Goal: Information Seeking & Learning: Learn about a topic

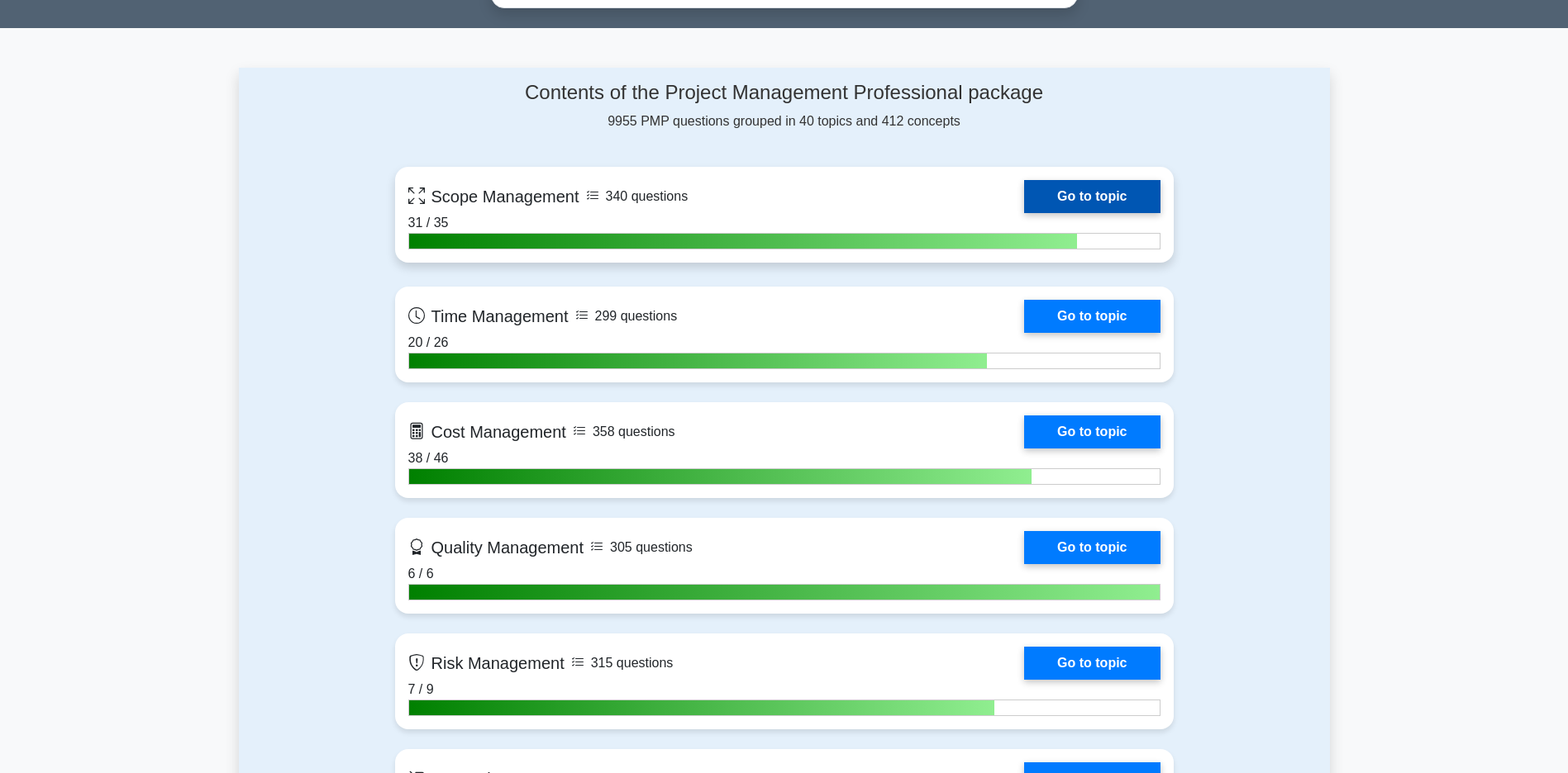
scroll to position [1074, 0]
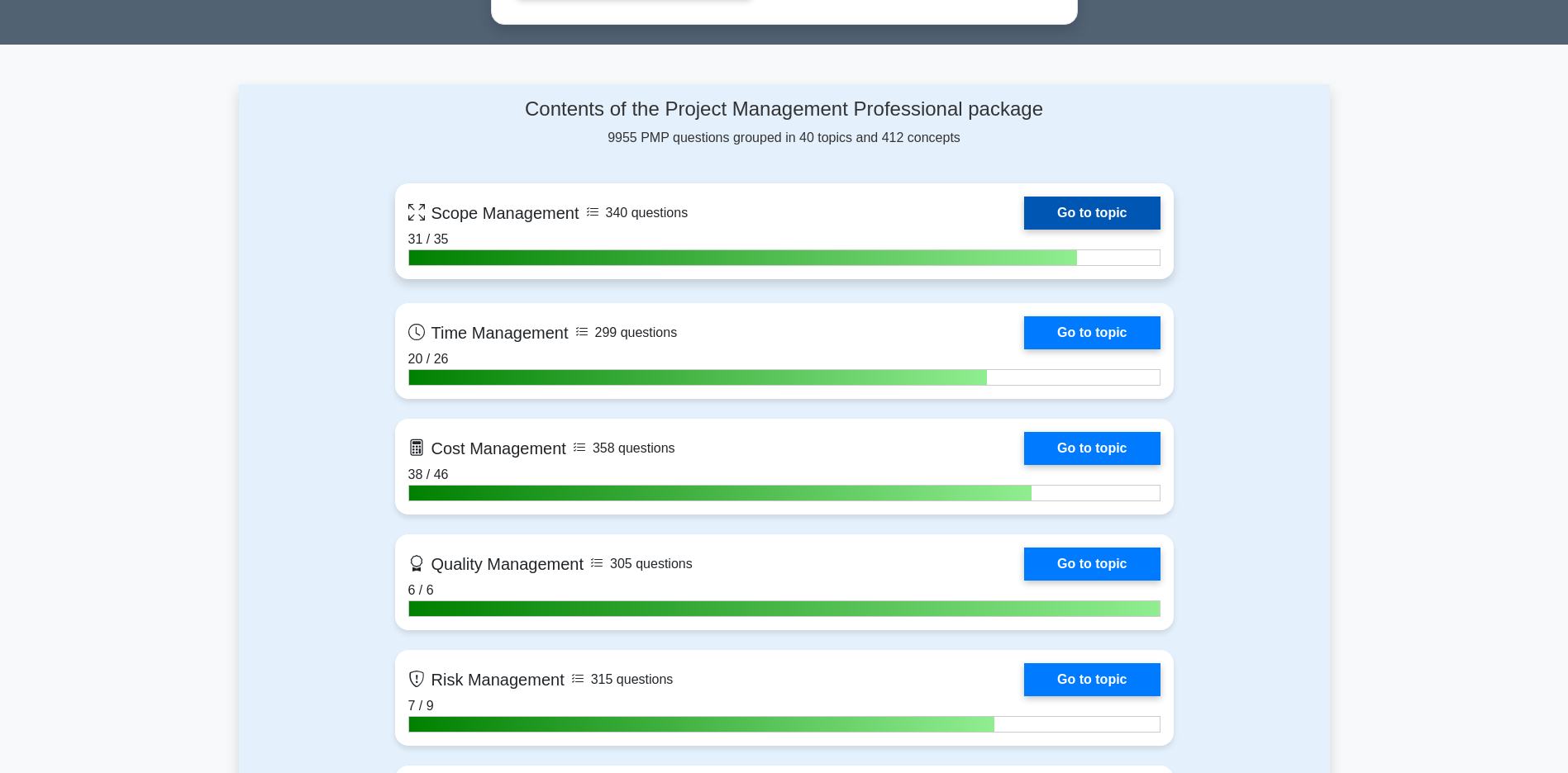
click at [1024, 219] on link "Go to topic" at bounding box center [1092, 213] width 136 height 33
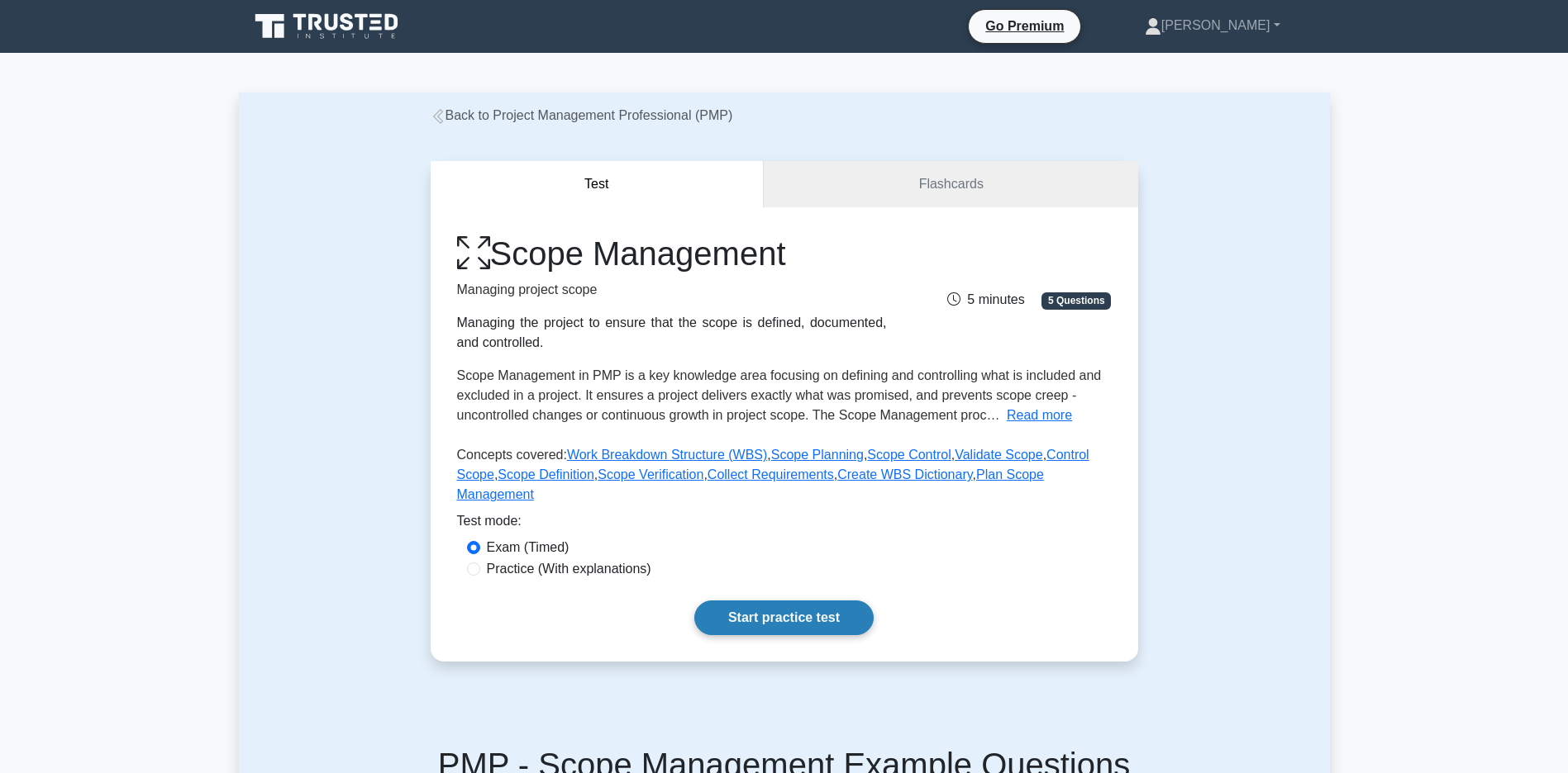
click at [775, 636] on link "Start practice test" at bounding box center [784, 618] width 179 height 34
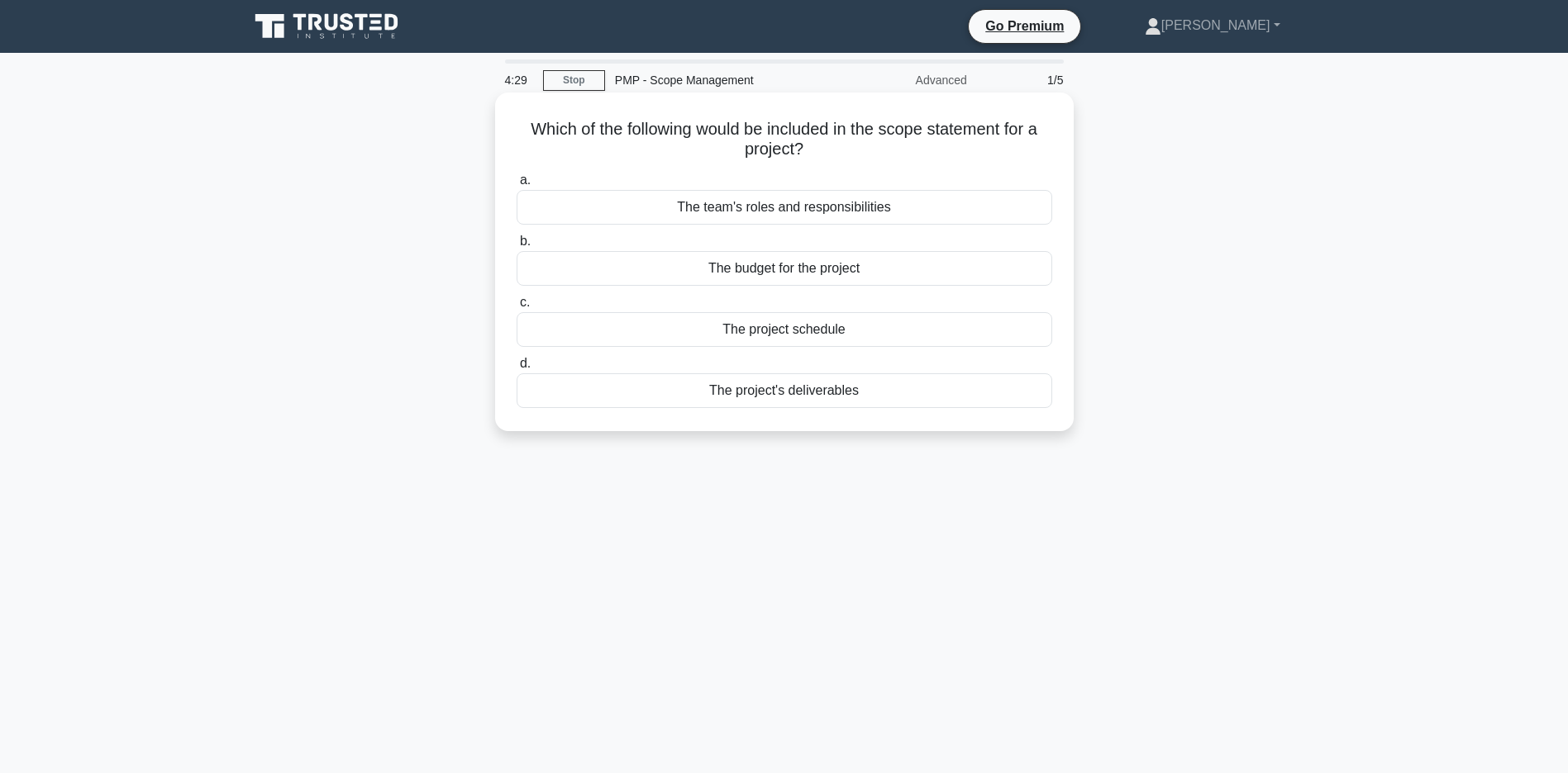
click at [759, 396] on div "The project's deliverables" at bounding box center [784, 390] width 536 height 34
click at [517, 369] on input "d. The project's deliverables" at bounding box center [517, 364] width 0 height 11
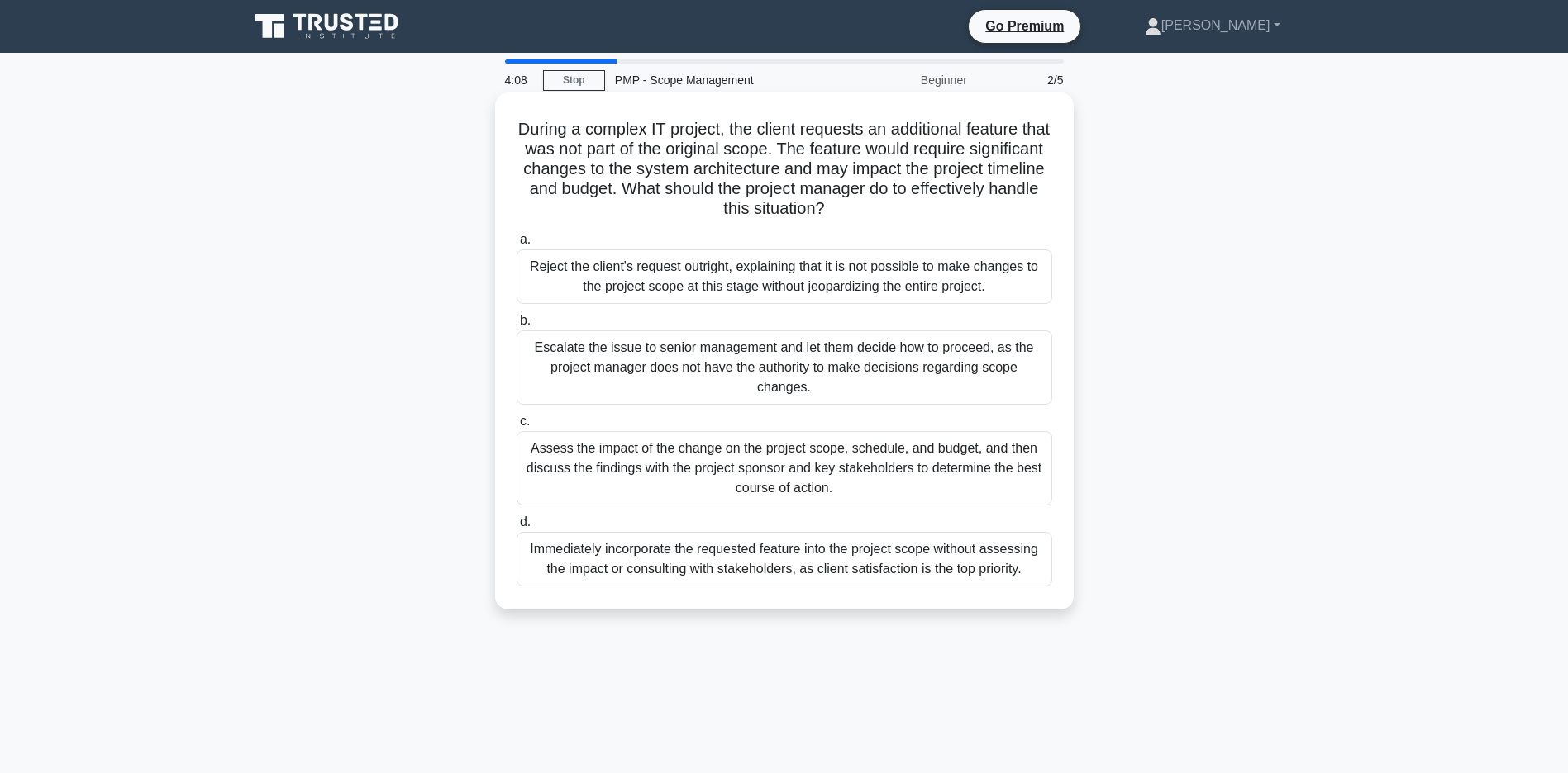
click at [760, 465] on div "Assess the impact of the change on the project scope, schedule, and budget, and…" at bounding box center [784, 468] width 536 height 75
click at [517, 427] on input "c. Assess the impact of the change on the project scope, schedule, and budget, …" at bounding box center [517, 421] width 0 height 11
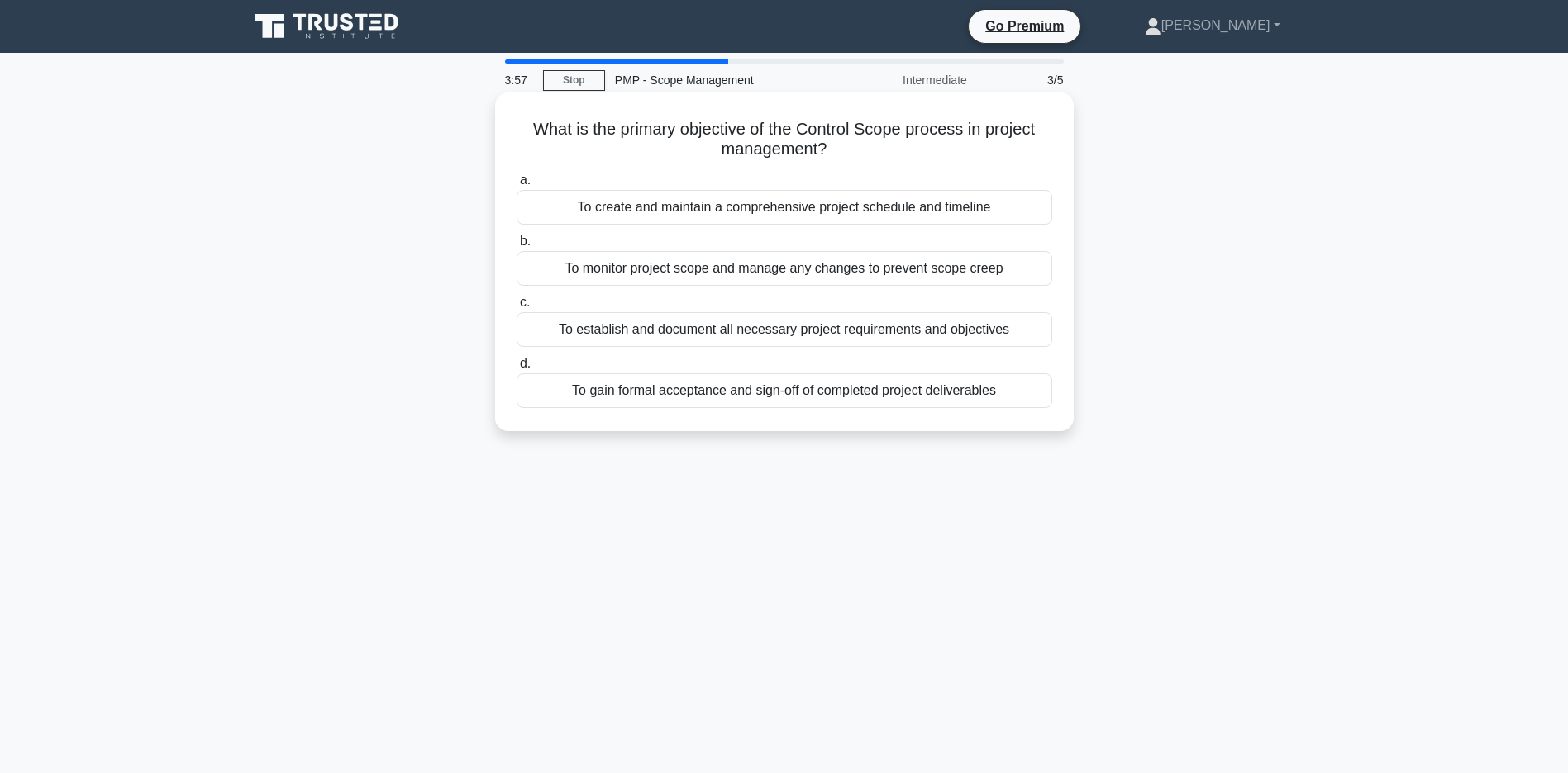
click at [851, 269] on div "To monitor project scope and manage any changes to prevent scope creep" at bounding box center [784, 269] width 536 height 34
click at [517, 247] on input "b. To monitor project scope and manage any changes to prevent scope creep" at bounding box center [517, 241] width 0 height 11
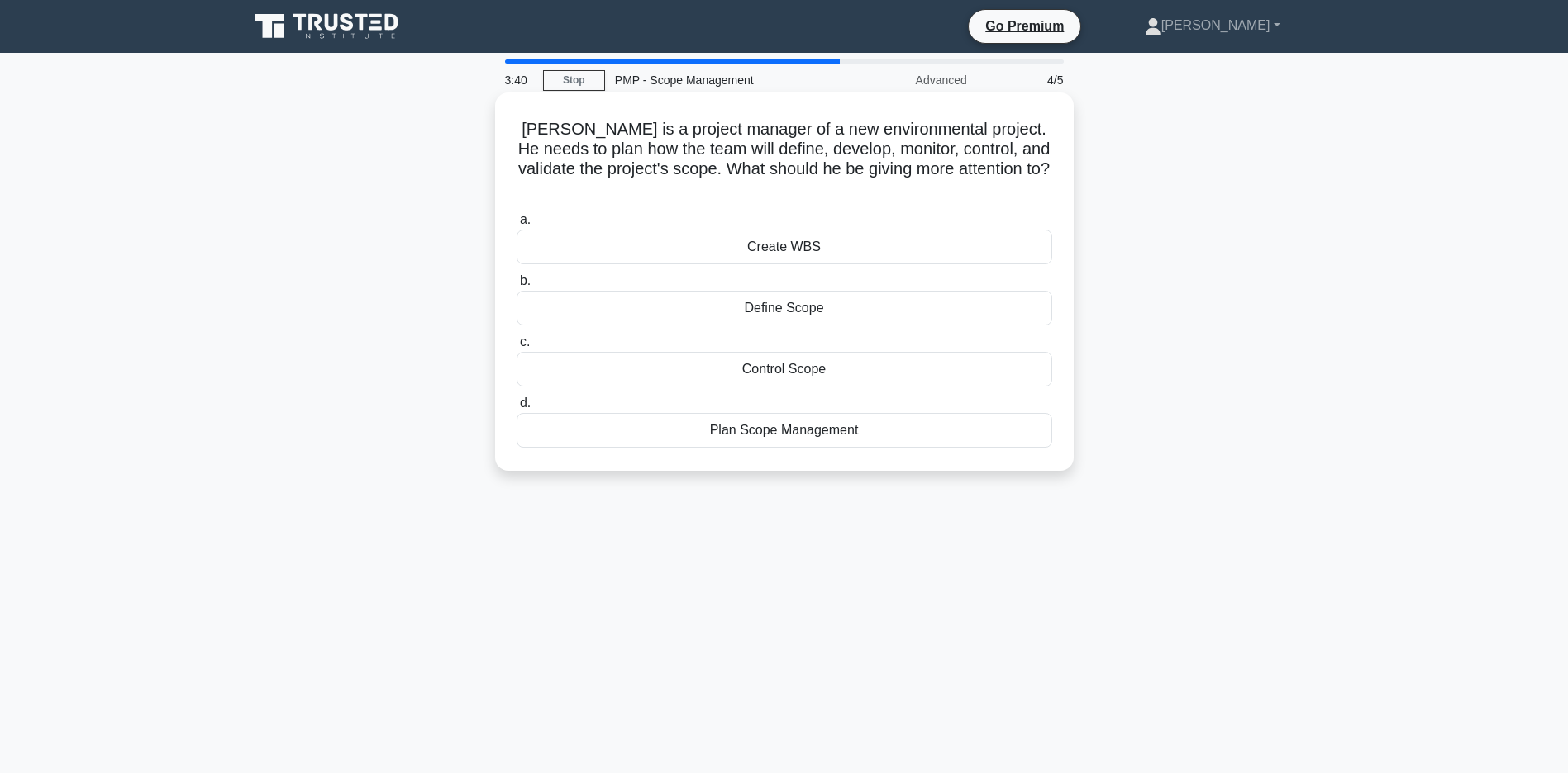
click at [817, 432] on div "Plan Scope Management" at bounding box center [784, 430] width 536 height 34
click at [517, 409] on input "d. Plan Scope Management" at bounding box center [517, 403] width 0 height 11
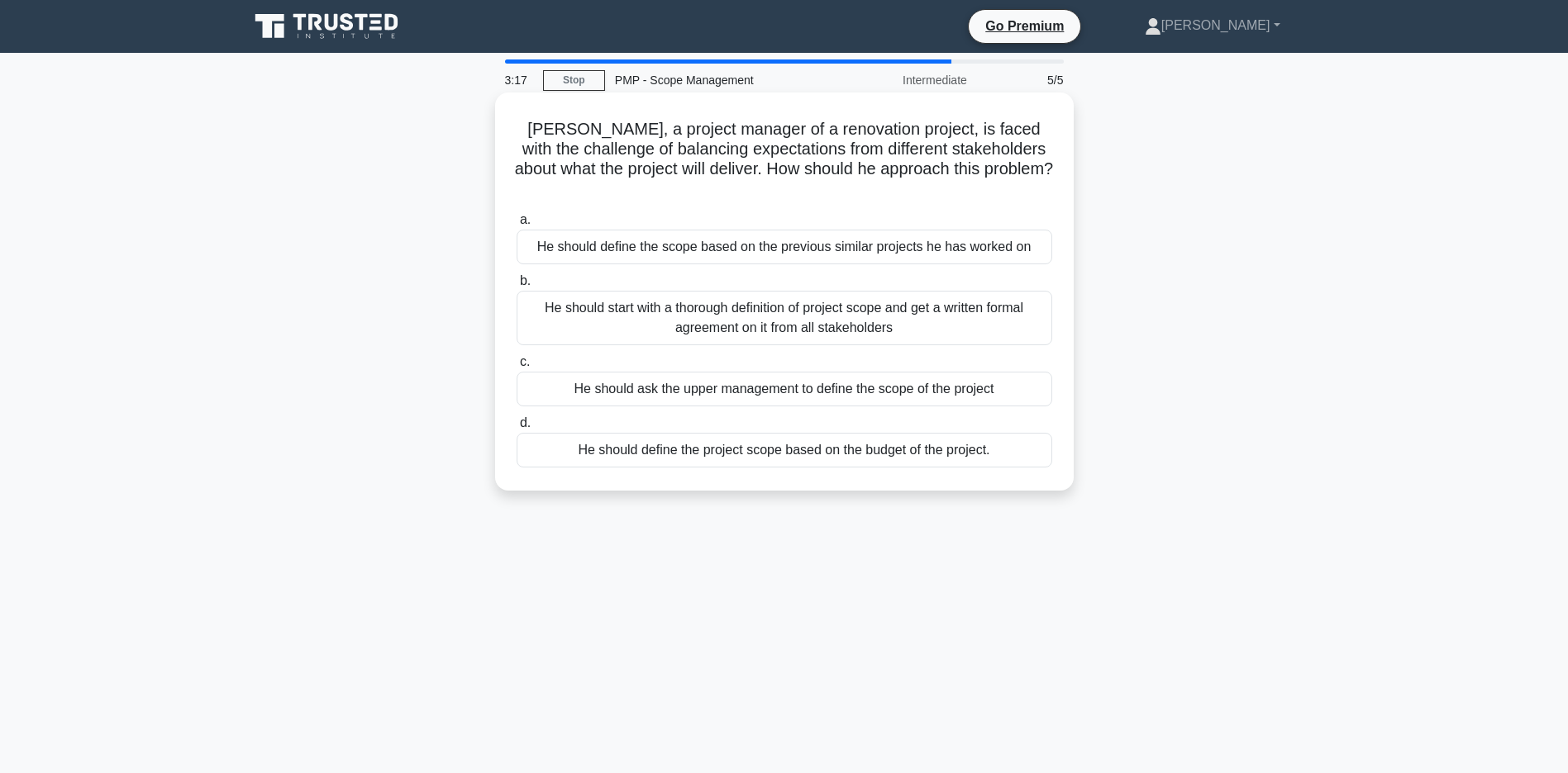
click at [761, 339] on div "He should start with a thorough definition of project scope and get a written f…" at bounding box center [784, 318] width 536 height 55
click at [517, 287] on input "b. He should start with a thorough definition of project scope and get a writte…" at bounding box center [517, 281] width 0 height 11
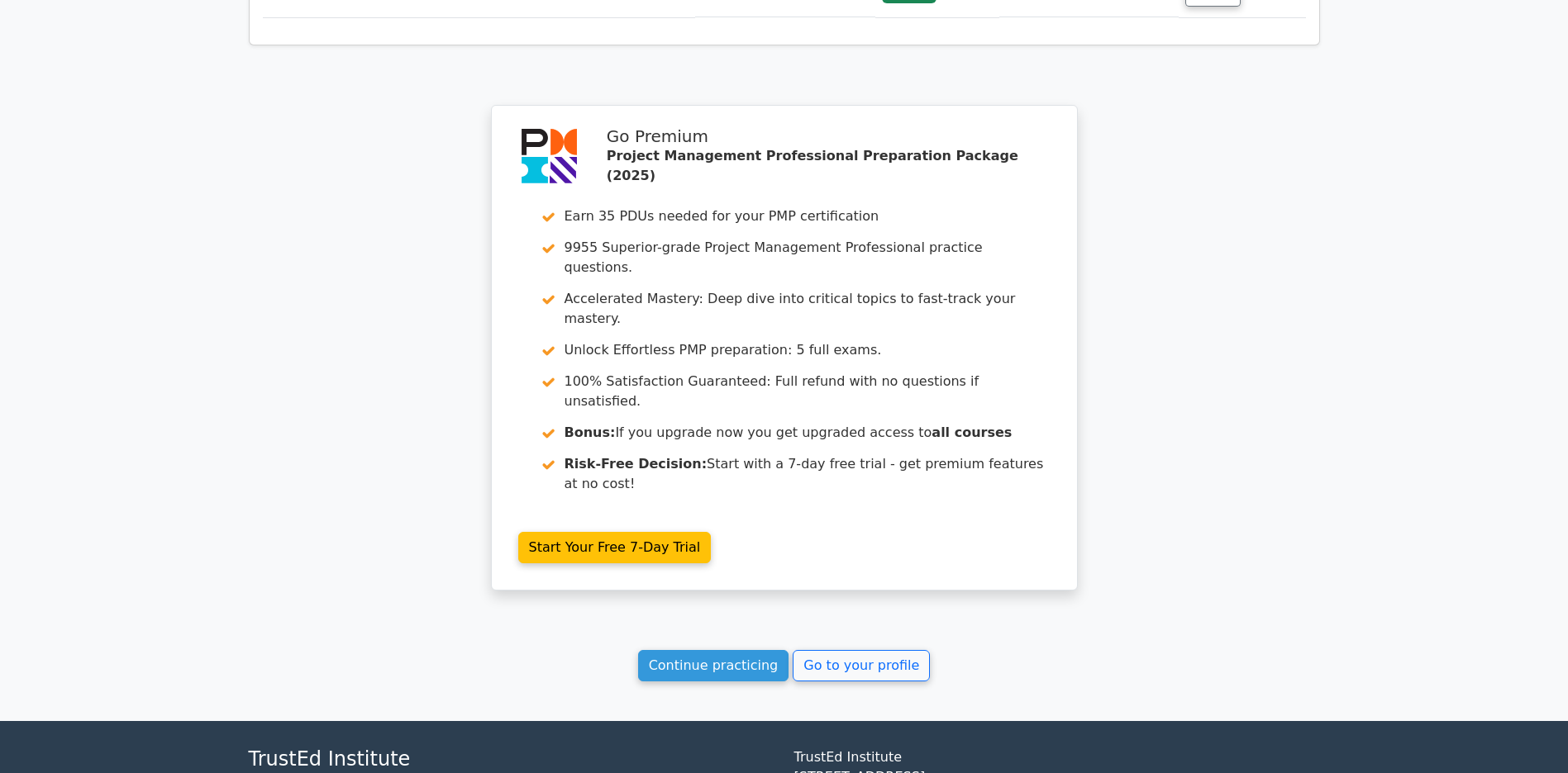
scroll to position [2470, 0]
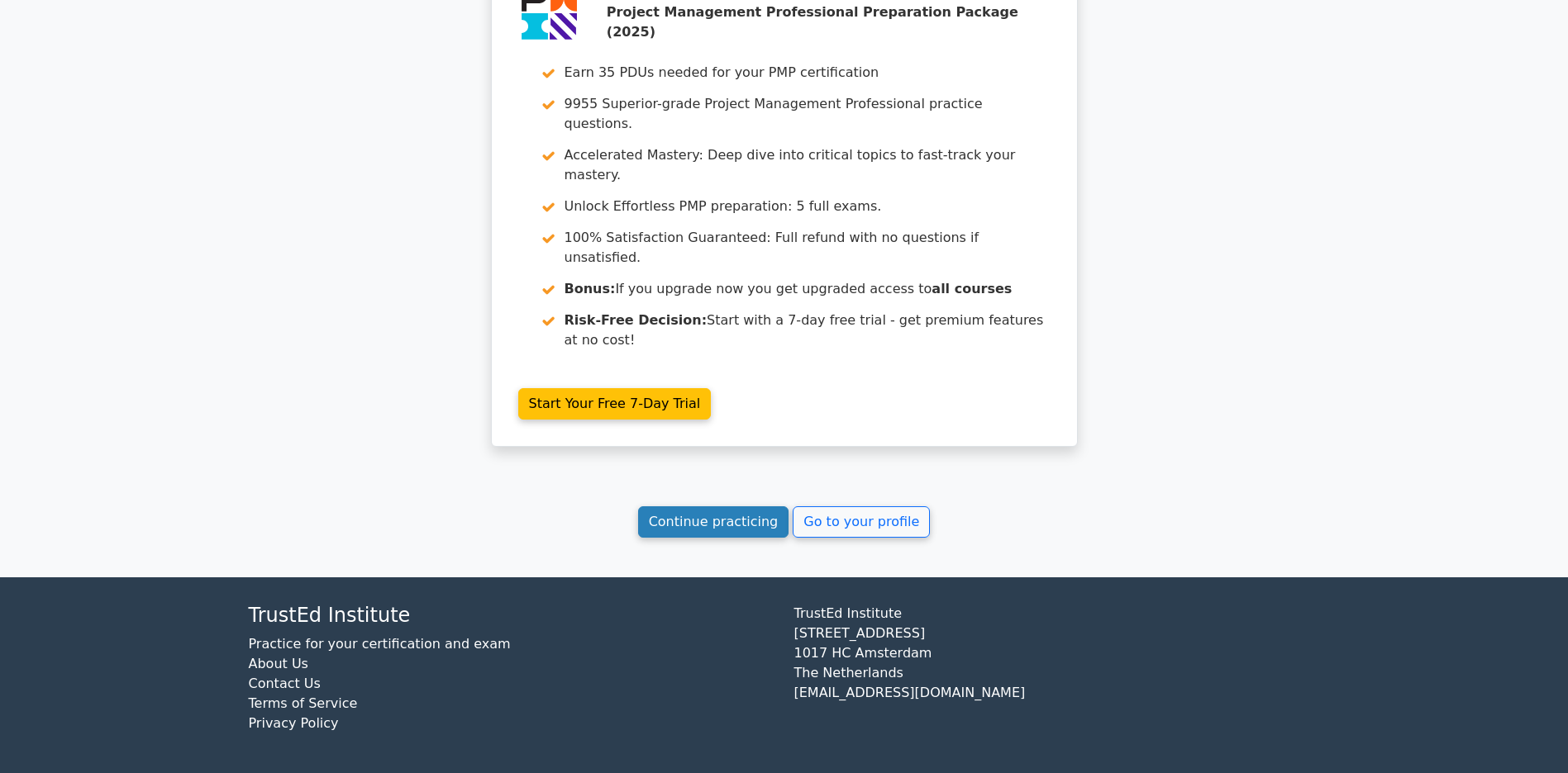
click at [674, 520] on link "Continue practicing" at bounding box center [713, 522] width 151 height 32
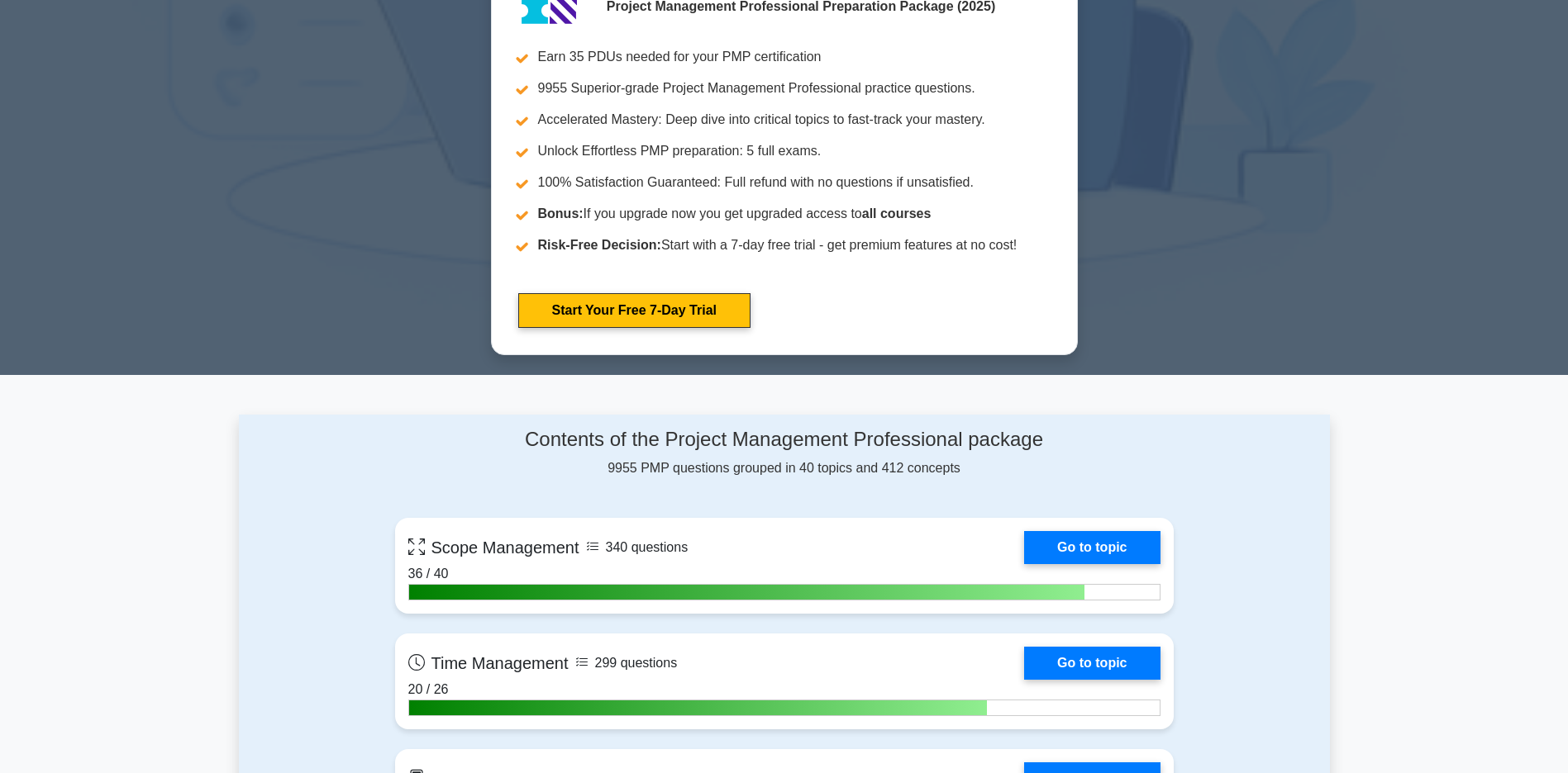
scroll to position [1074, 0]
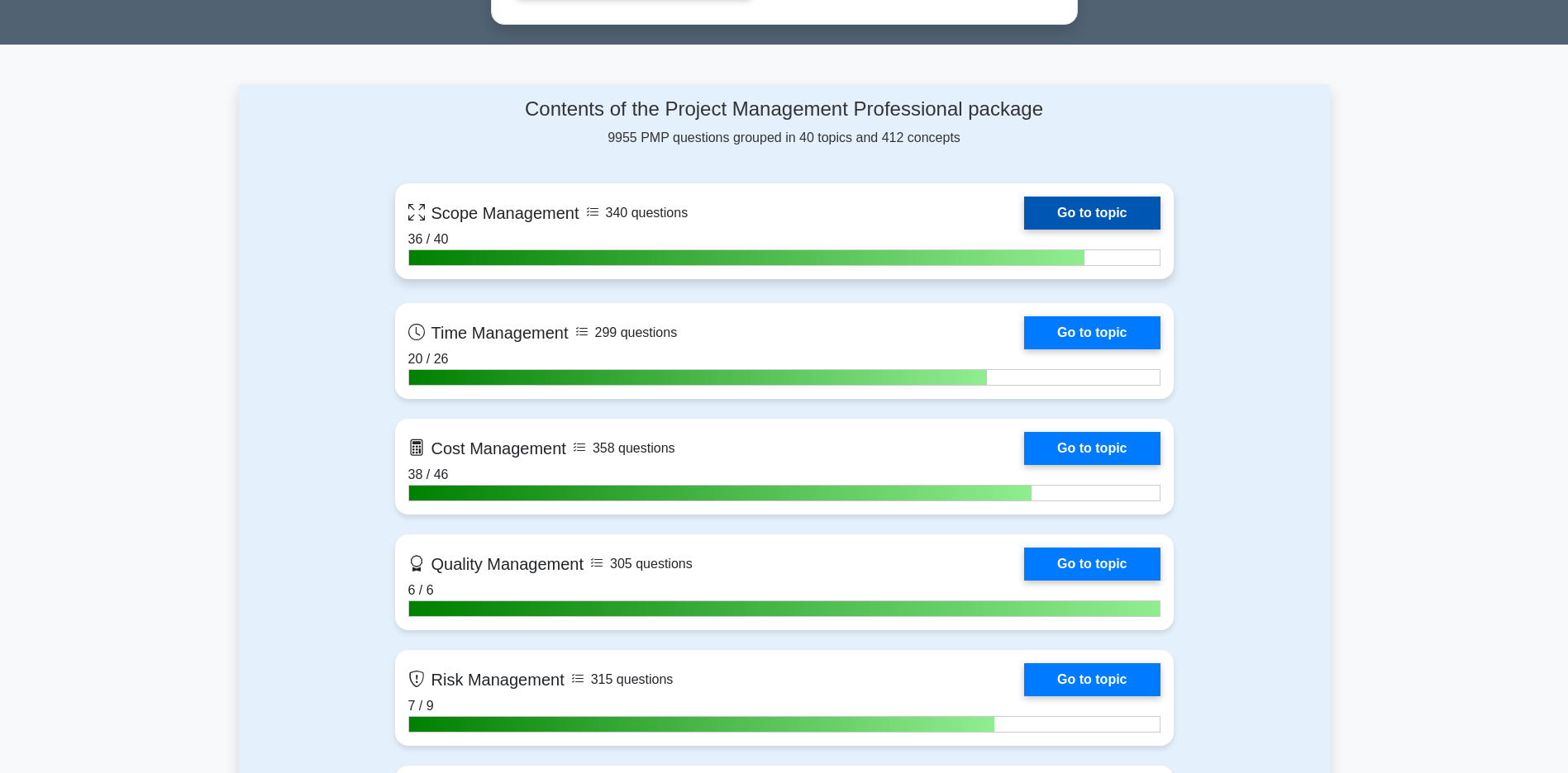
click at [1024, 218] on link "Go to topic" at bounding box center [1092, 213] width 136 height 33
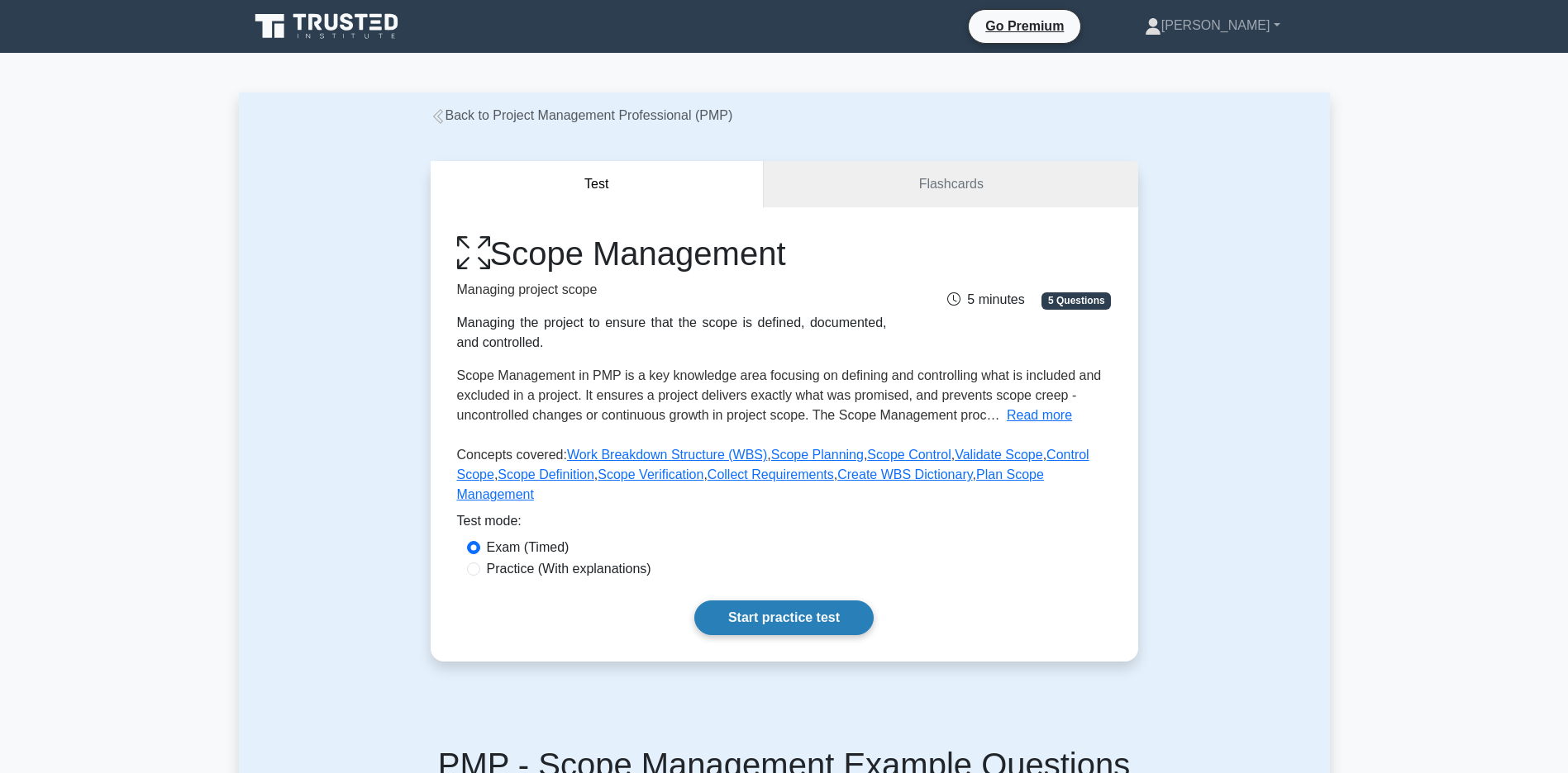
click at [837, 636] on link "Start practice test" at bounding box center [784, 618] width 179 height 34
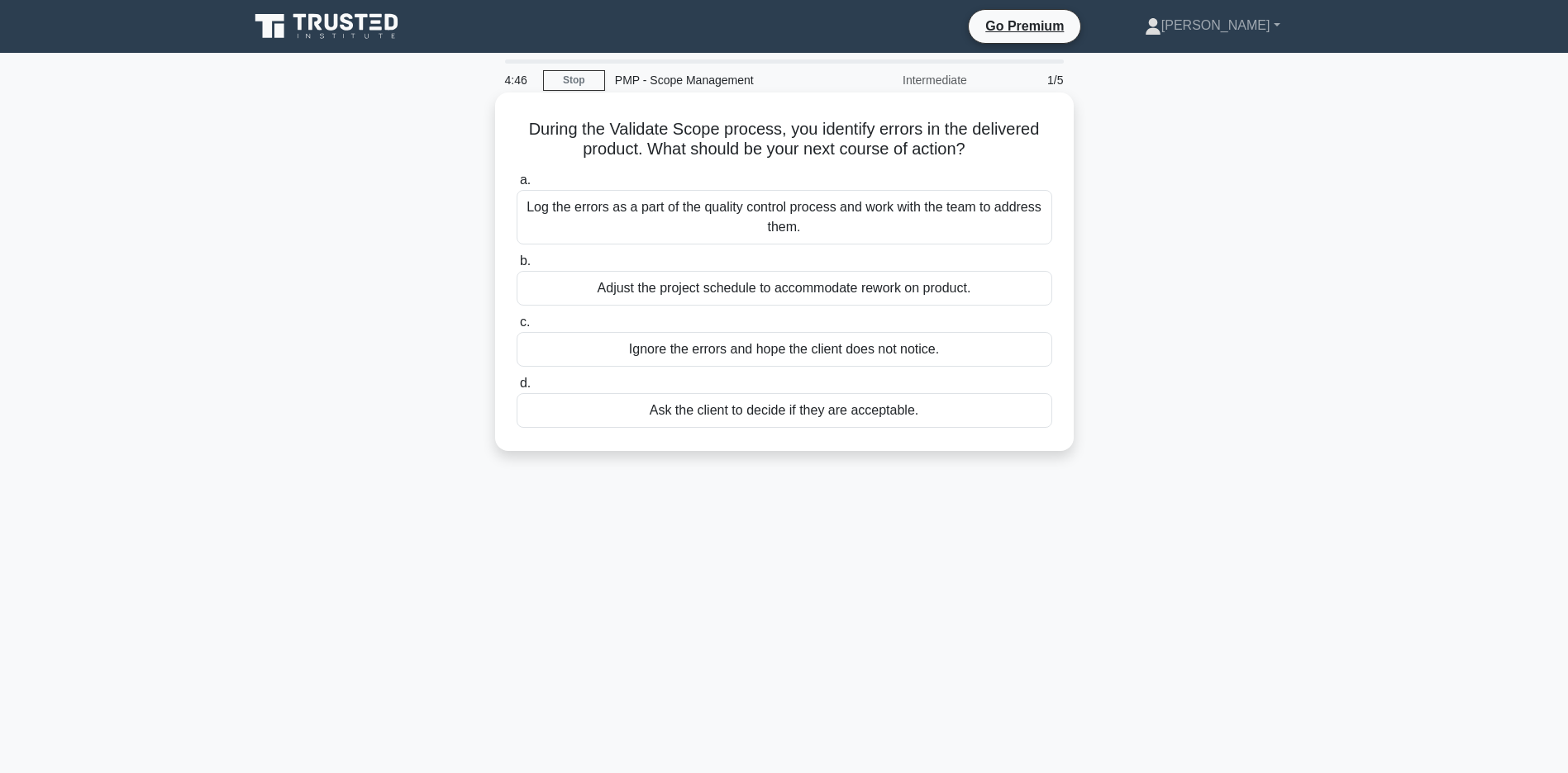
click at [779, 213] on div "Log the errors as a part of the quality control process and work with the team …" at bounding box center [784, 217] width 536 height 55
click at [517, 186] on input "a. Log the errors as a part of the quality control process and work with the te…" at bounding box center [517, 180] width 0 height 11
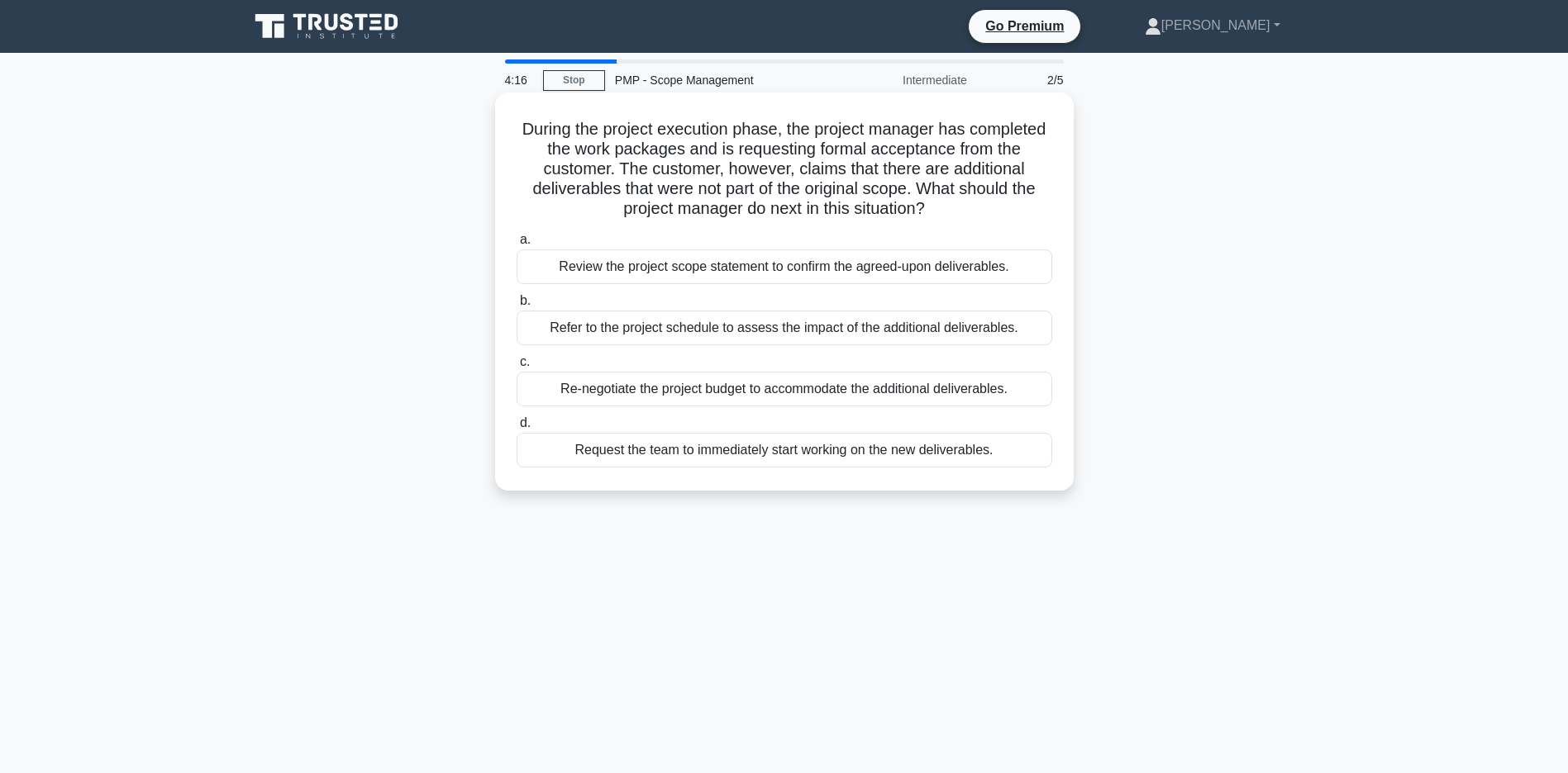
click at [774, 266] on div "Review the project scope statement to confirm the agreed-upon deliverables." at bounding box center [784, 267] width 536 height 34
click at [517, 245] on input "a. Review the project scope statement to confirm the agreed-upon deliverables." at bounding box center [517, 239] width 0 height 11
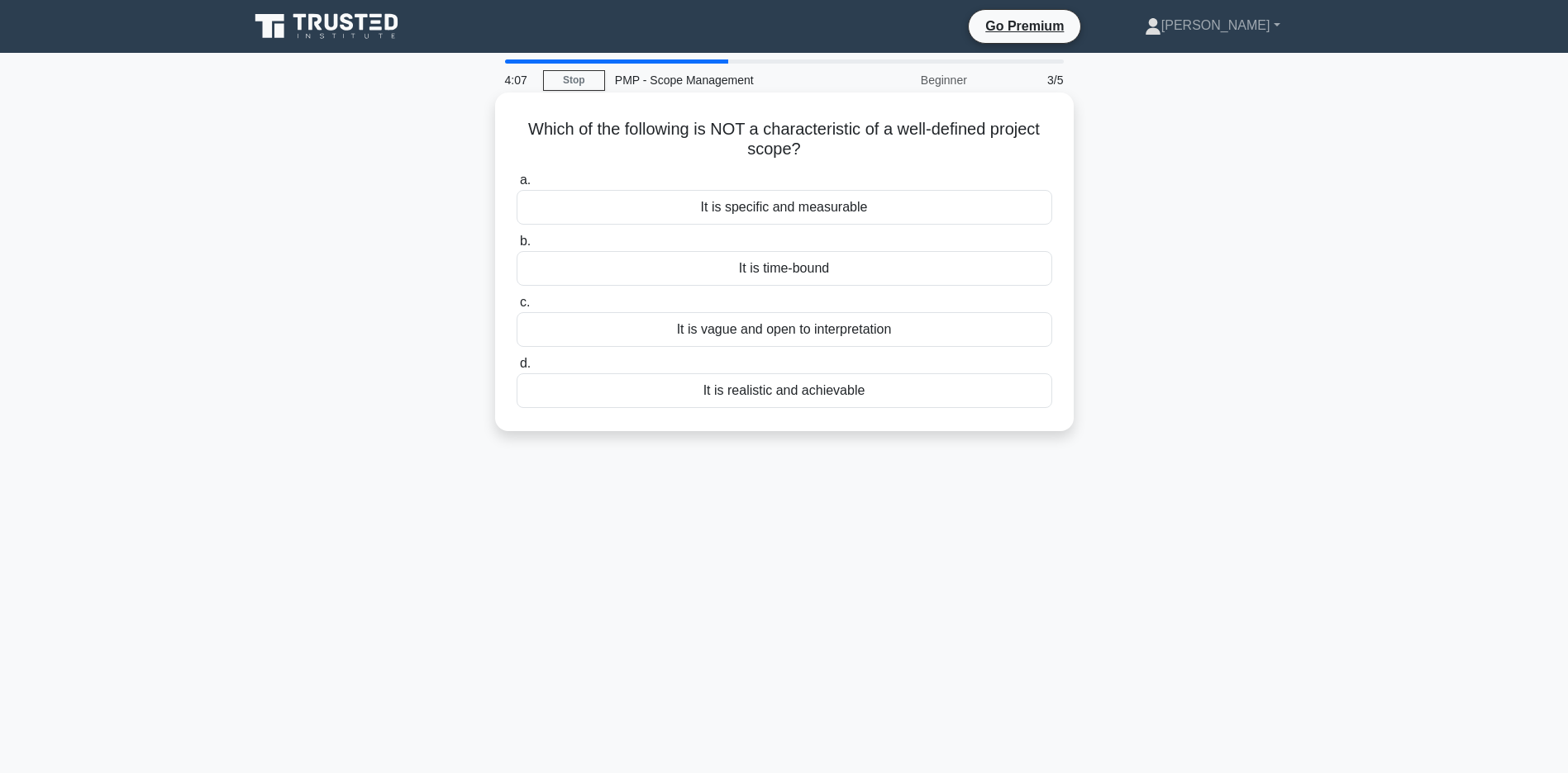
click at [784, 335] on div "It is vague and open to interpretation" at bounding box center [784, 329] width 536 height 34
click at [517, 308] on input "c. It is vague and open to interpretation" at bounding box center [517, 303] width 0 height 11
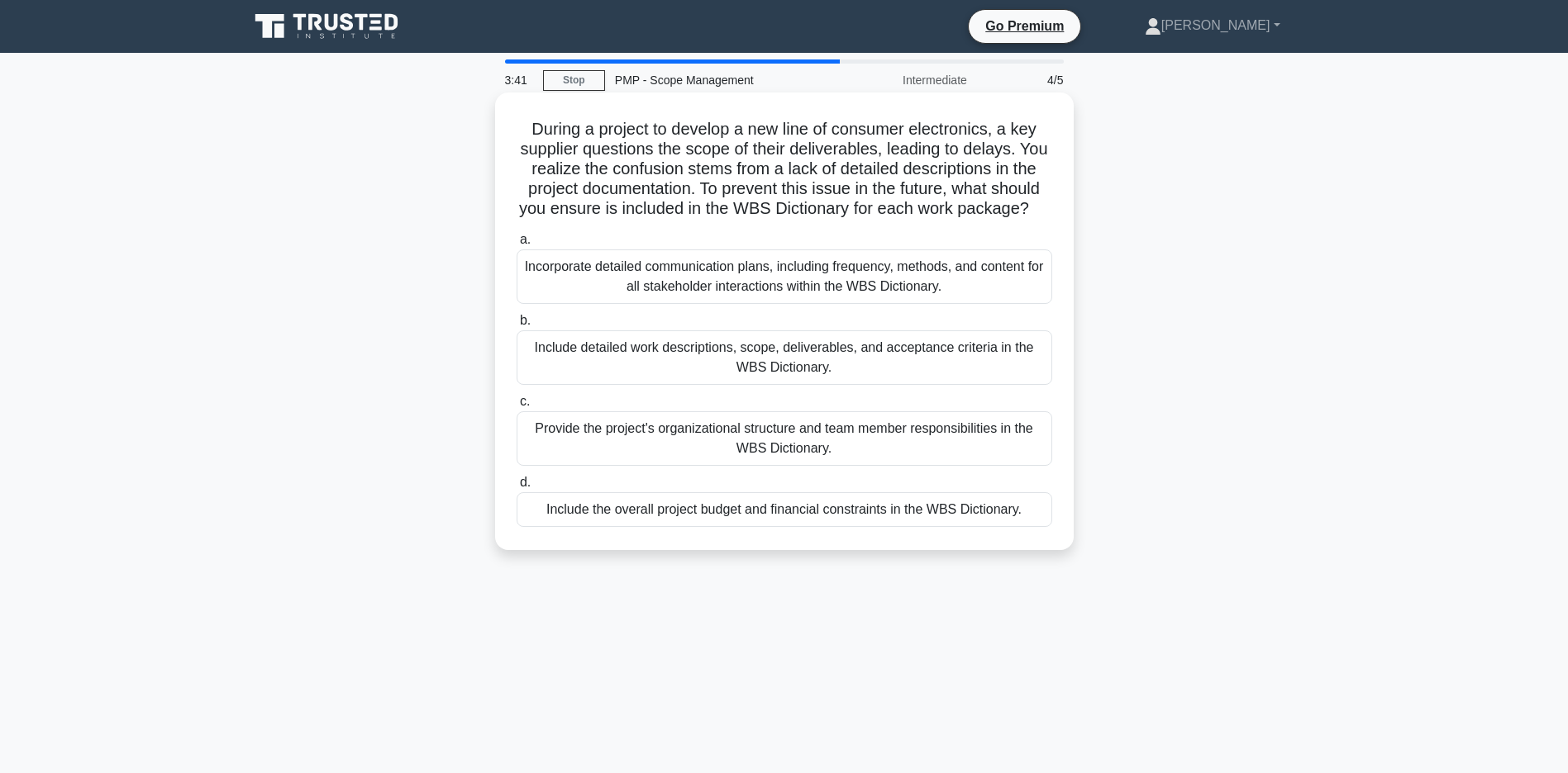
click at [685, 377] on div "Include detailed work descriptions, scope, deliverables, and acceptance criteri…" at bounding box center [784, 358] width 536 height 55
click at [517, 326] on input "b. Include detailed work descriptions, scope, deliverables, and acceptance crit…" at bounding box center [517, 321] width 0 height 11
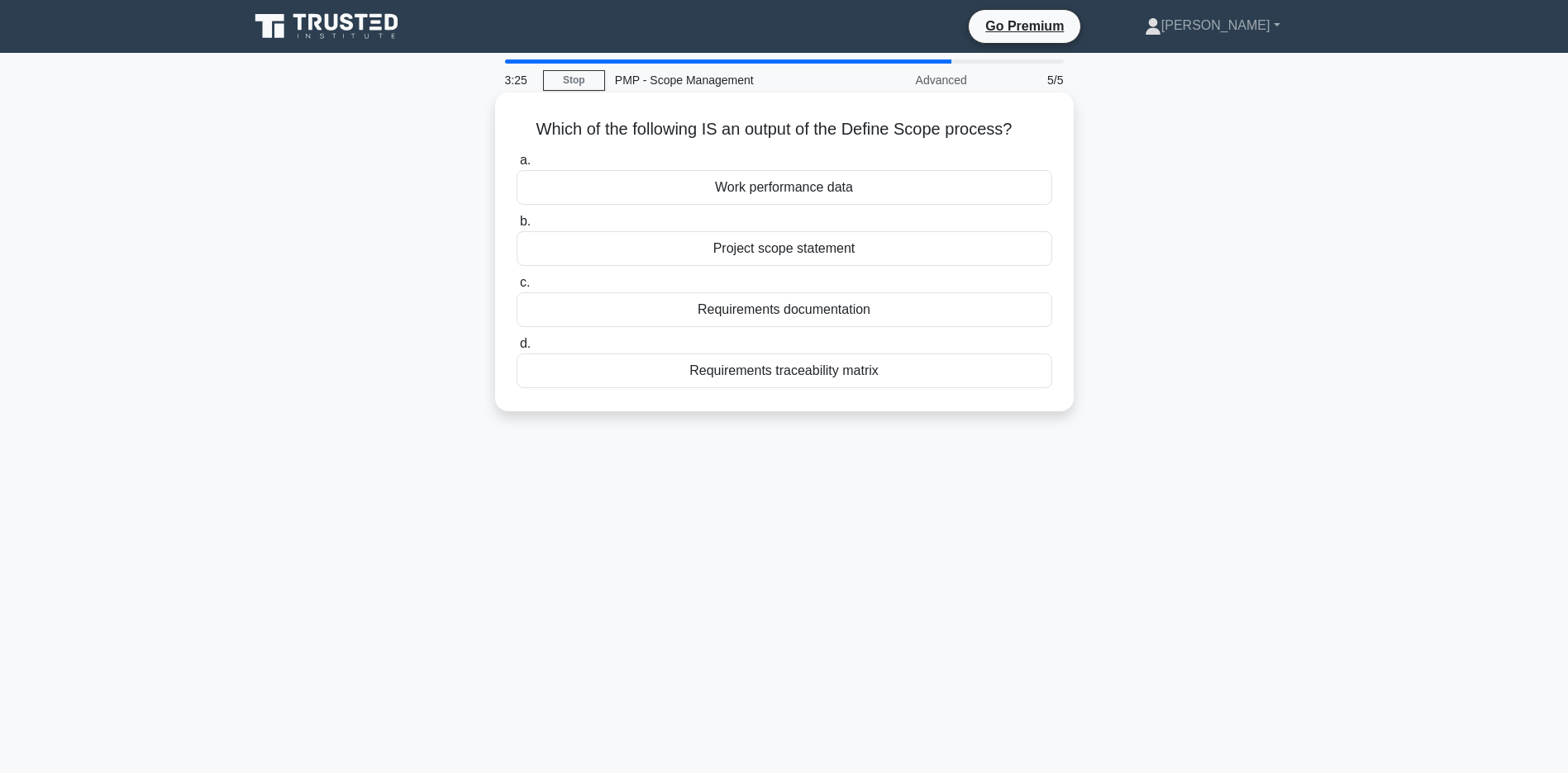
click at [767, 250] on div "Project scope statement" at bounding box center [784, 249] width 536 height 34
click at [517, 227] on input "b. Project scope statement" at bounding box center [517, 221] width 0 height 11
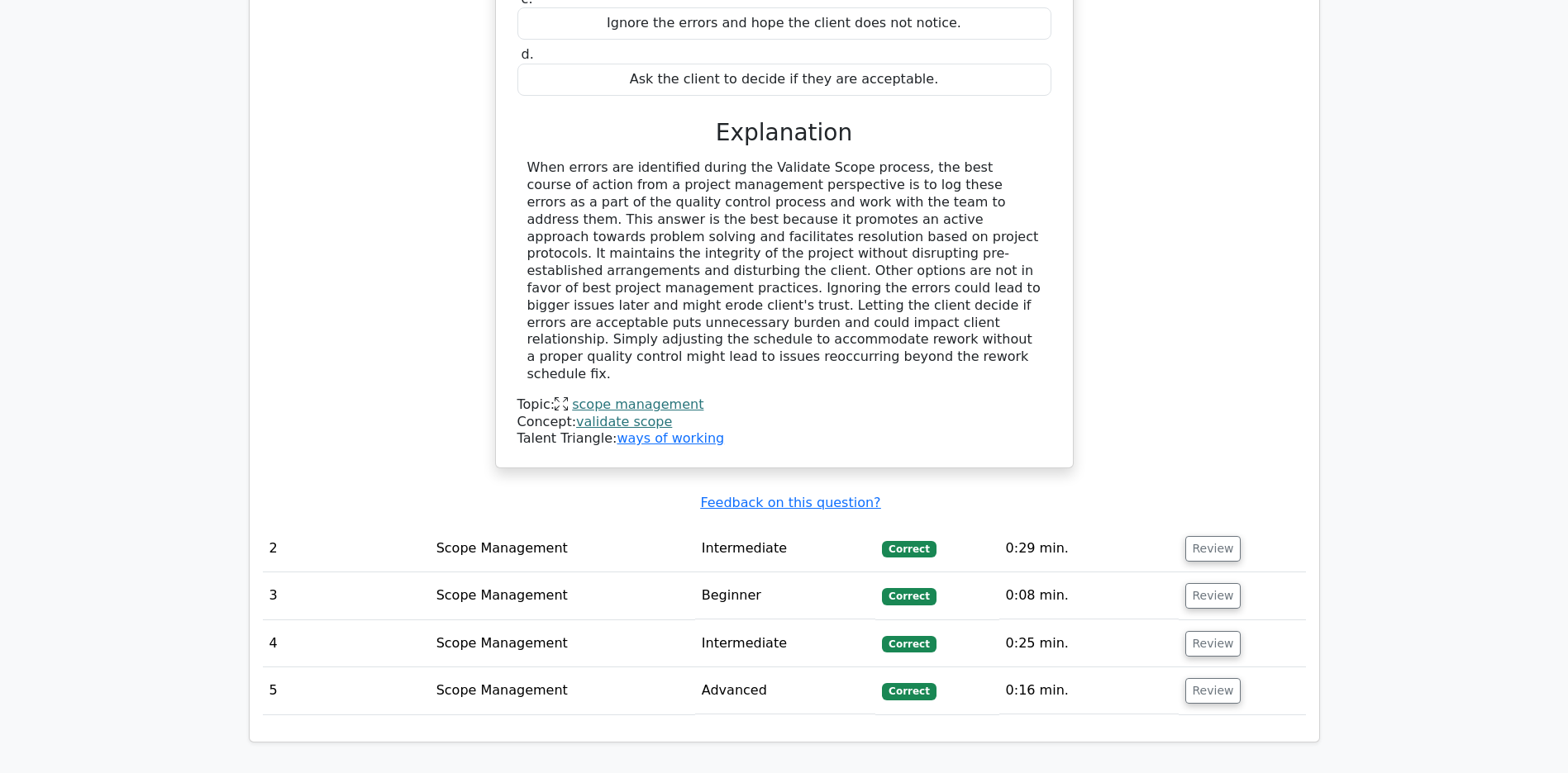
scroll to position [1882, 0]
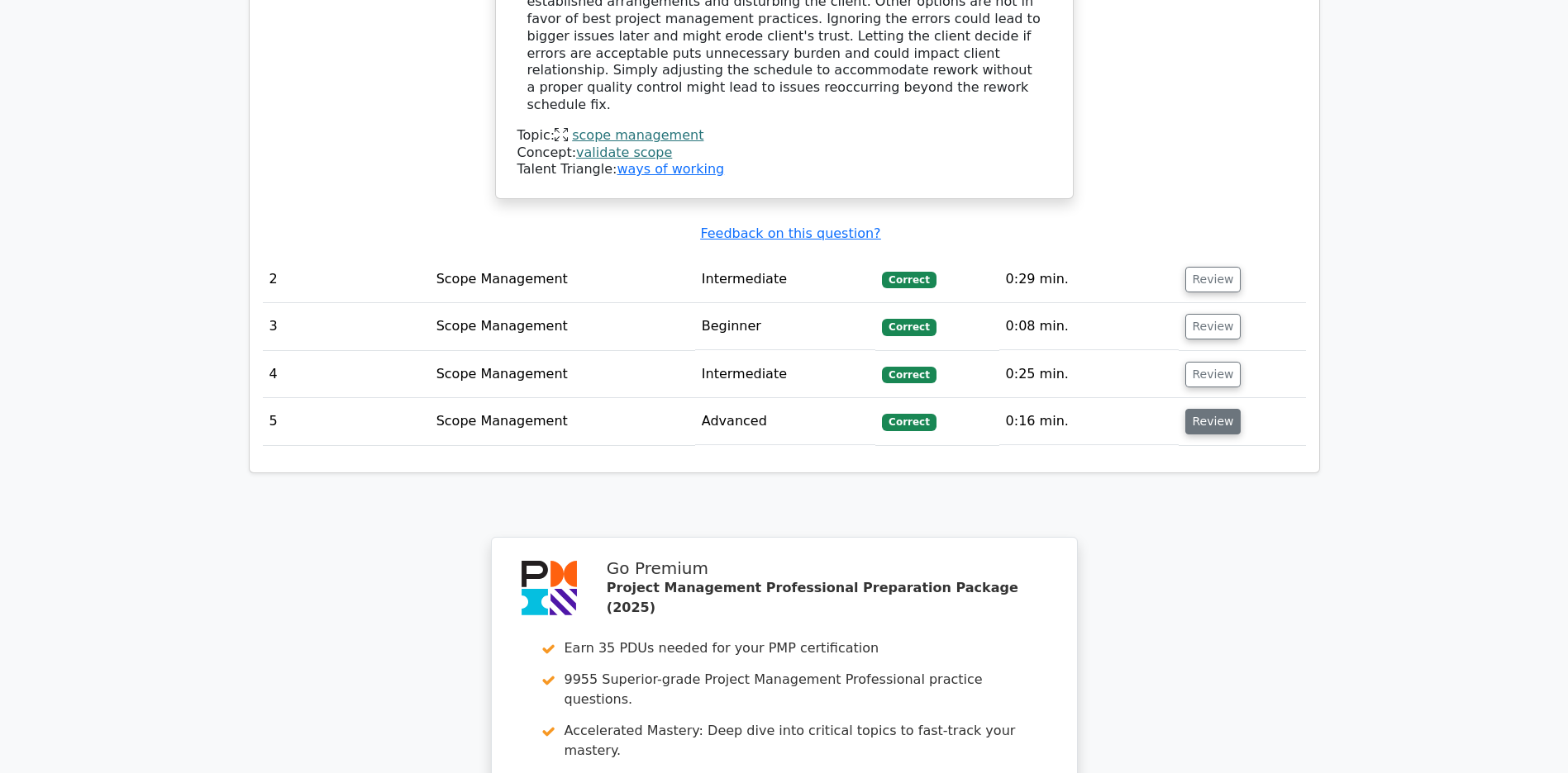
click at [1204, 424] on button "Review" at bounding box center [1213, 422] width 56 height 26
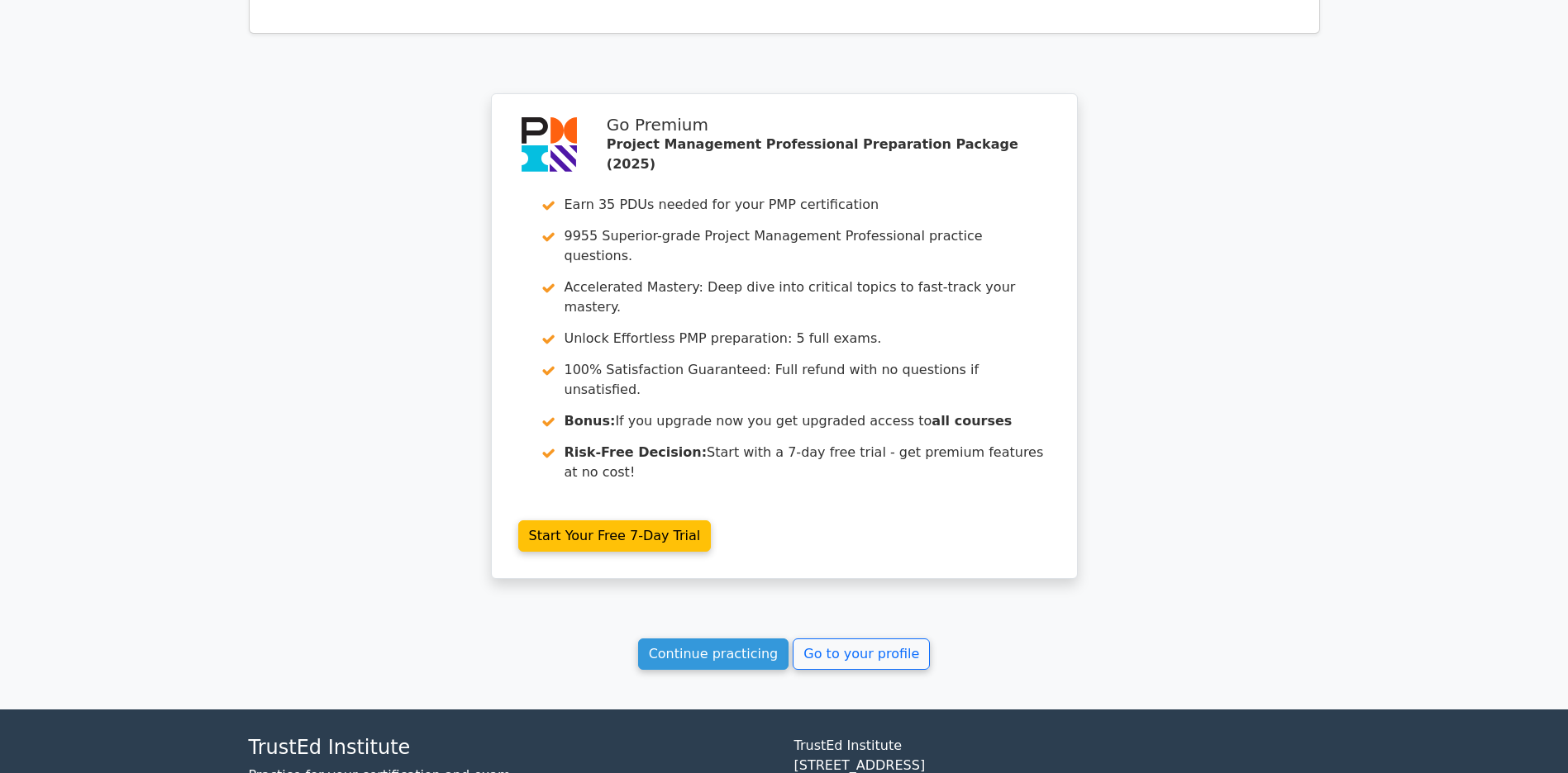
scroll to position [3070, 0]
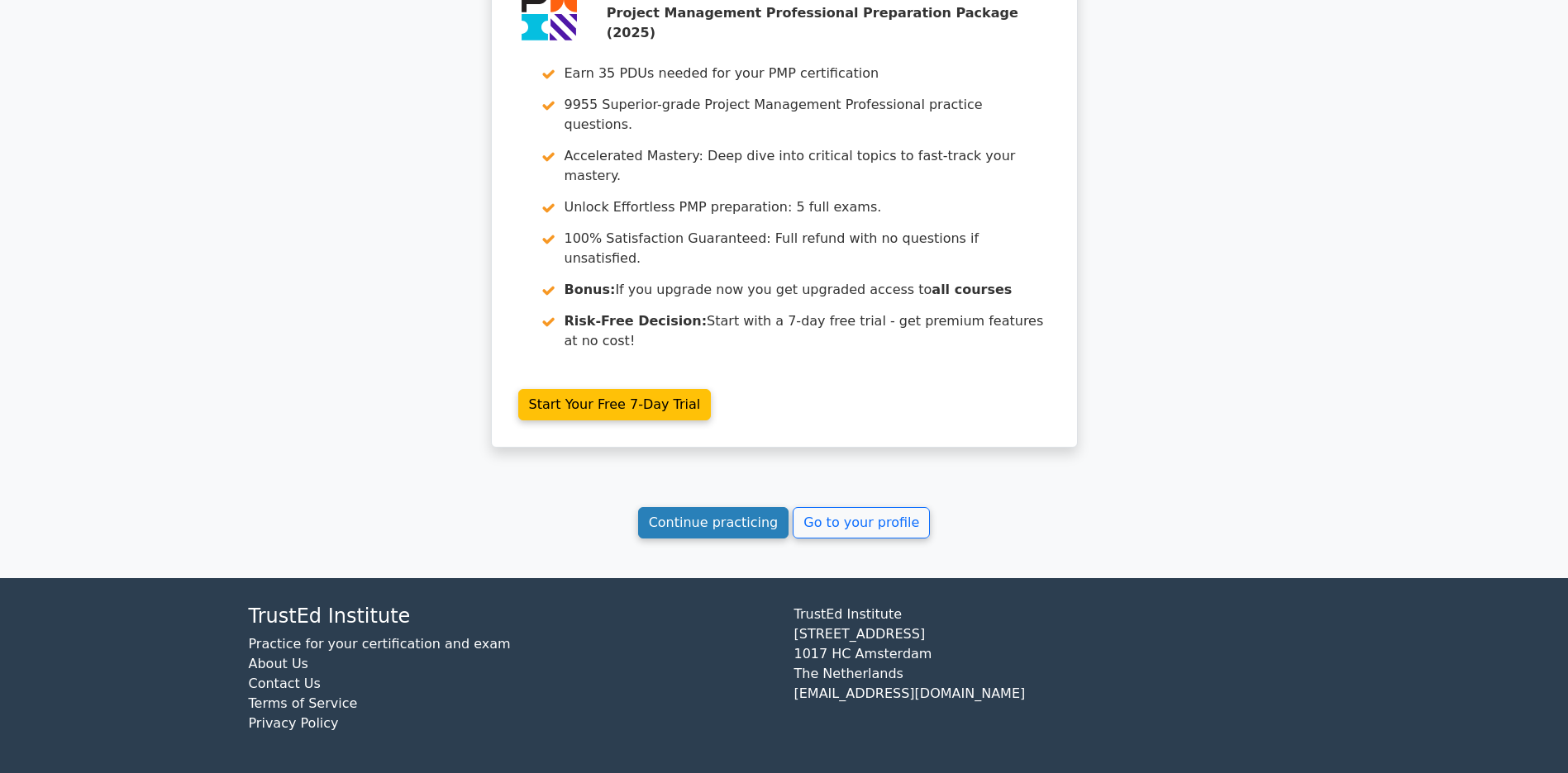
click at [669, 515] on link "Continue practicing" at bounding box center [713, 522] width 151 height 32
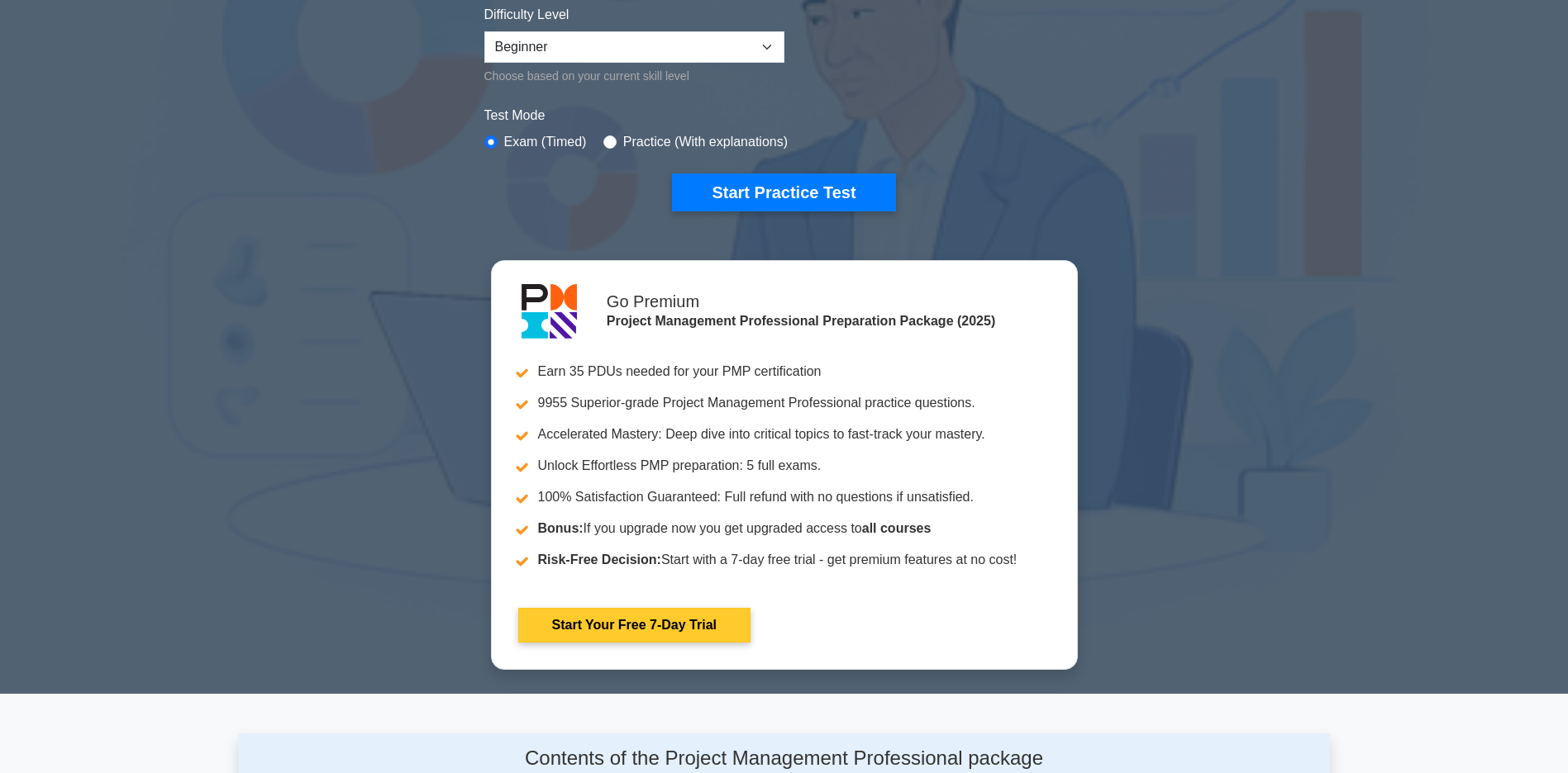
scroll to position [826, 0]
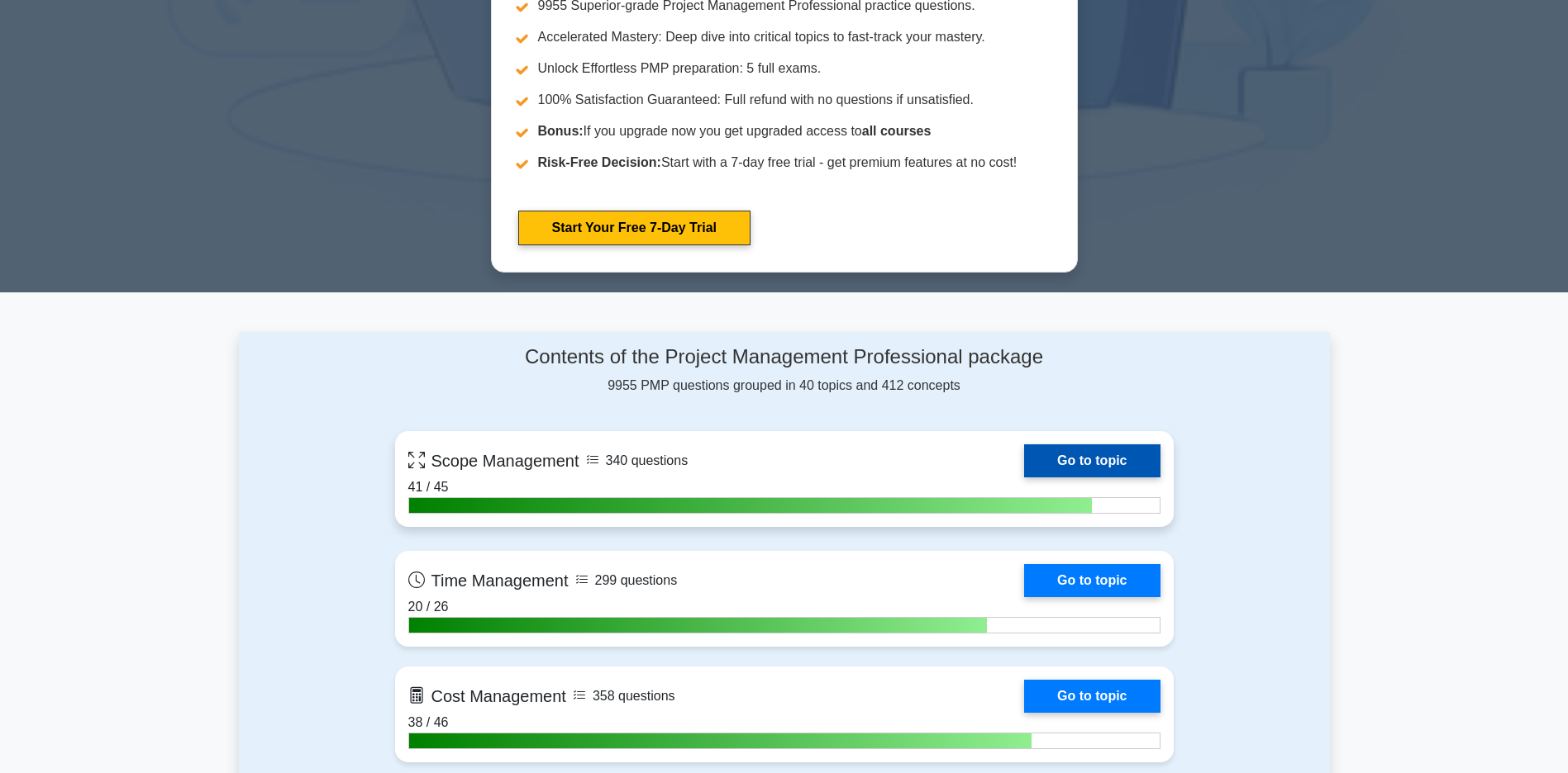
click at [1024, 477] on link "Go to topic" at bounding box center [1092, 461] width 136 height 33
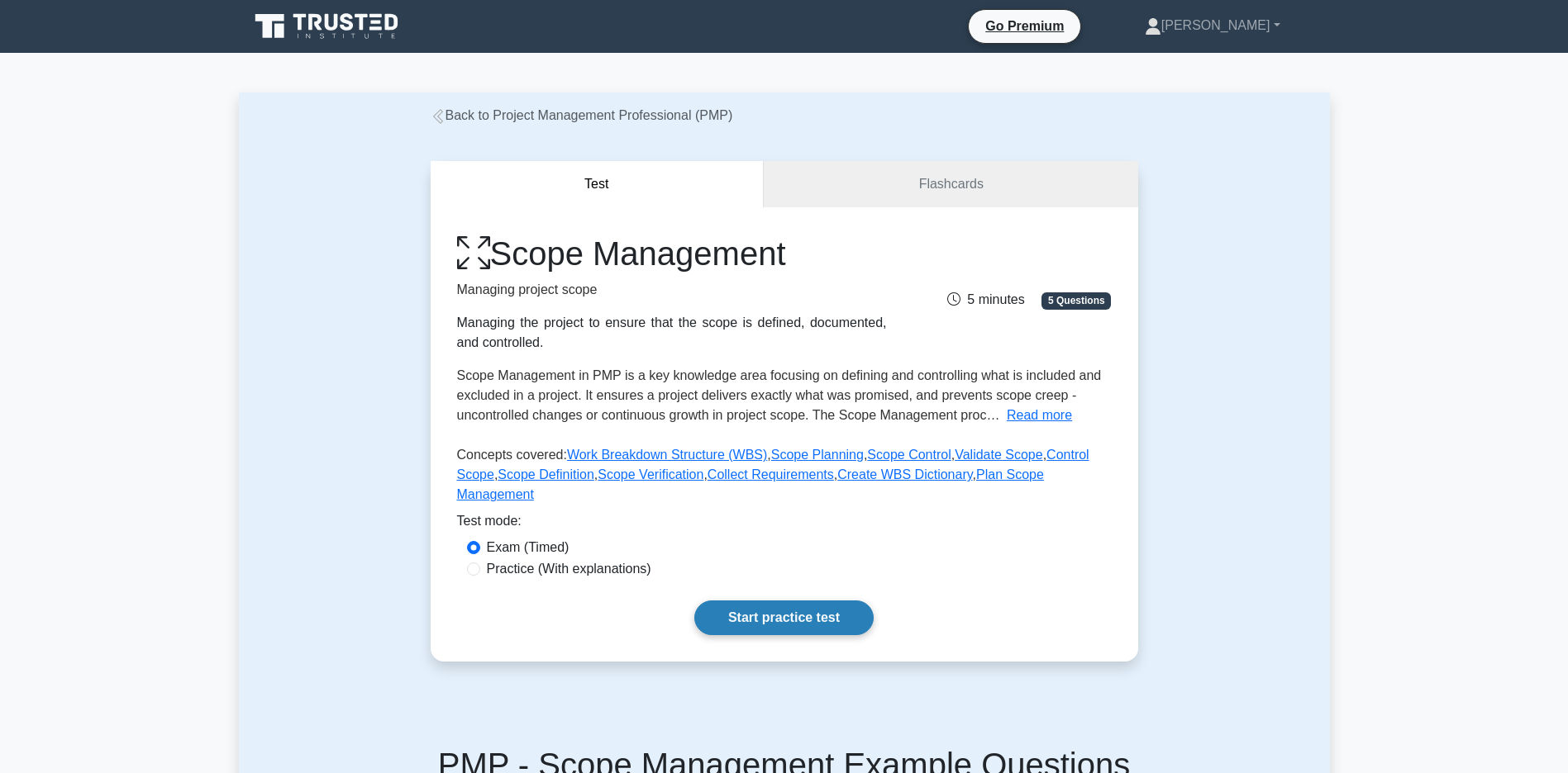
click at [808, 636] on link "Start practice test" at bounding box center [784, 618] width 179 height 34
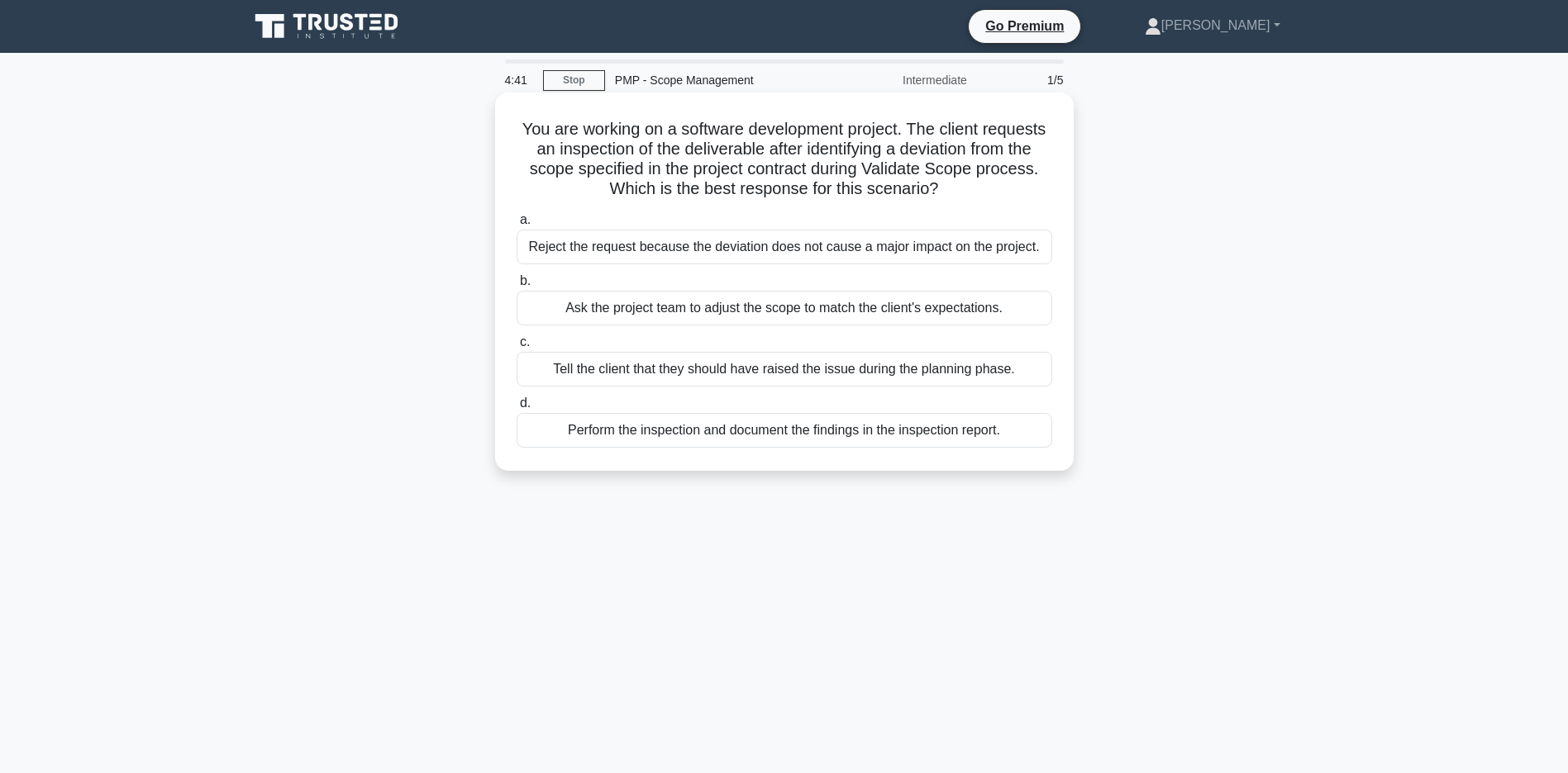
click at [799, 448] on div "Perform the inspection and document the findings in the inspection report." at bounding box center [784, 430] width 536 height 34
click at [517, 409] on input "d. Perform the inspection and document the findings in the inspection report." at bounding box center [517, 403] width 0 height 11
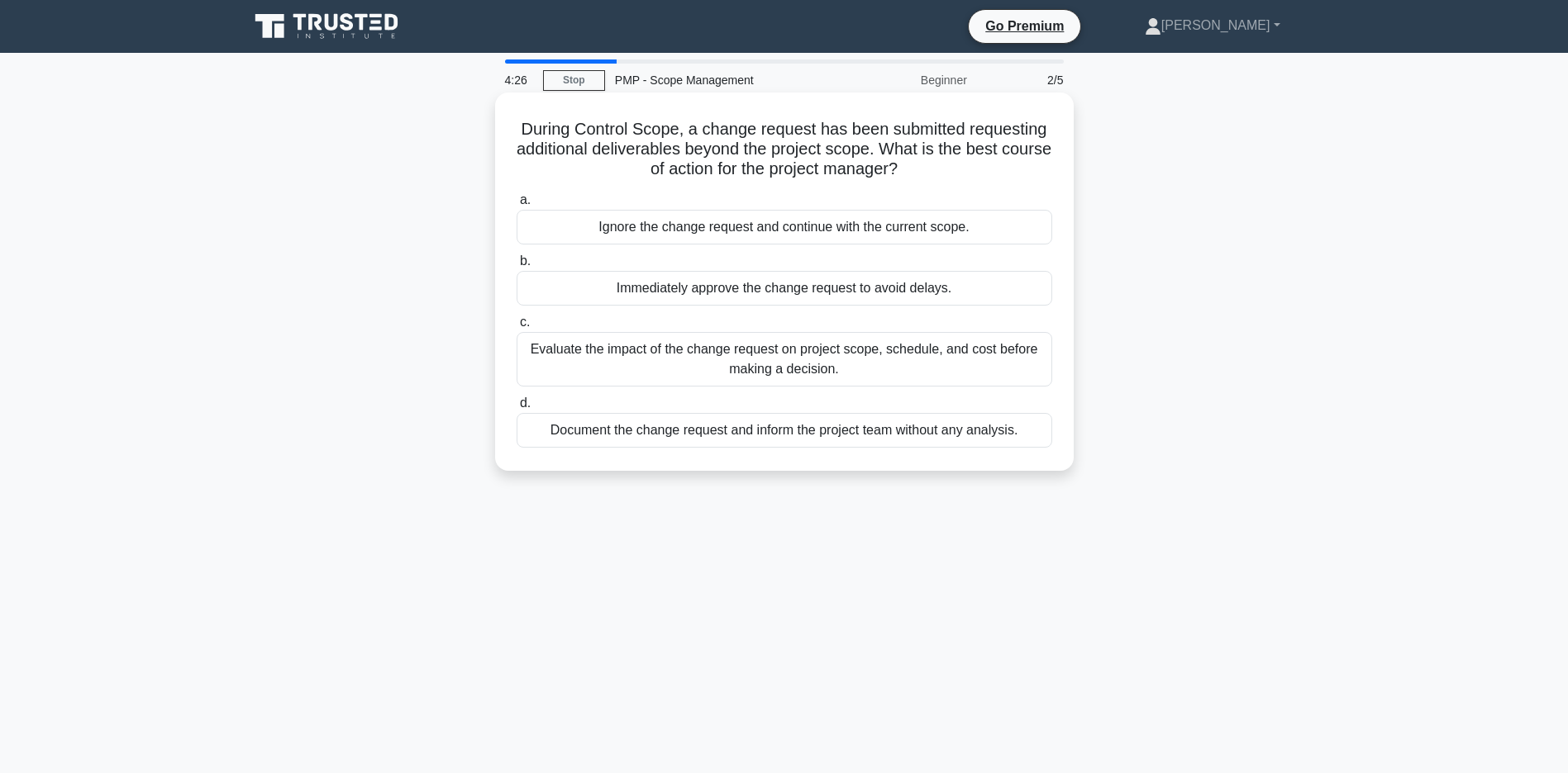
click at [813, 359] on div "Evaluate the impact of the change request on project scope, schedule, and cost …" at bounding box center [784, 359] width 536 height 55
click at [517, 328] on input "c. Evaluate the impact of the change request on project scope, schedule, and co…" at bounding box center [517, 323] width 0 height 11
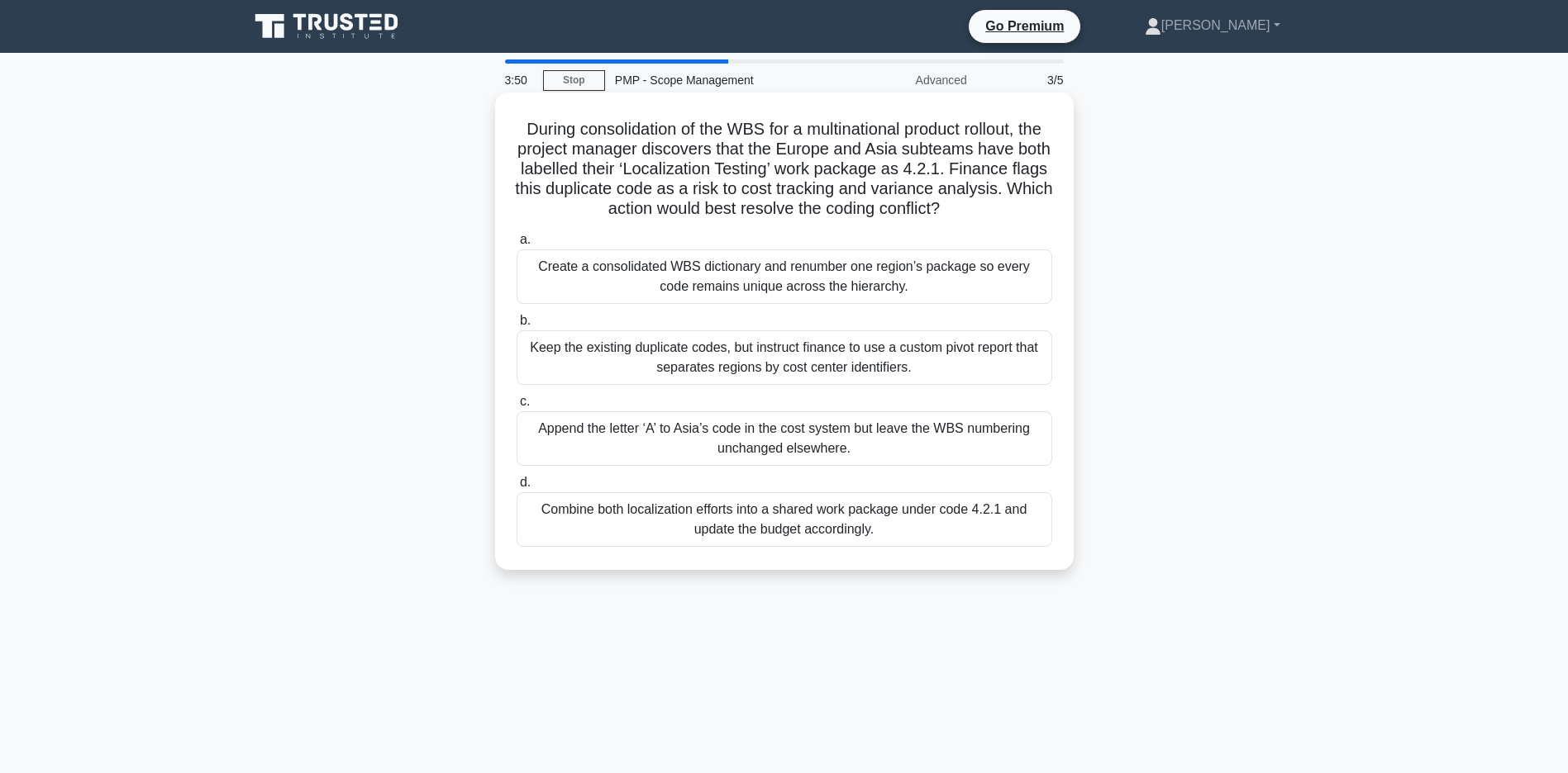
click at [723, 287] on div "Create a consolidated WBS dictionary and renumber one region’s package so every…" at bounding box center [784, 277] width 536 height 55
click at [517, 245] on input "a. Create a consolidated WBS dictionary and renumber one region’s package so ev…" at bounding box center [517, 239] width 0 height 11
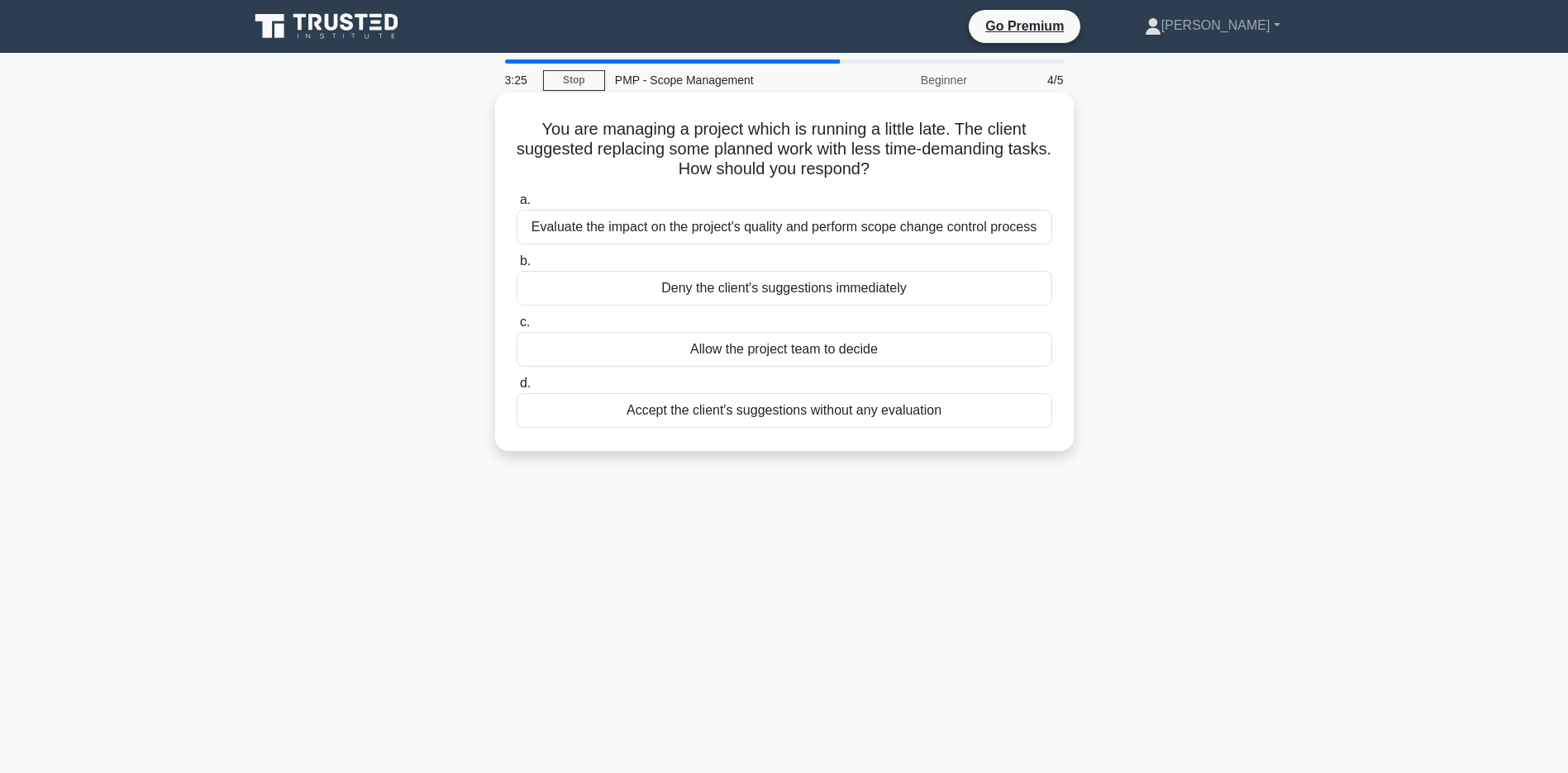
click at [724, 235] on div "Evaluate the impact on the project's quality and perform scope change control p…" at bounding box center [784, 227] width 536 height 34
click at [517, 206] on input "a. Evaluate the impact on the project's quality and perform scope change contro…" at bounding box center [517, 200] width 0 height 11
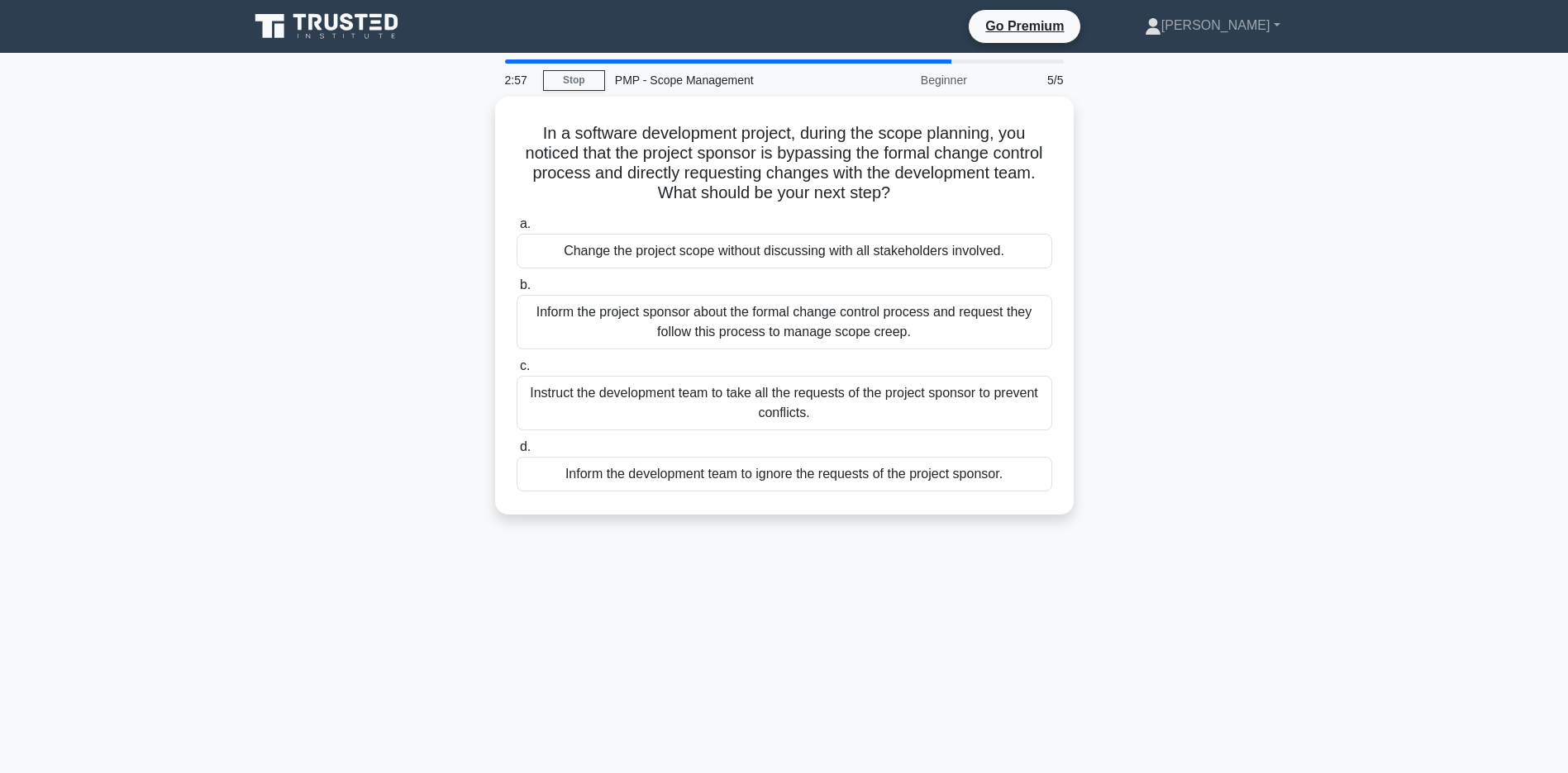
drag, startPoint x: 803, startPoint y: 313, endPoint x: 314, endPoint y: 306, distance: 489.1
click at [314, 306] on div "In a software development project, during the scope planning, you noticed that …" at bounding box center [784, 316] width 1091 height 438
click at [318, 306] on div "In a software development project, during the scope planning, you noticed that …" at bounding box center [784, 316] width 1091 height 438
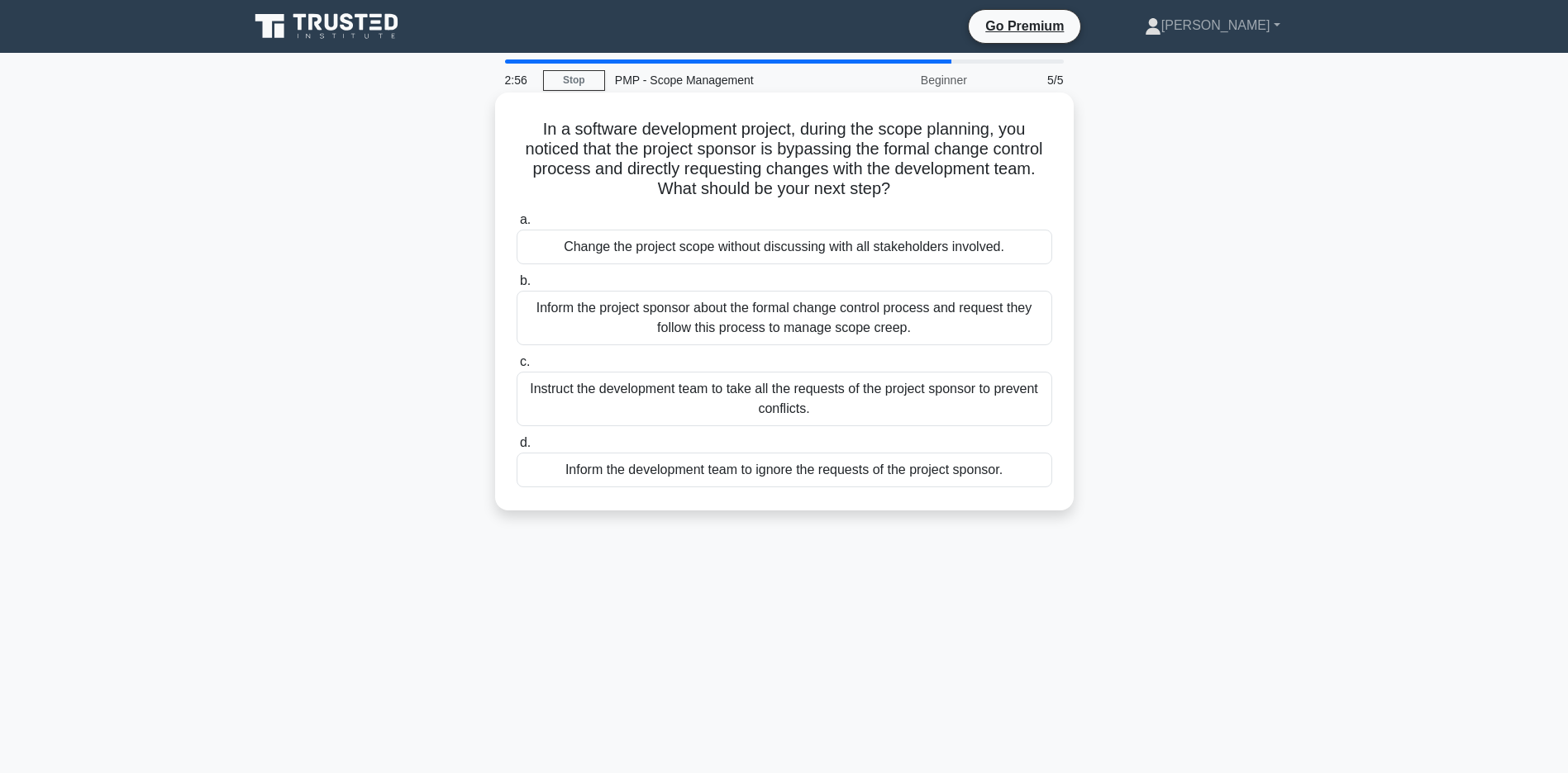
click at [662, 323] on div "Inform the project sponsor about the formal change control process and request …" at bounding box center [784, 318] width 536 height 55
click at [517, 287] on input "b. Inform the project sponsor about the formal change control process and reque…" at bounding box center [517, 281] width 0 height 11
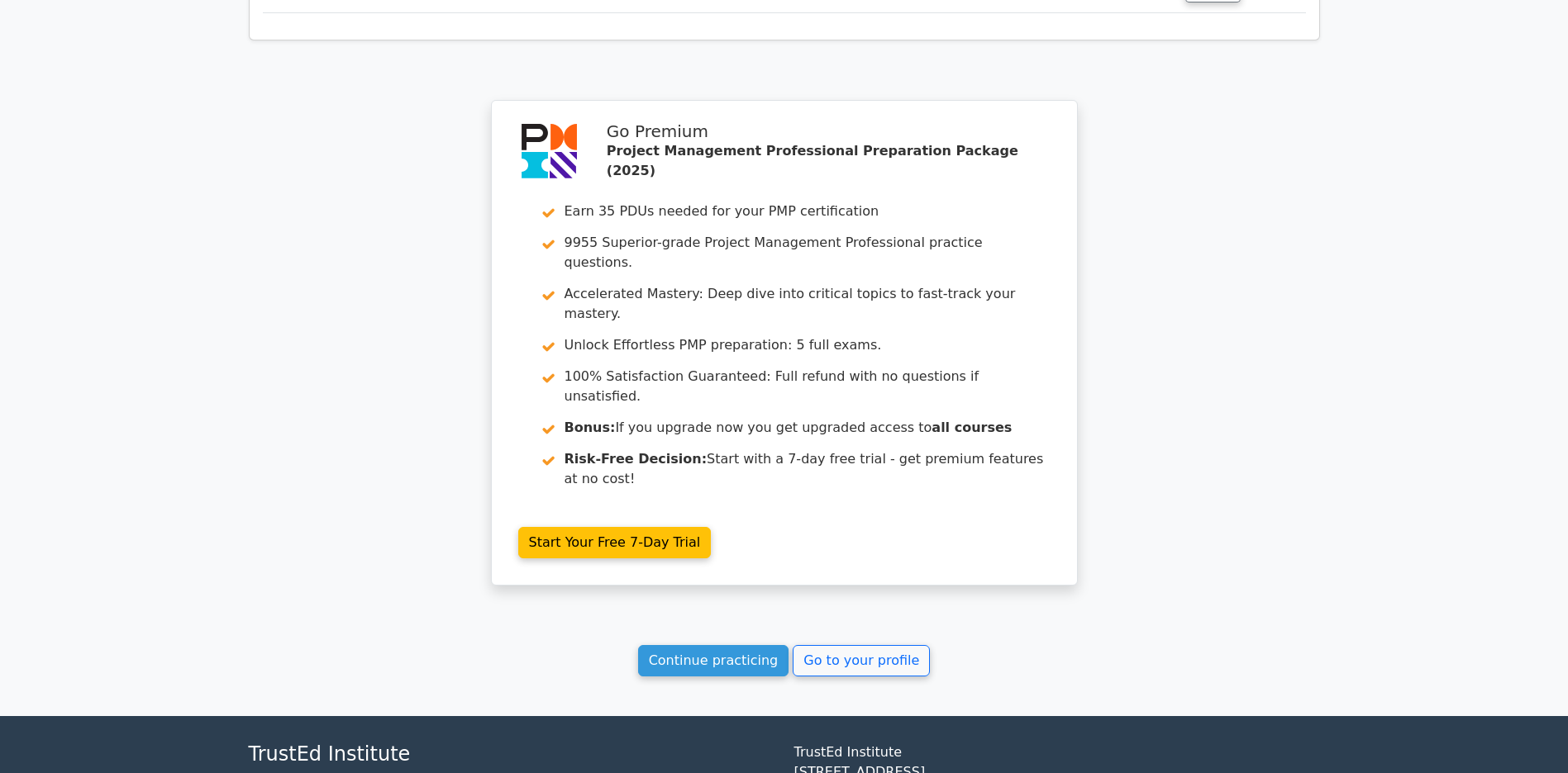
scroll to position [2599, 0]
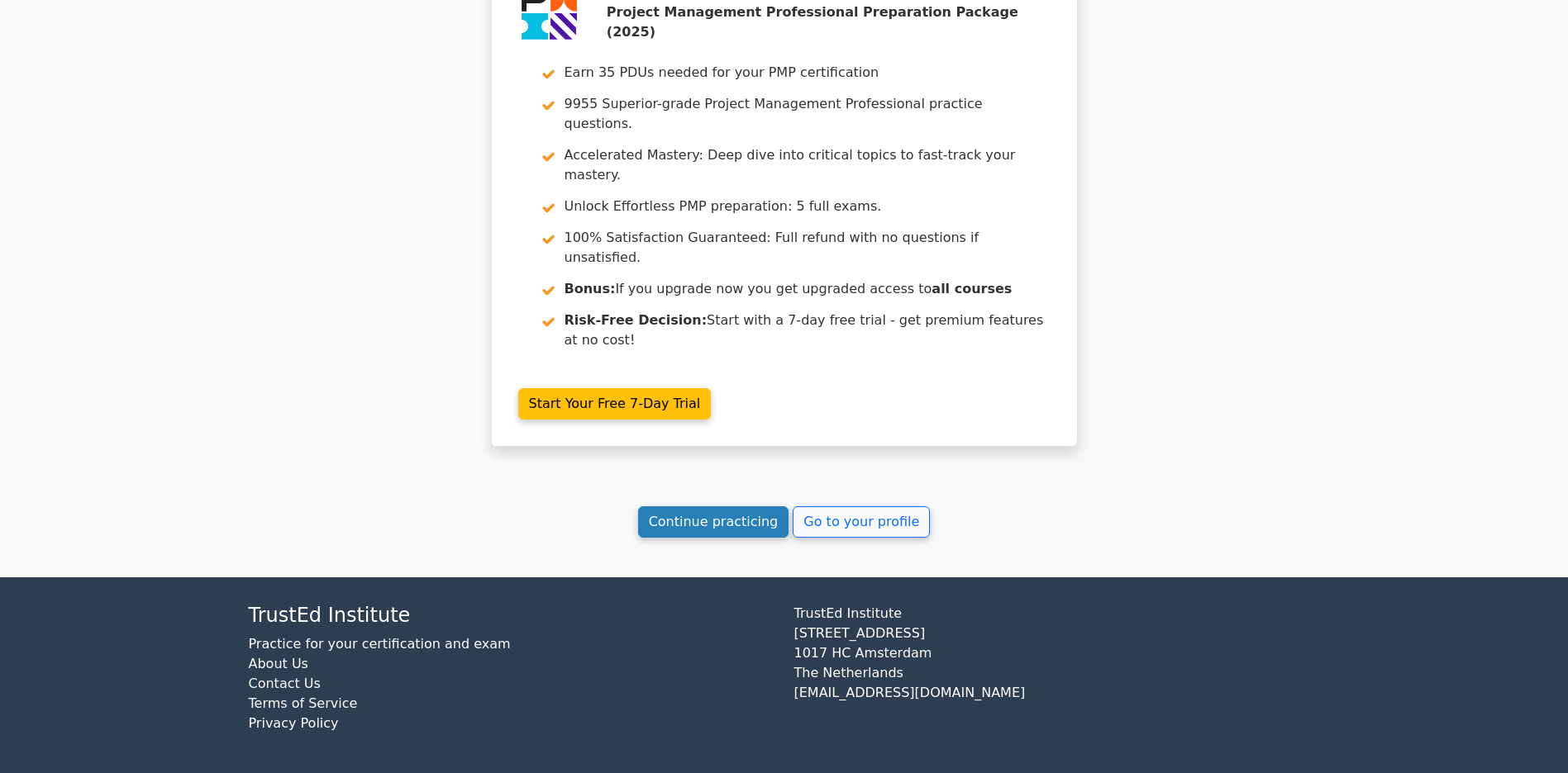
click at [721, 528] on link "Continue practicing" at bounding box center [713, 522] width 151 height 32
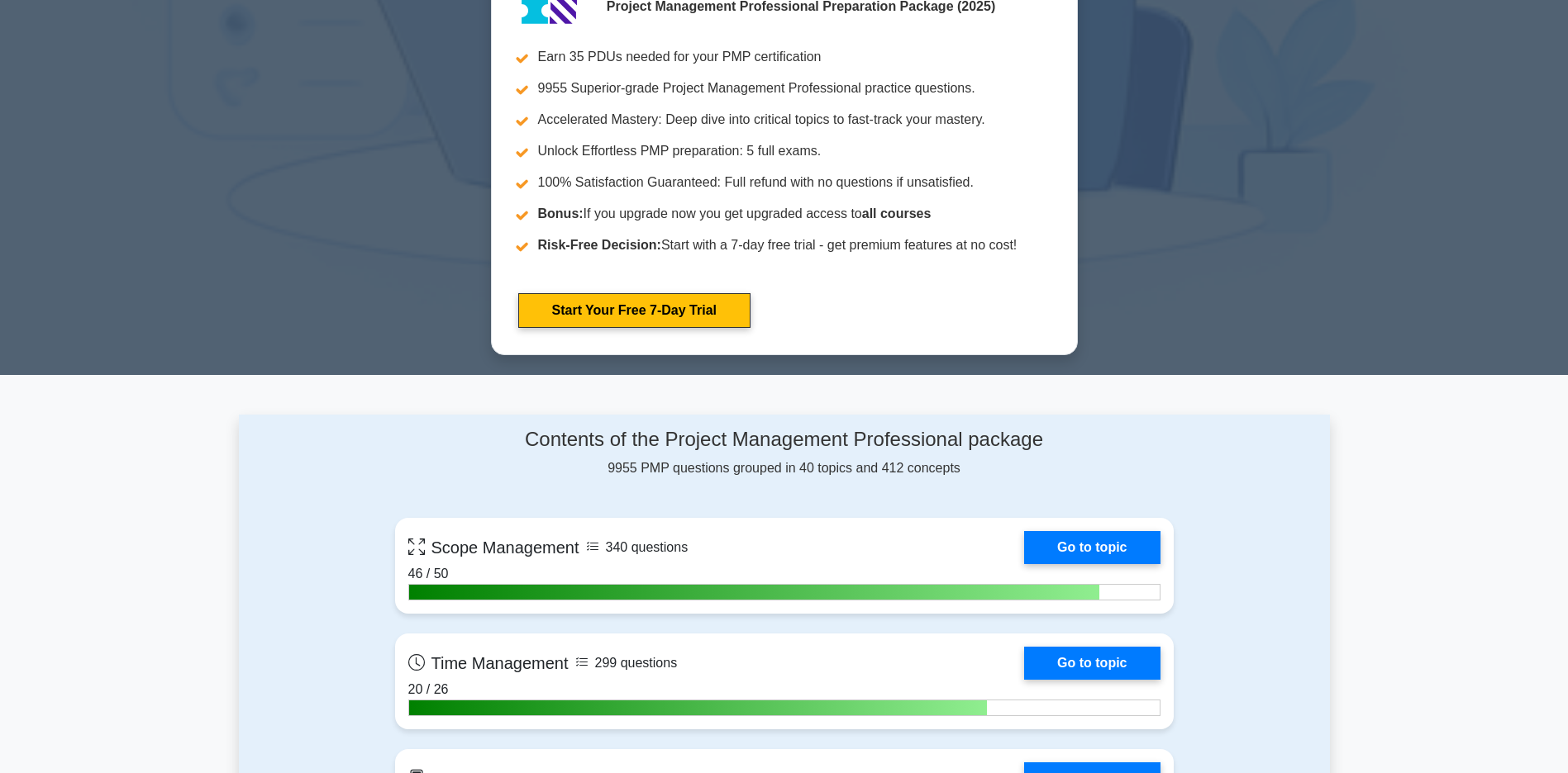
scroll to position [1074, 0]
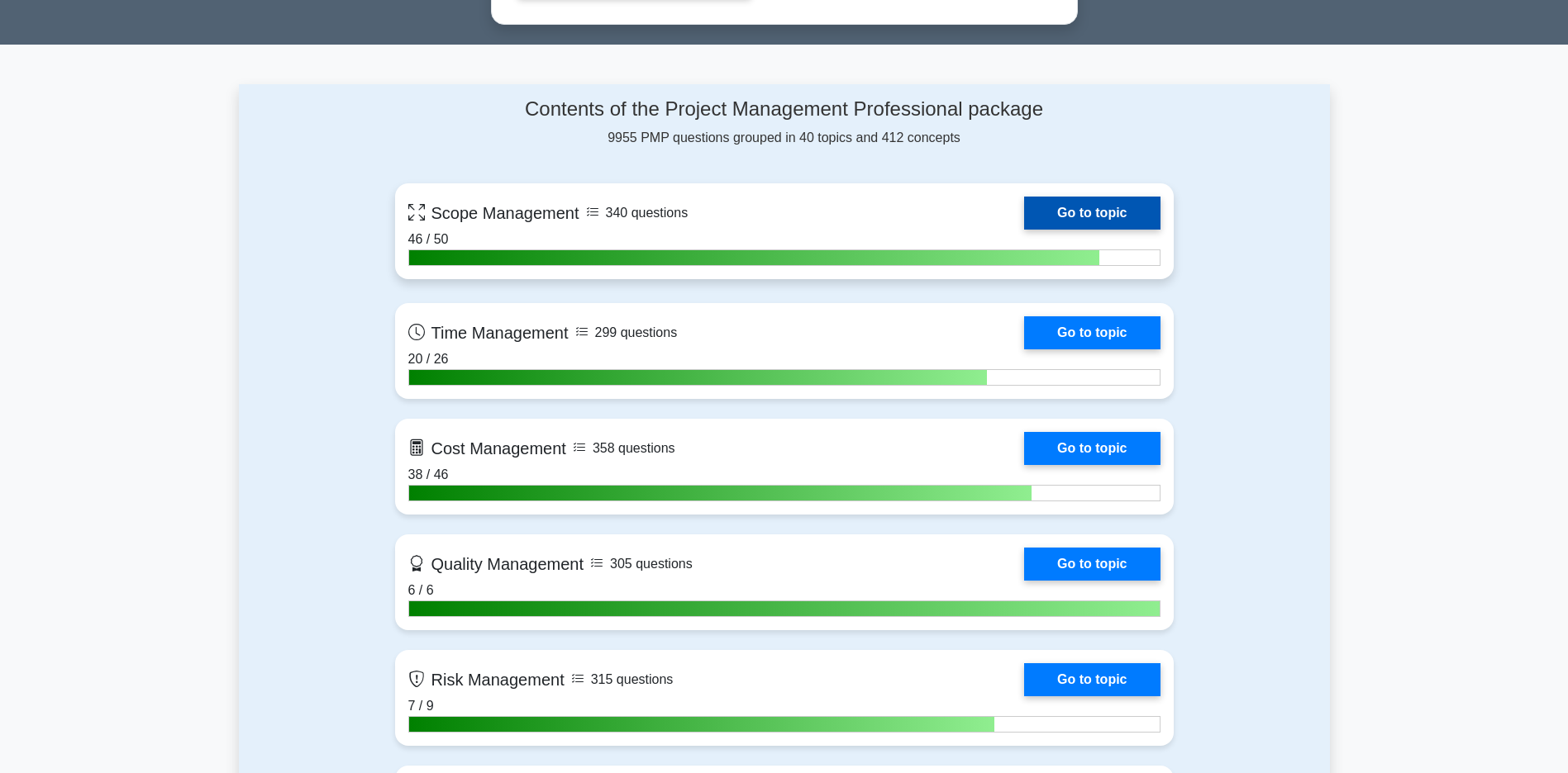
click at [1024, 230] on link "Go to topic" at bounding box center [1092, 213] width 136 height 33
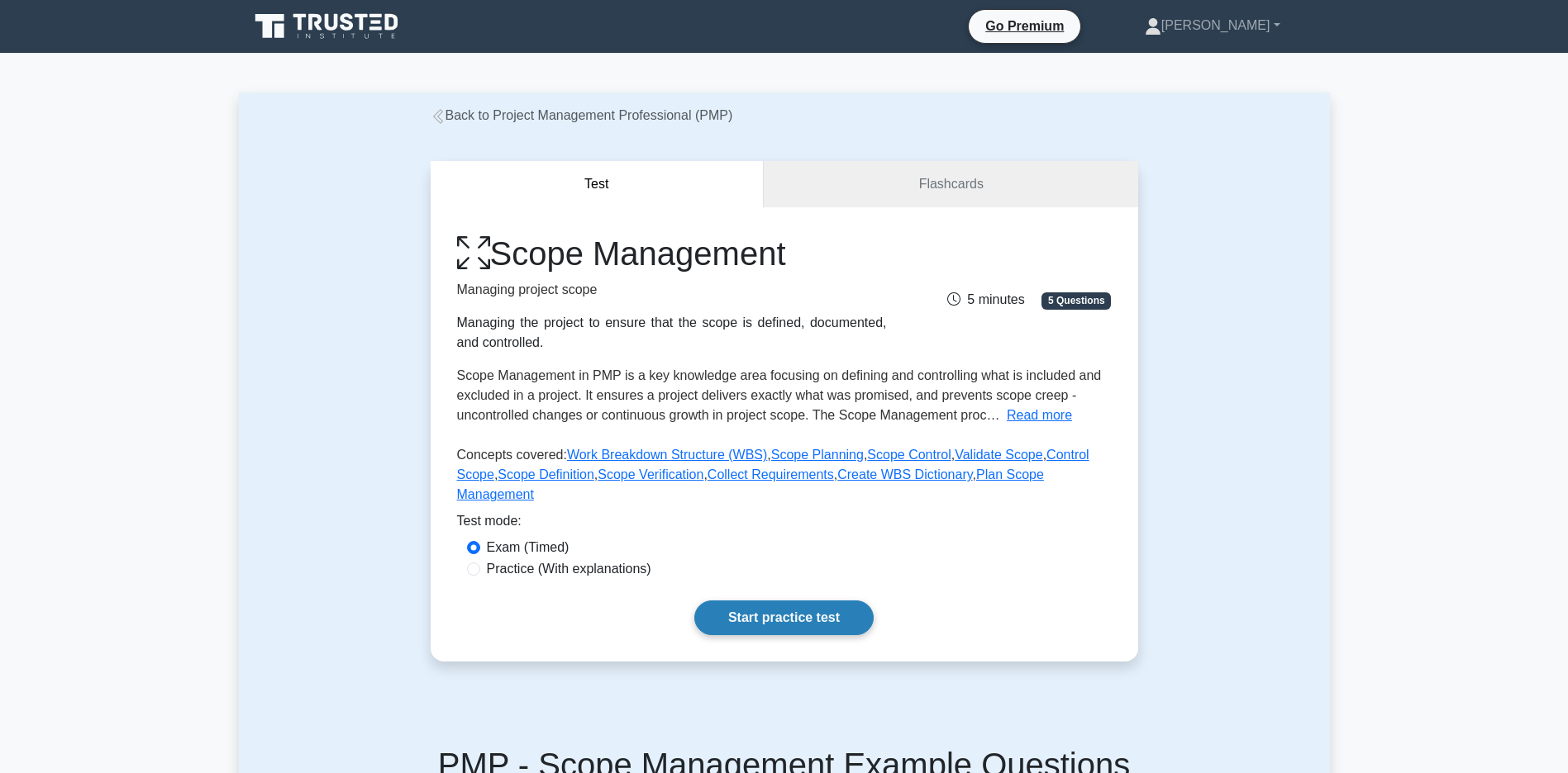
drag, startPoint x: 758, startPoint y: 625, endPoint x: 756, endPoint y: 634, distance: 9.2
click at [756, 634] on link "Start practice test" at bounding box center [784, 618] width 179 height 34
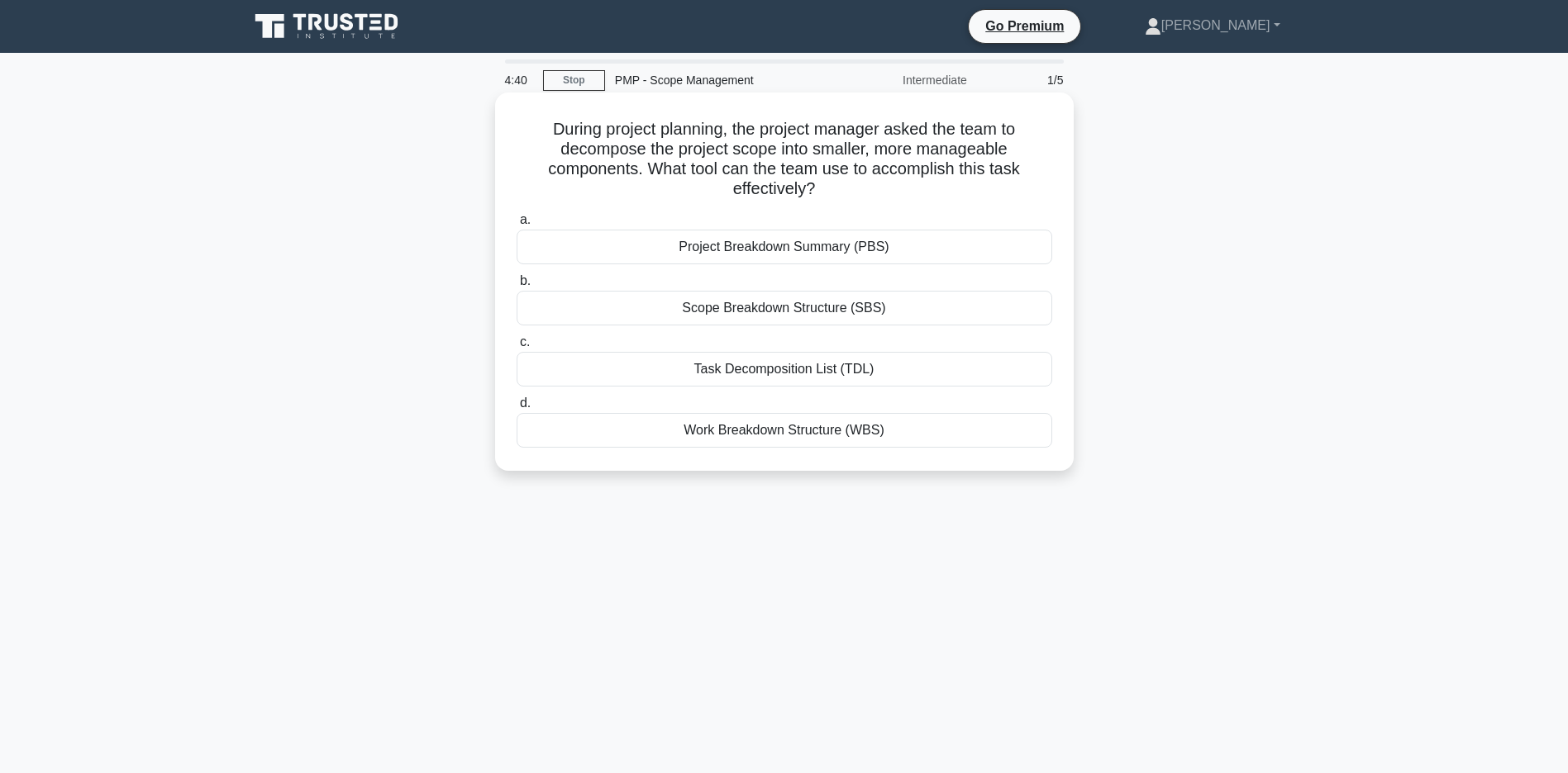
click at [796, 434] on div "Work Breakdown Structure (WBS)" at bounding box center [784, 430] width 536 height 34
click at [517, 409] on input "d. Work Breakdown Structure (WBS)" at bounding box center [517, 403] width 0 height 11
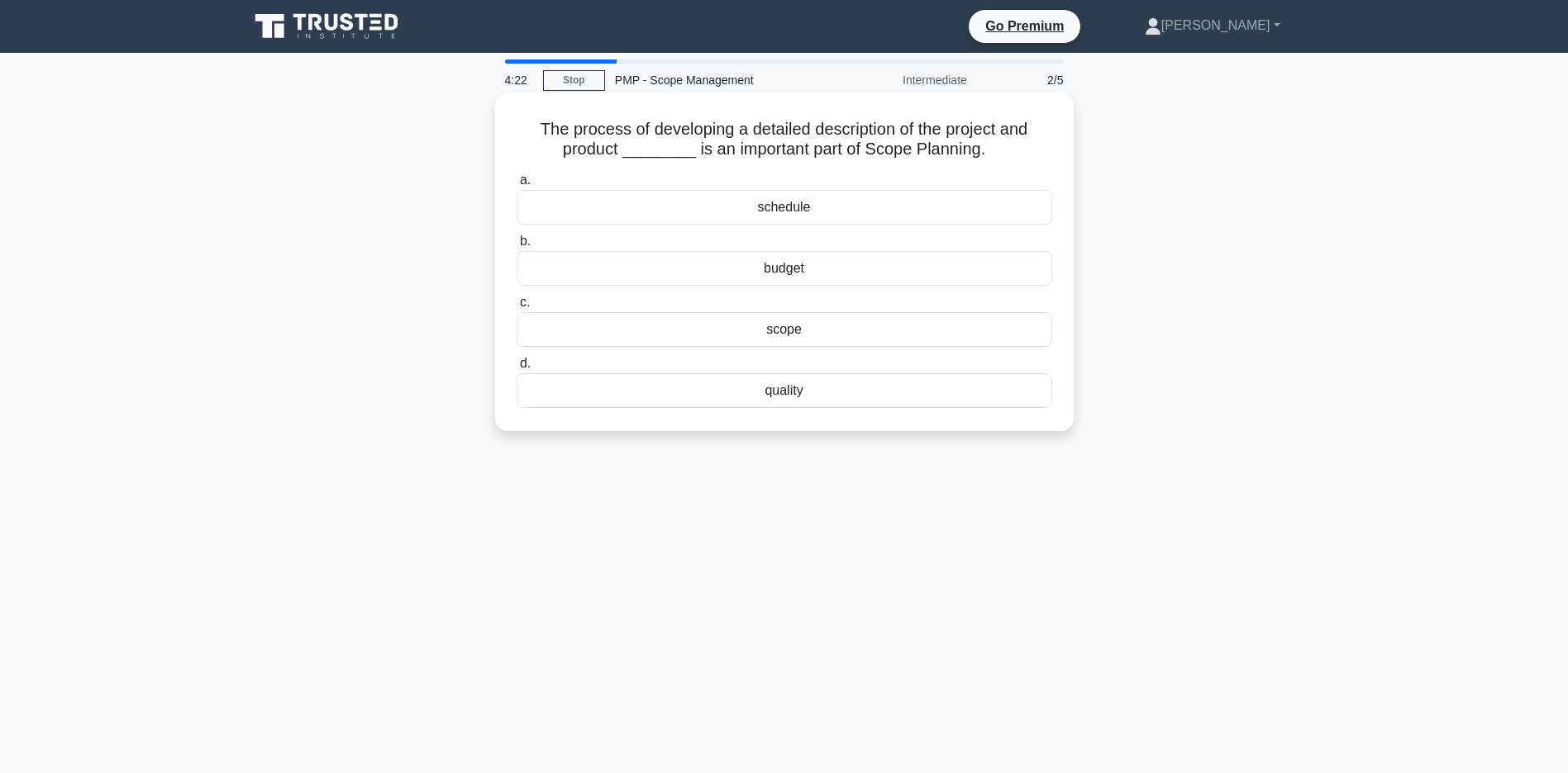
click at [781, 334] on div "scope" at bounding box center [784, 329] width 536 height 34
click at [517, 308] on input "c. scope" at bounding box center [517, 303] width 0 height 11
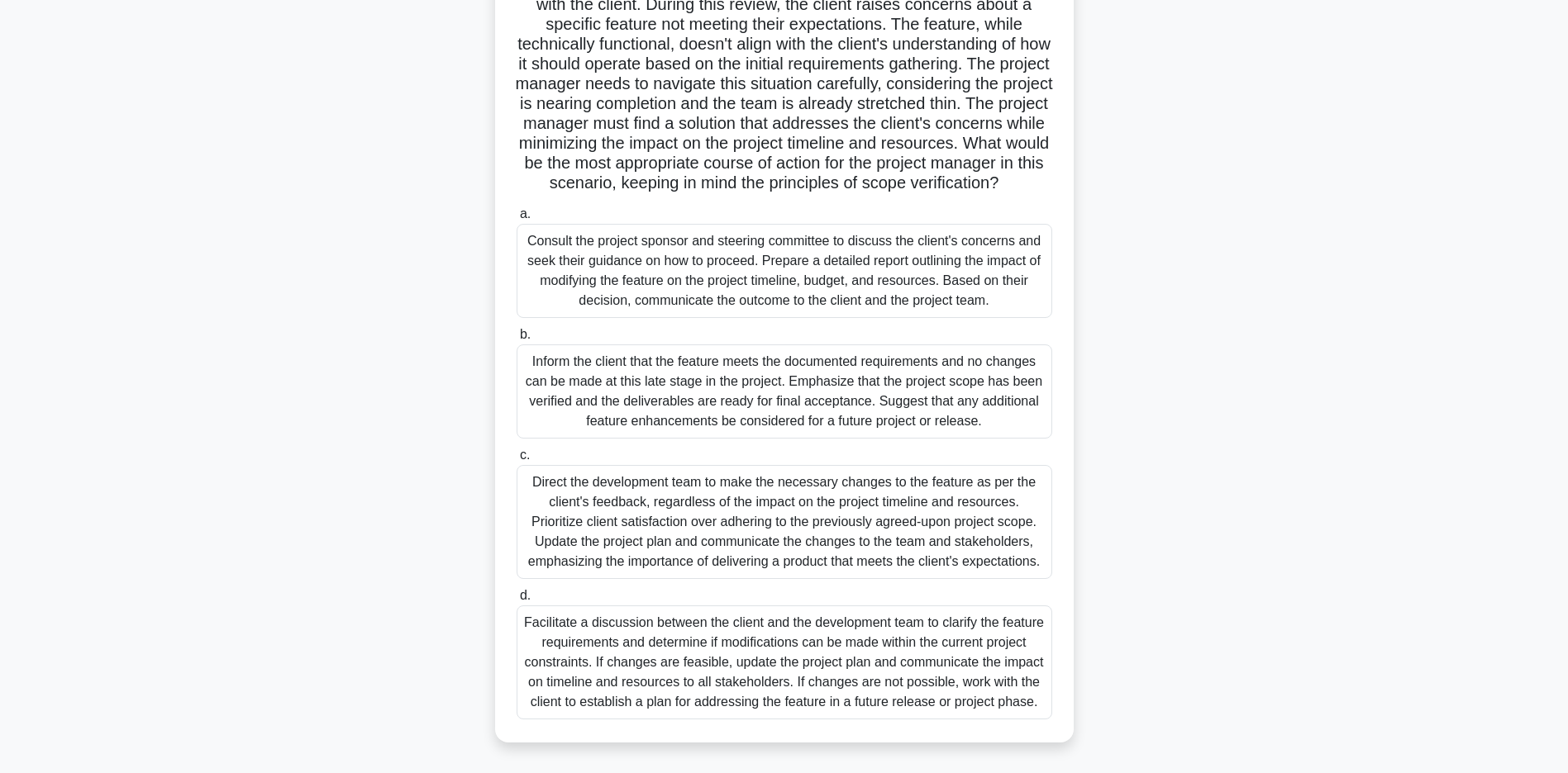
scroll to position [253, 0]
click at [808, 670] on div "Facilitate a discussion between the client and the development team to clarify …" at bounding box center [784, 662] width 536 height 114
click at [517, 601] on input "d. Facilitate a discussion between the client and the development team to clari…" at bounding box center [517, 596] width 0 height 11
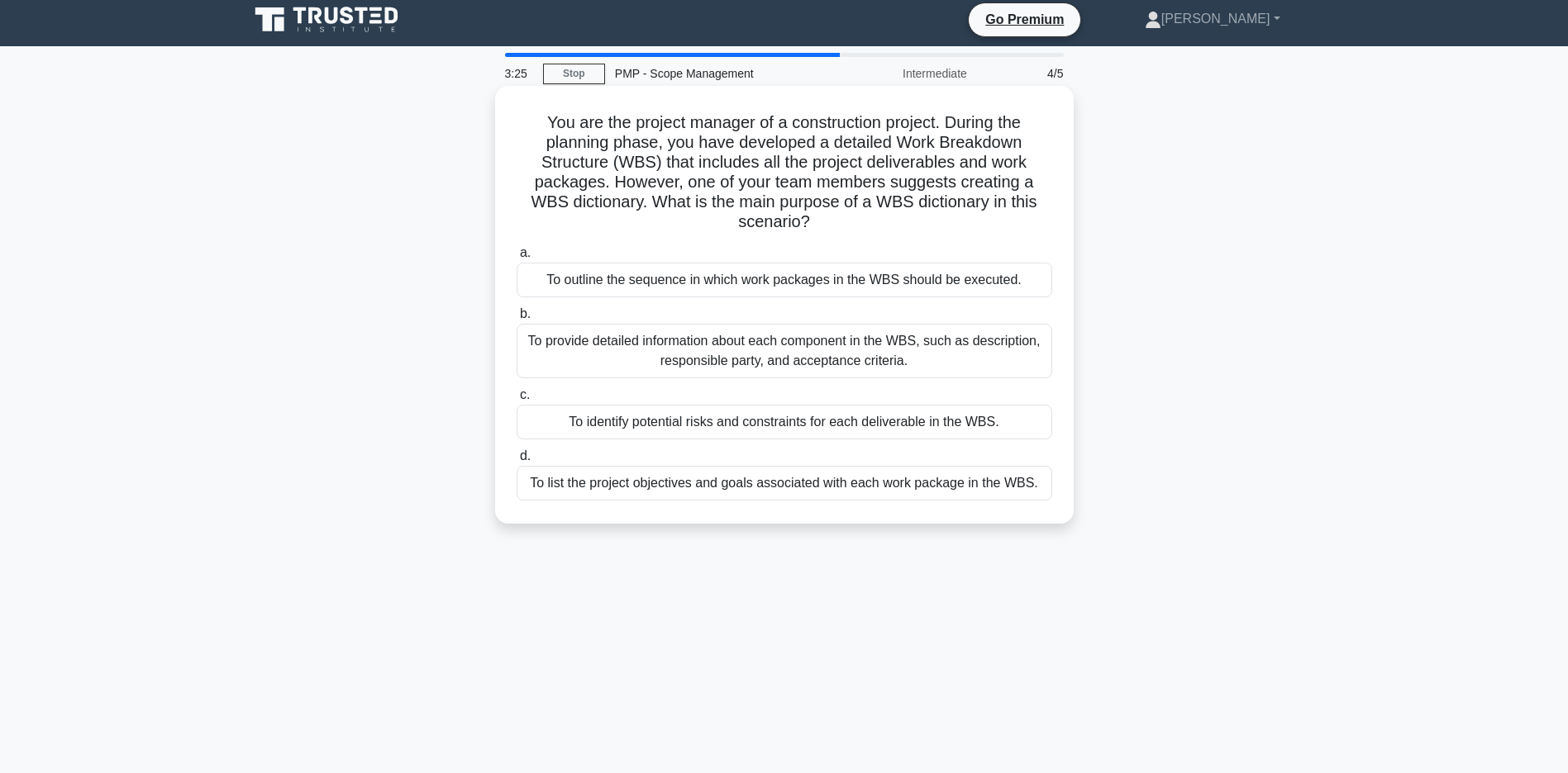
scroll to position [0, 0]
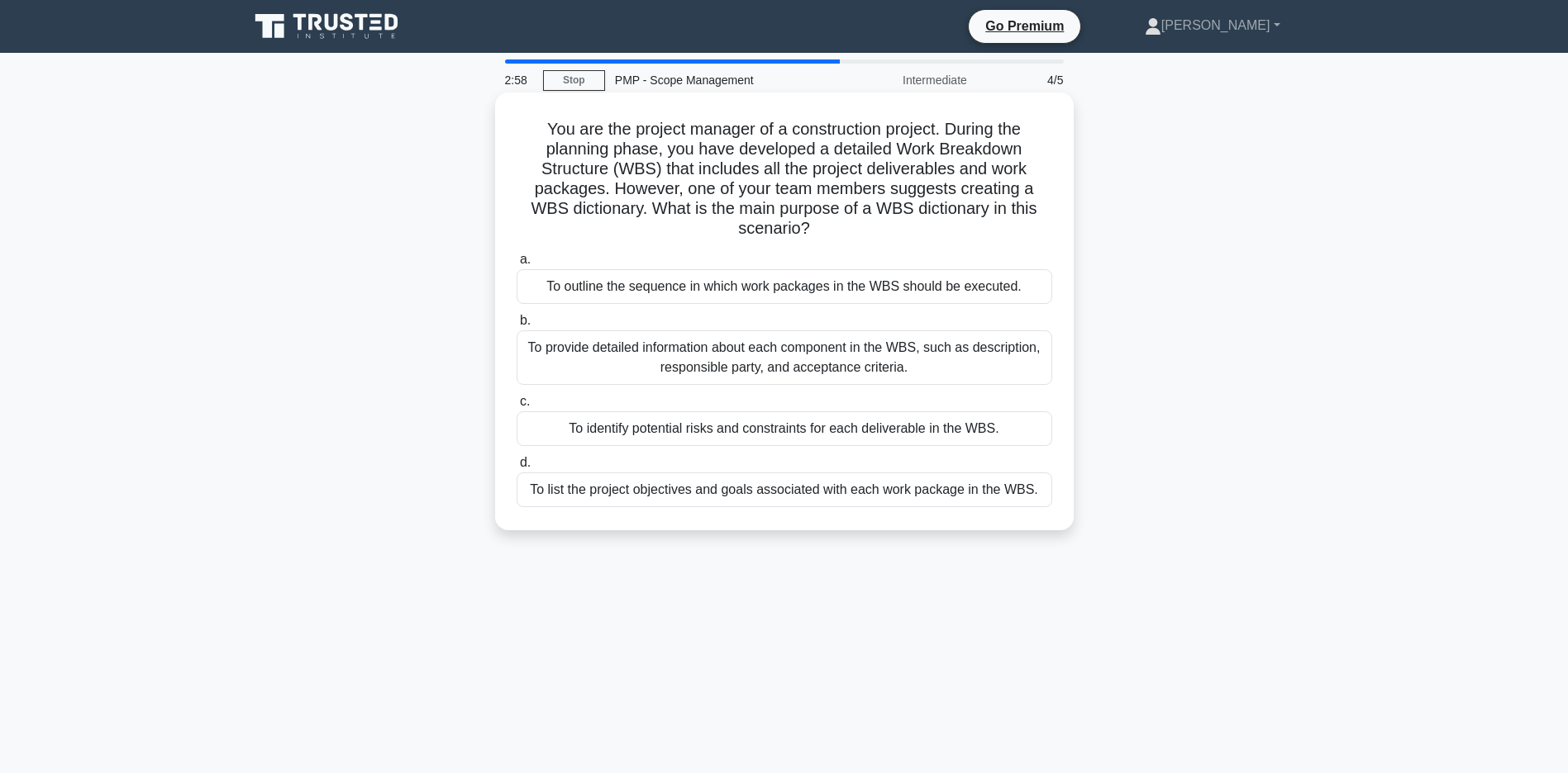
click at [714, 365] on div "To provide detailed information about each component in the WBS, such as descri…" at bounding box center [784, 358] width 536 height 55
click at [517, 326] on input "b. To provide detailed information about each component in the WBS, such as des…" at bounding box center [517, 321] width 0 height 11
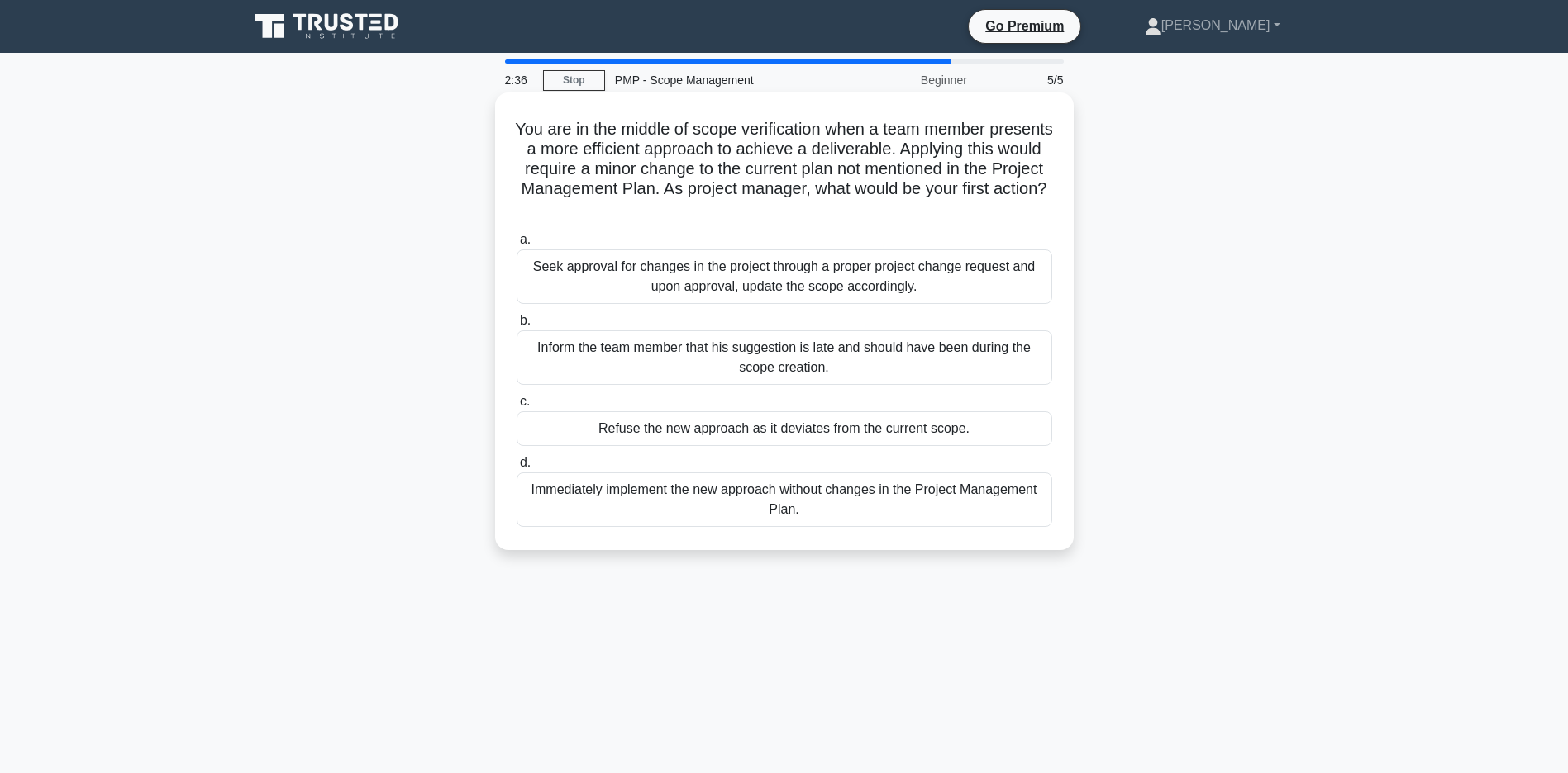
click at [764, 280] on div "Seek approval for changes in the project through a proper project change reques…" at bounding box center [784, 277] width 536 height 55
click at [517, 245] on input "a. Seek approval for changes in the project through a proper project change req…" at bounding box center [517, 239] width 0 height 11
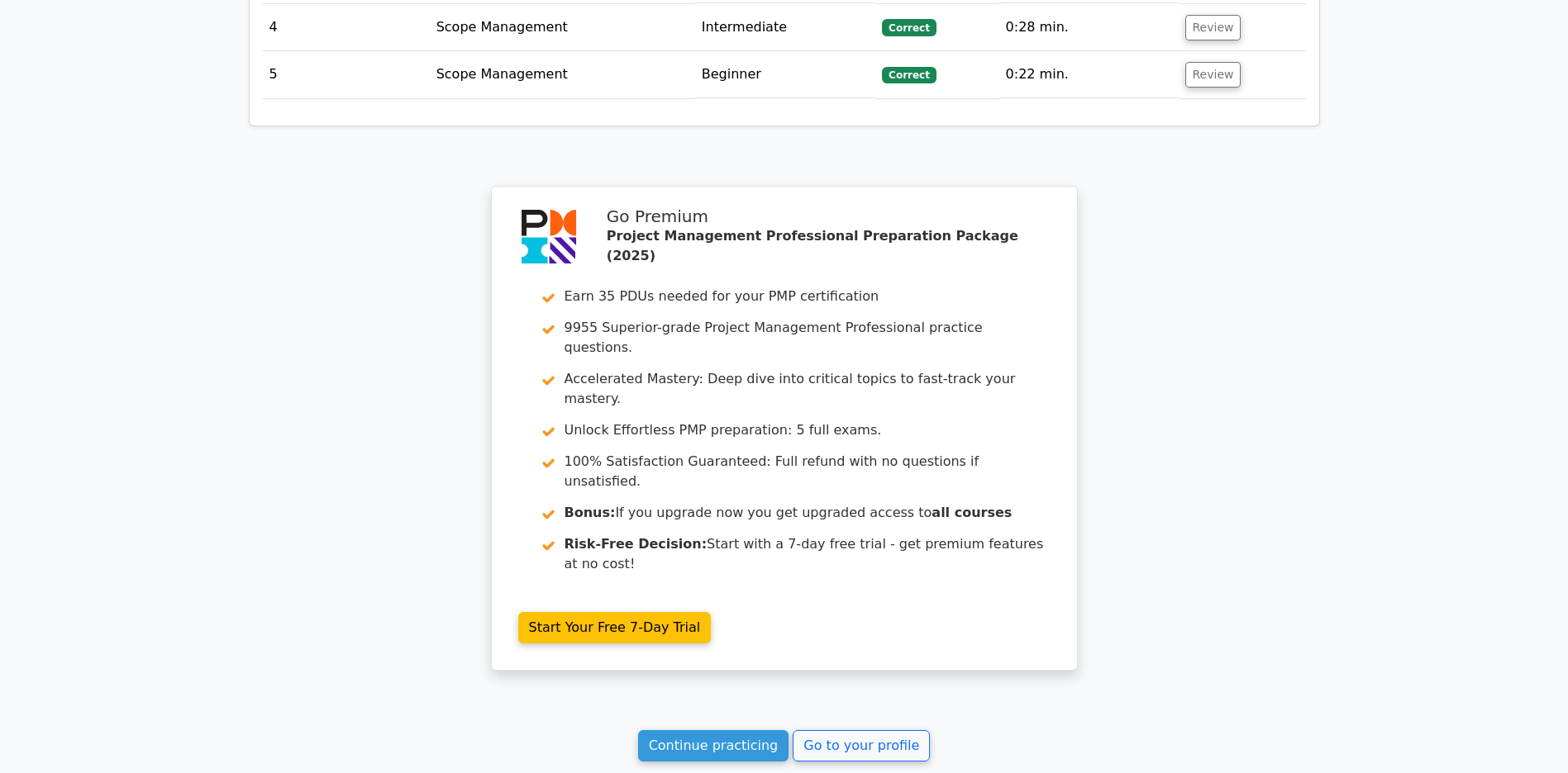
scroll to position [2544, 0]
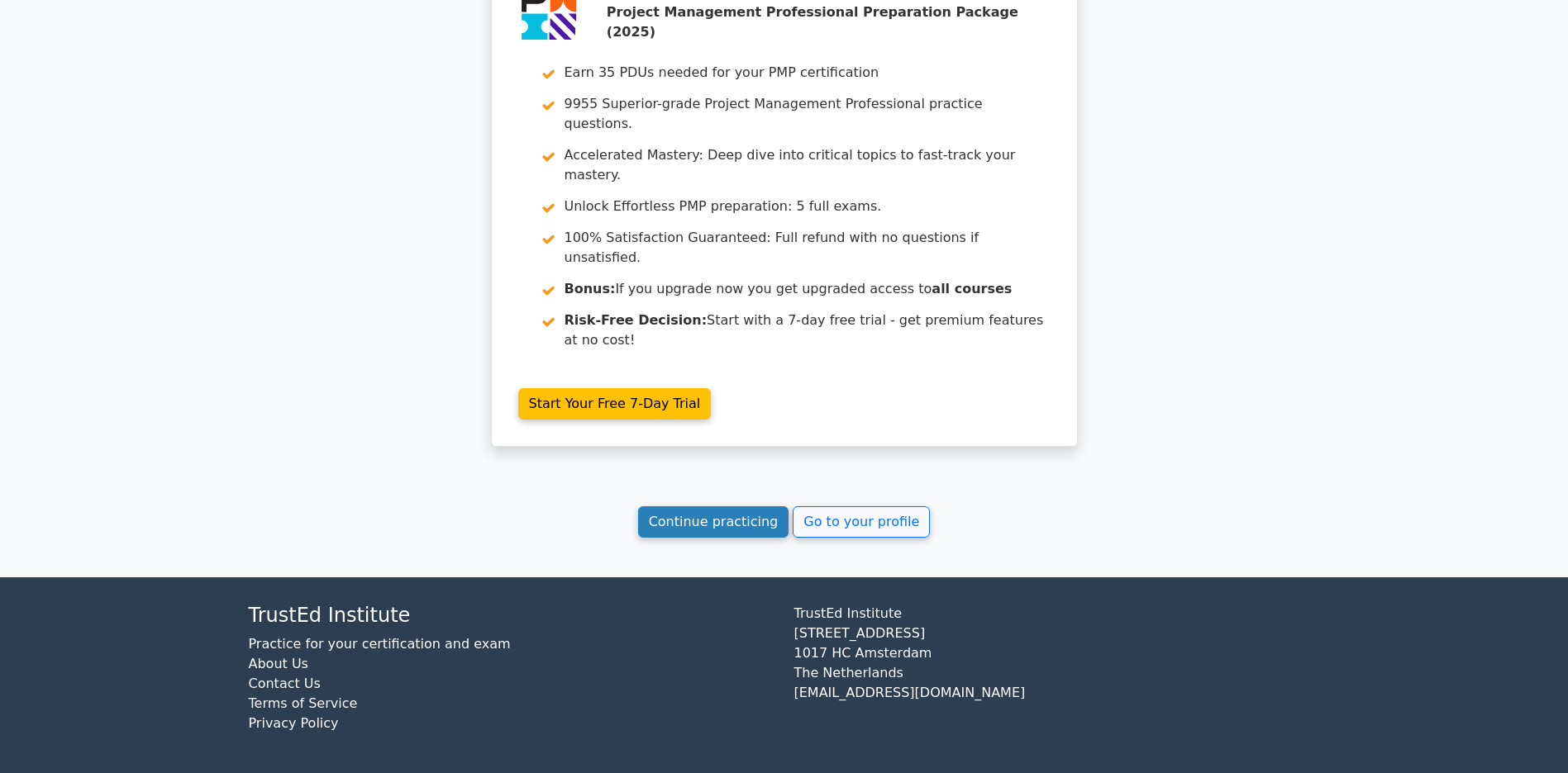
click at [701, 524] on link "Continue practicing" at bounding box center [713, 522] width 151 height 32
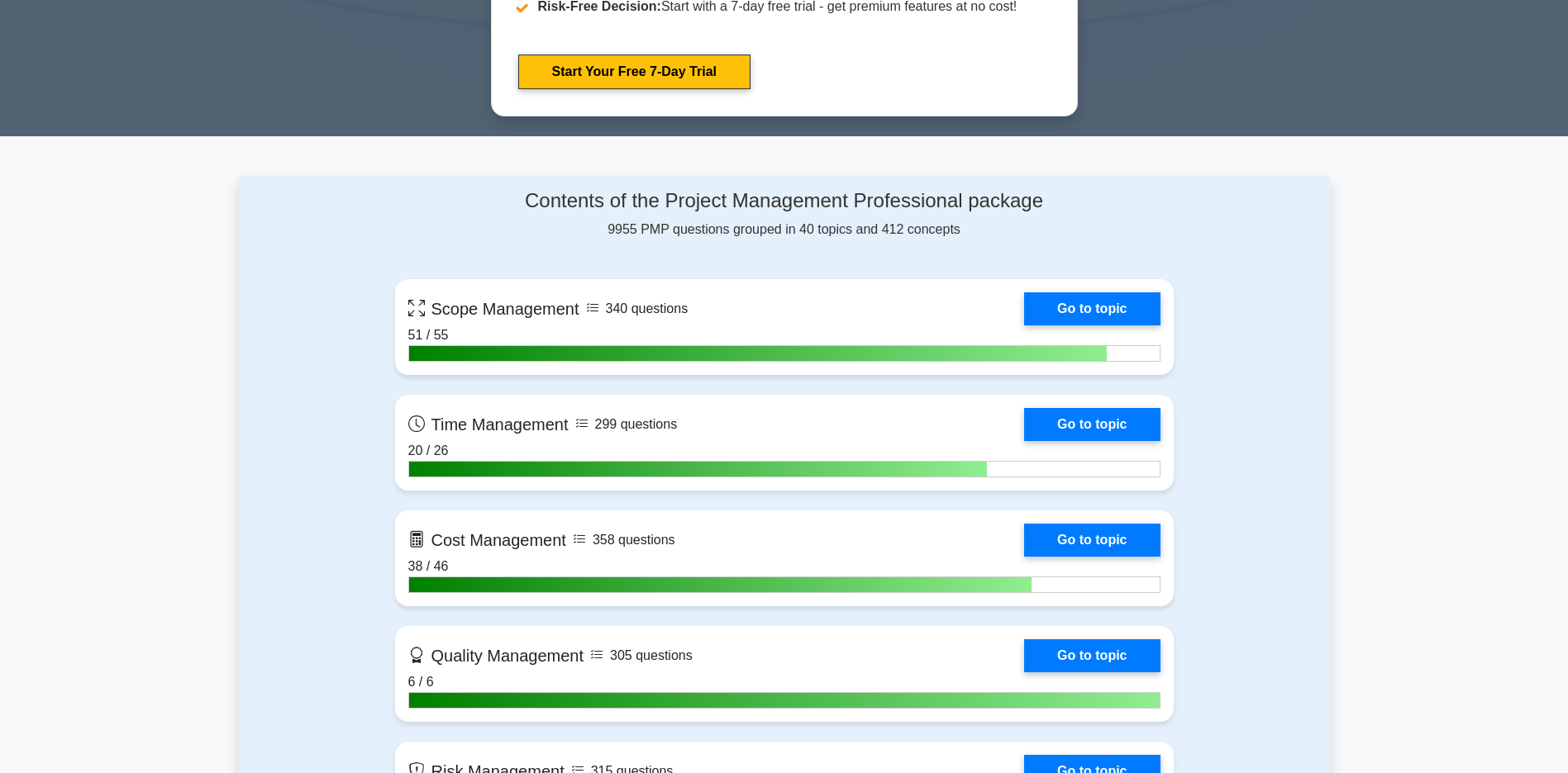
scroll to position [1126, 0]
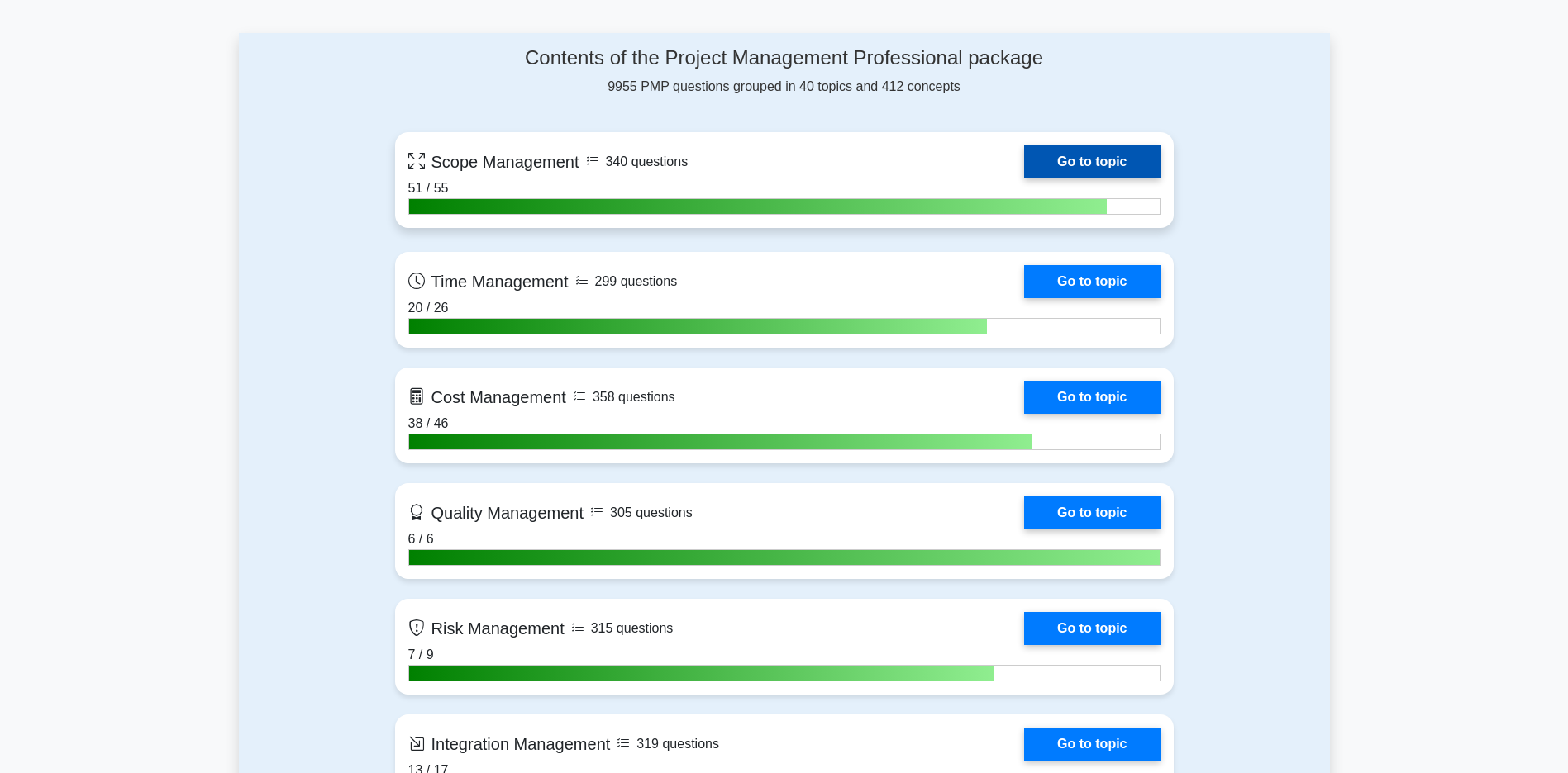
click at [1024, 150] on link "Go to topic" at bounding box center [1092, 161] width 136 height 33
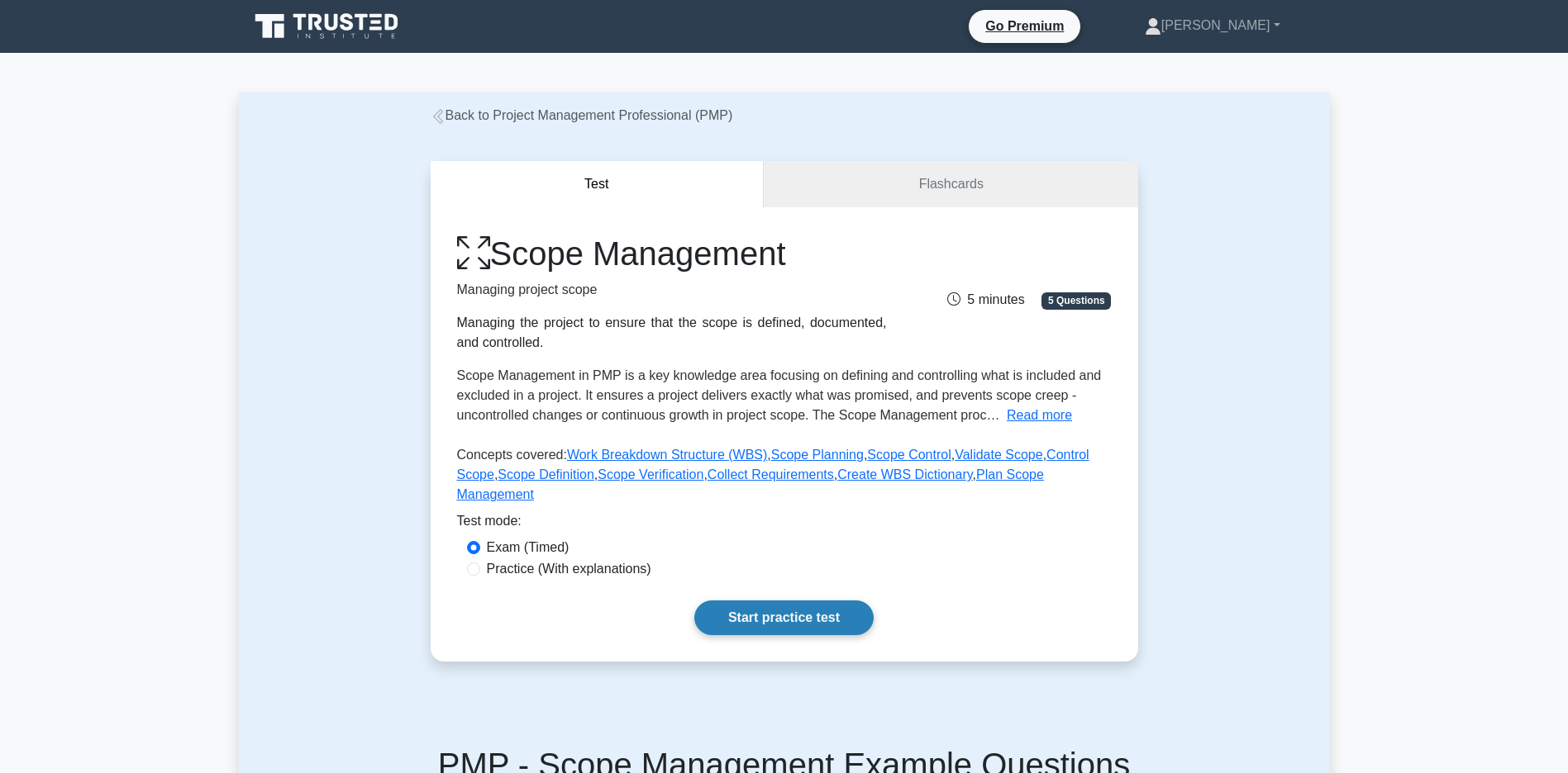
click at [776, 636] on link "Start practice test" at bounding box center [784, 618] width 179 height 34
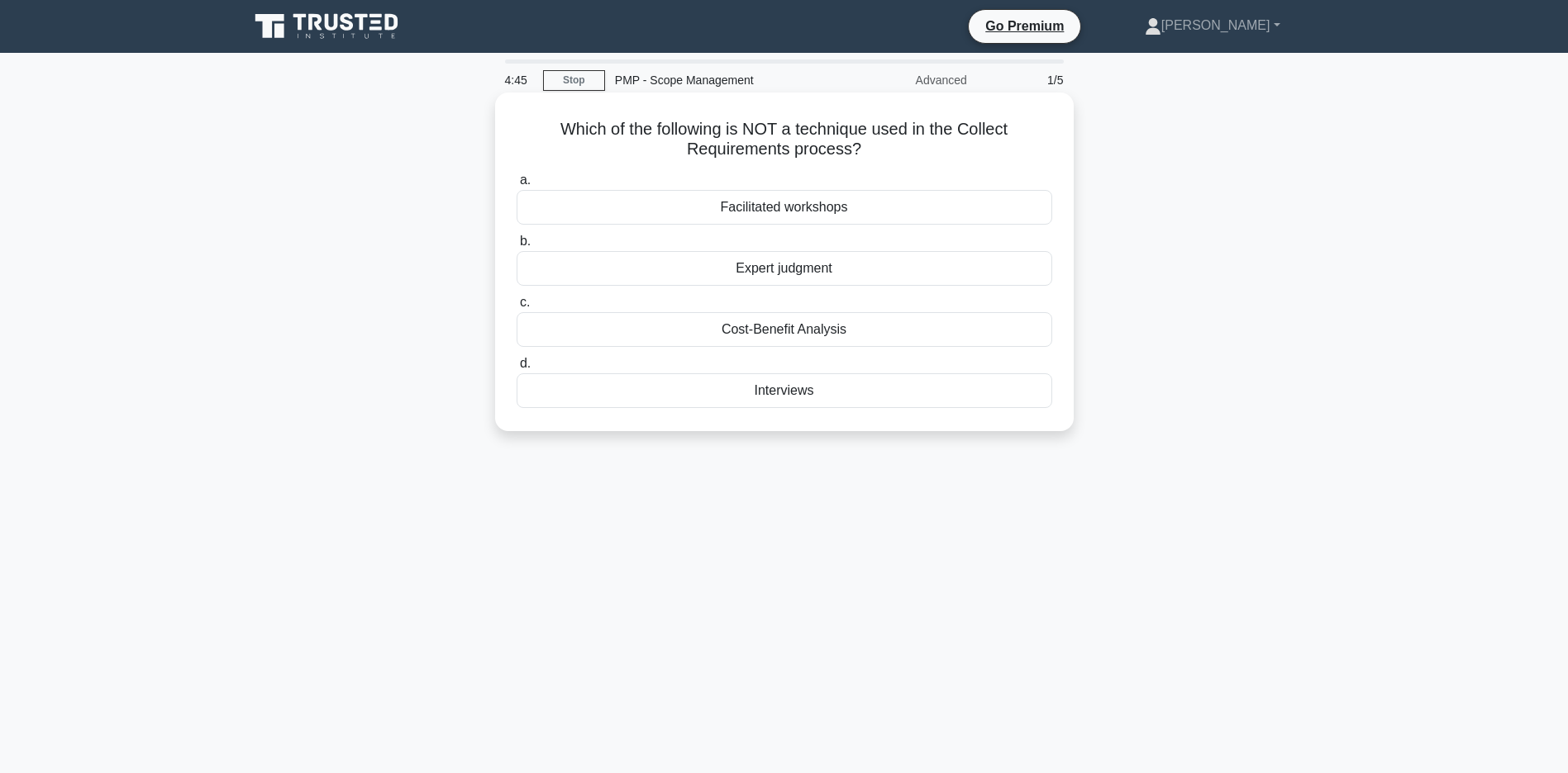
click at [777, 329] on div "Cost-Benefit Analysis" at bounding box center [784, 329] width 536 height 34
click at [517, 308] on input "c. Cost-Benefit Analysis" at bounding box center [517, 303] width 0 height 11
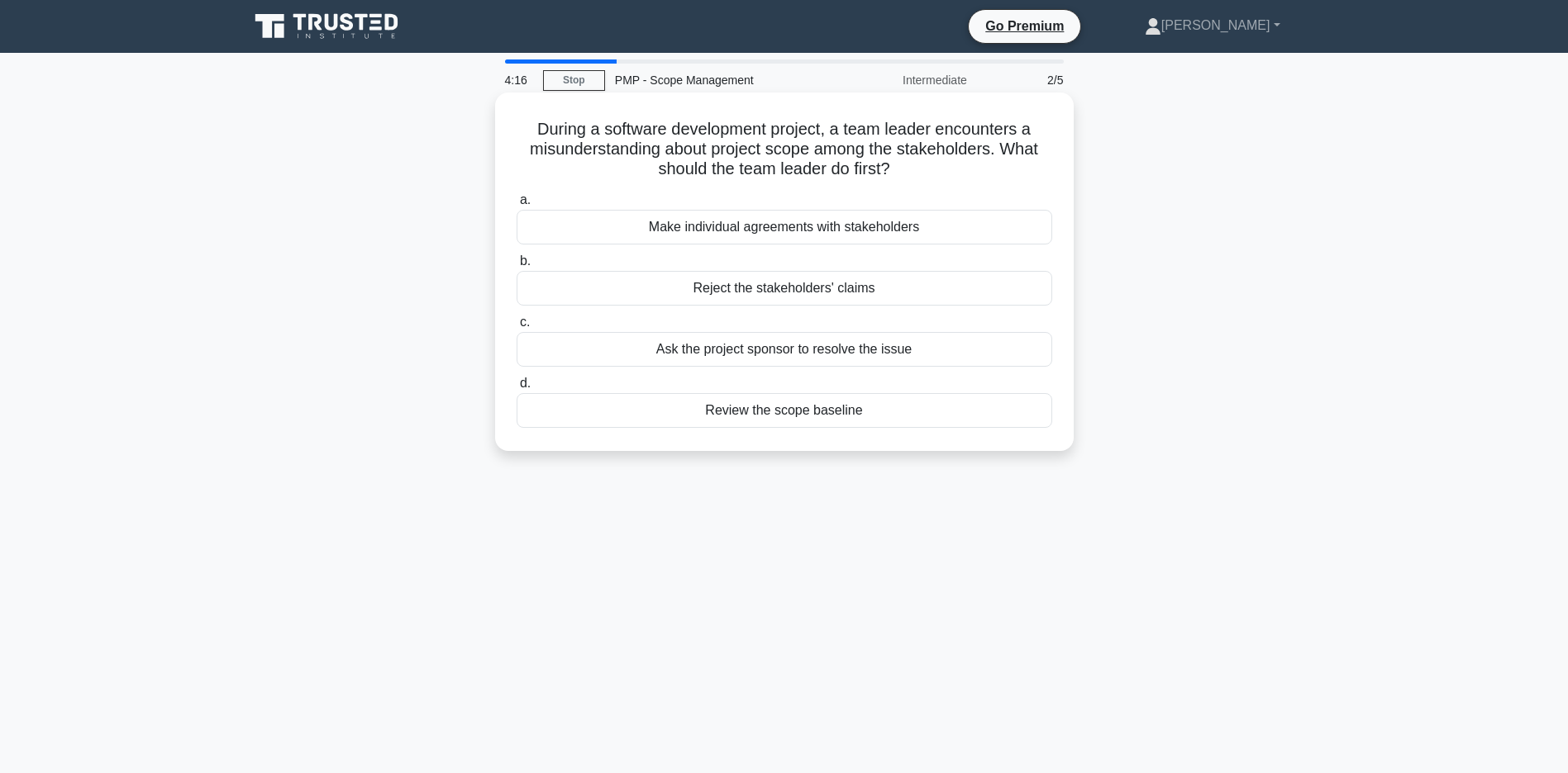
click at [760, 413] on div "Review the scope baseline" at bounding box center [784, 410] width 536 height 34
click at [517, 390] on input "d. Review the scope baseline" at bounding box center [517, 383] width 0 height 11
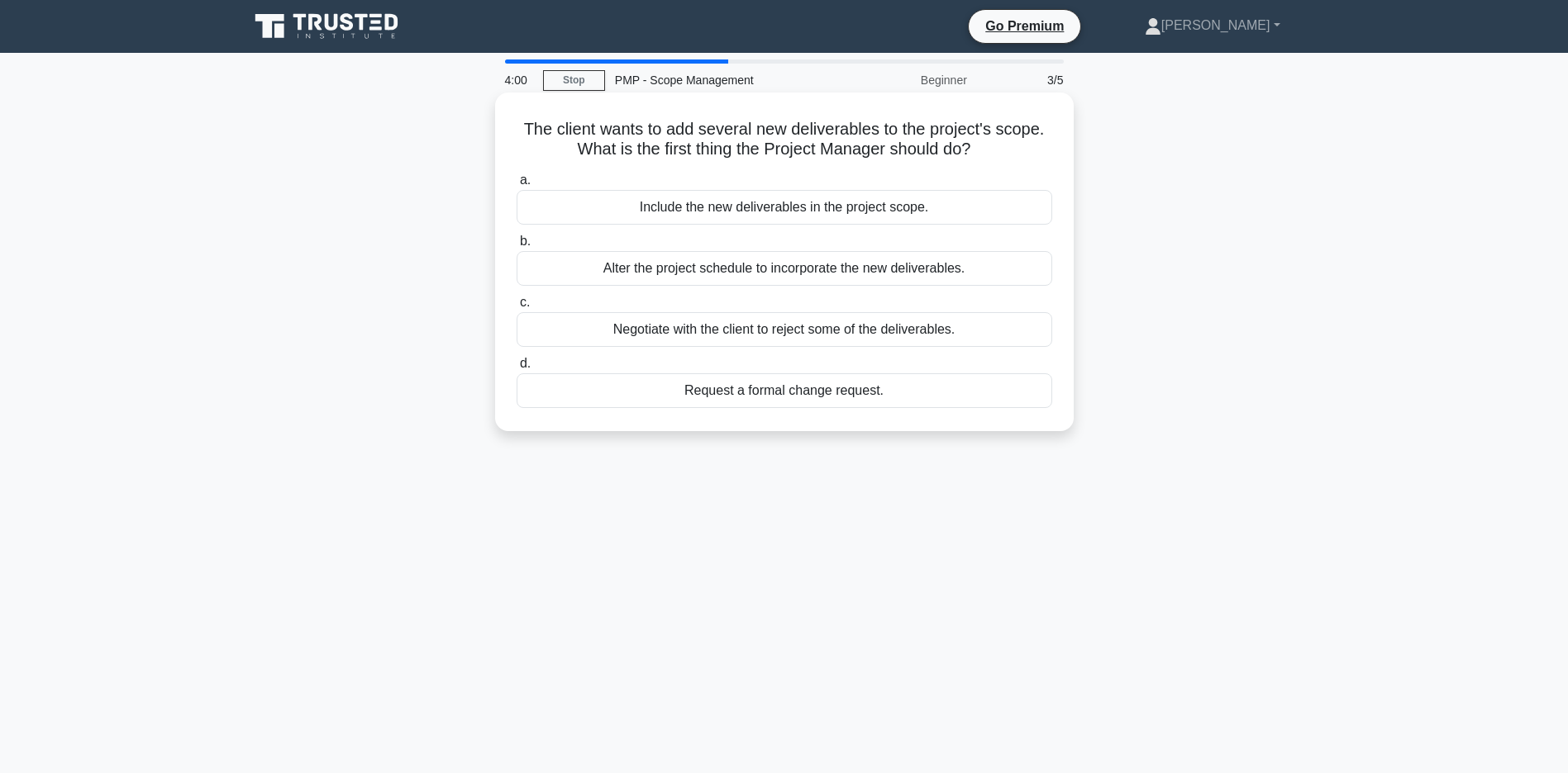
click at [752, 391] on div "Request a formal change request." at bounding box center [784, 390] width 536 height 34
click at [517, 369] on input "d. Request a formal change request." at bounding box center [517, 364] width 0 height 11
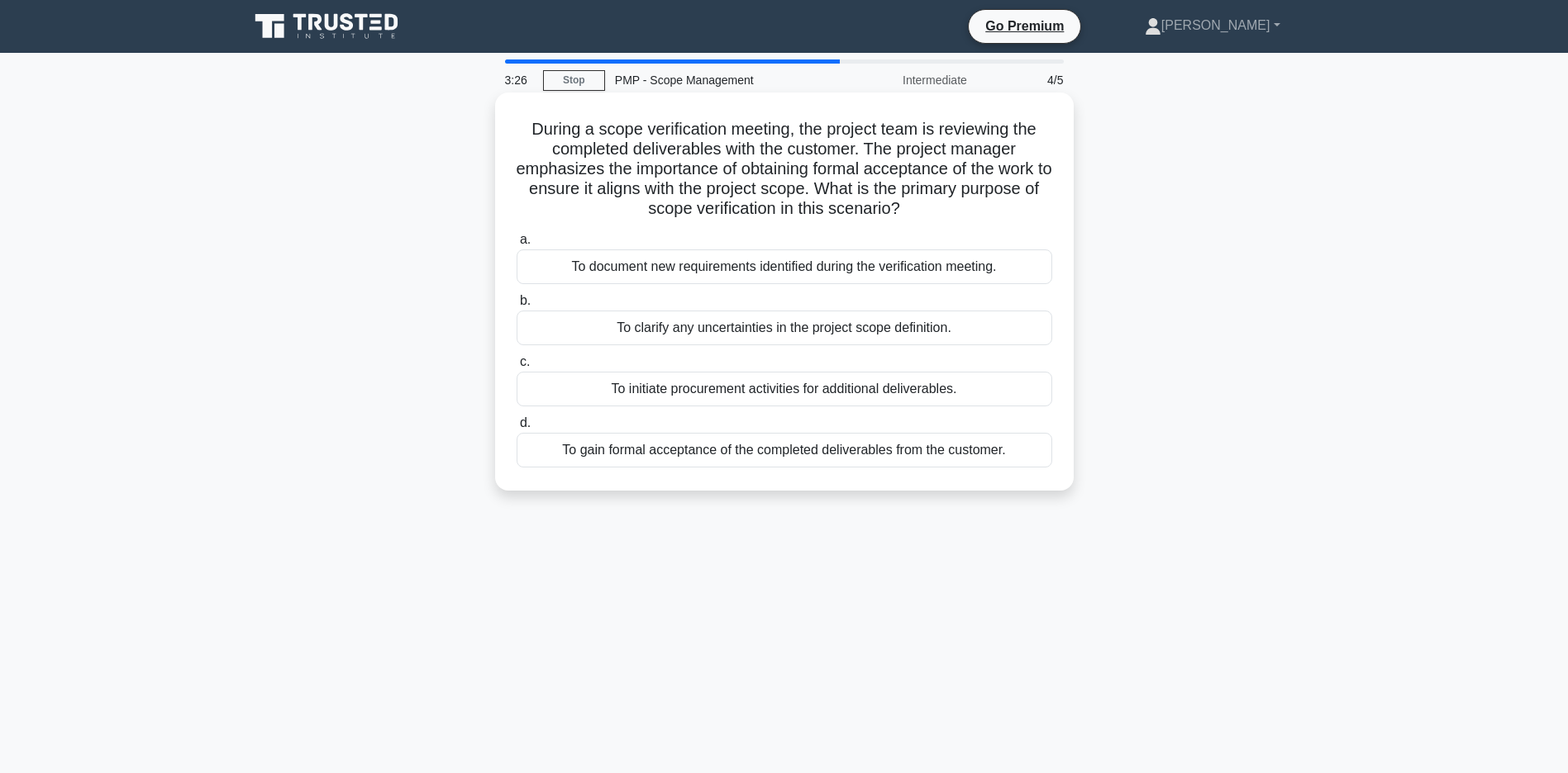
click at [803, 456] on div "To gain formal acceptance of the completed deliverables from the customer." at bounding box center [784, 450] width 536 height 34
click at [517, 429] on input "d. To gain formal acceptance of the completed deliverables from the customer." at bounding box center [517, 423] width 0 height 11
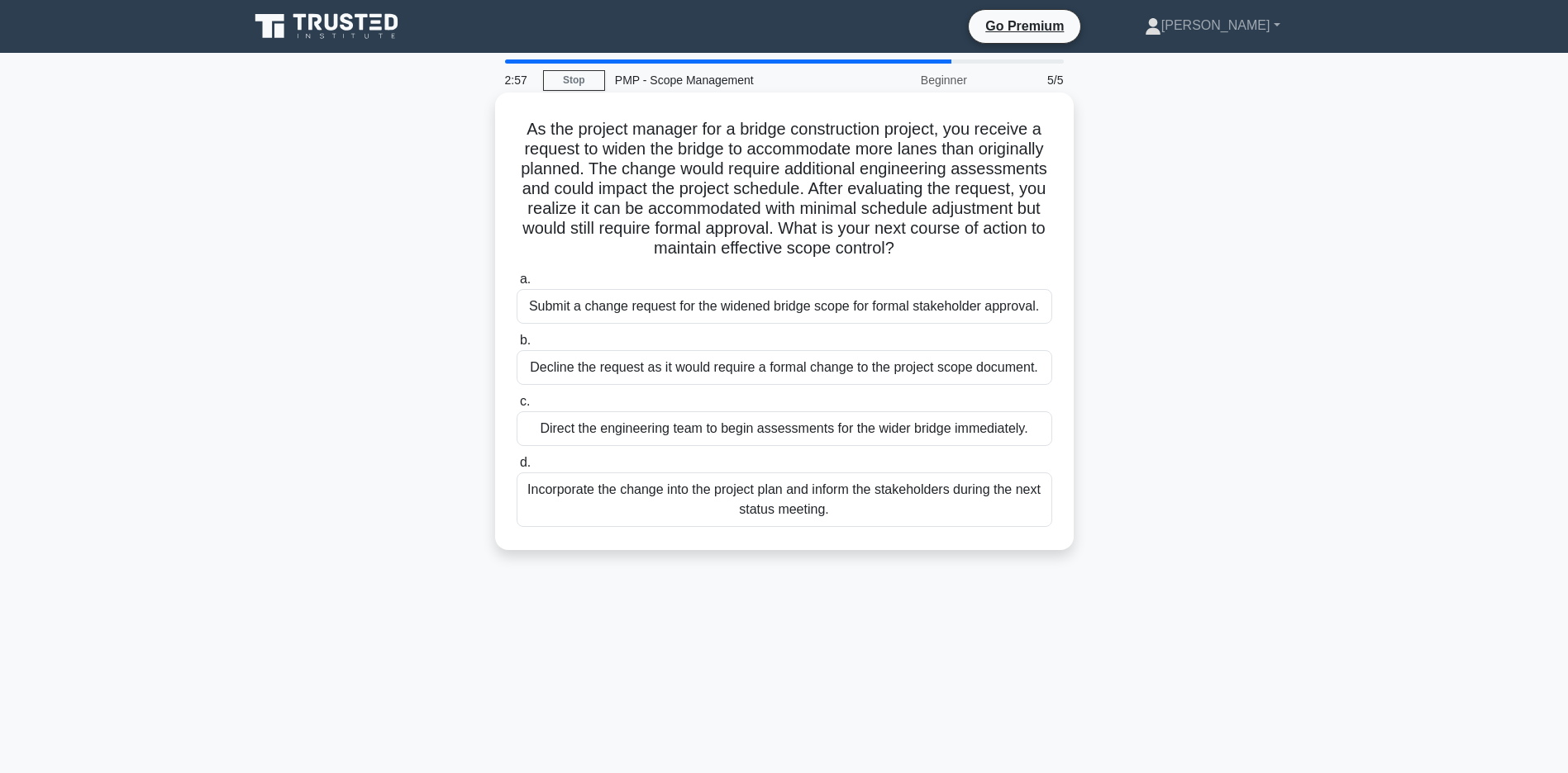
click at [759, 323] on div "Submit a change request for the widened bridge scope for formal stakeholder app…" at bounding box center [784, 306] width 536 height 34
click at [517, 285] on input "a. Submit a change request for the widened bridge scope for formal stakeholder …" at bounding box center [517, 280] width 0 height 11
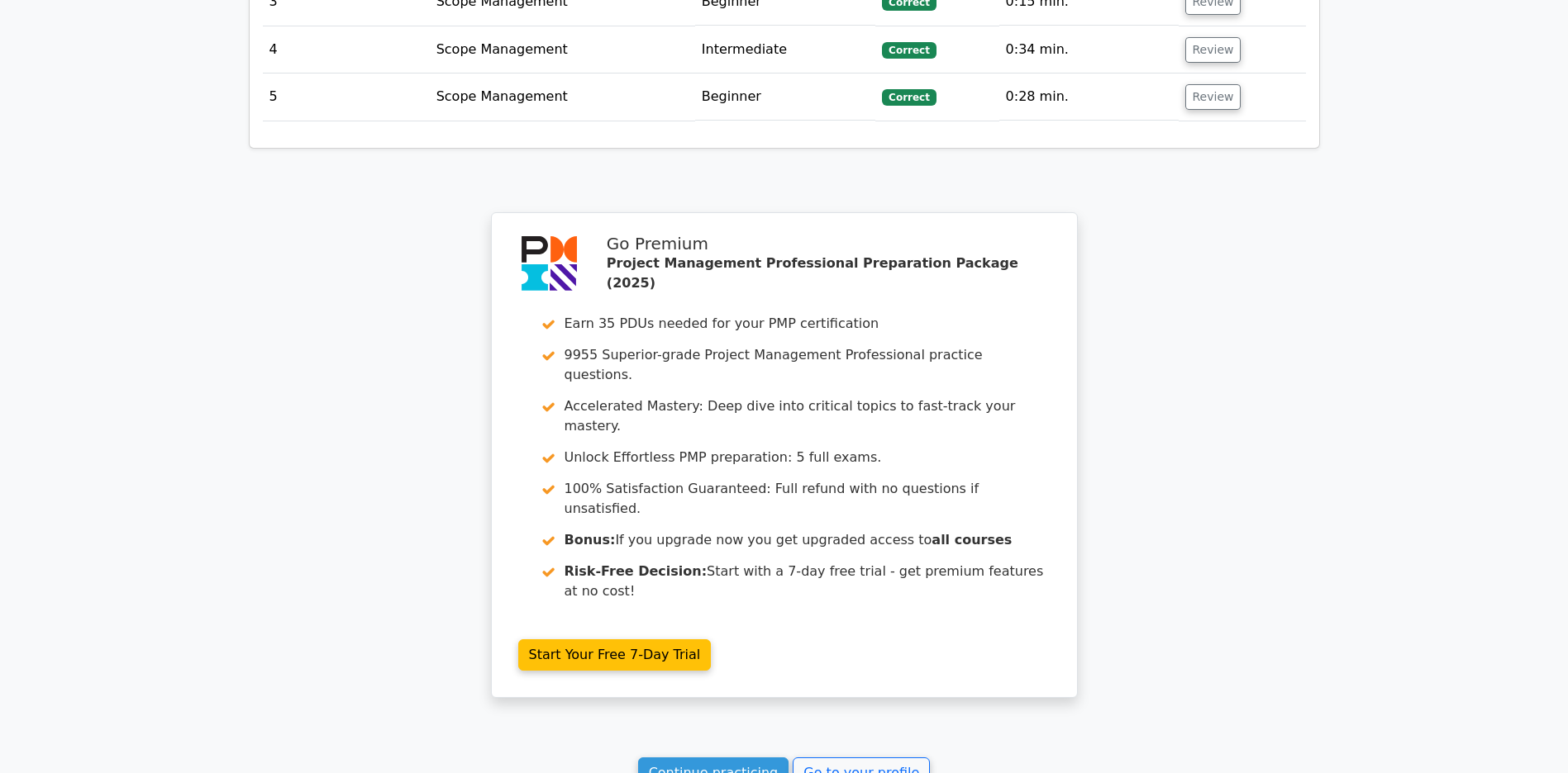
scroll to position [2401, 0]
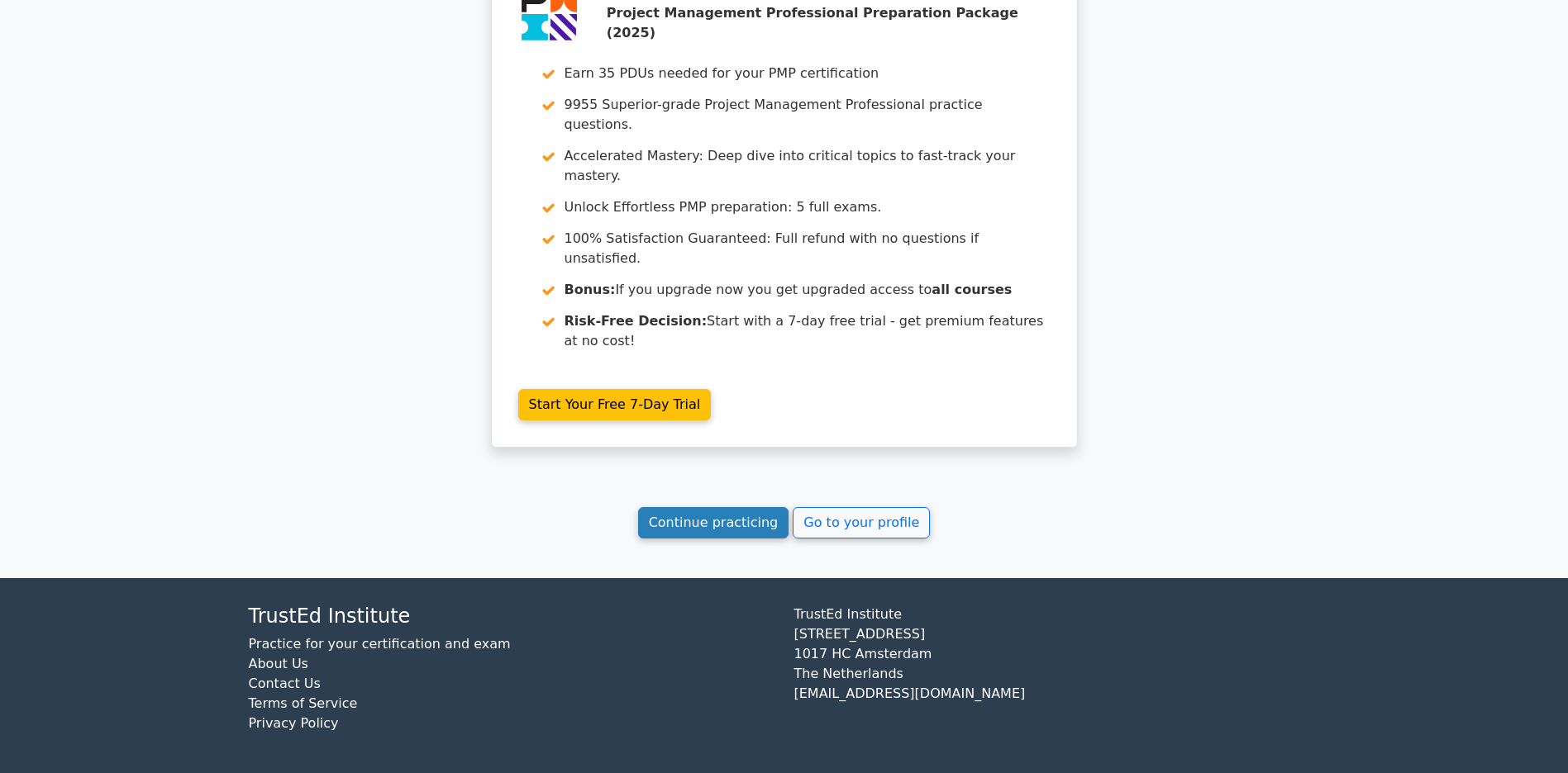
drag, startPoint x: 721, startPoint y: 517, endPoint x: 713, endPoint y: 522, distance: 9.4
click at [713, 522] on link "Continue practicing" at bounding box center [713, 522] width 151 height 32
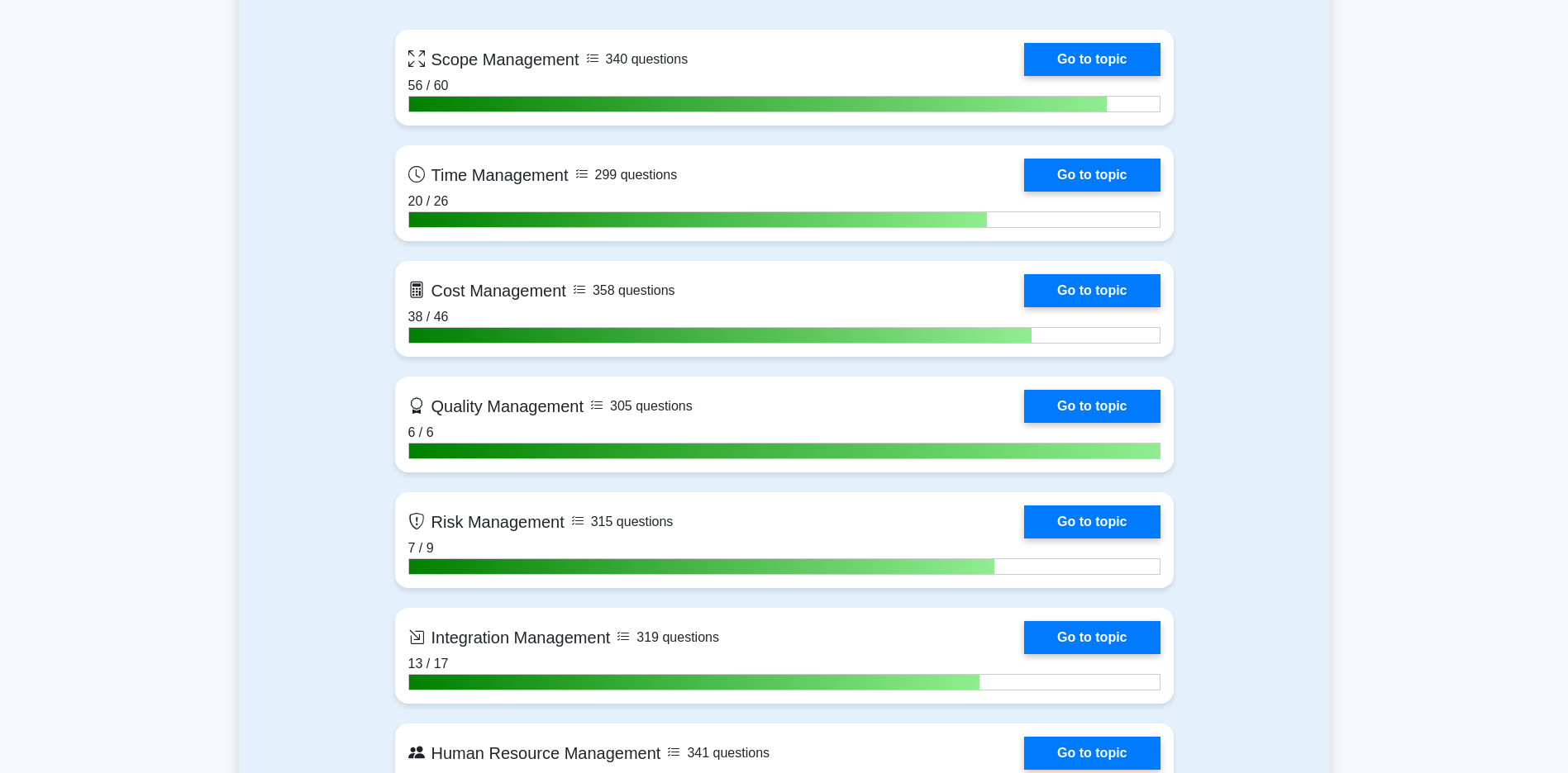
scroll to position [1239, 0]
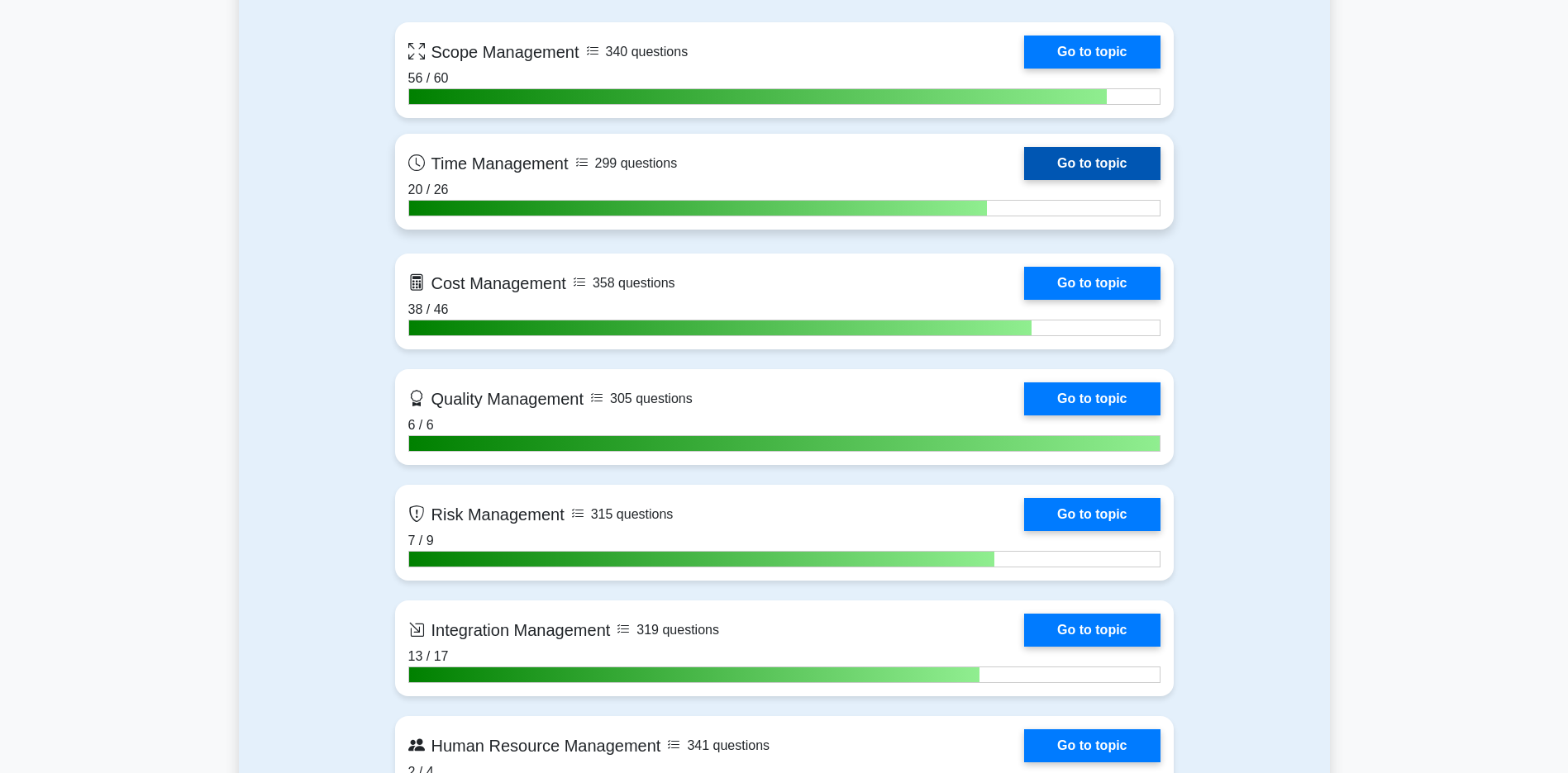
click at [1024, 174] on link "Go to topic" at bounding box center [1092, 163] width 136 height 33
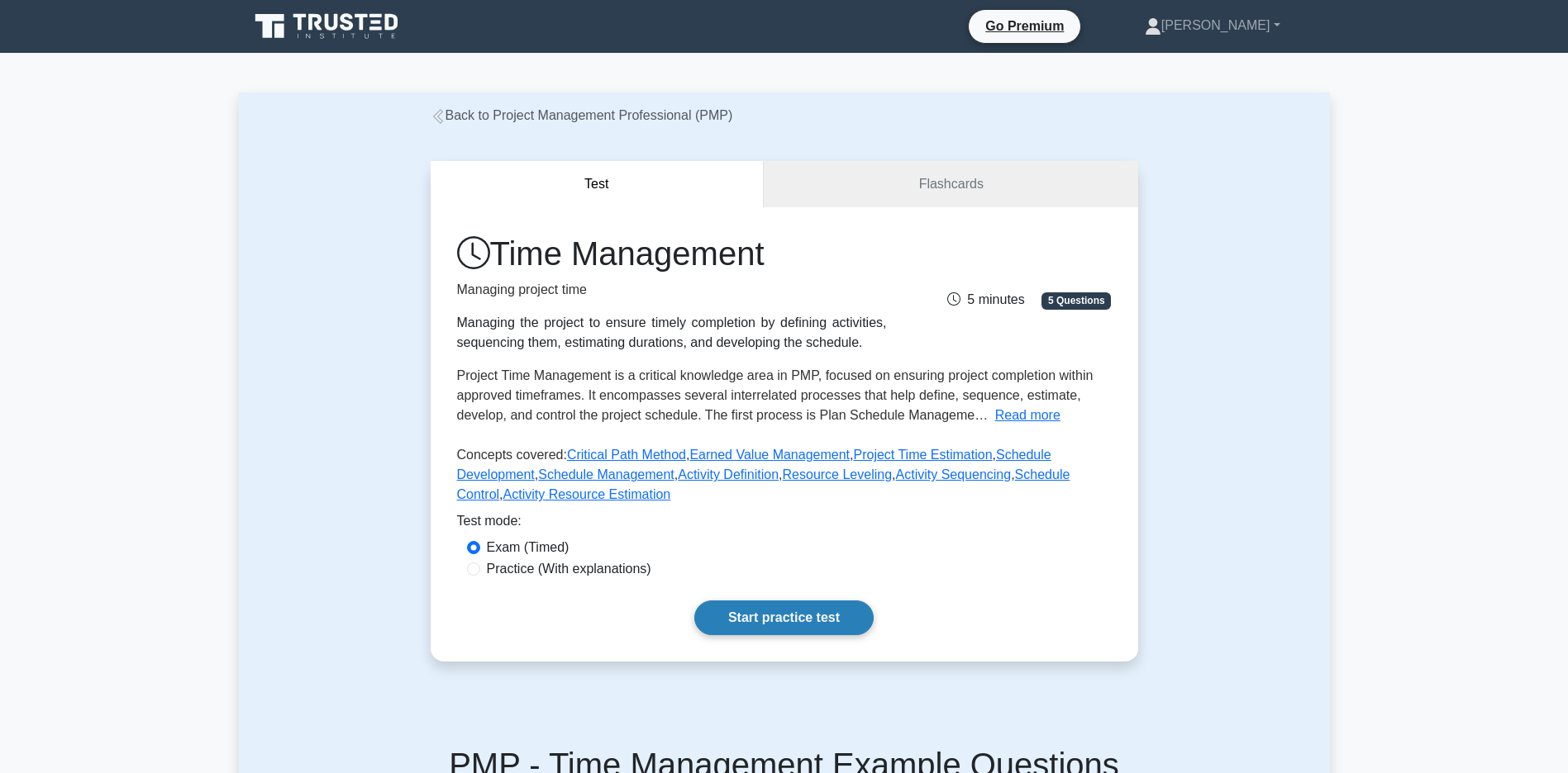
click at [797, 633] on link "Start practice test" at bounding box center [784, 618] width 179 height 34
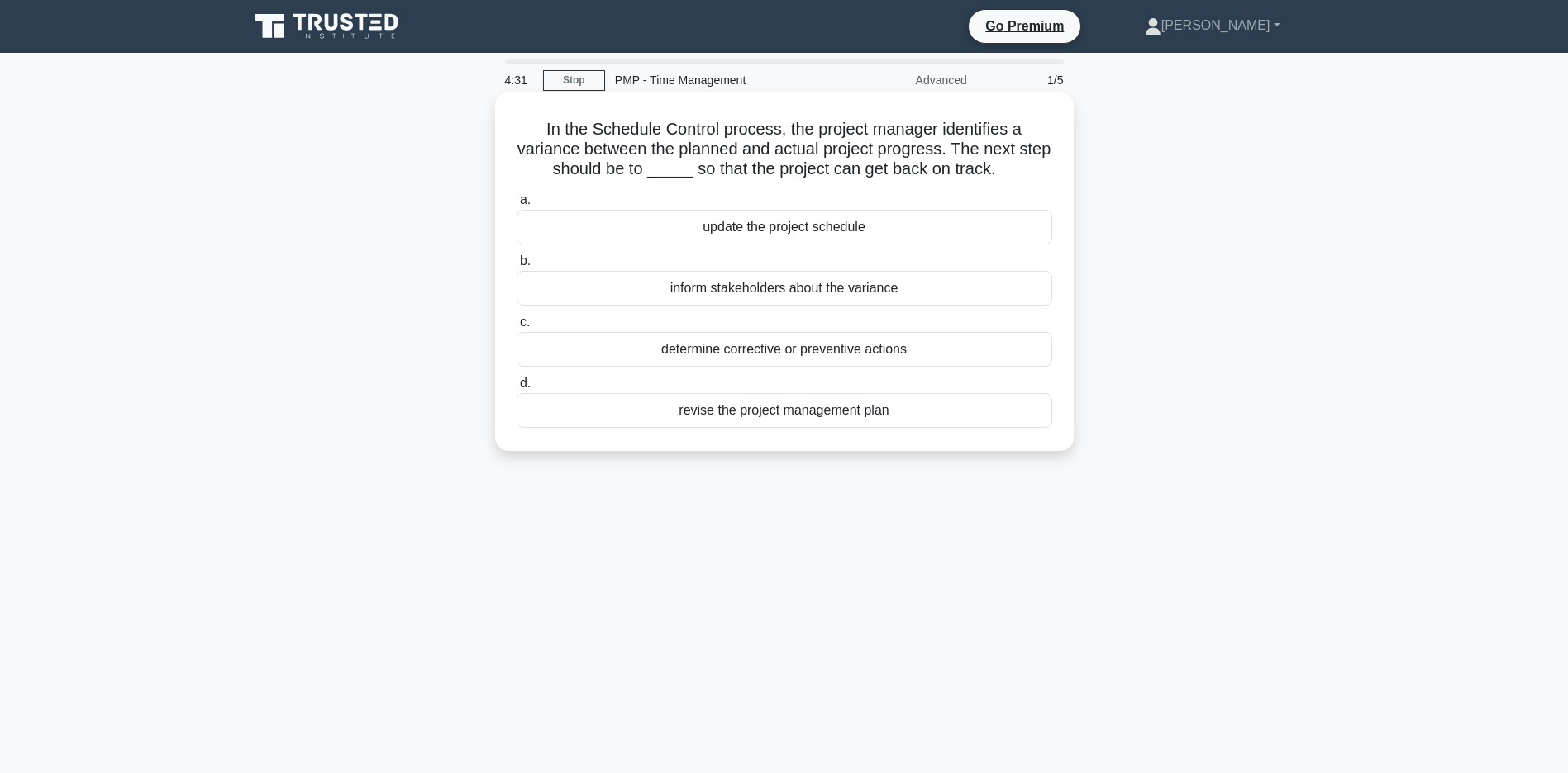
click at [747, 353] on div "determine corrective or preventive actions" at bounding box center [784, 349] width 536 height 34
click at [517, 328] on input "c. determine corrective or preventive actions" at bounding box center [517, 323] width 0 height 11
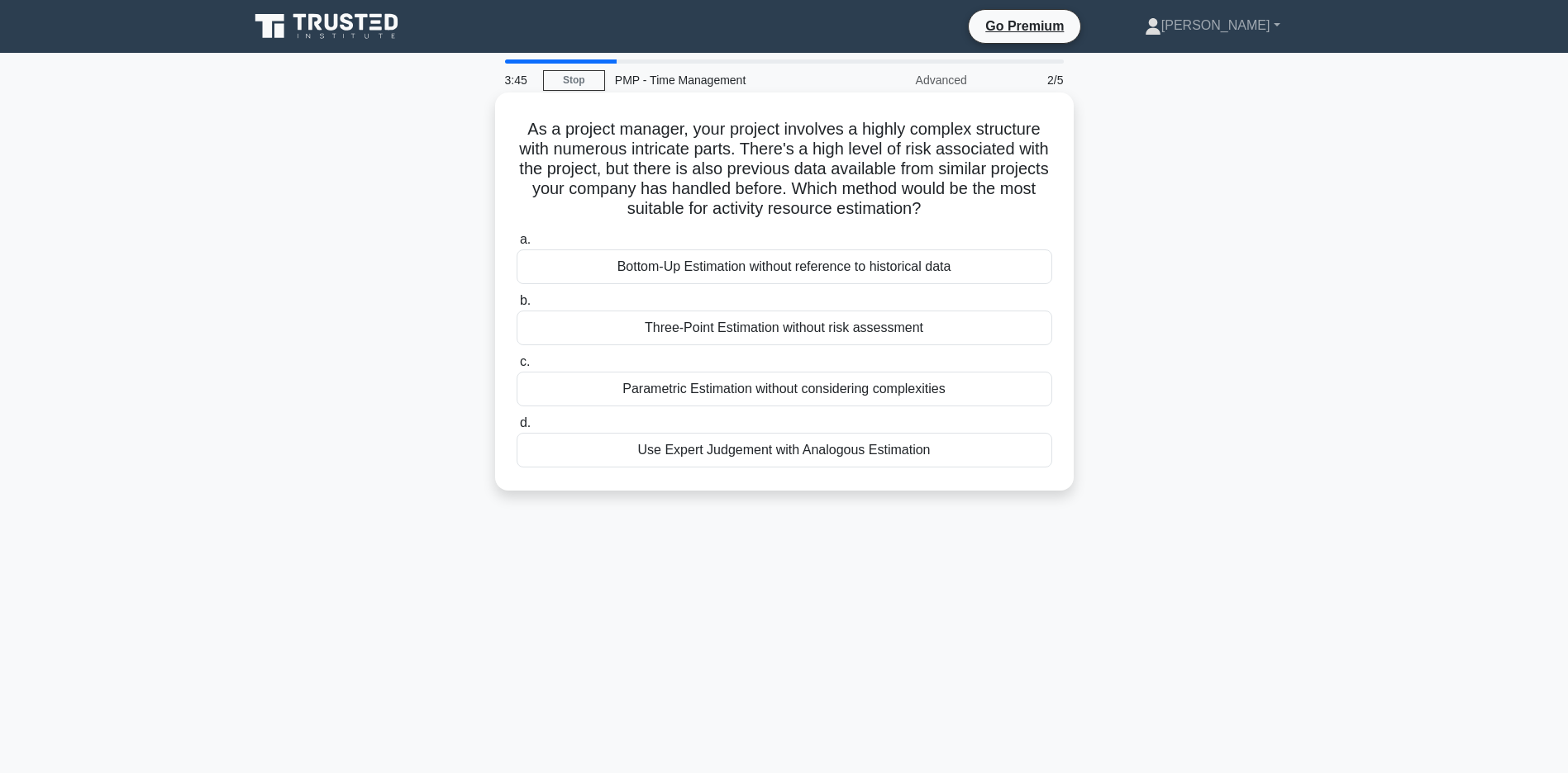
click at [756, 468] on div "Use Expert Judgement with Analogous Estimation" at bounding box center [784, 450] width 536 height 34
click at [517, 429] on input "d. Use Expert Judgement with Analogous Estimation" at bounding box center [517, 423] width 0 height 11
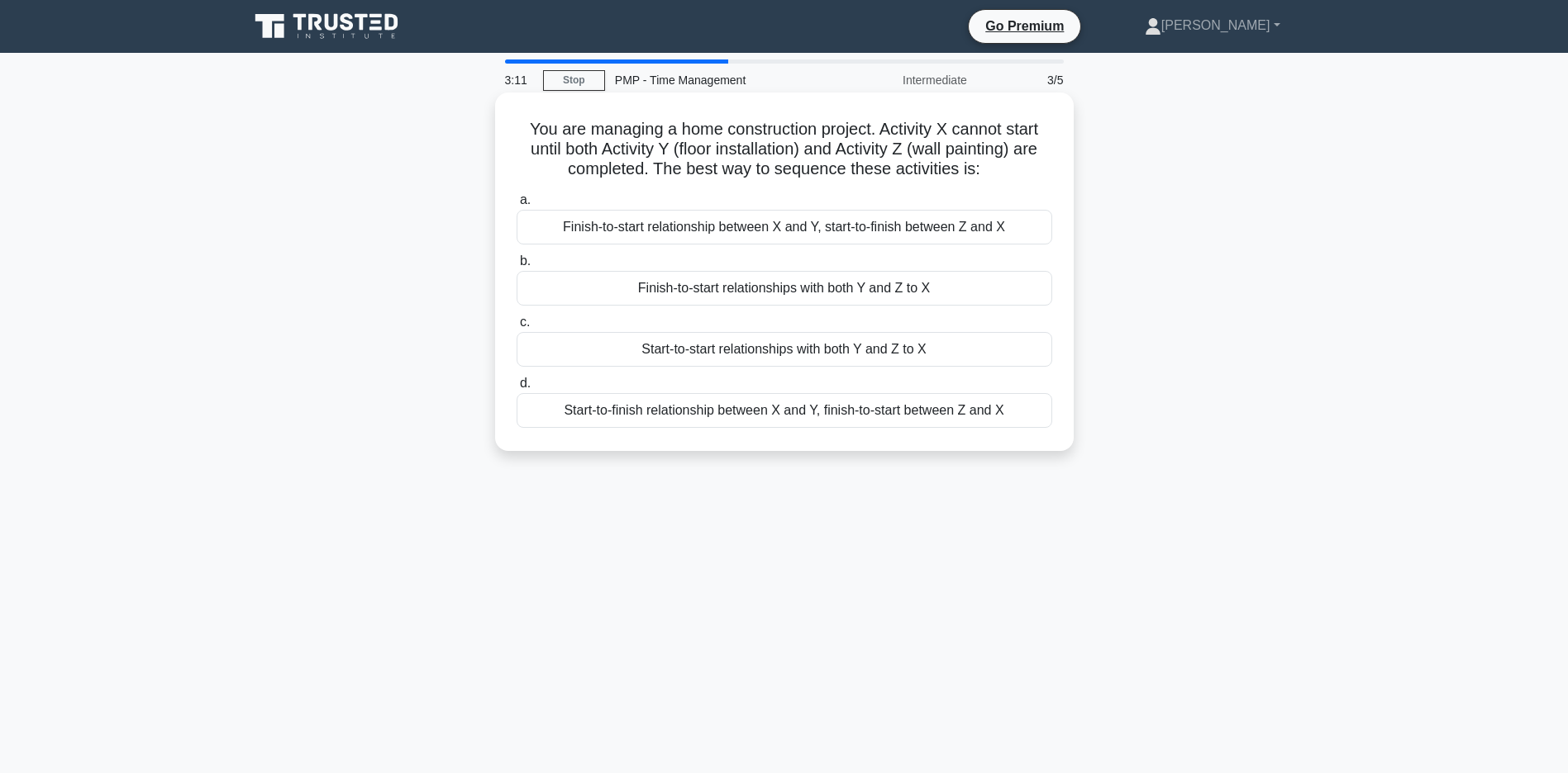
click at [739, 305] on div "Finish-to-start relationships with both Y and Z to X" at bounding box center [784, 288] width 536 height 34
click at [517, 267] on input "b. Finish-to-start relationships with both Y and Z to X" at bounding box center [517, 262] width 0 height 11
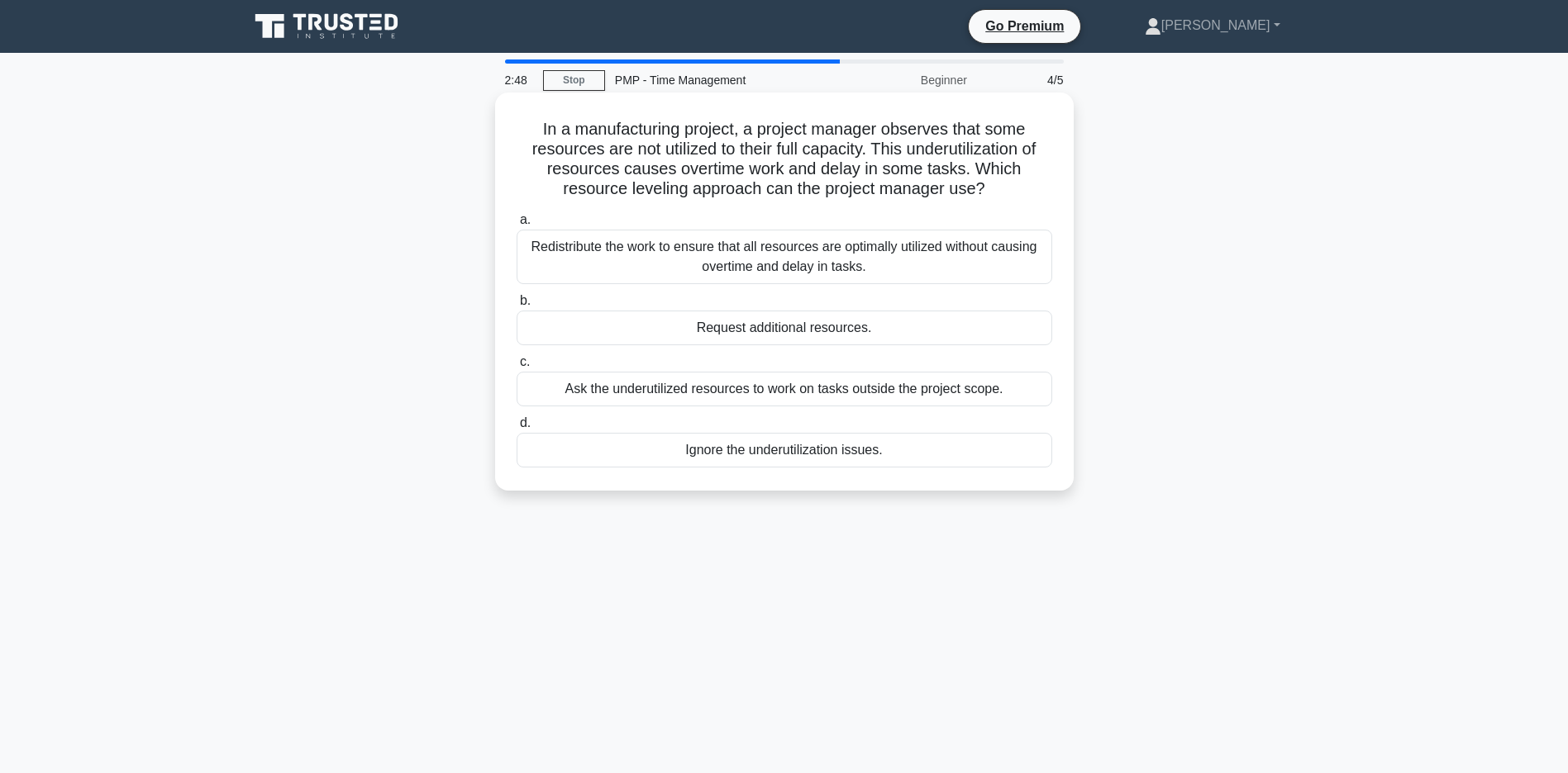
click at [772, 257] on div "Redistribute the work to ensure that all resources are optimally utilized witho…" at bounding box center [784, 257] width 536 height 55
click at [517, 226] on input "a. Redistribute the work to ensure that all resources are optimally utilized wi…" at bounding box center [517, 220] width 0 height 11
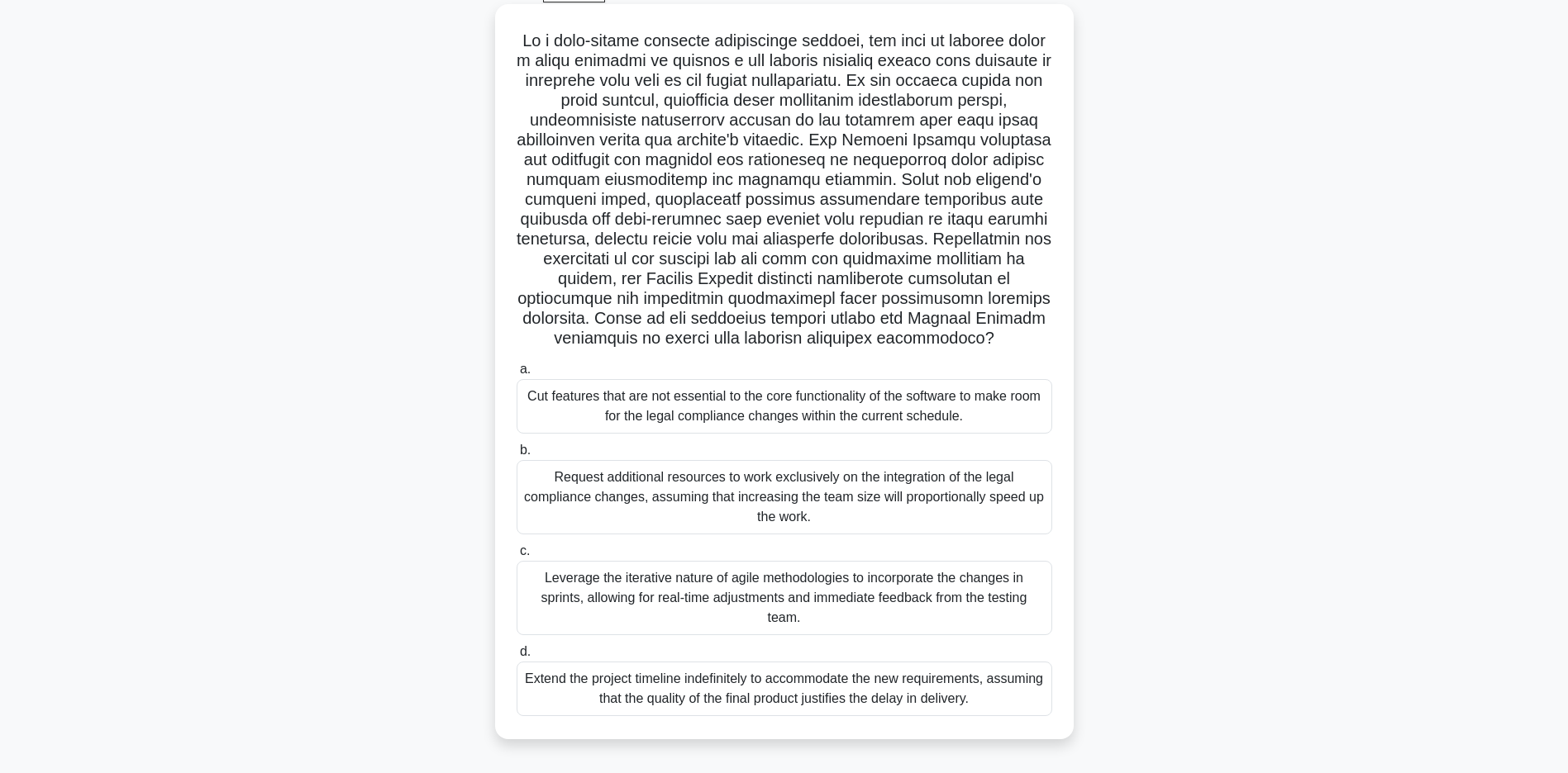
scroll to position [119, 0]
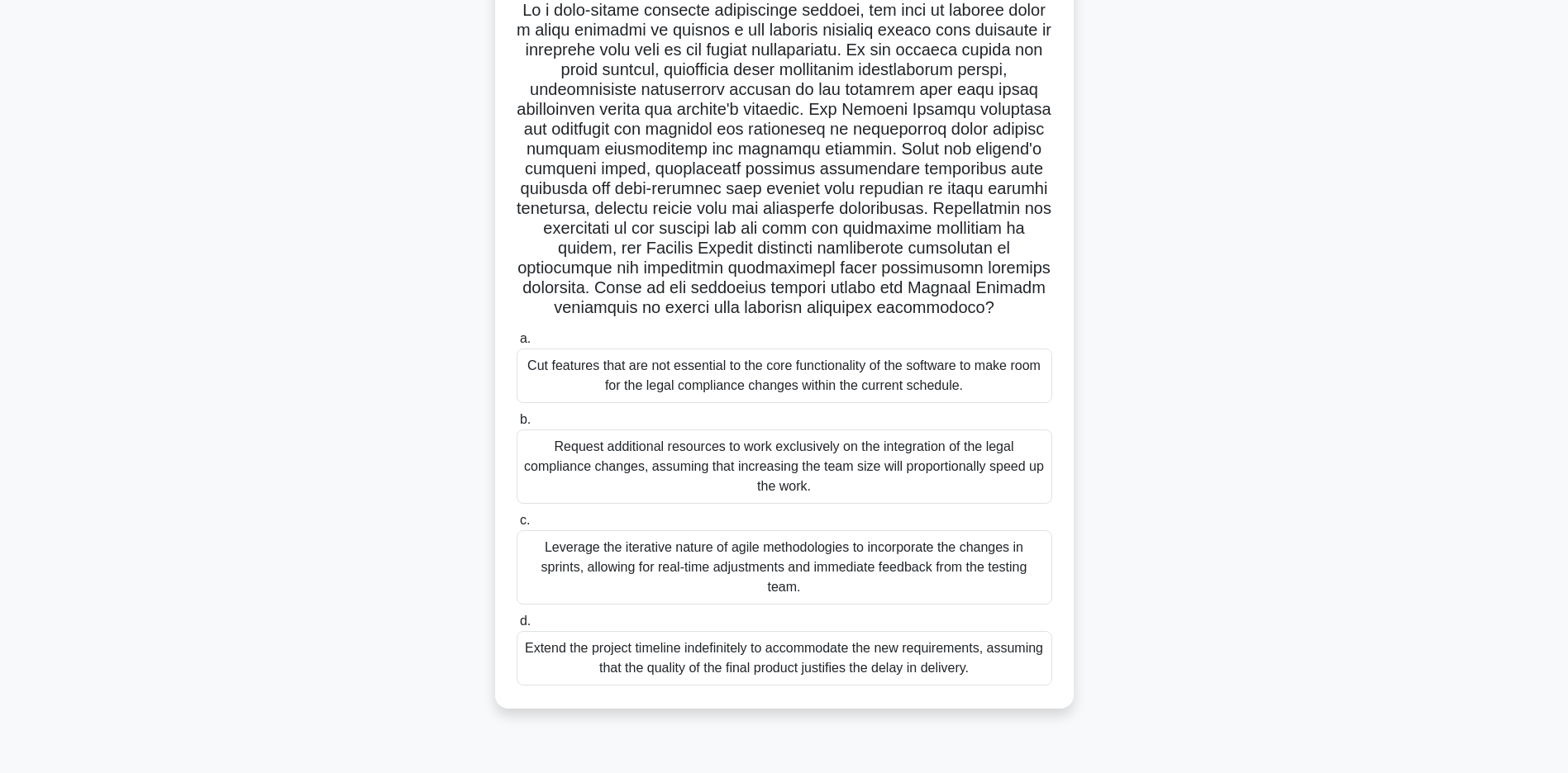
click at [778, 571] on div "Leverage the iterative nature of agile methodologies to incorporate the changes…" at bounding box center [784, 567] width 536 height 75
click at [517, 526] on input "c. Leverage the iterative nature of agile methodologies to incorporate the chan…" at bounding box center [517, 521] width 0 height 11
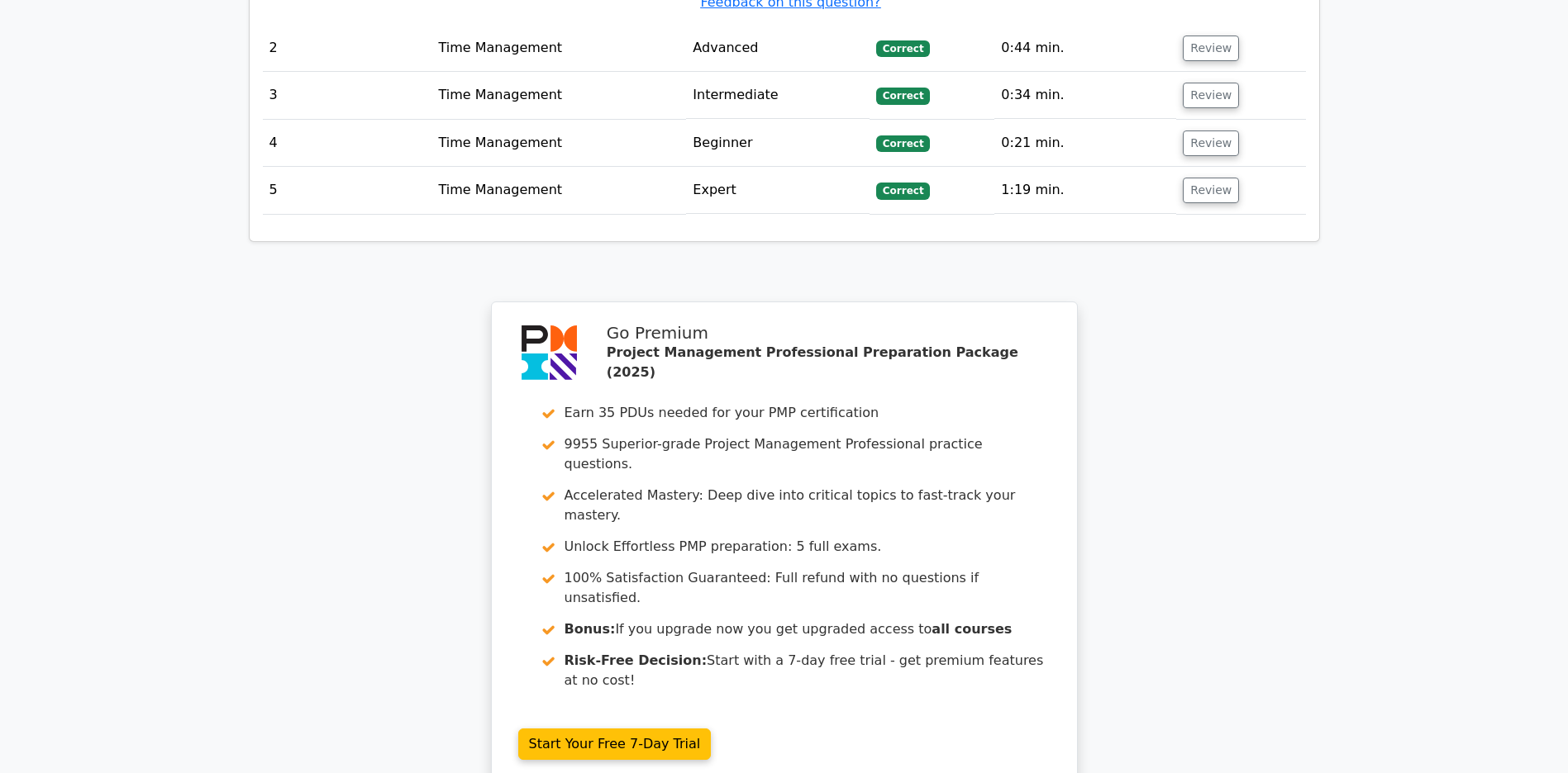
scroll to position [2509, 0]
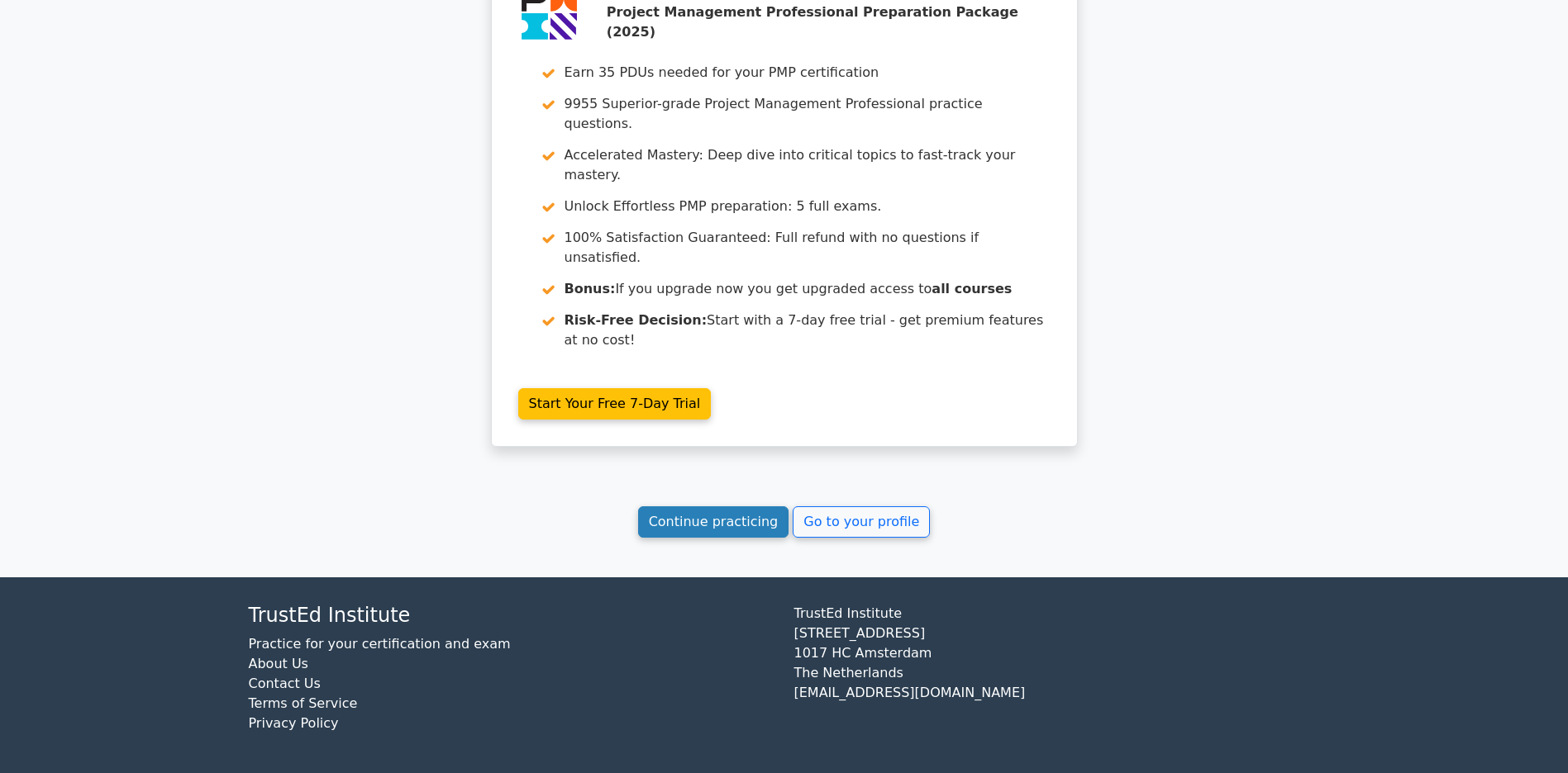
click at [729, 513] on link "Continue practicing" at bounding box center [713, 522] width 151 height 32
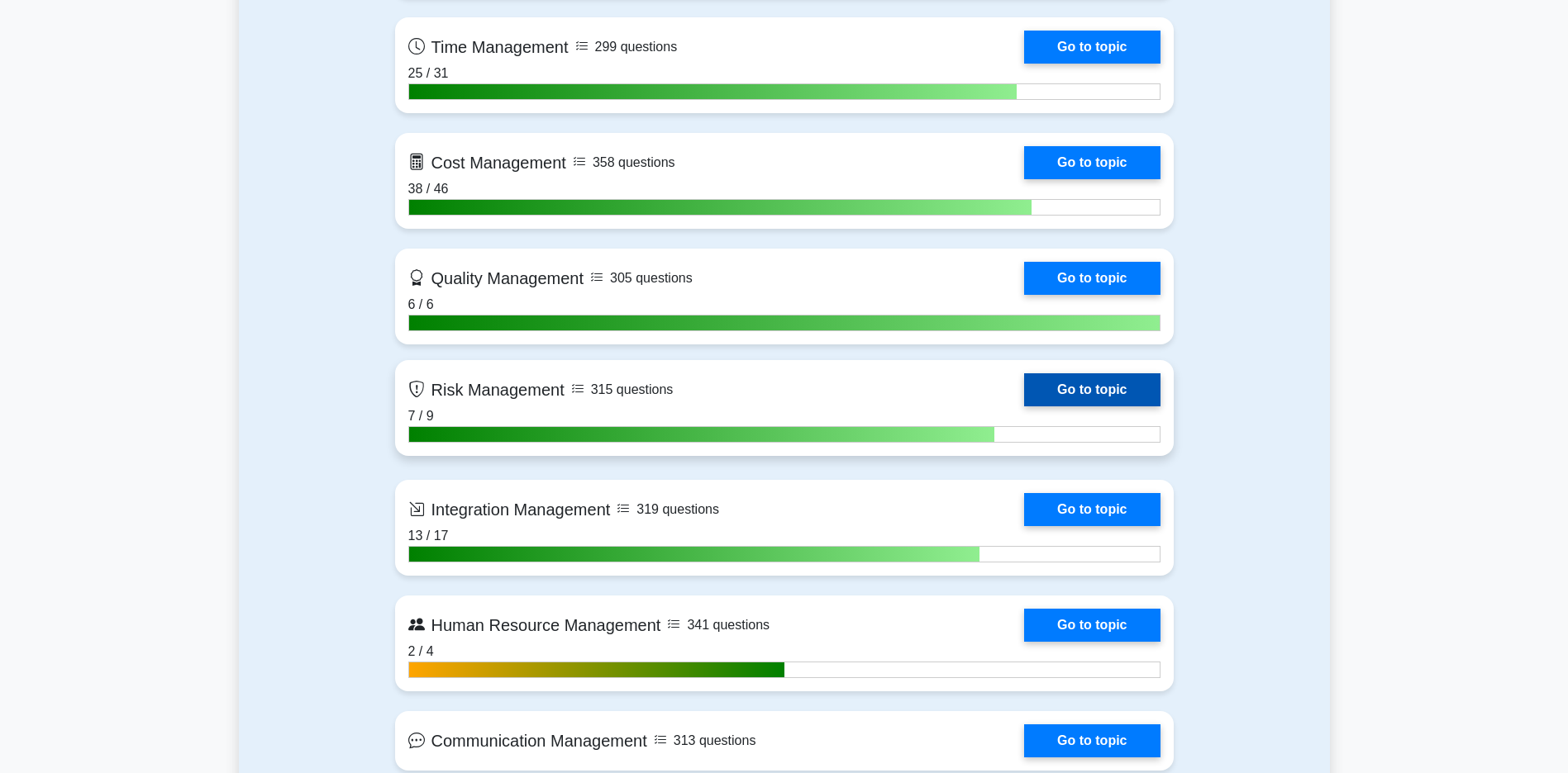
scroll to position [1404, 0]
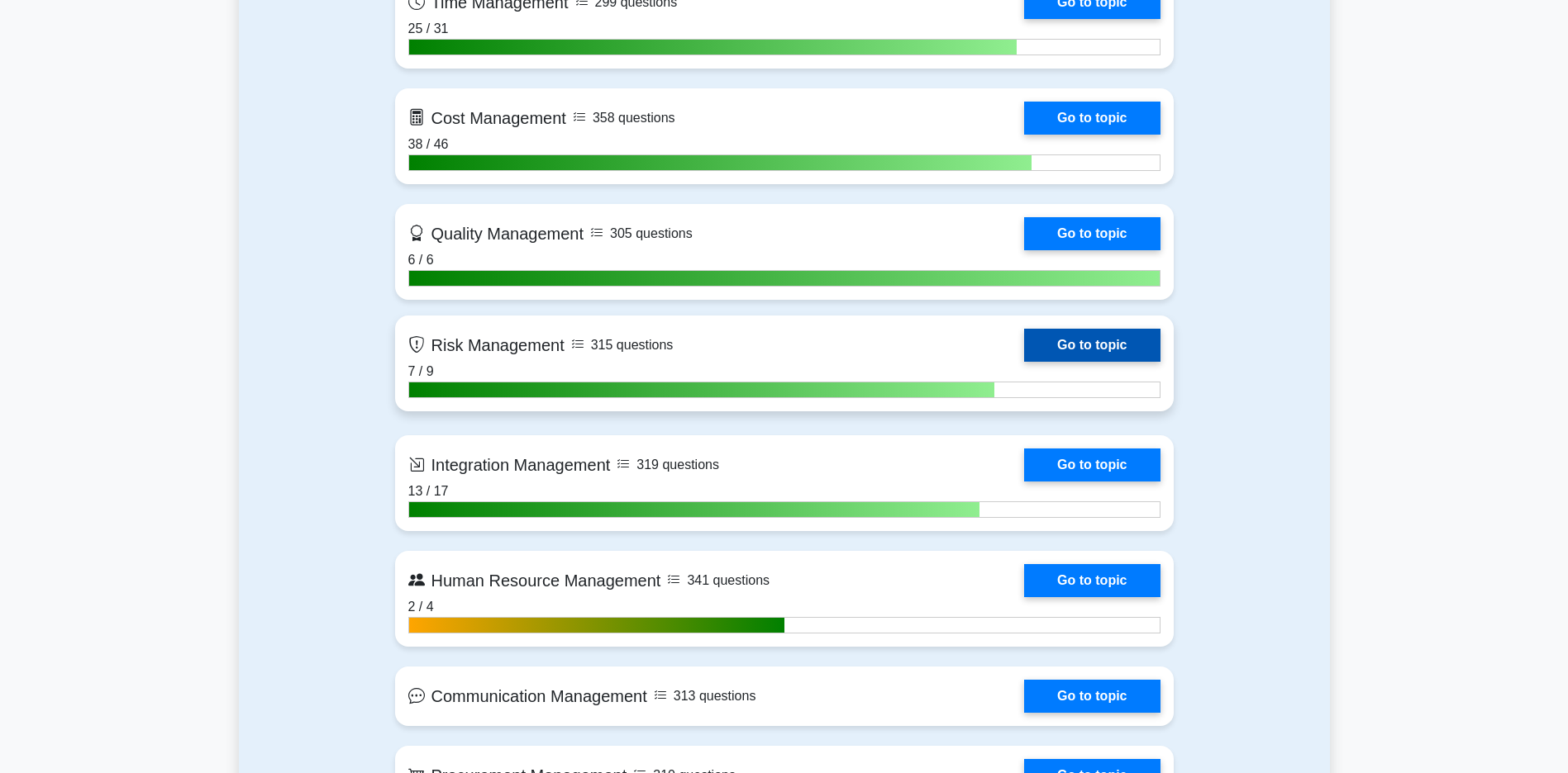
click at [1024, 361] on link "Go to topic" at bounding box center [1092, 345] width 136 height 33
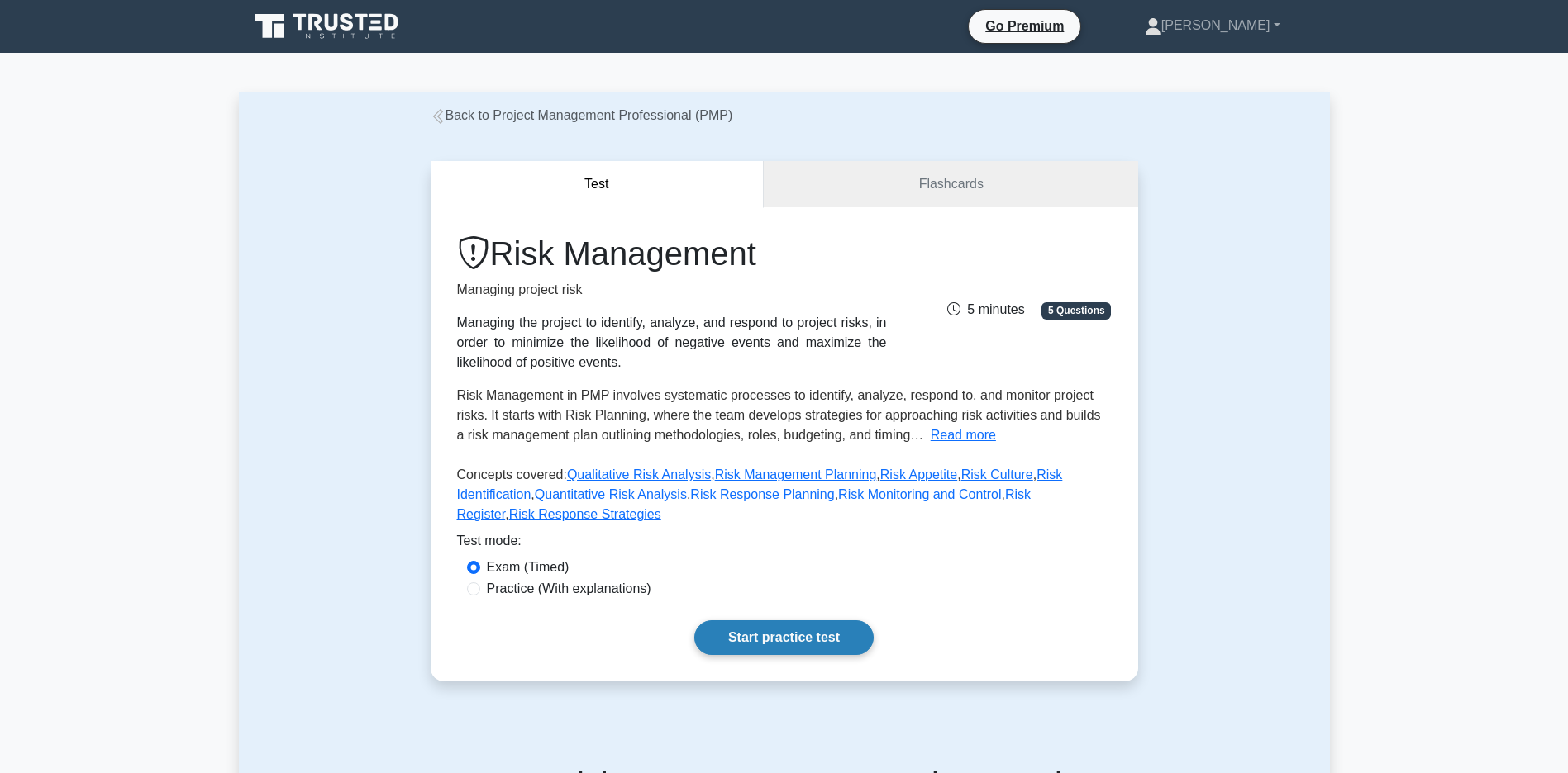
click at [782, 655] on link "Start practice test" at bounding box center [784, 637] width 179 height 34
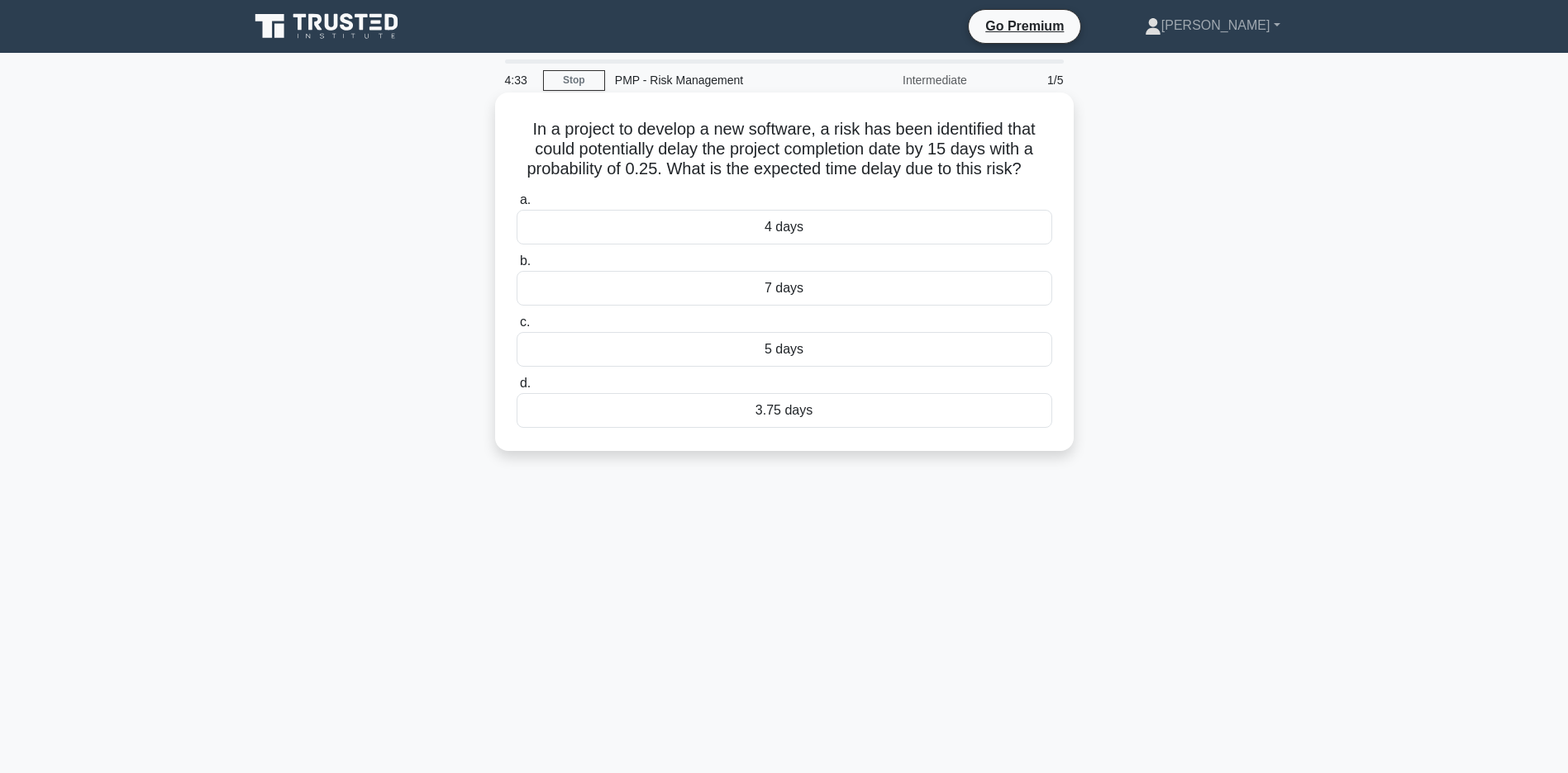
click at [785, 428] on div "3.75 days" at bounding box center [784, 410] width 536 height 34
click at [517, 390] on input "d. 3.75 days" at bounding box center [517, 383] width 0 height 11
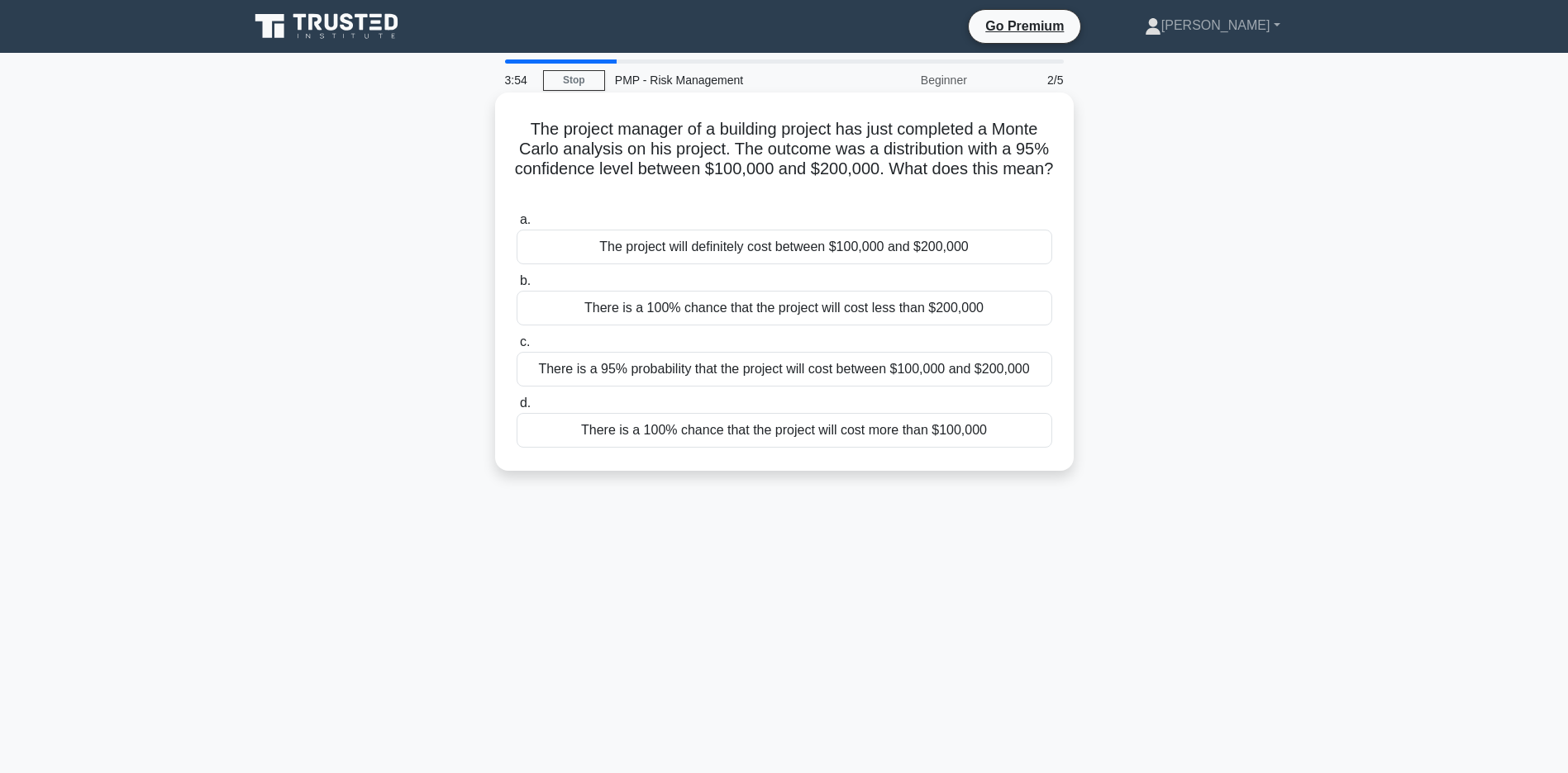
click at [597, 372] on div "There is a 95% probability that the project will cost between $100,000 and $200…" at bounding box center [784, 369] width 536 height 34
click at [517, 347] on input "c. There is a 95% probability that the project will cost between $100,000 and $…" at bounding box center [517, 342] width 0 height 11
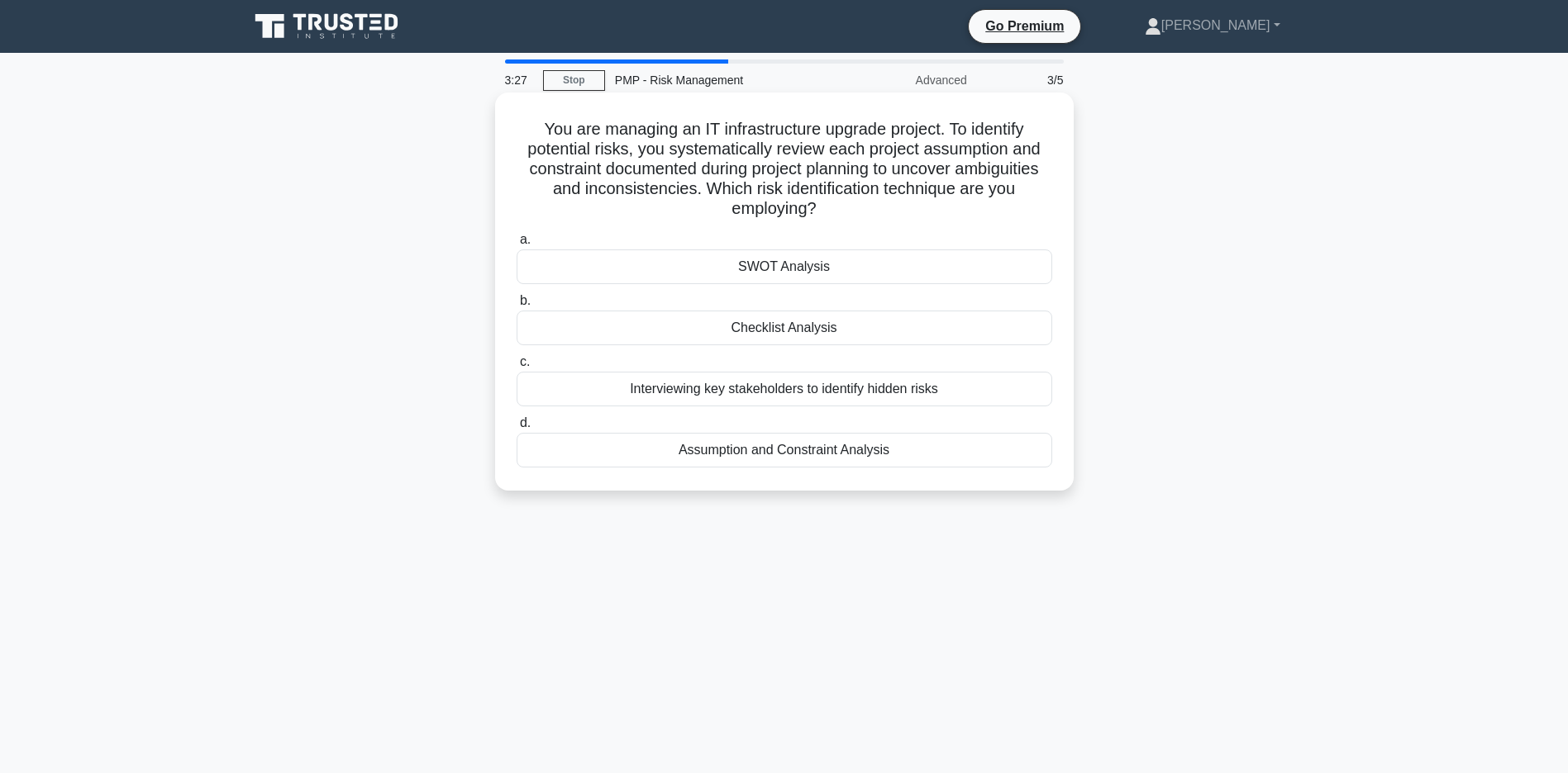
click at [742, 455] on div "Assumption and Constraint Analysis" at bounding box center [784, 450] width 536 height 34
click at [517, 429] on input "d. Assumption and Constraint Analysis" at bounding box center [517, 423] width 0 height 11
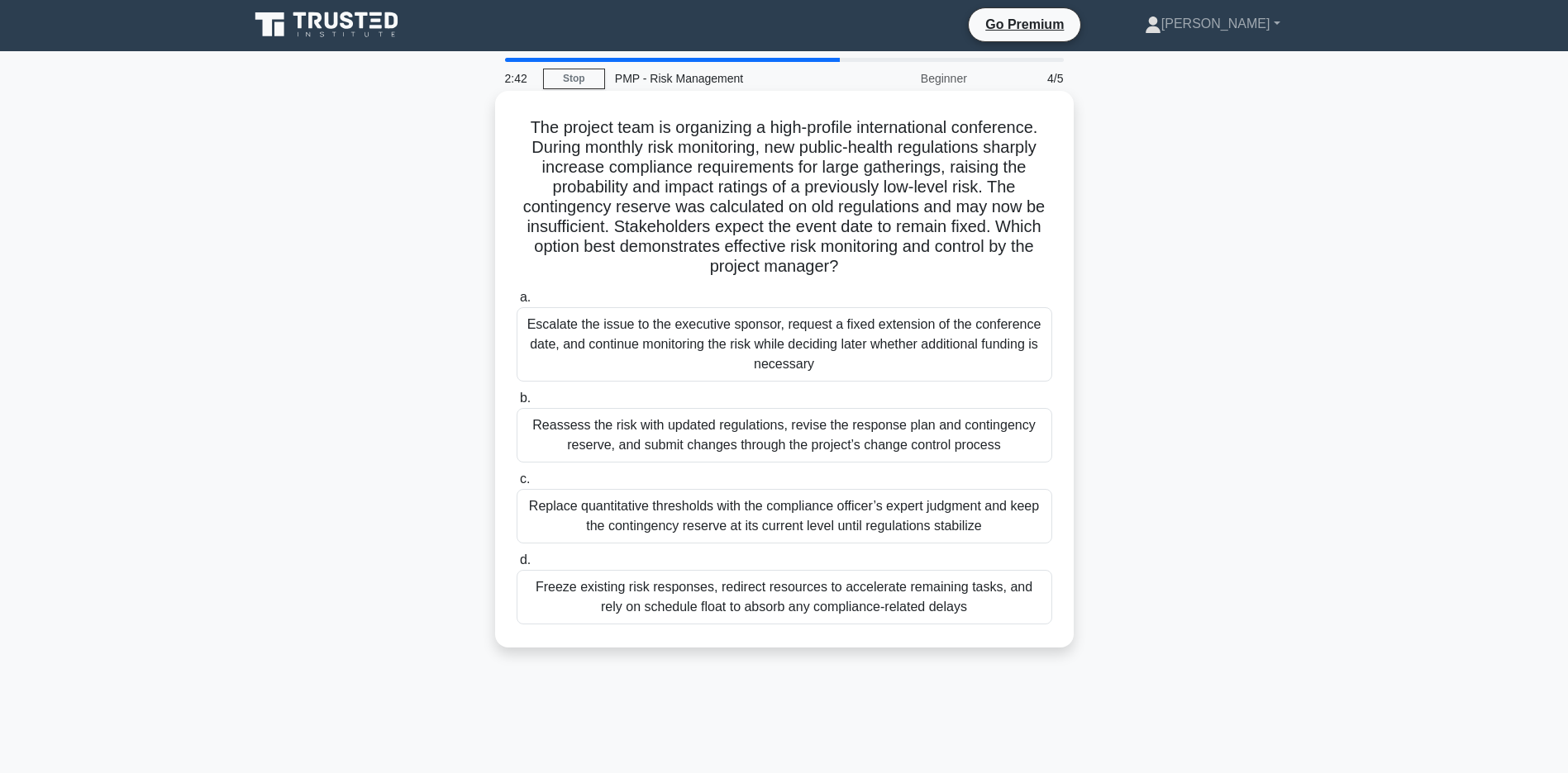
scroll to position [82, 0]
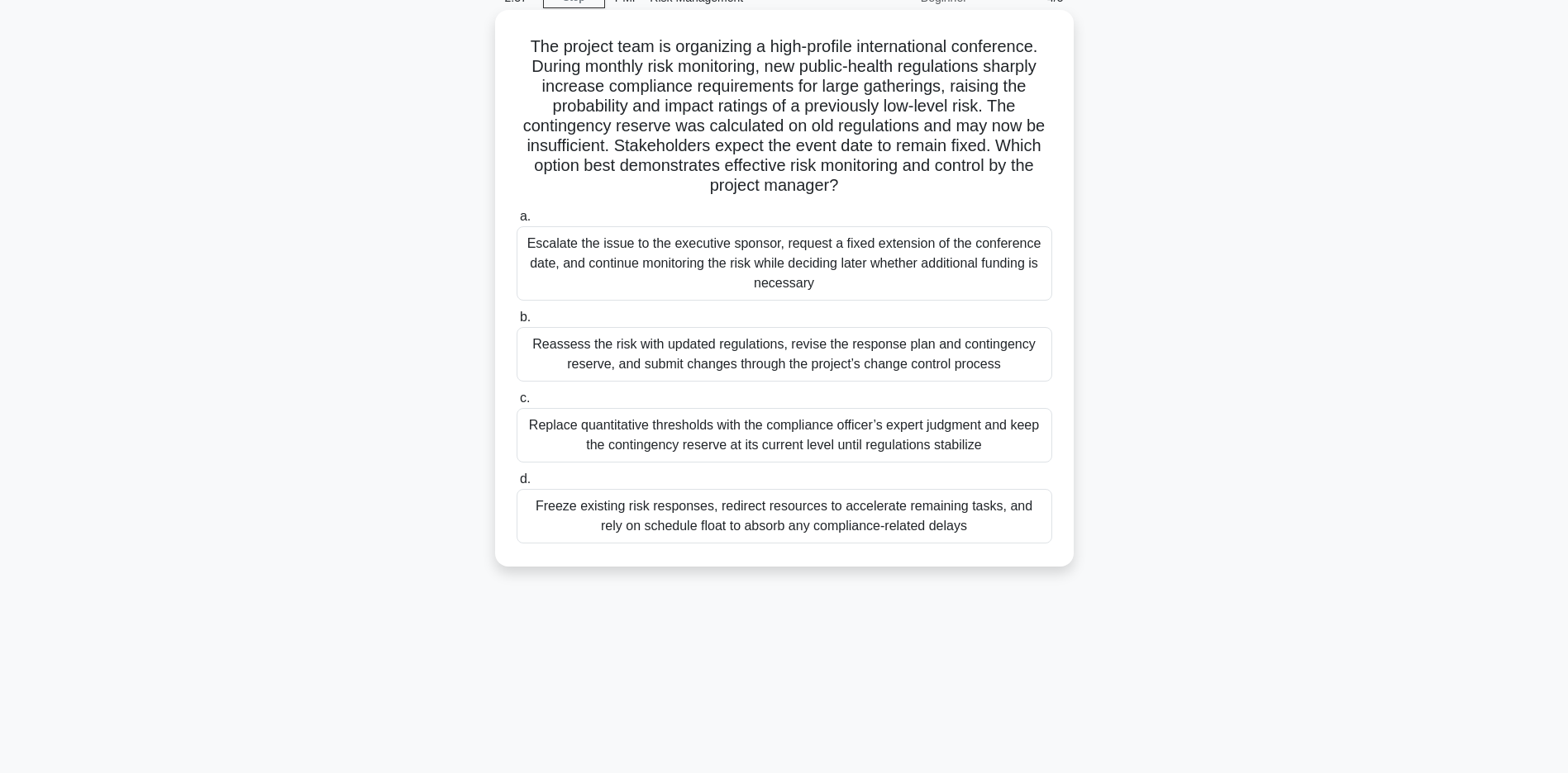
click at [765, 358] on div "Reassess the risk with updated regulations, revise the response plan and contin…" at bounding box center [784, 354] width 536 height 55
click at [517, 323] on input "b. Reassess the risk with updated regulations, revise the response plan and con…" at bounding box center [517, 317] width 0 height 11
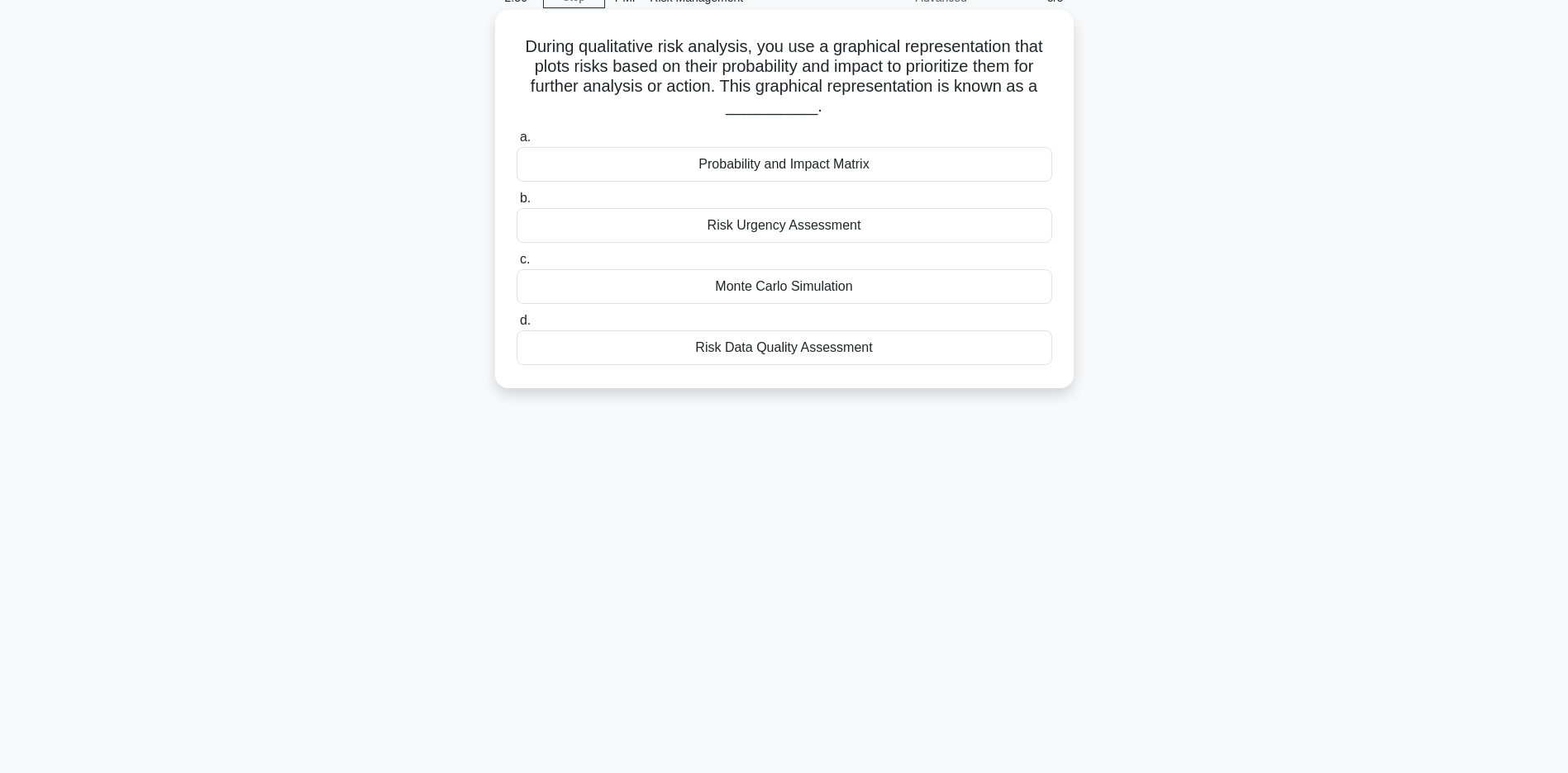
scroll to position [0, 0]
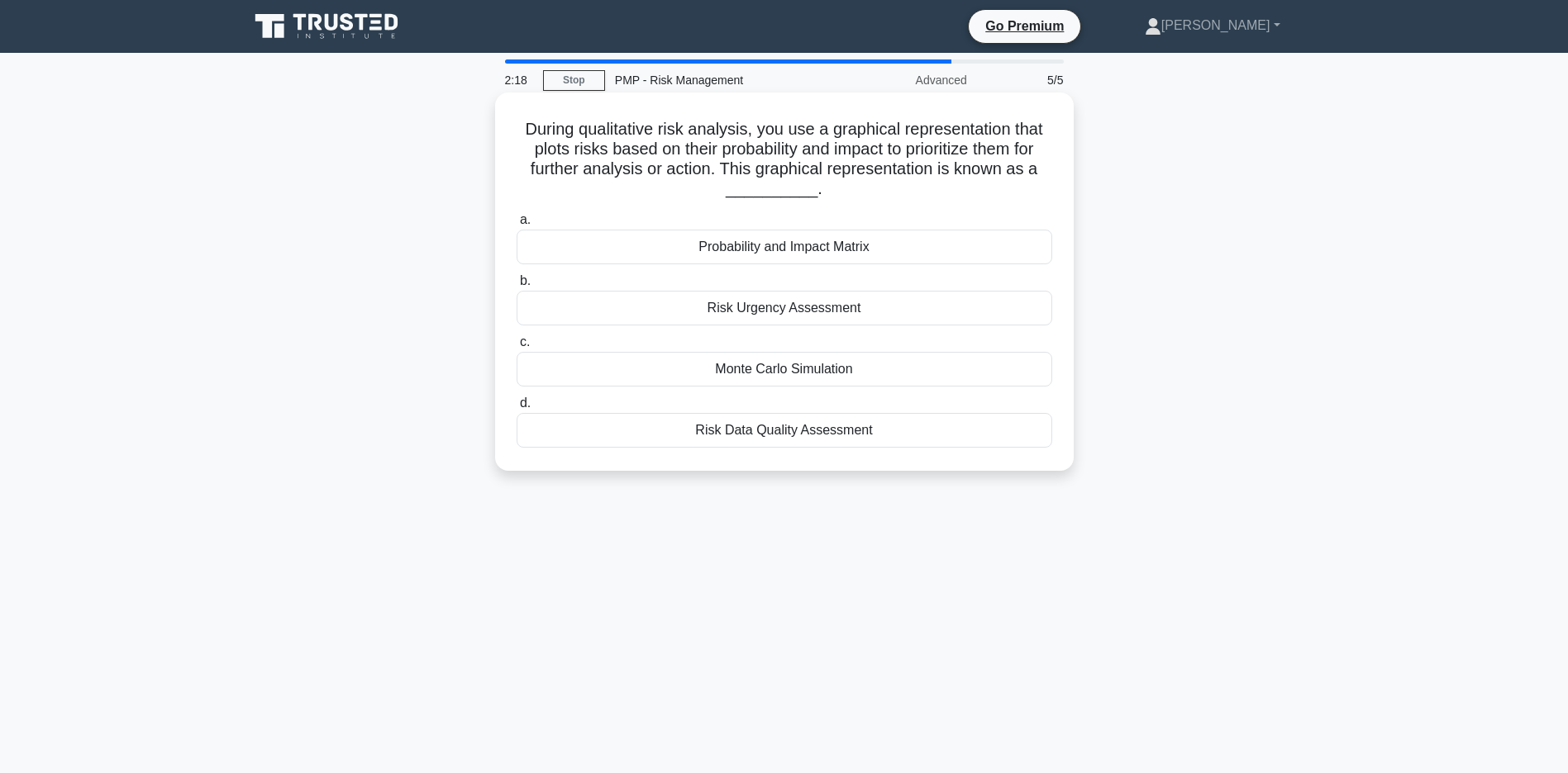
click at [791, 251] on div "Probability and Impact Matrix" at bounding box center [784, 247] width 536 height 34
click at [517, 226] on input "a. Probability and Impact Matrix" at bounding box center [517, 220] width 0 height 11
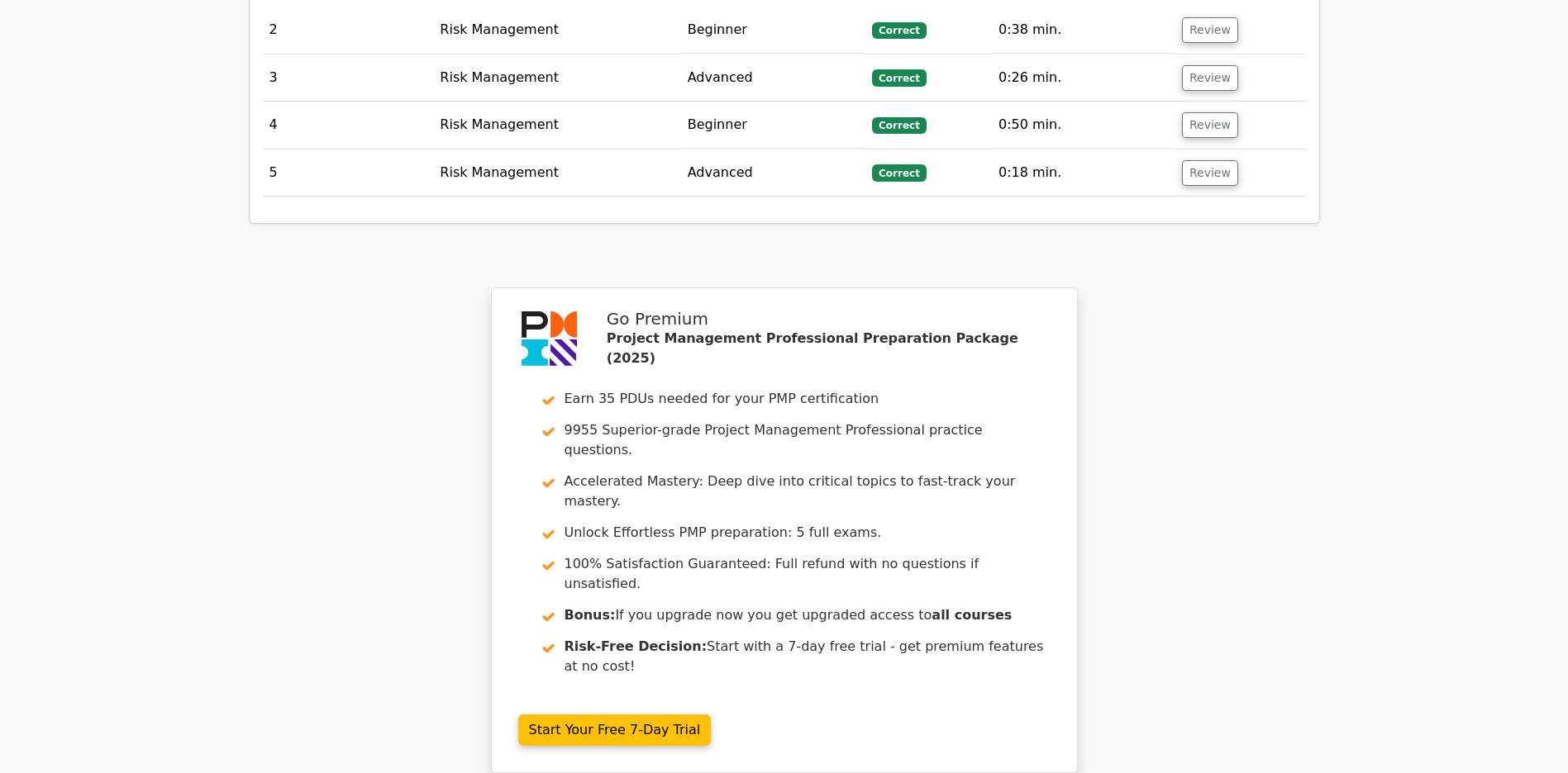
scroll to position [1887, 0]
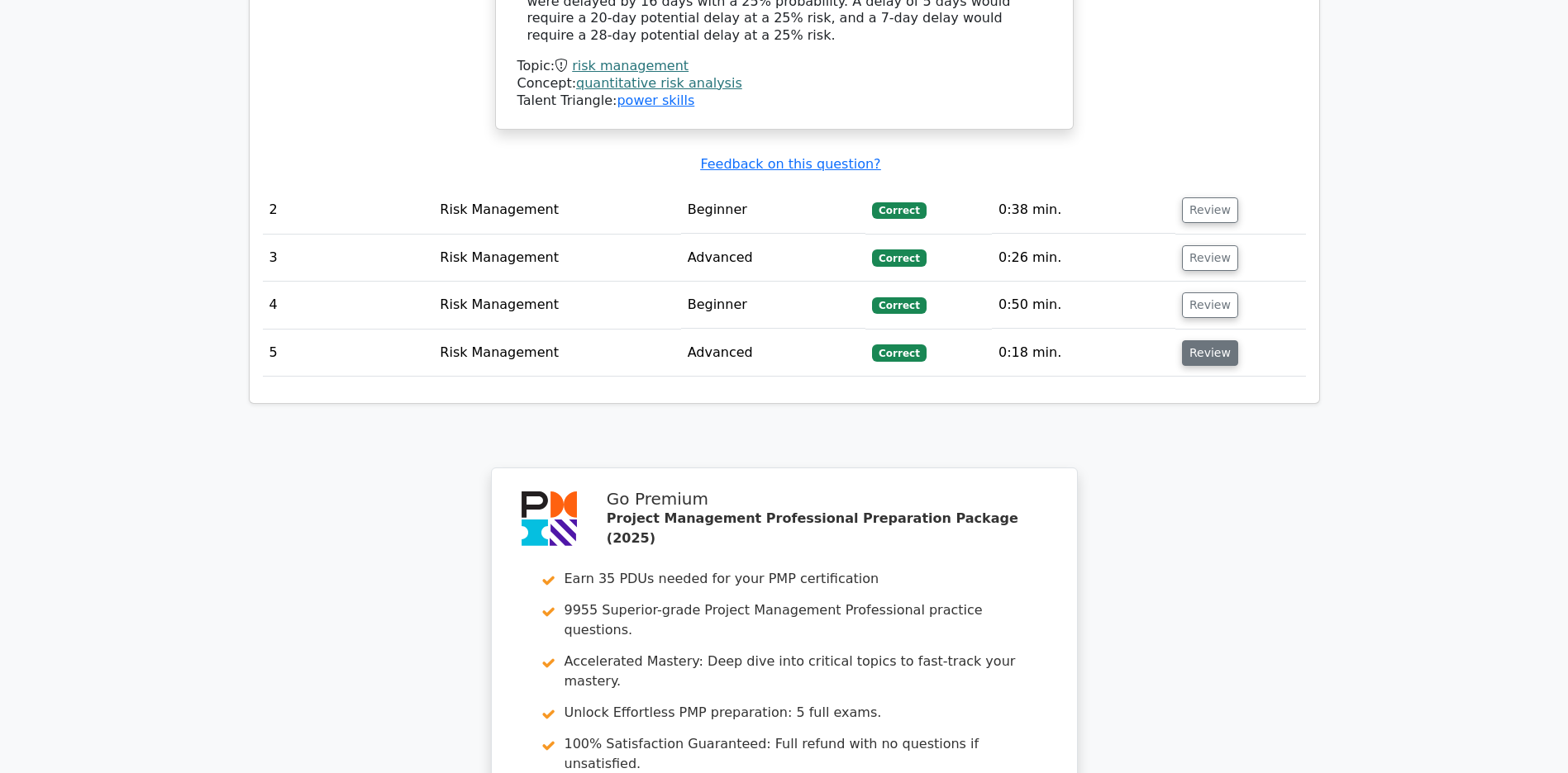
click at [1203, 342] on button "Review" at bounding box center [1209, 353] width 56 height 26
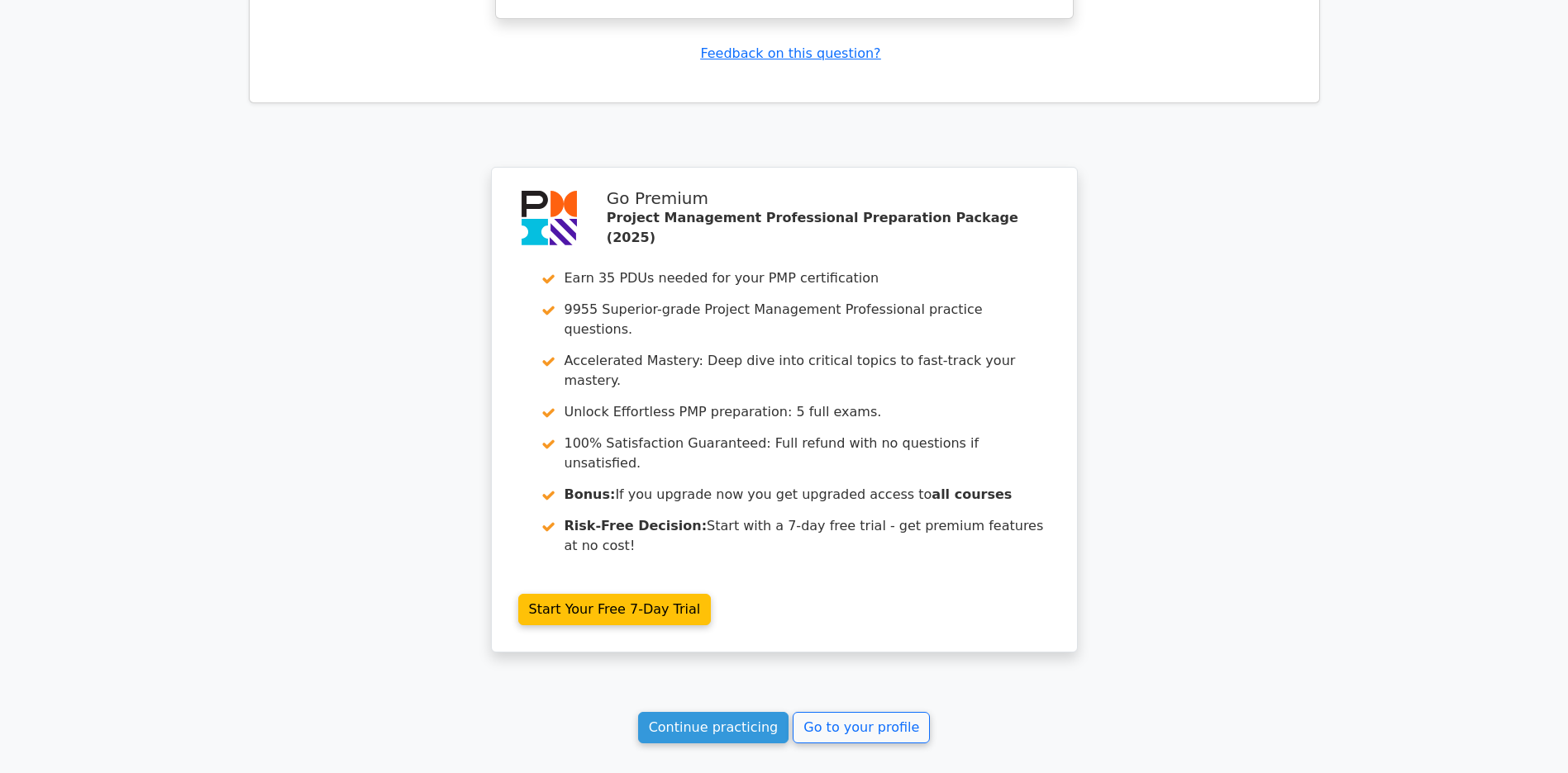
scroll to position [3239, 0]
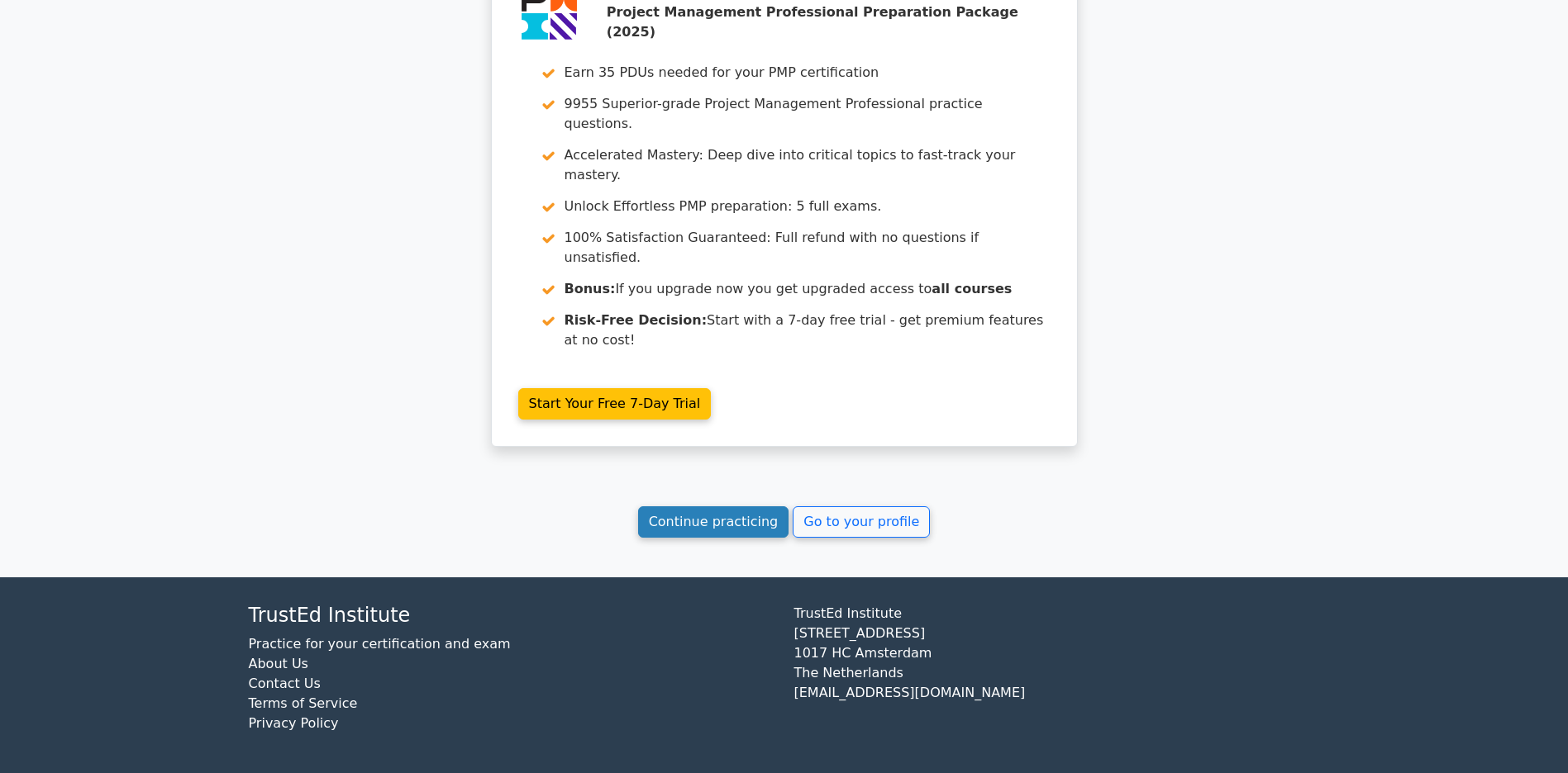
click at [685, 522] on link "Continue practicing" at bounding box center [713, 522] width 151 height 32
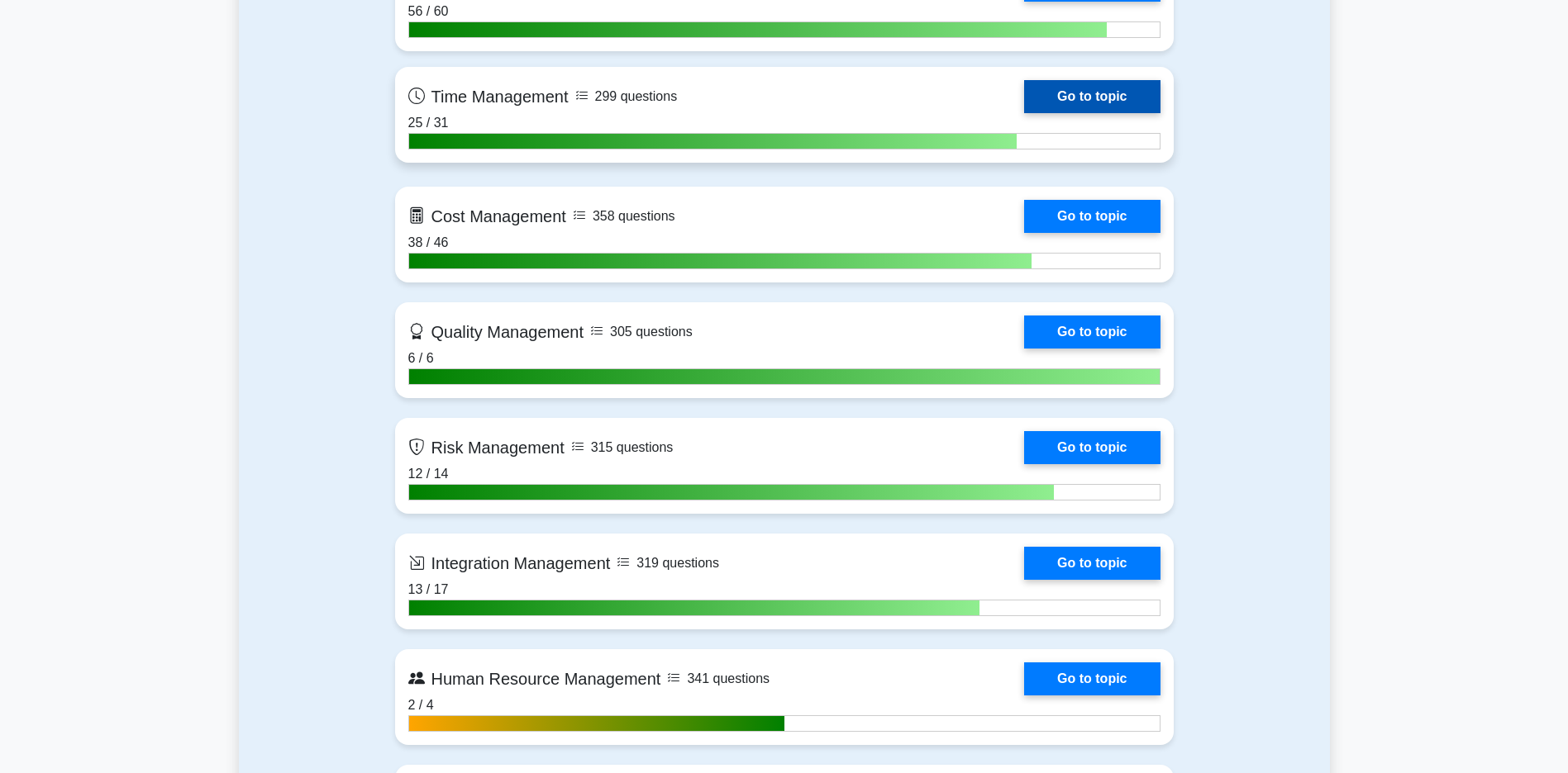
scroll to position [1322, 0]
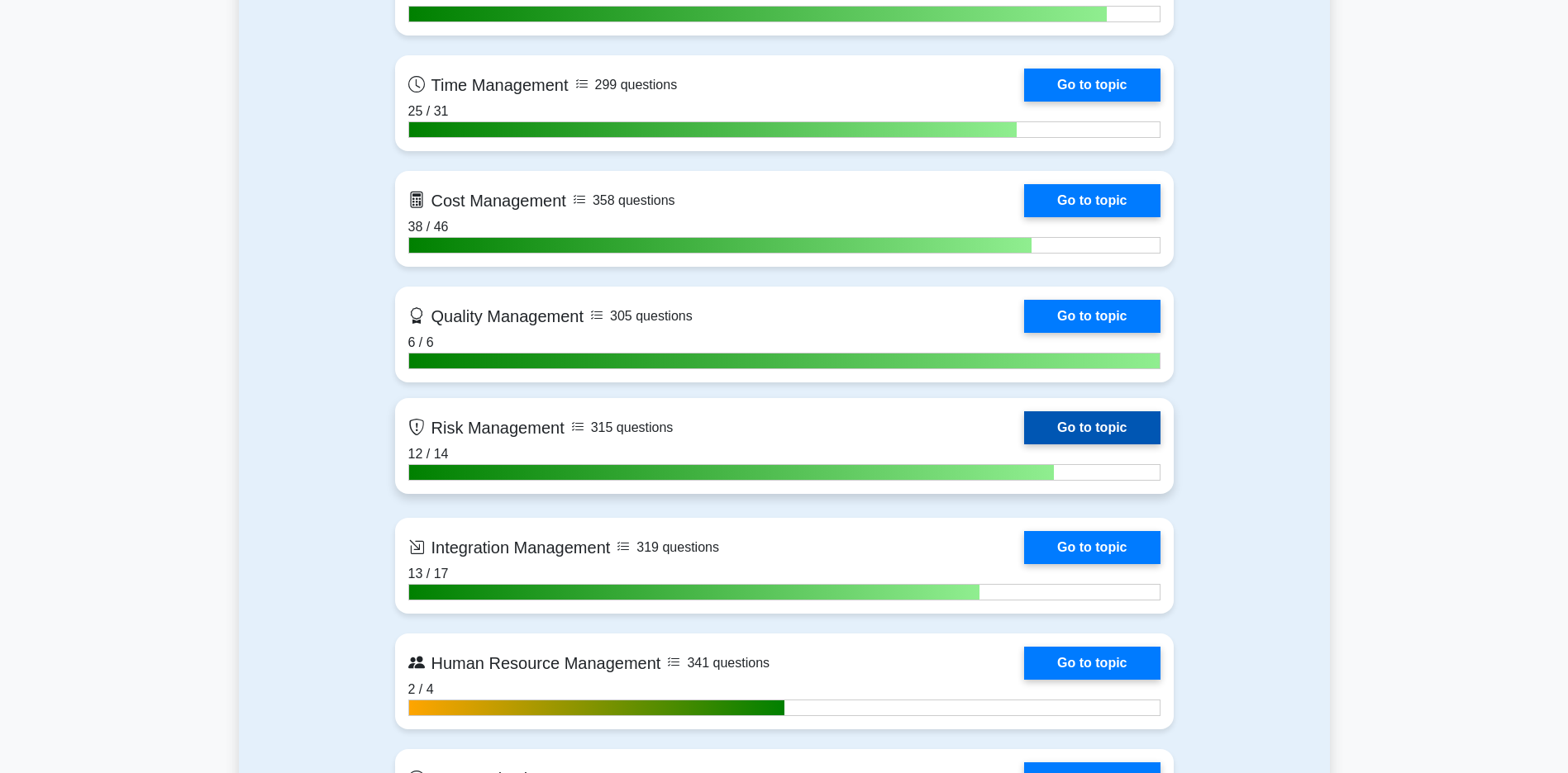
click at [1024, 426] on link "Go to topic" at bounding box center [1092, 428] width 136 height 33
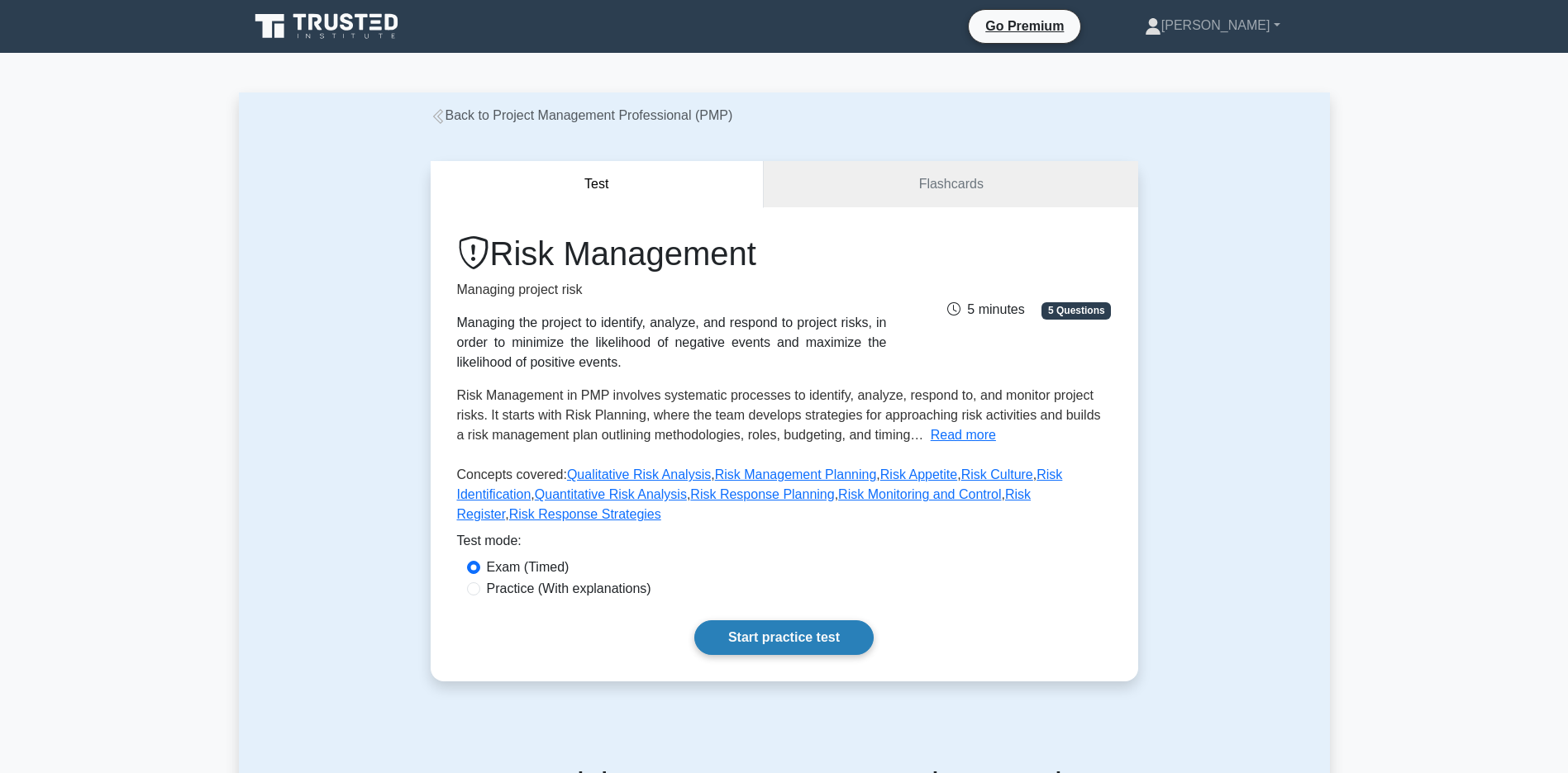
click at [754, 655] on link "Start practice test" at bounding box center [784, 637] width 179 height 34
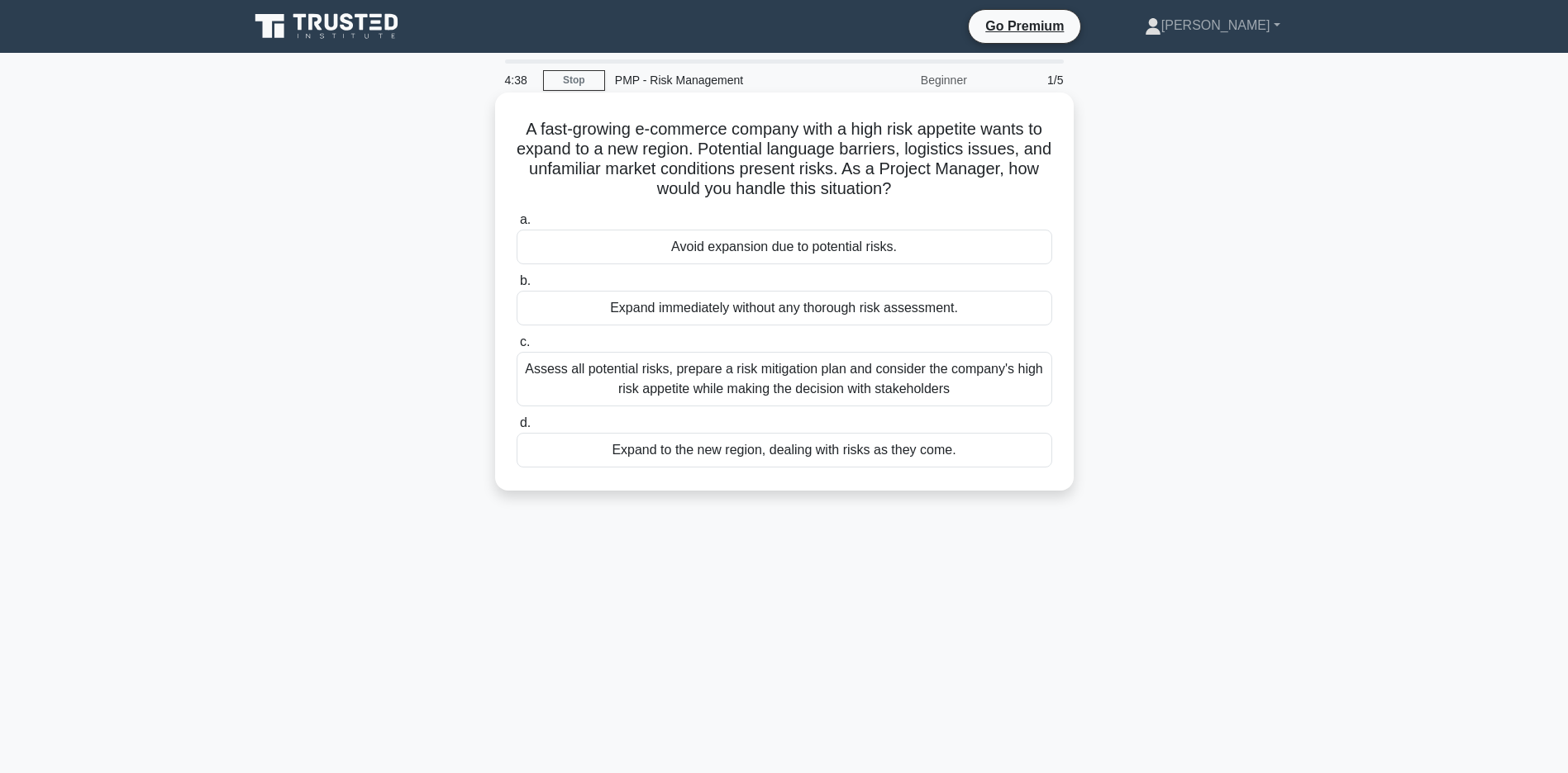
click at [831, 373] on div "Assess all potential risks, prepare a risk mitigation plan and consider the com…" at bounding box center [784, 379] width 536 height 55
click at [517, 347] on input "c. Assess all potential risks, prepare a risk mitigation plan and consider the …" at bounding box center [517, 342] width 0 height 11
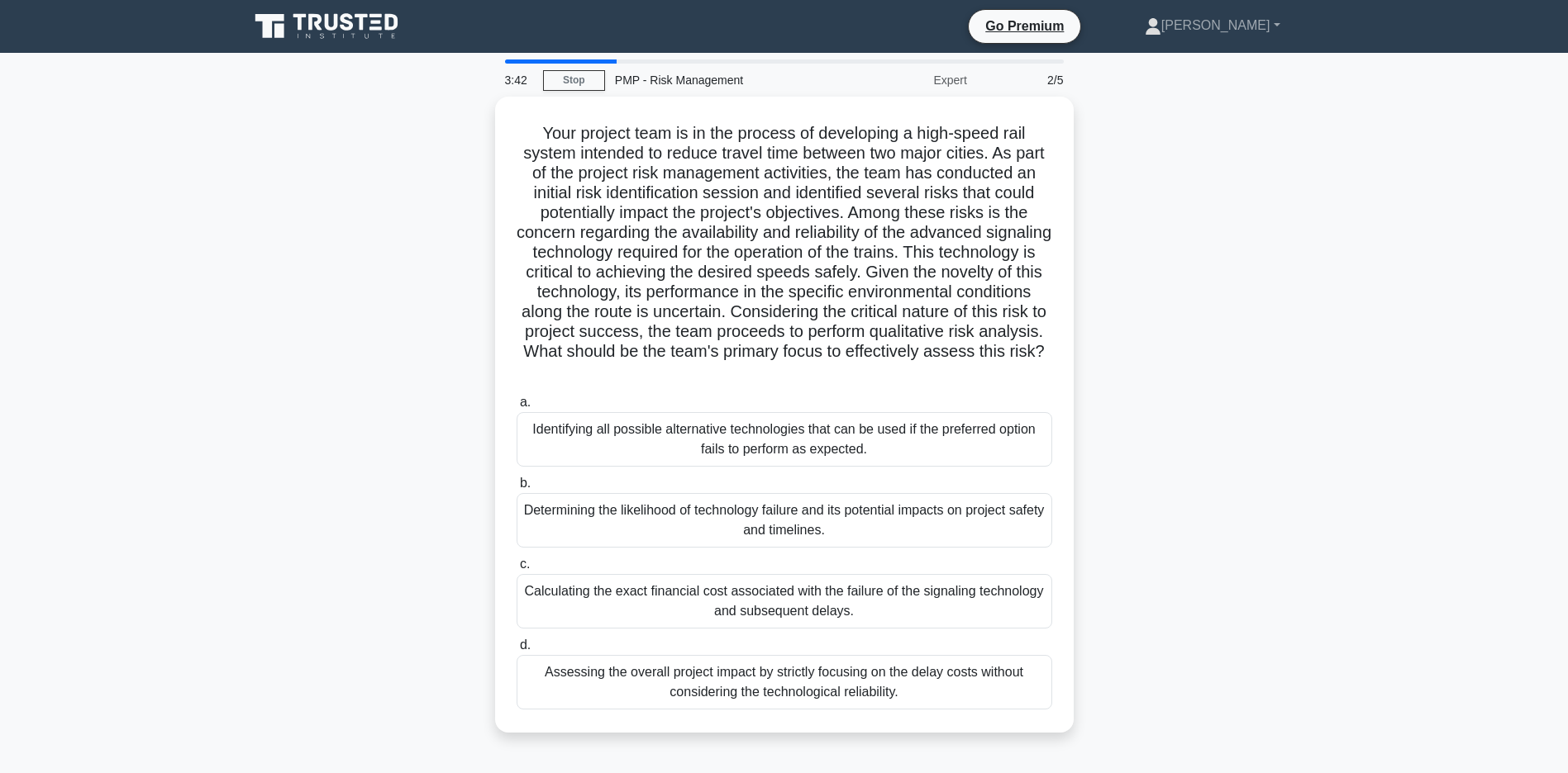
scroll to position [119, 0]
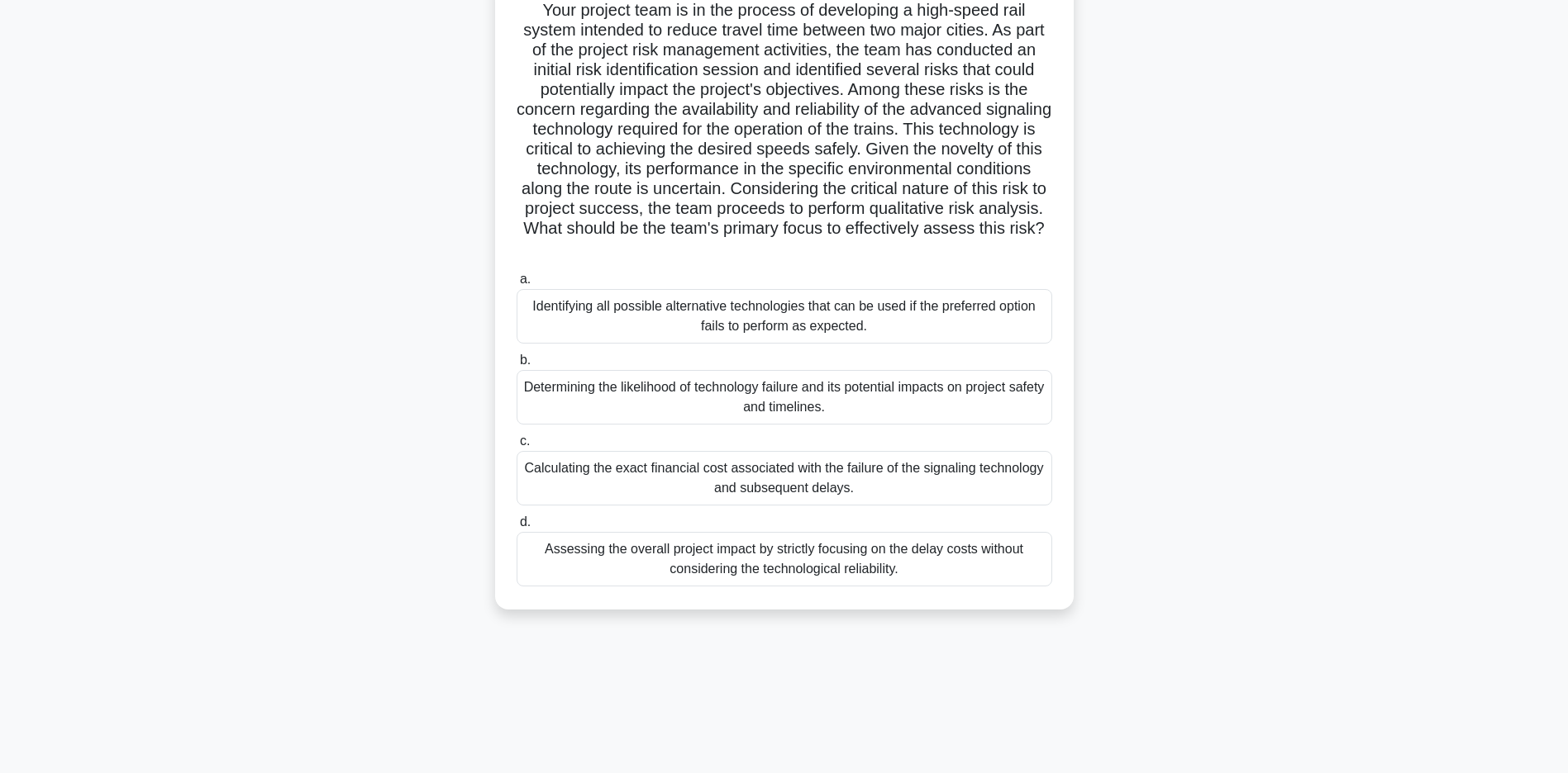
click at [742, 390] on div "Determining the likelihood of technology failure and its potential impacts on p…" at bounding box center [784, 397] width 536 height 55
click at [517, 366] on input "b. Determining the likelihood of technology failure and its potential impacts o…" at bounding box center [517, 360] width 0 height 11
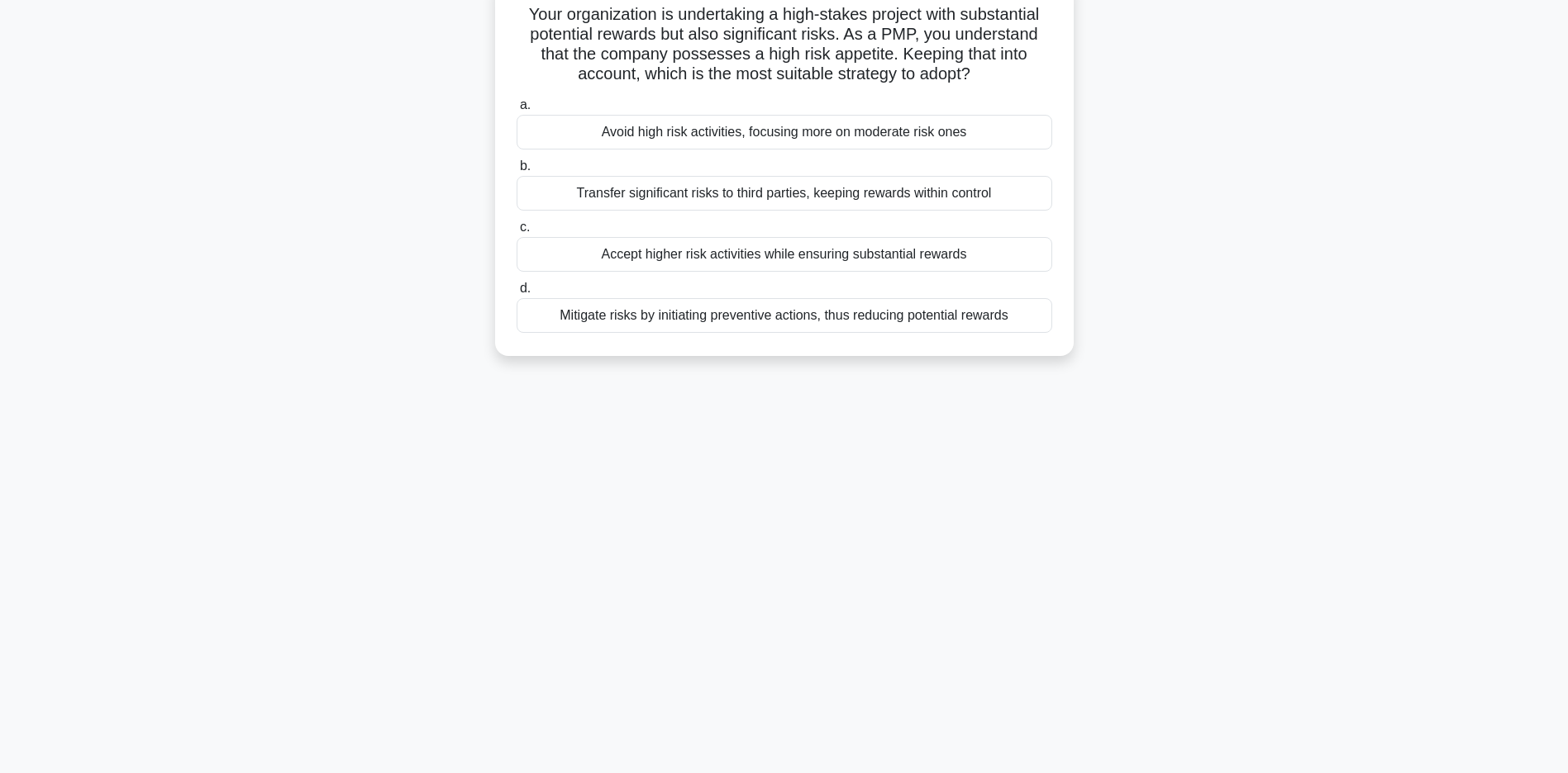
scroll to position [0, 0]
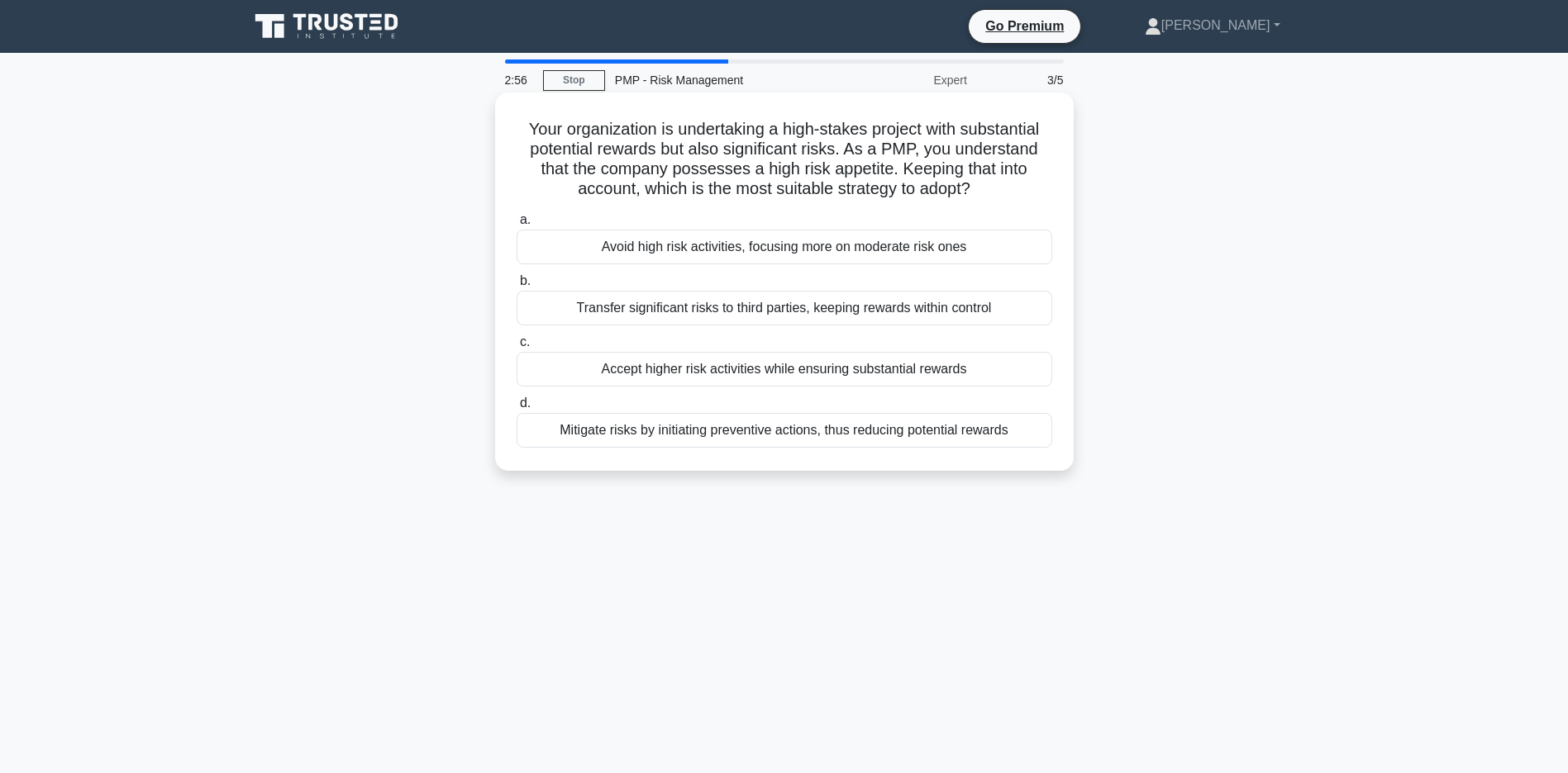
click at [784, 387] on div "Accept higher risk activities while ensuring substantial rewards" at bounding box center [784, 369] width 536 height 34
click at [517, 347] on input "c. Accept higher risk activities while ensuring substantial rewards" at bounding box center [517, 342] width 0 height 11
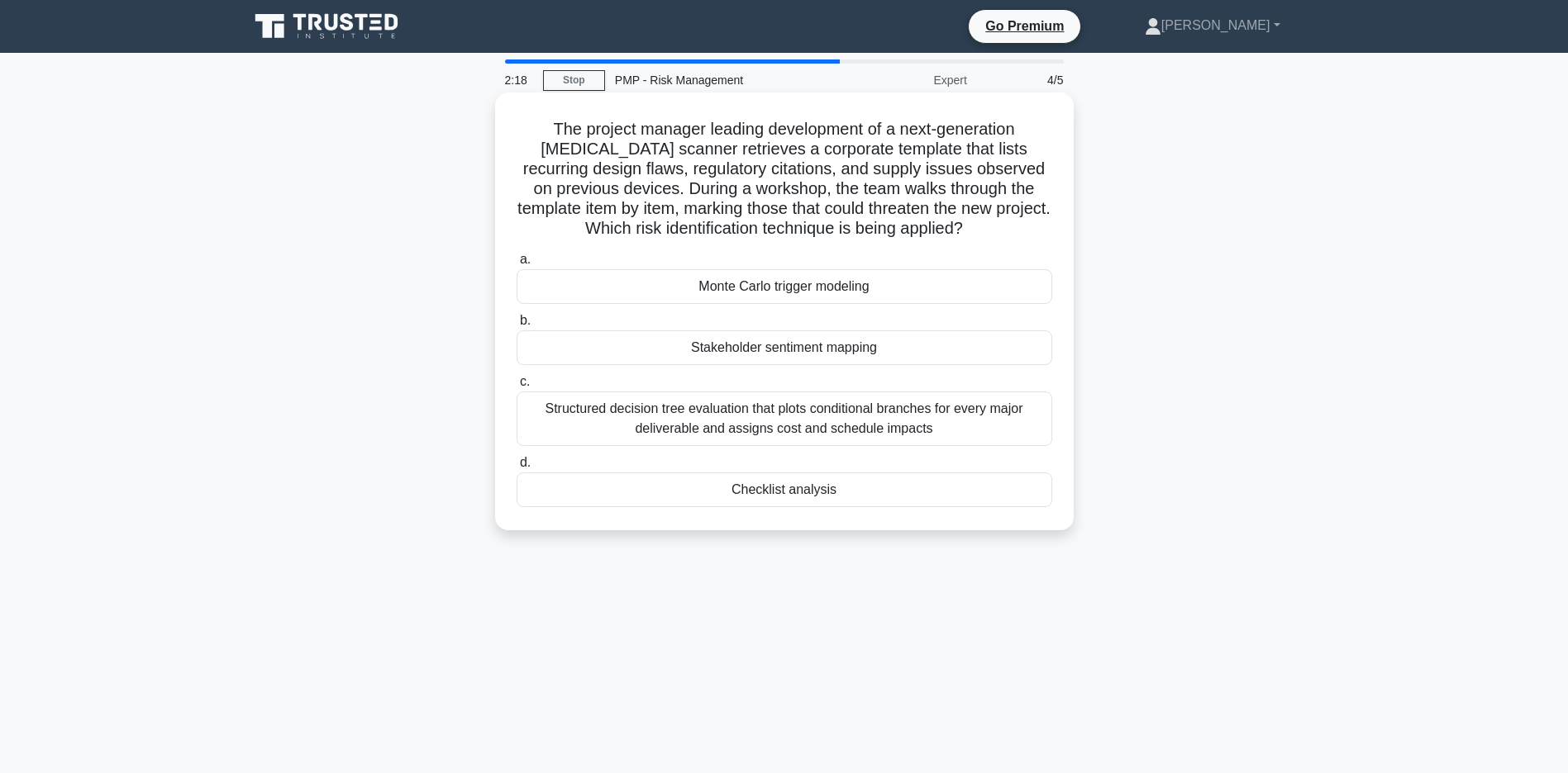
click at [773, 486] on div "Checklist analysis" at bounding box center [784, 490] width 536 height 34
click at [517, 468] on input "d. Checklist analysis" at bounding box center [517, 462] width 0 height 11
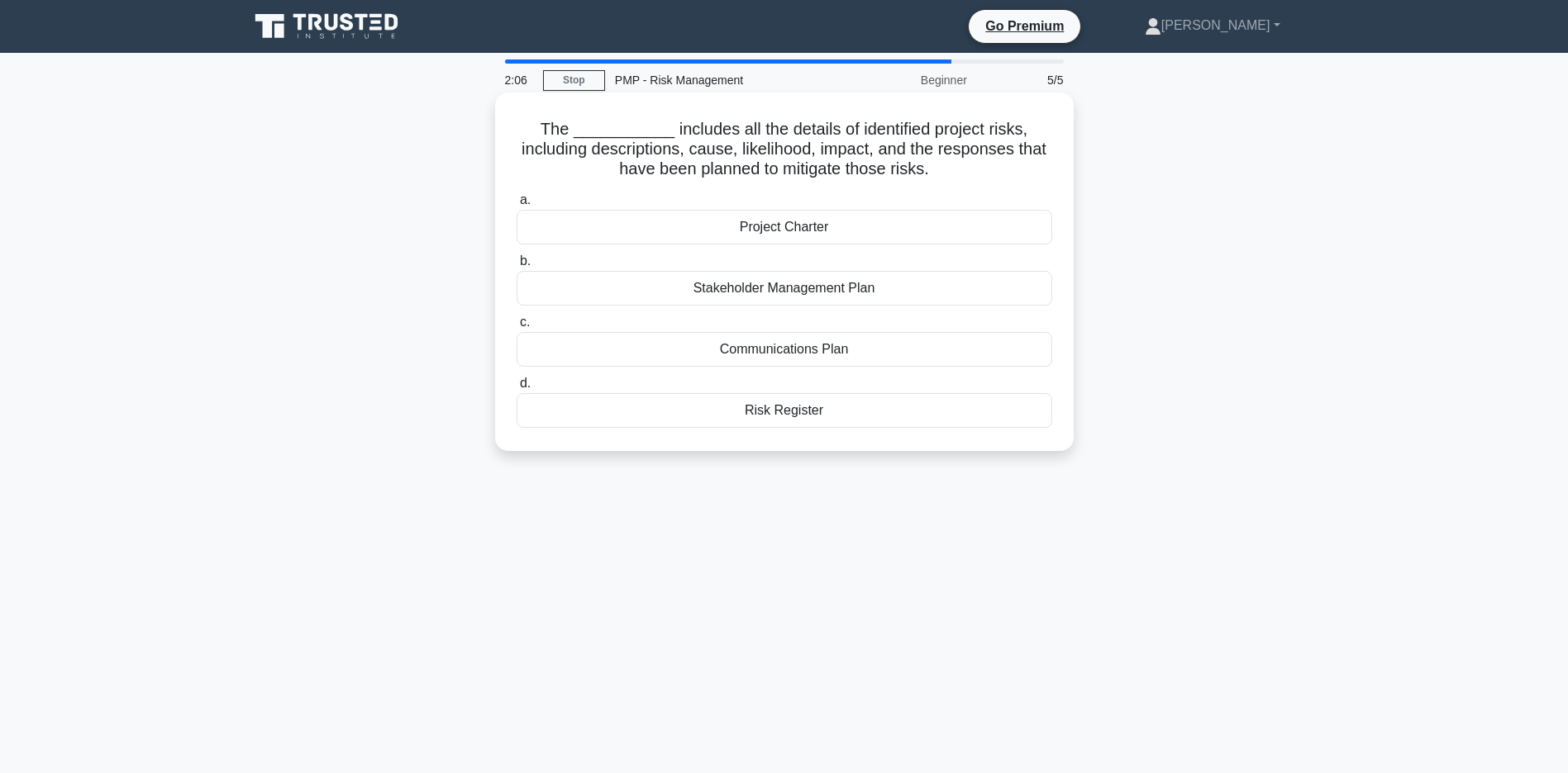
click at [772, 402] on div "Risk Register" at bounding box center [784, 410] width 536 height 34
click at [517, 390] on input "d. Risk Register" at bounding box center [517, 383] width 0 height 11
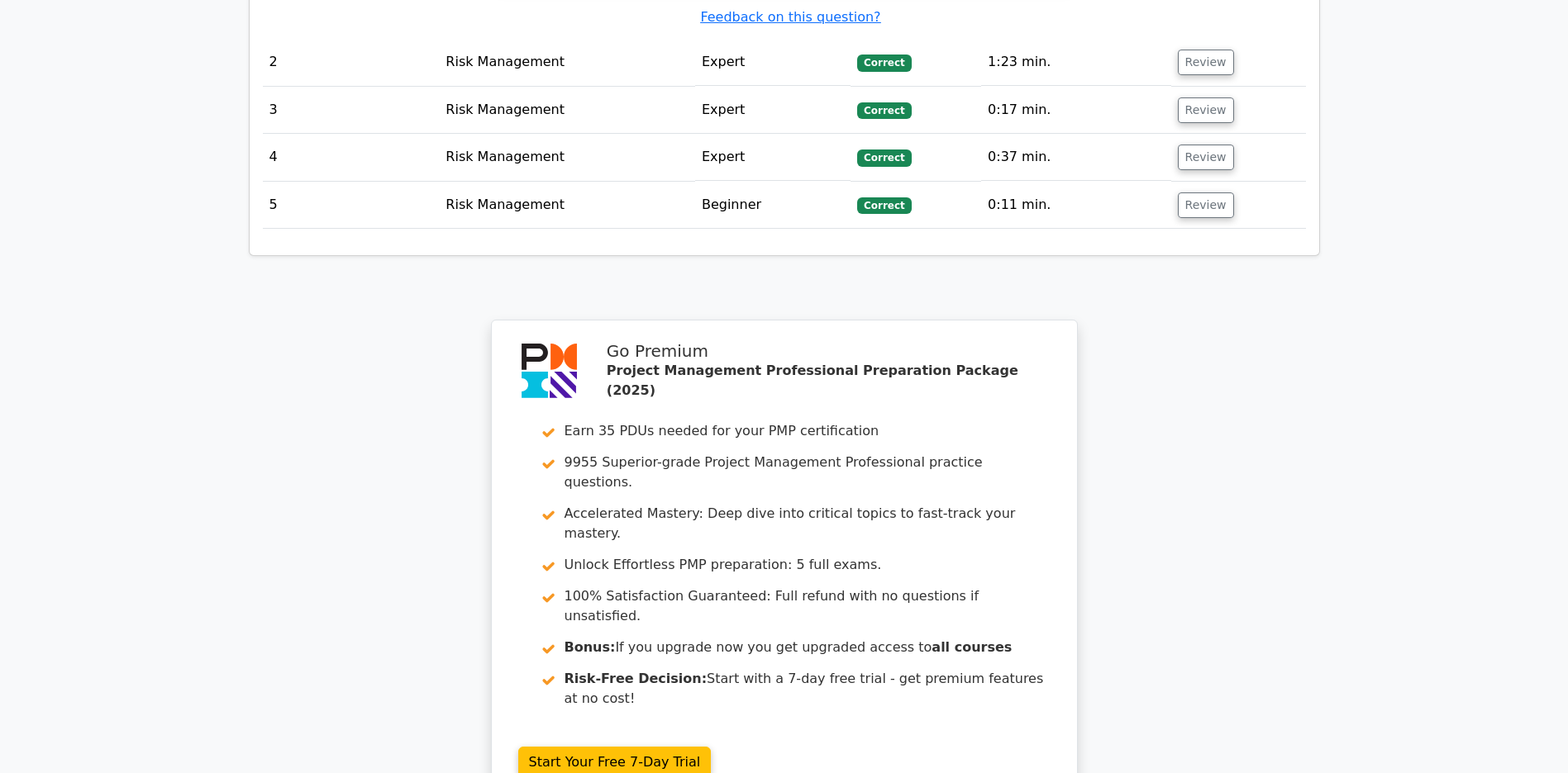
scroll to position [2008, 0]
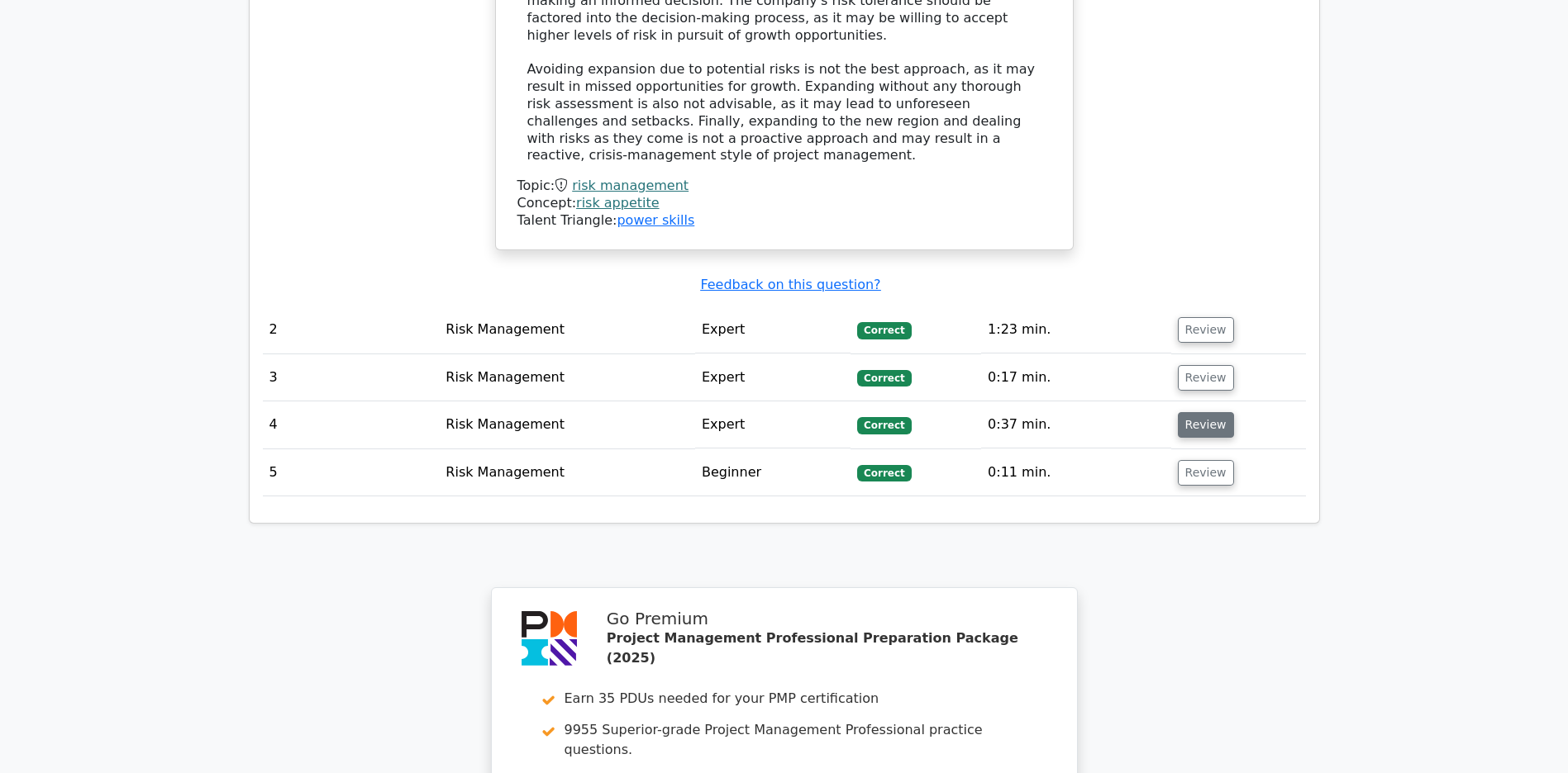
click at [1214, 426] on button "Review" at bounding box center [1205, 426] width 56 height 26
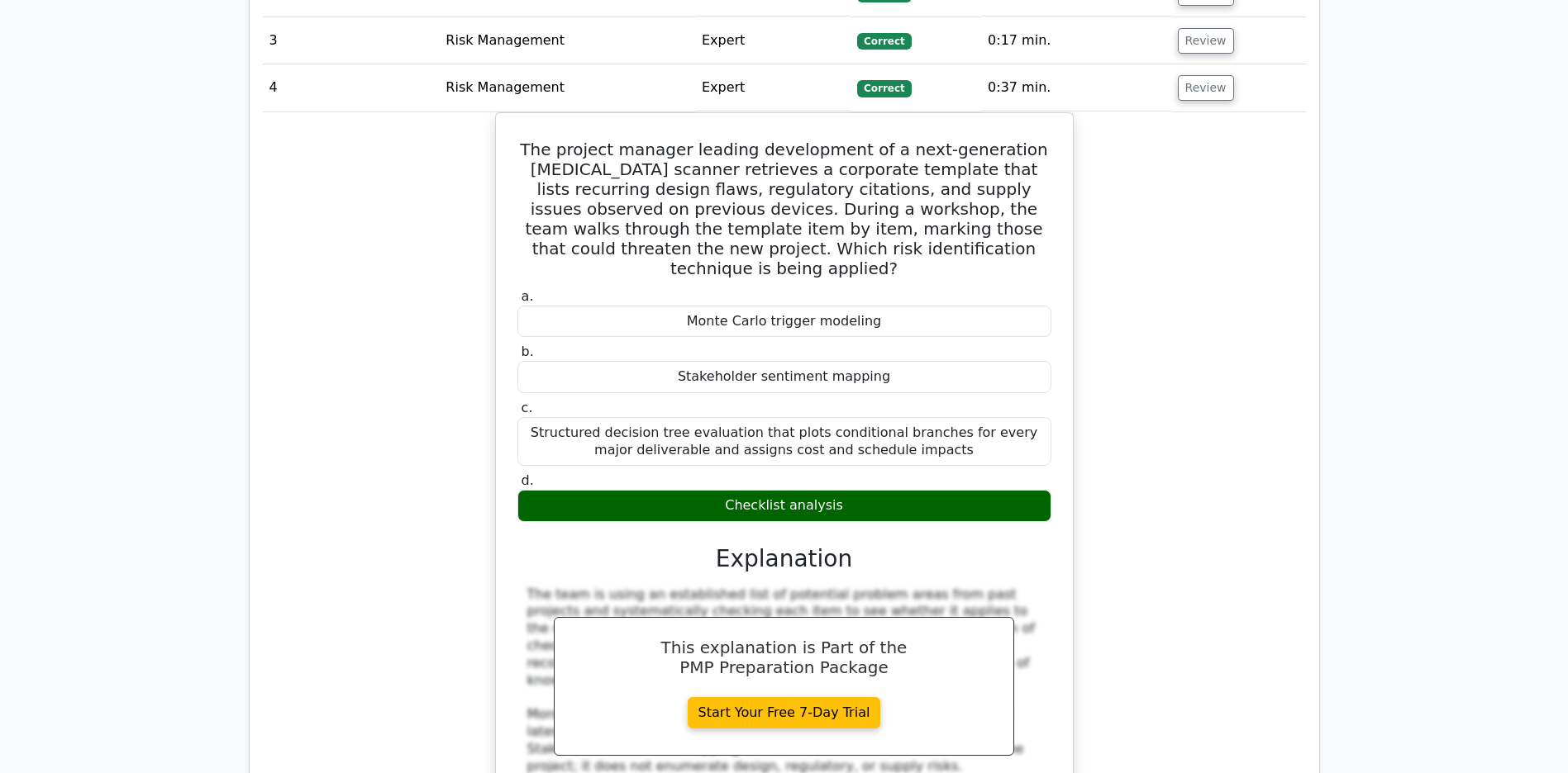
scroll to position [1992, 0]
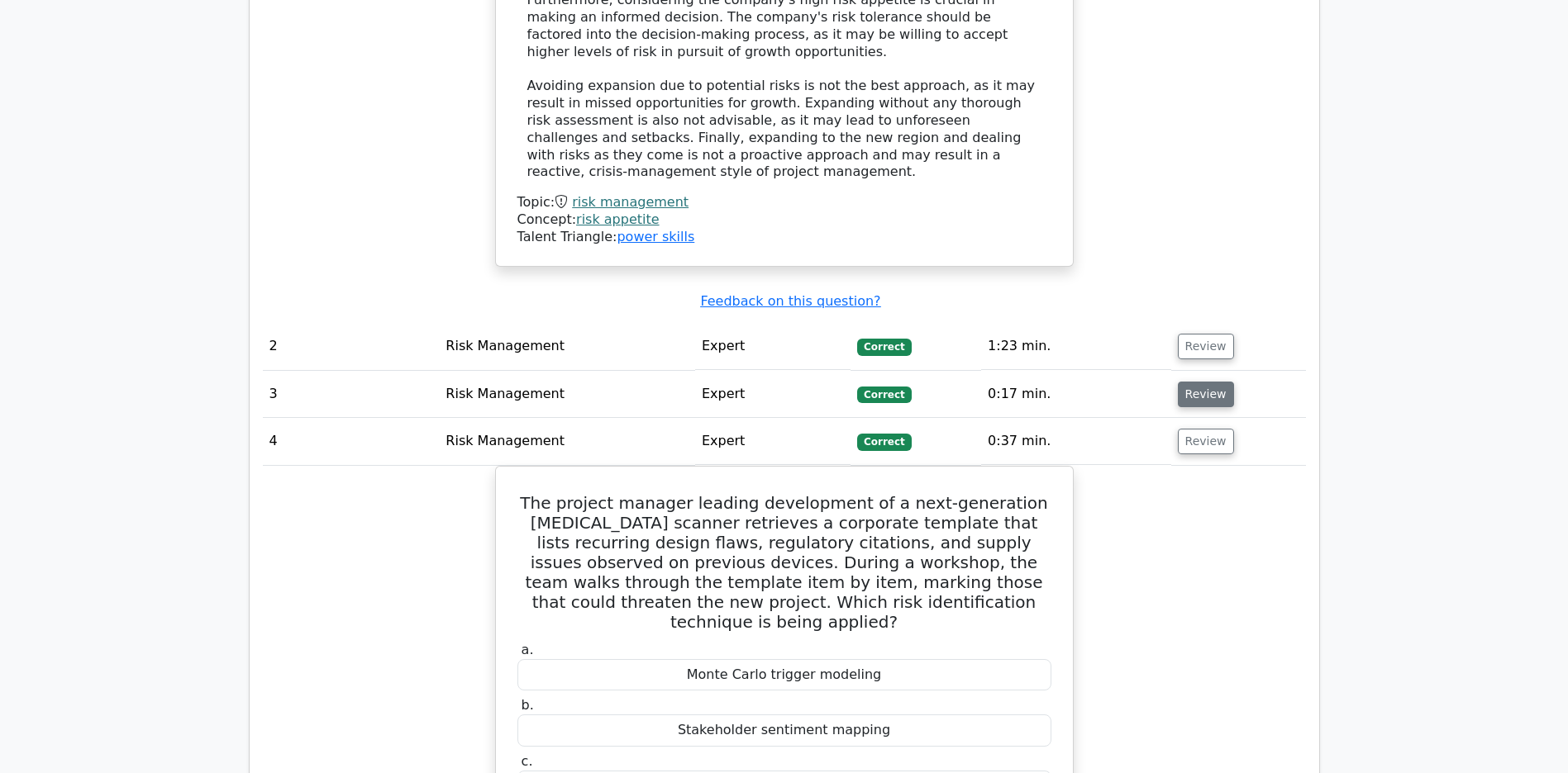
click at [1208, 391] on button "Review" at bounding box center [1205, 395] width 56 height 26
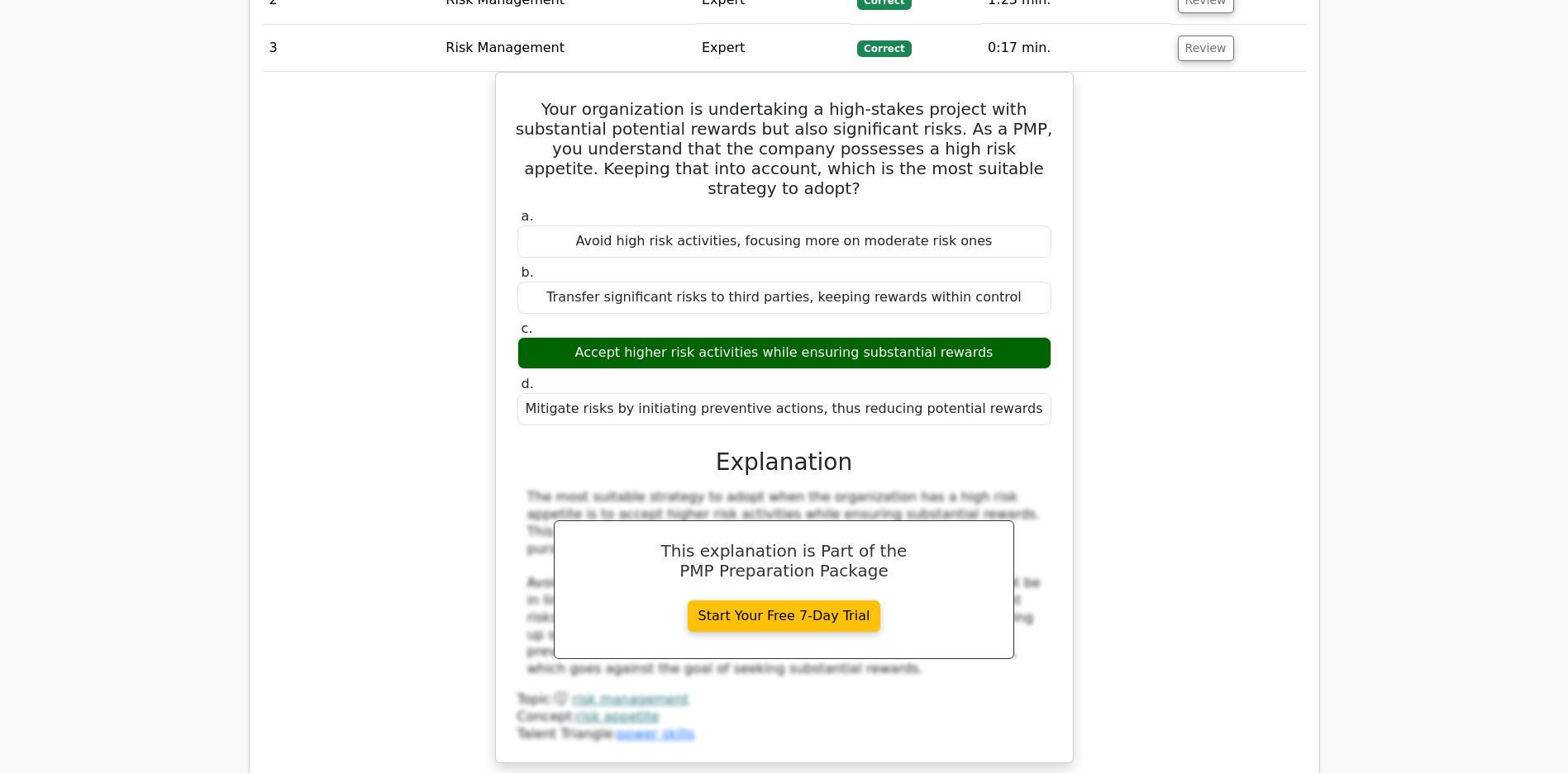
scroll to position [1986, 0]
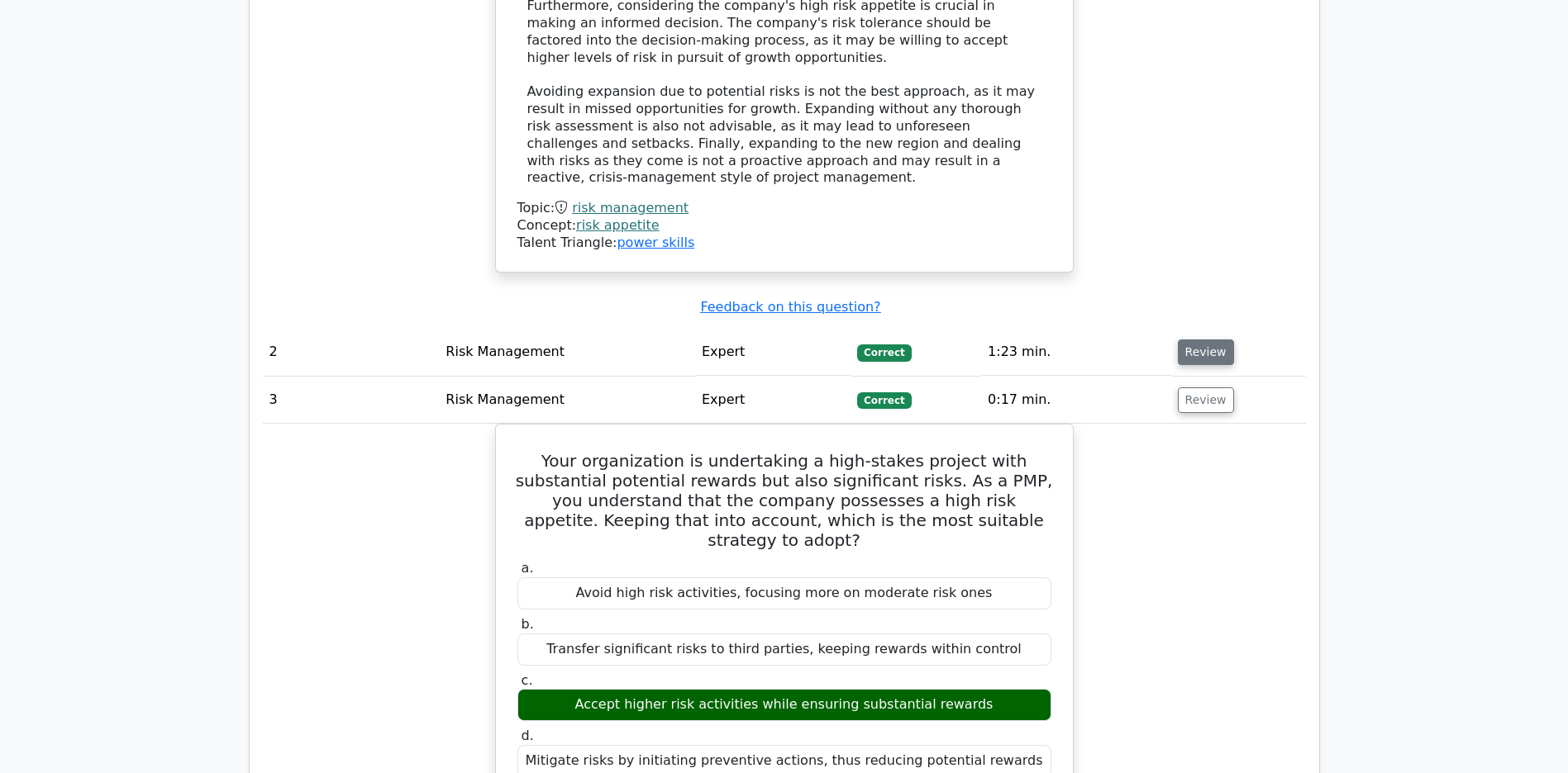
click at [1207, 353] on button "Review" at bounding box center [1205, 353] width 56 height 26
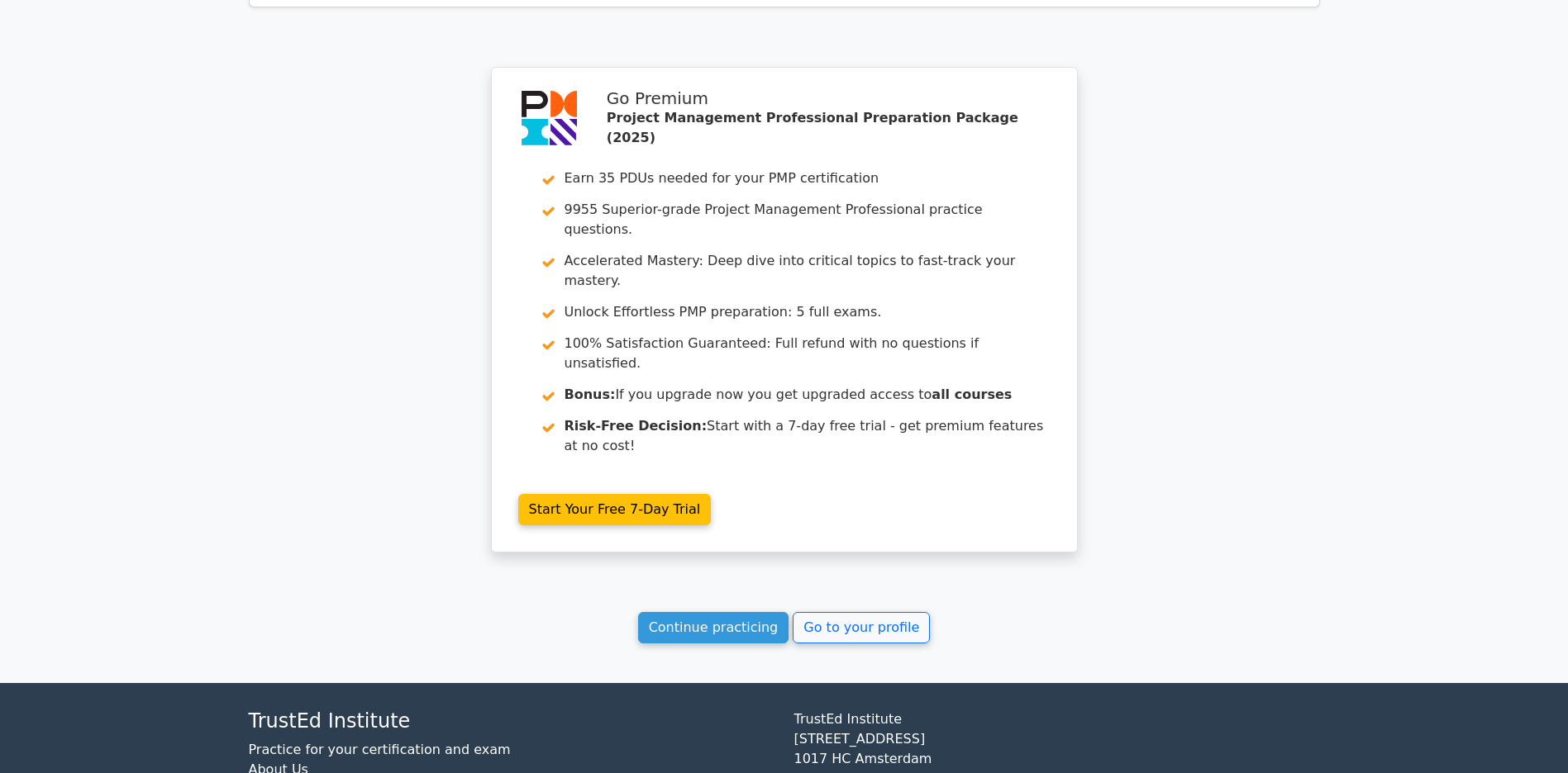
scroll to position [5351, 0]
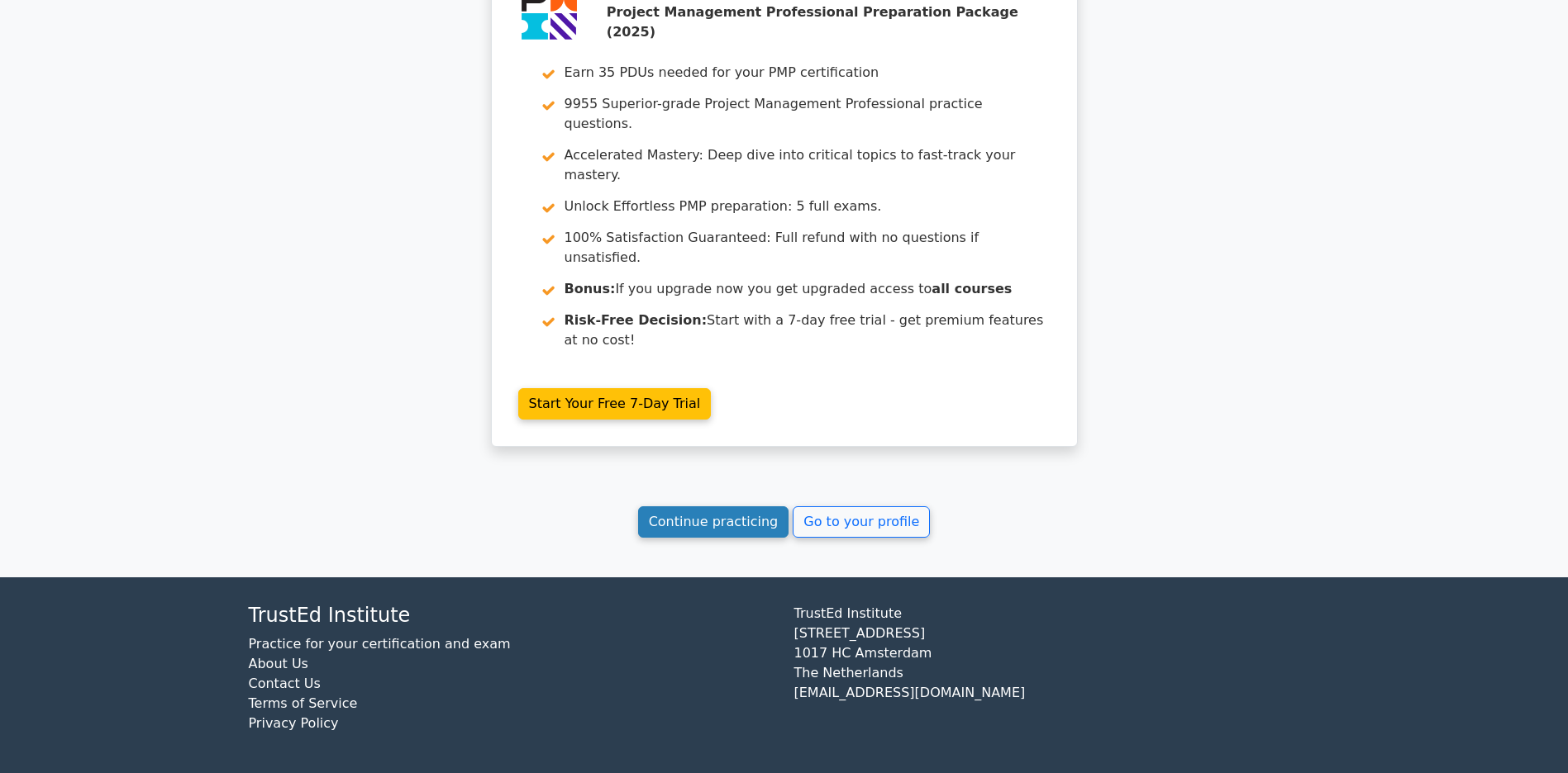
click at [689, 511] on link "Continue practicing" at bounding box center [713, 522] width 151 height 32
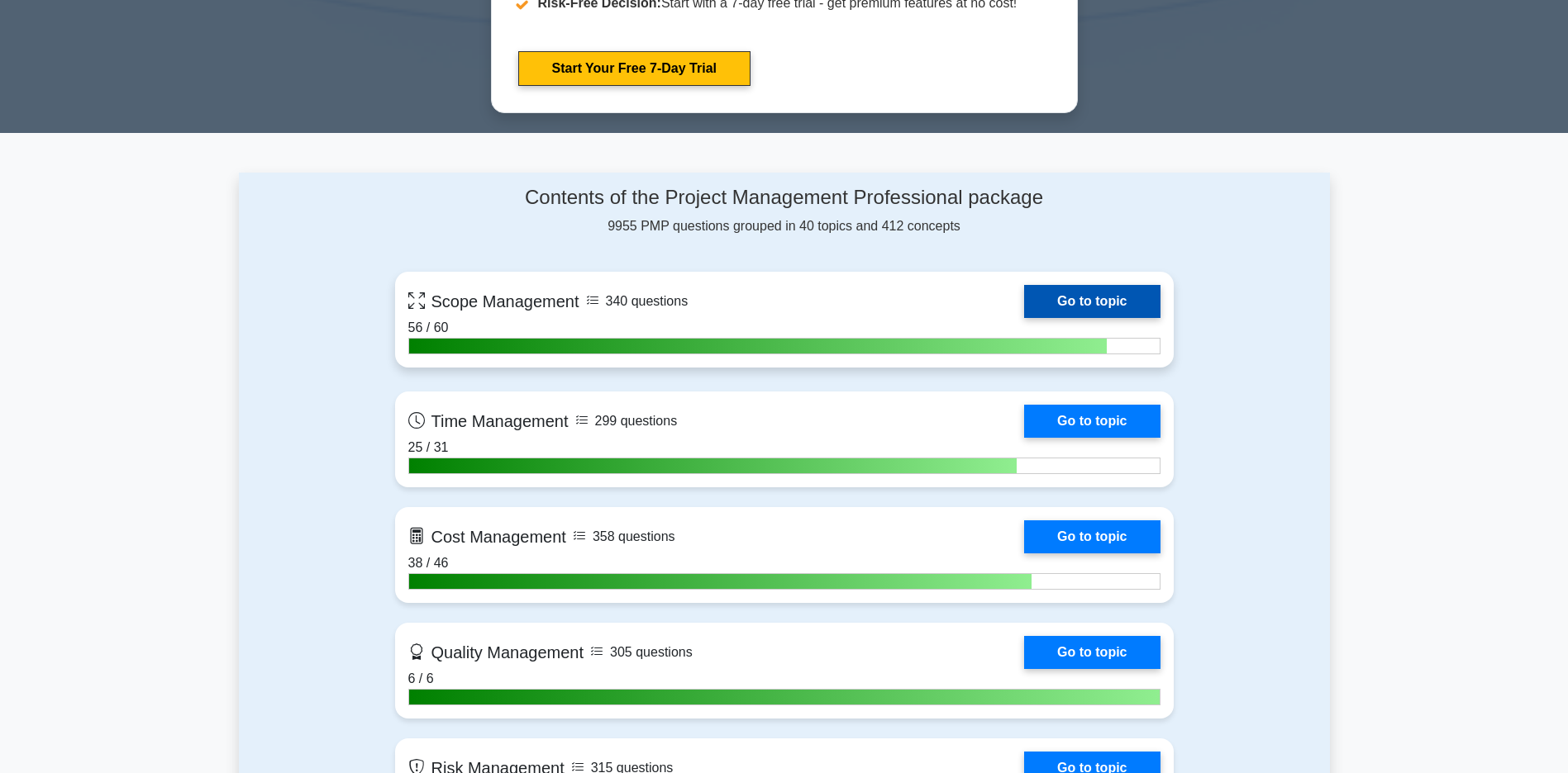
scroll to position [1239, 0]
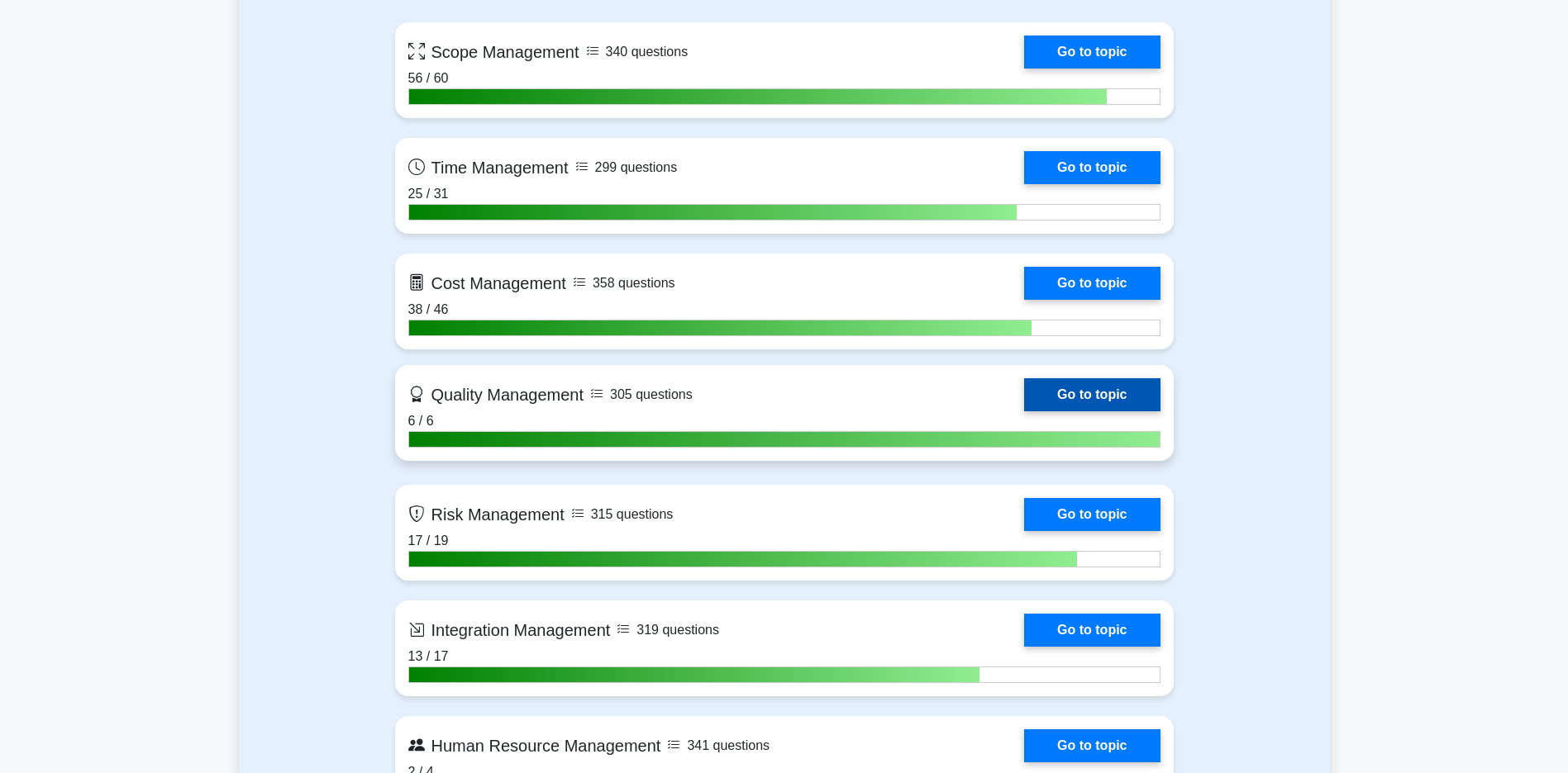
click at [1024, 412] on link "Go to topic" at bounding box center [1092, 395] width 136 height 33
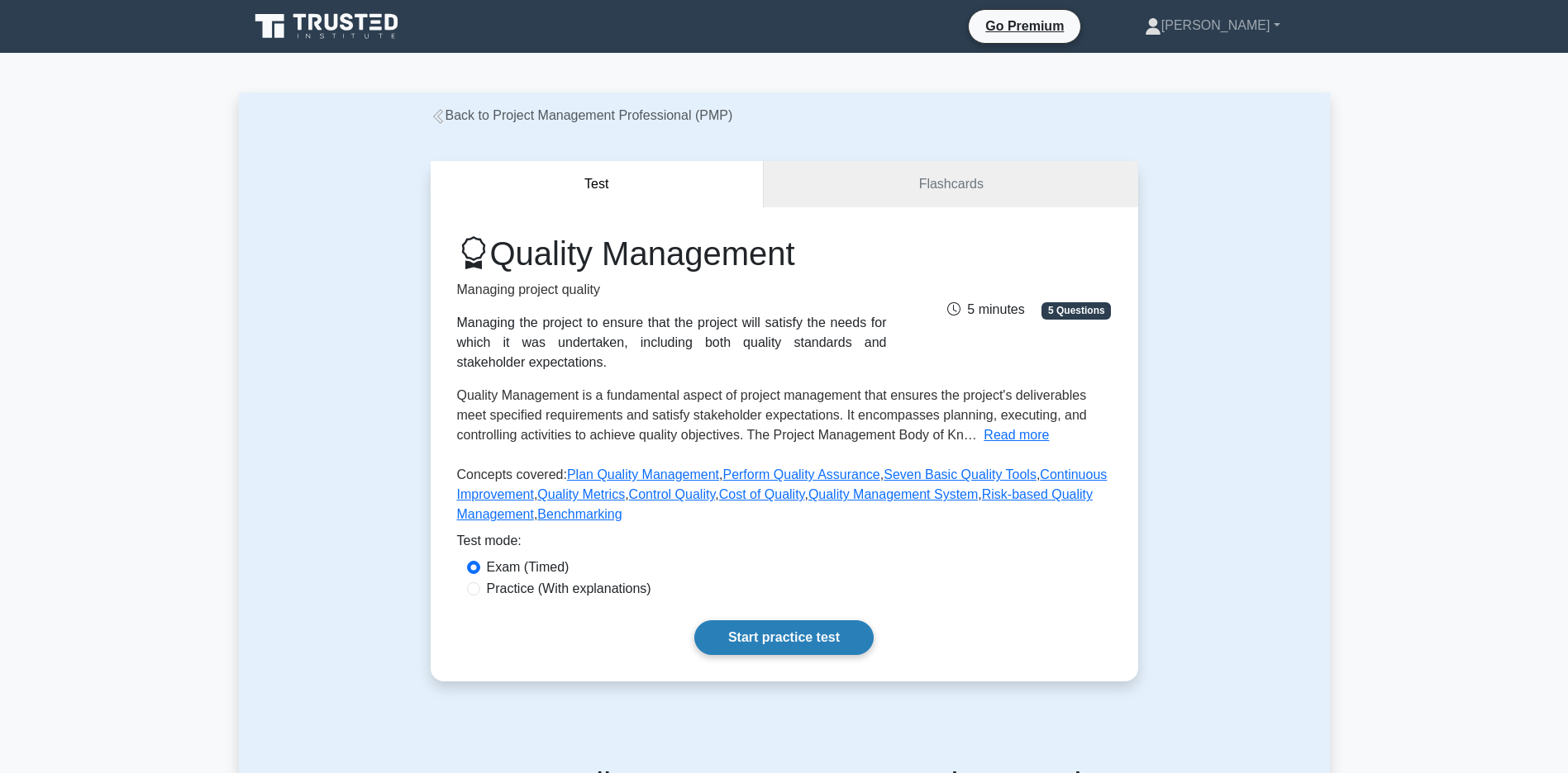
click at [789, 655] on link "Start practice test" at bounding box center [784, 637] width 179 height 34
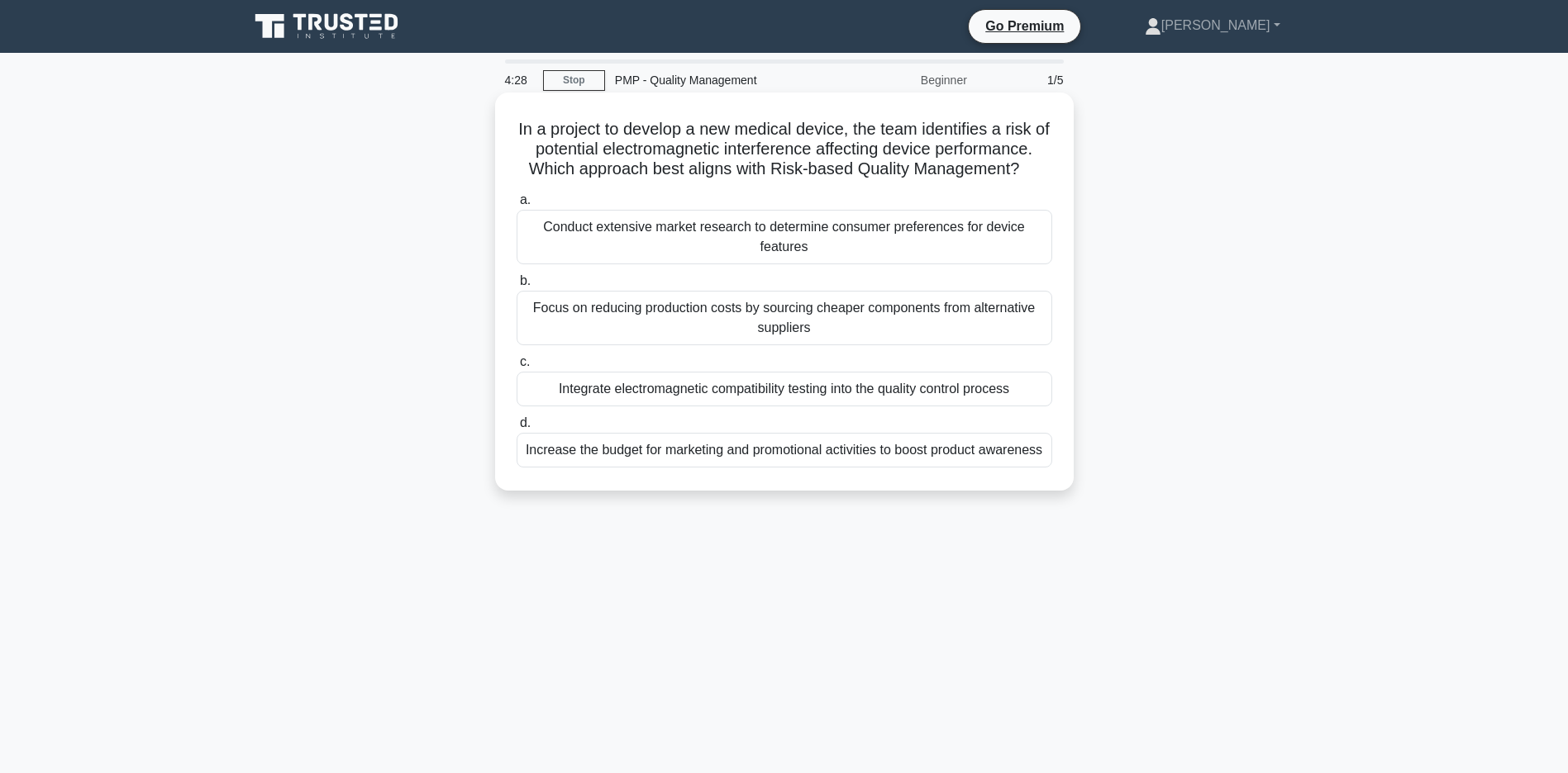
click at [728, 407] on div "Integrate electromagnetic compatibility testing into the quality control process" at bounding box center [784, 389] width 536 height 34
click at [517, 368] on input "c. Integrate electromagnetic compatibility testing into the quality control pro…" at bounding box center [517, 362] width 0 height 11
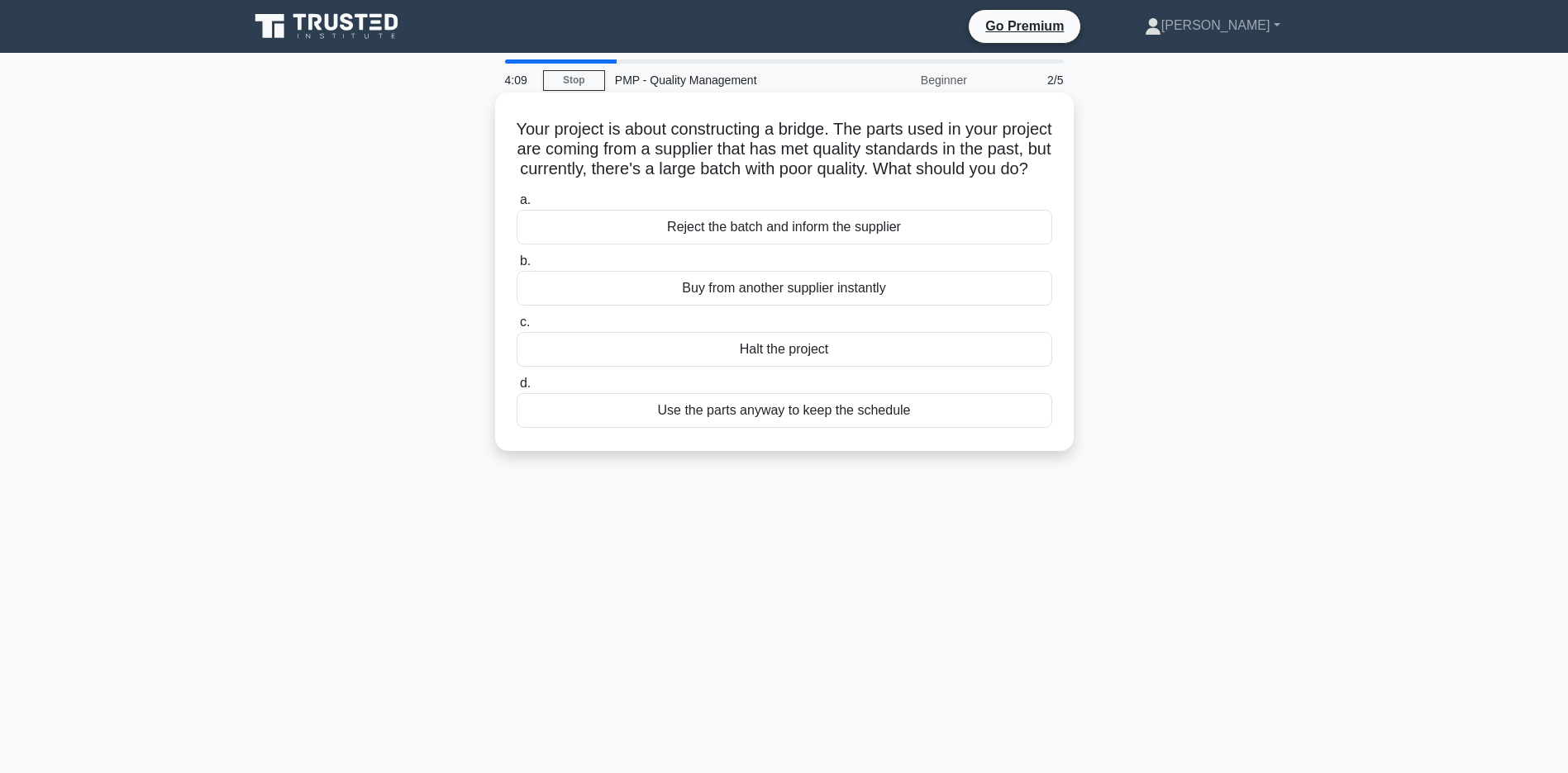
click at [779, 241] on div "Reject the batch and inform the supplier" at bounding box center [784, 227] width 536 height 34
click at [517, 206] on input "a. Reject the batch and inform the supplier" at bounding box center [517, 200] width 0 height 11
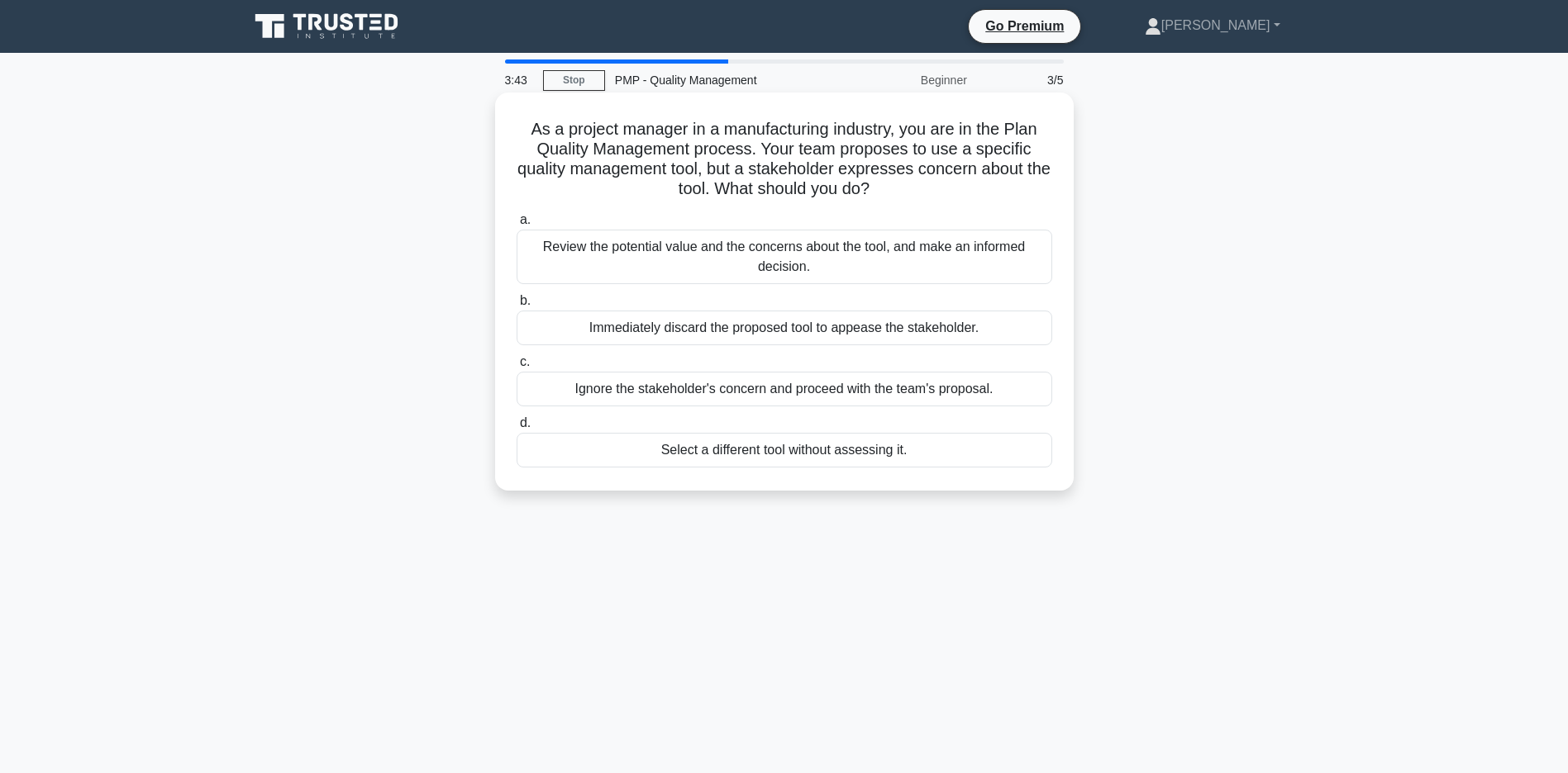
click at [732, 273] on div "Review the potential value and the concerns about the tool, and make an informe…" at bounding box center [784, 257] width 536 height 55
click at [517, 226] on input "a. Review the potential value and the concerns about the tool, and make an info…" at bounding box center [517, 220] width 0 height 11
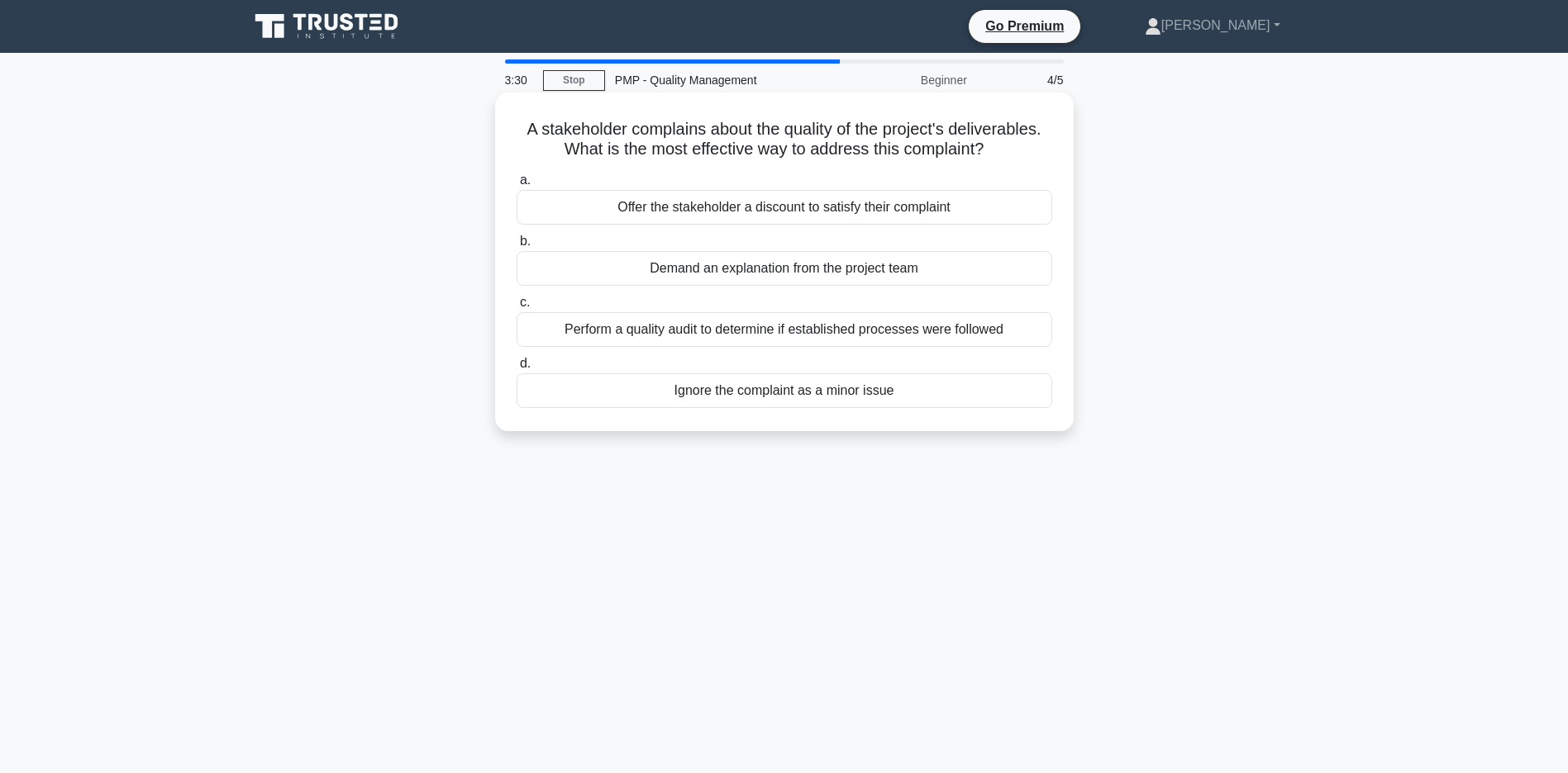
click at [743, 346] on div "Perform a quality audit to determine if established processes were followed" at bounding box center [784, 329] width 536 height 34
click at [517, 308] on input "c. Perform a quality audit to determine if established processes were followed" at bounding box center [517, 303] width 0 height 11
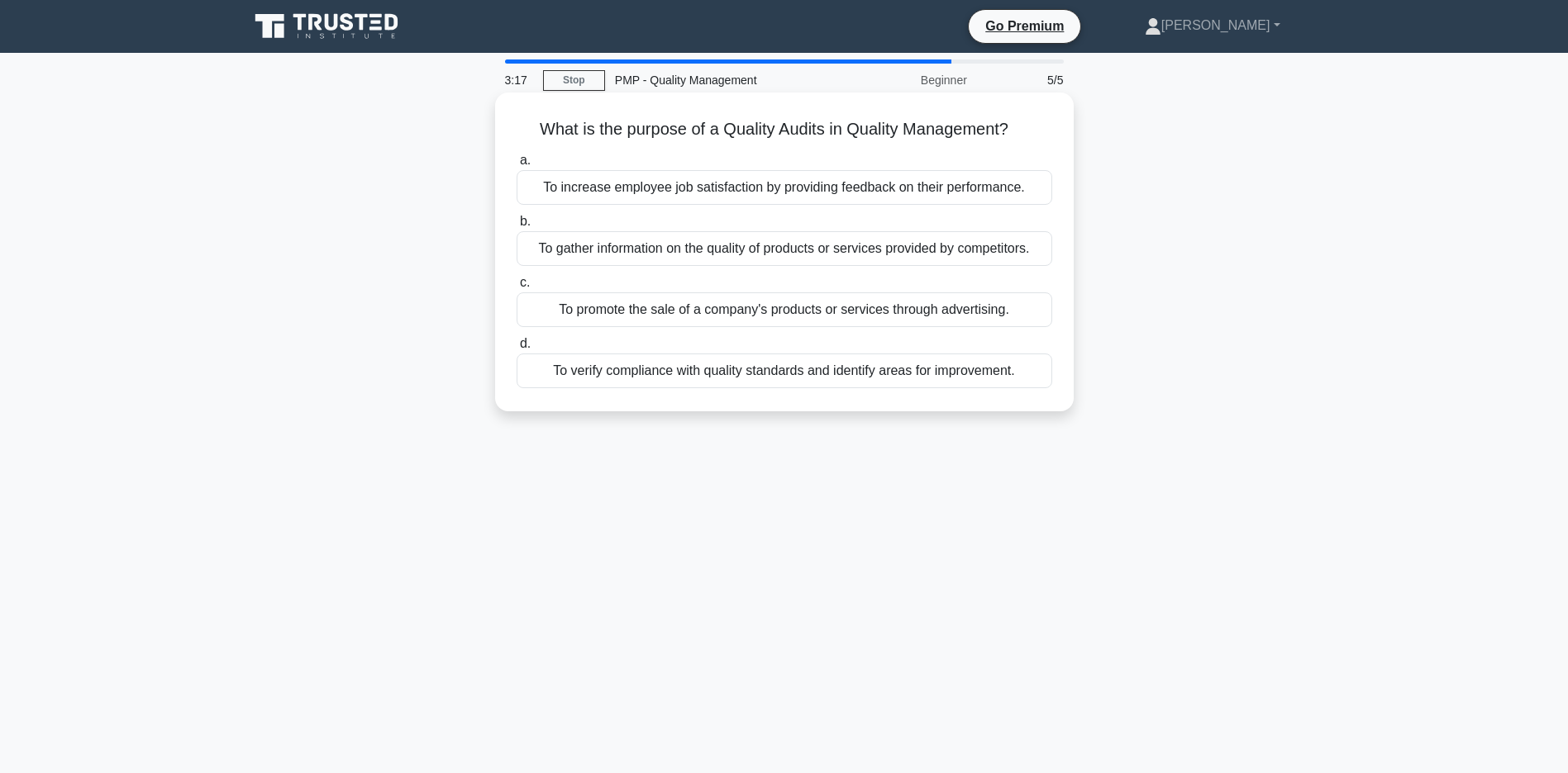
click at [742, 389] on div "To verify compliance with quality standards and identify areas for improvement." at bounding box center [784, 371] width 536 height 34
click at [517, 349] on input "d. To verify compliance with quality standards and identify areas for improveme…" at bounding box center [517, 344] width 0 height 11
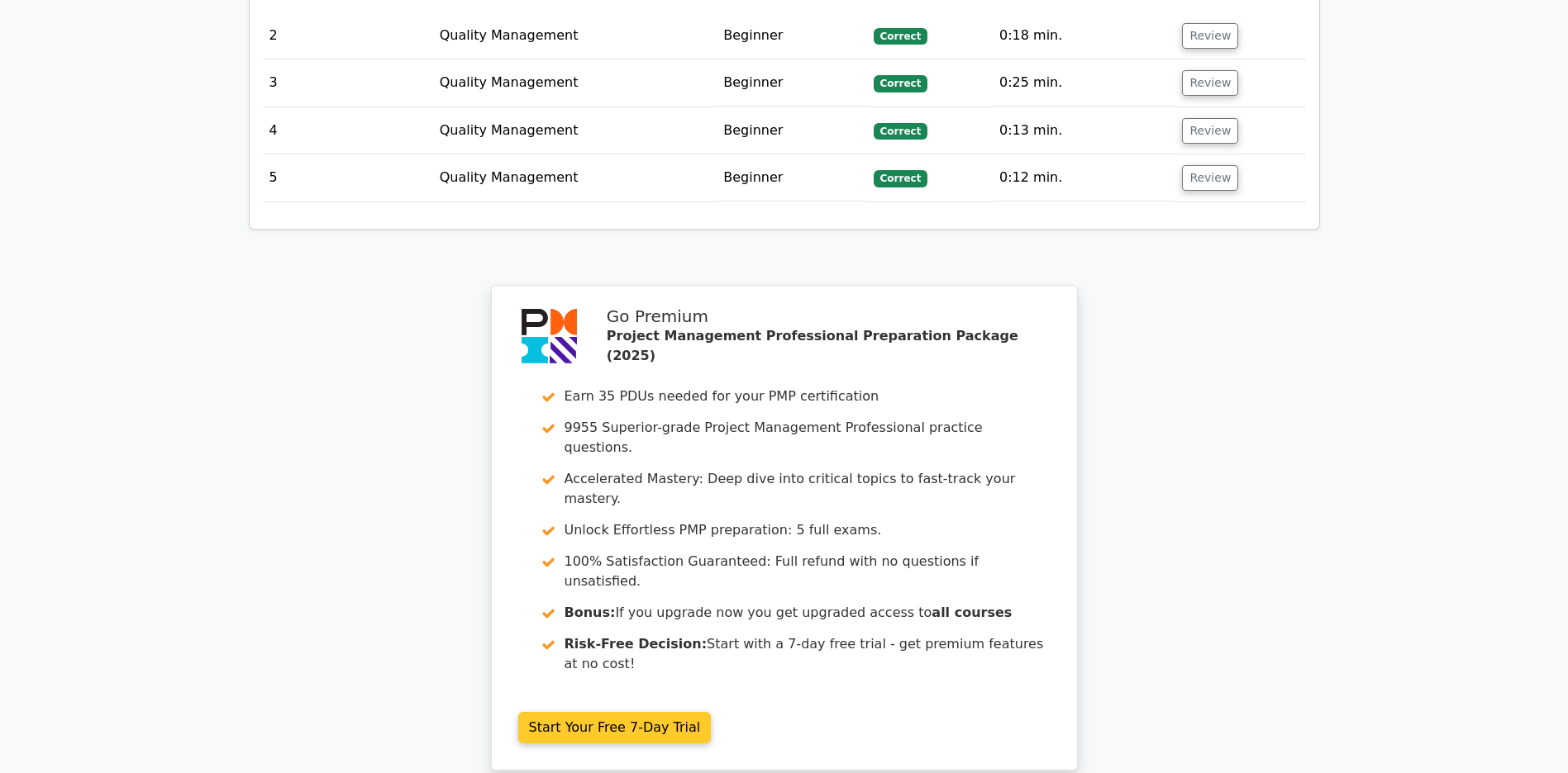
scroll to position [2939, 0]
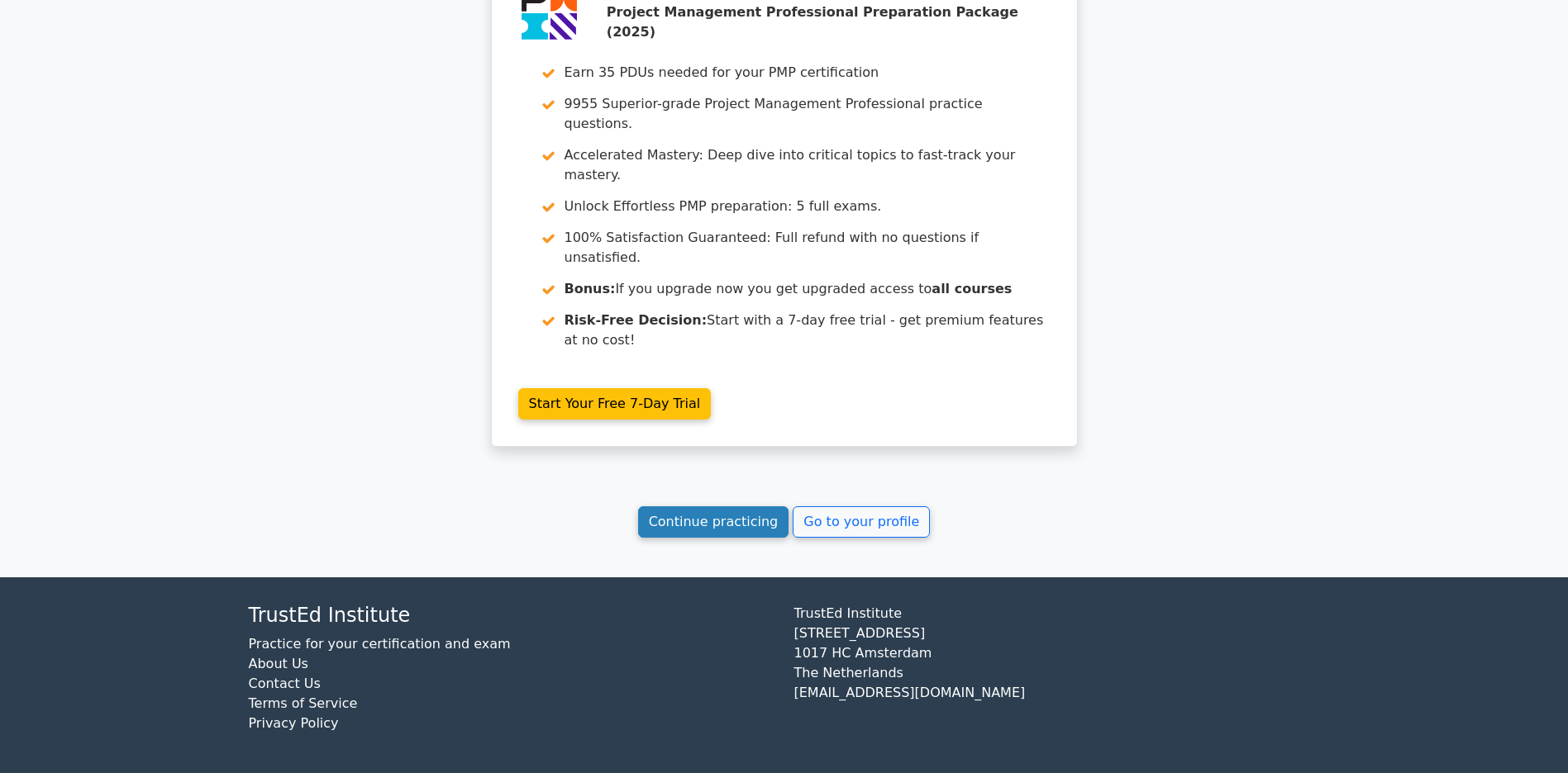
click at [702, 531] on link "Continue practicing" at bounding box center [713, 522] width 151 height 32
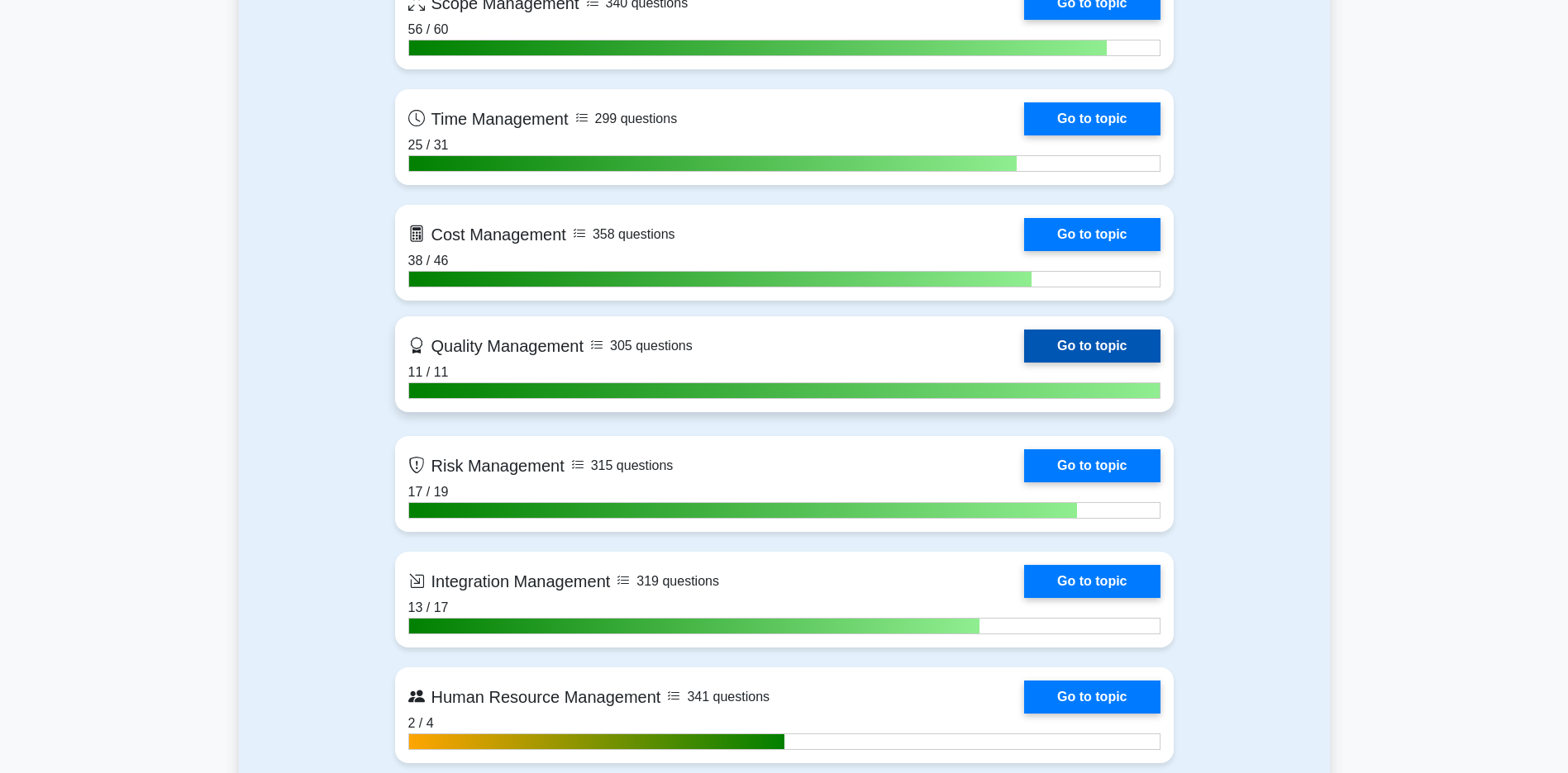
scroll to position [1404, 0]
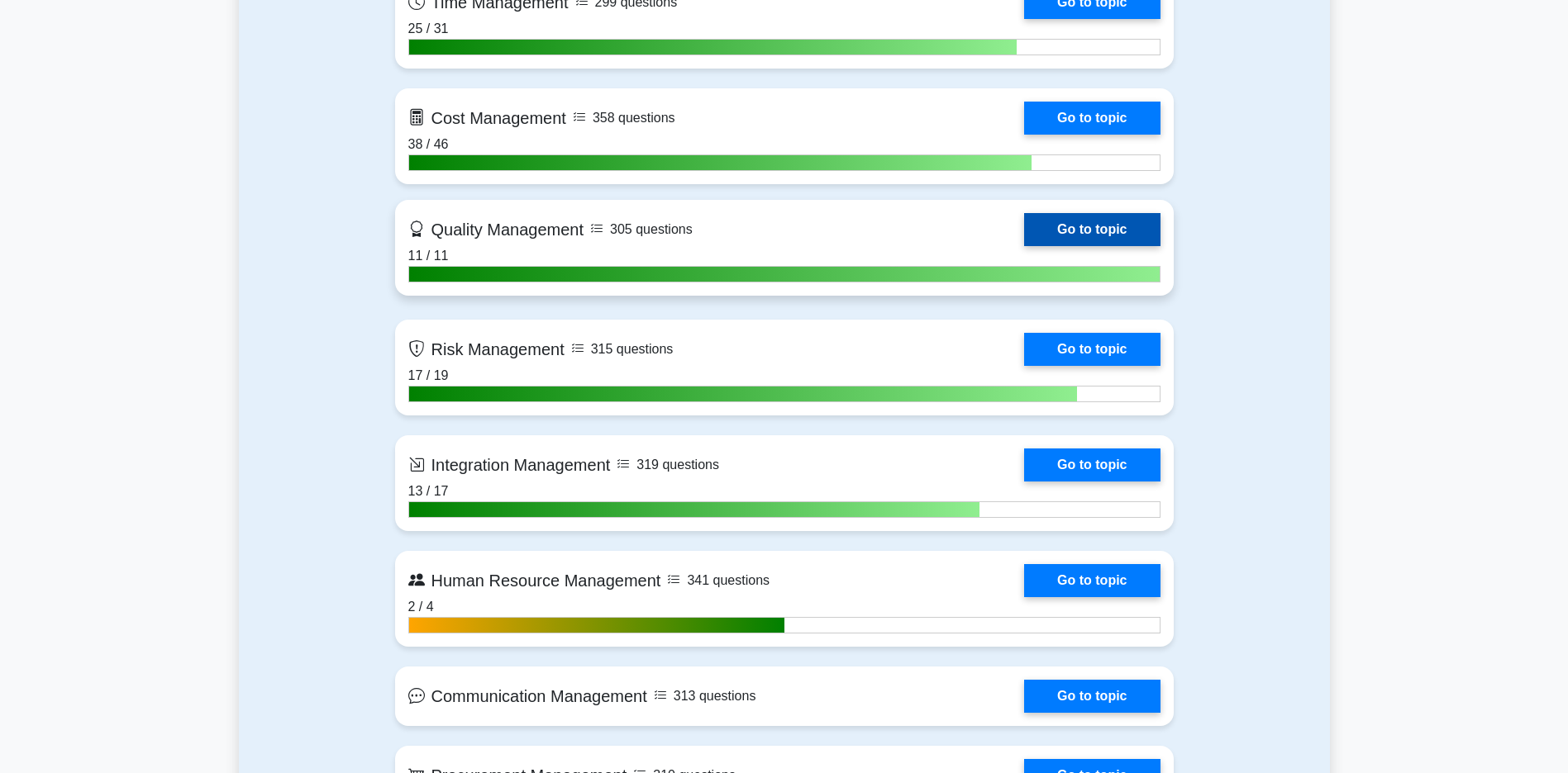
click at [1024, 222] on link "Go to topic" at bounding box center [1092, 229] width 136 height 33
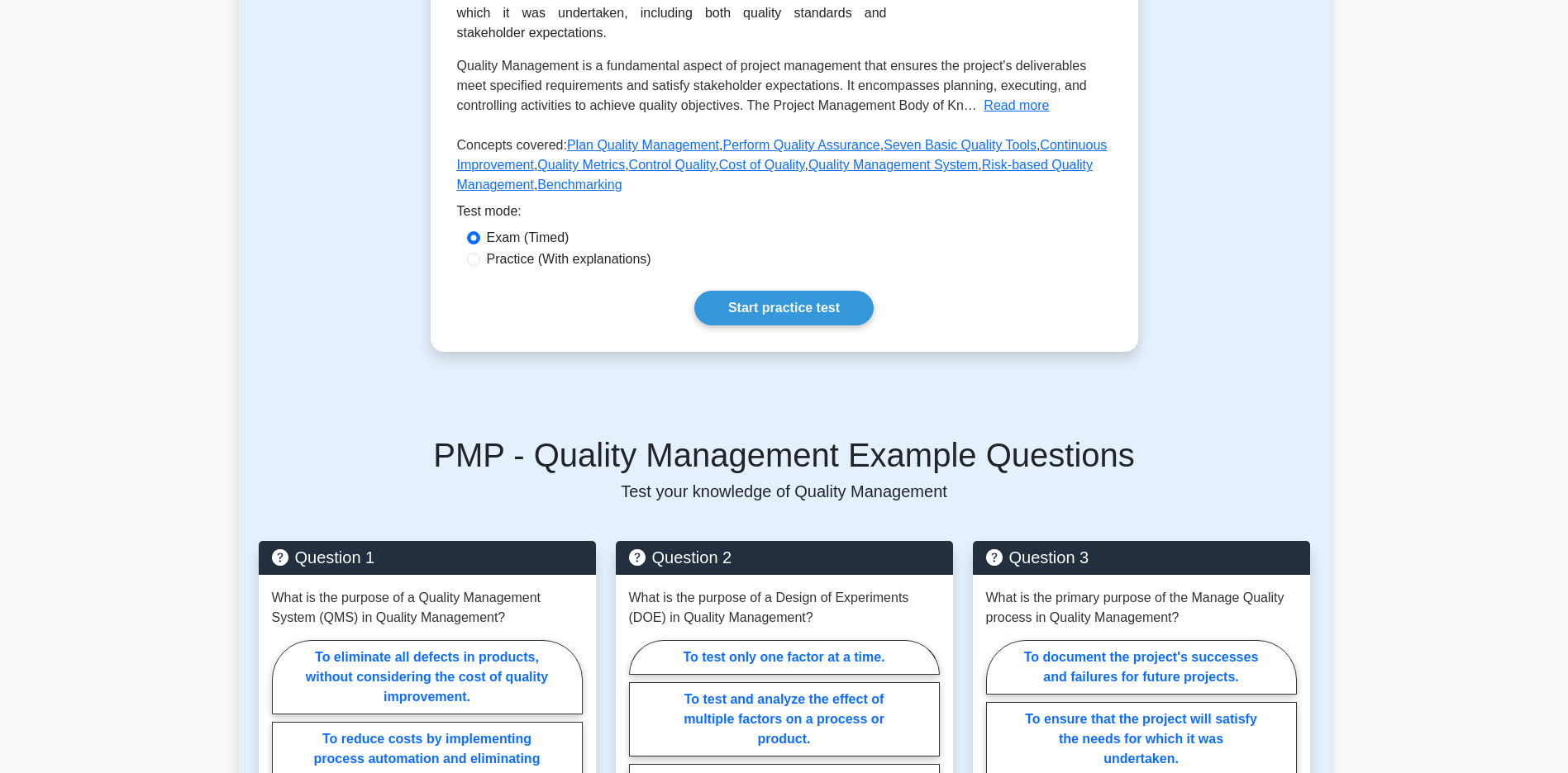
scroll to position [335, 0]
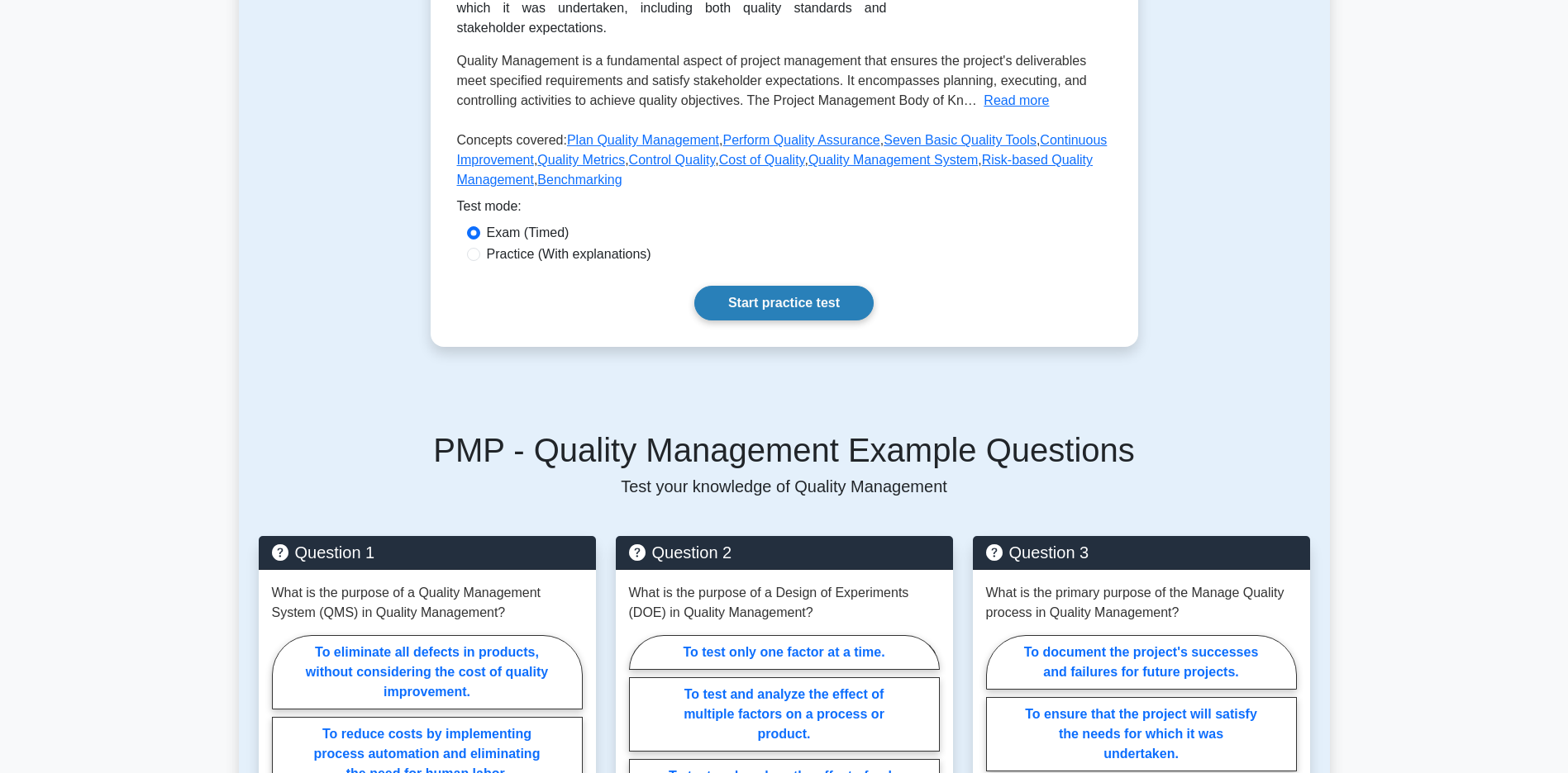
click at [789, 320] on link "Start practice test" at bounding box center [784, 303] width 179 height 34
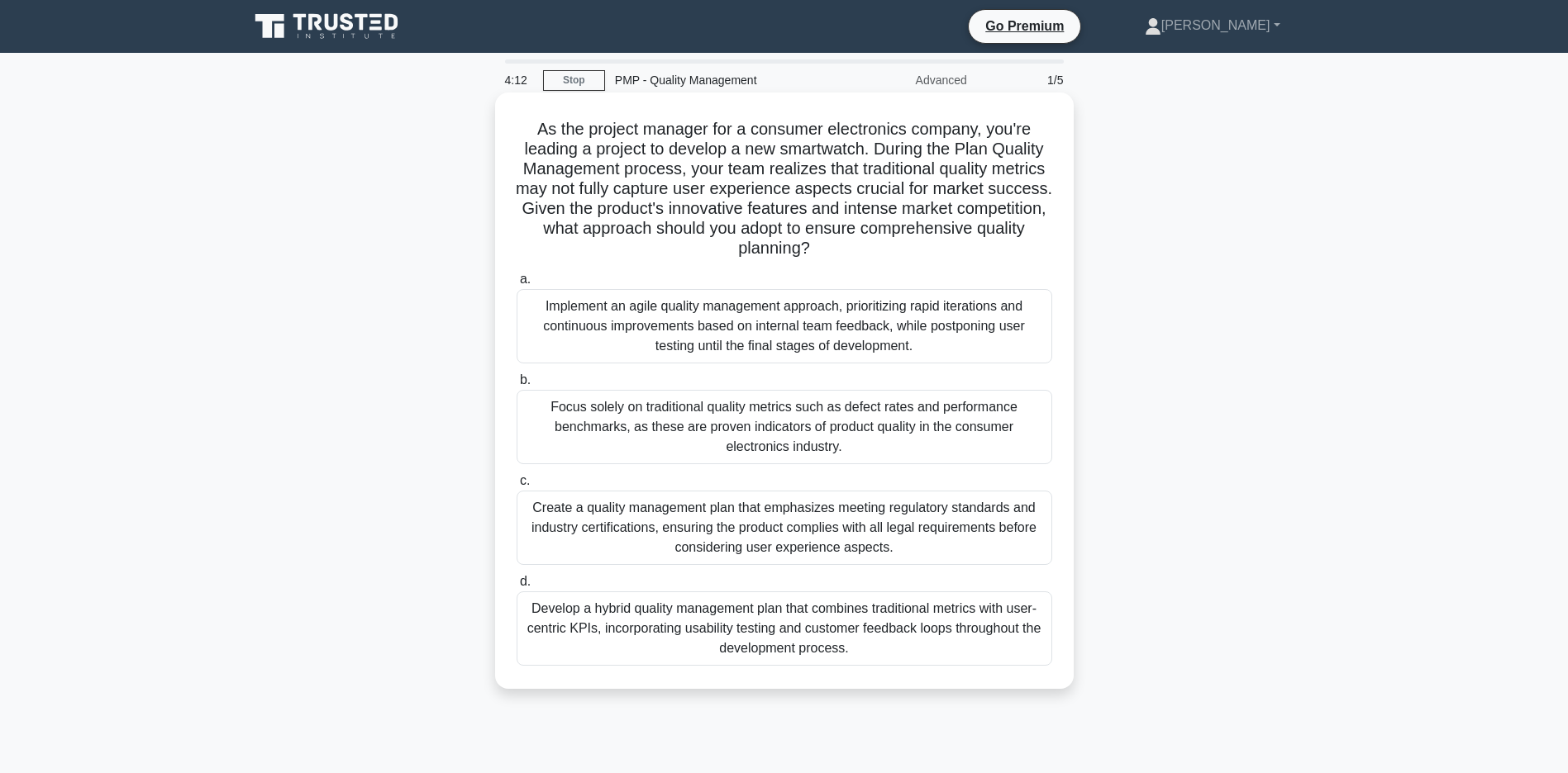
click at [767, 327] on div "Implement an agile quality management approach, prioritizing rapid iterations a…" at bounding box center [784, 326] width 536 height 75
click at [517, 285] on input "a. Implement an agile quality management approach, prioritizing rapid iteration…" at bounding box center [517, 280] width 0 height 11
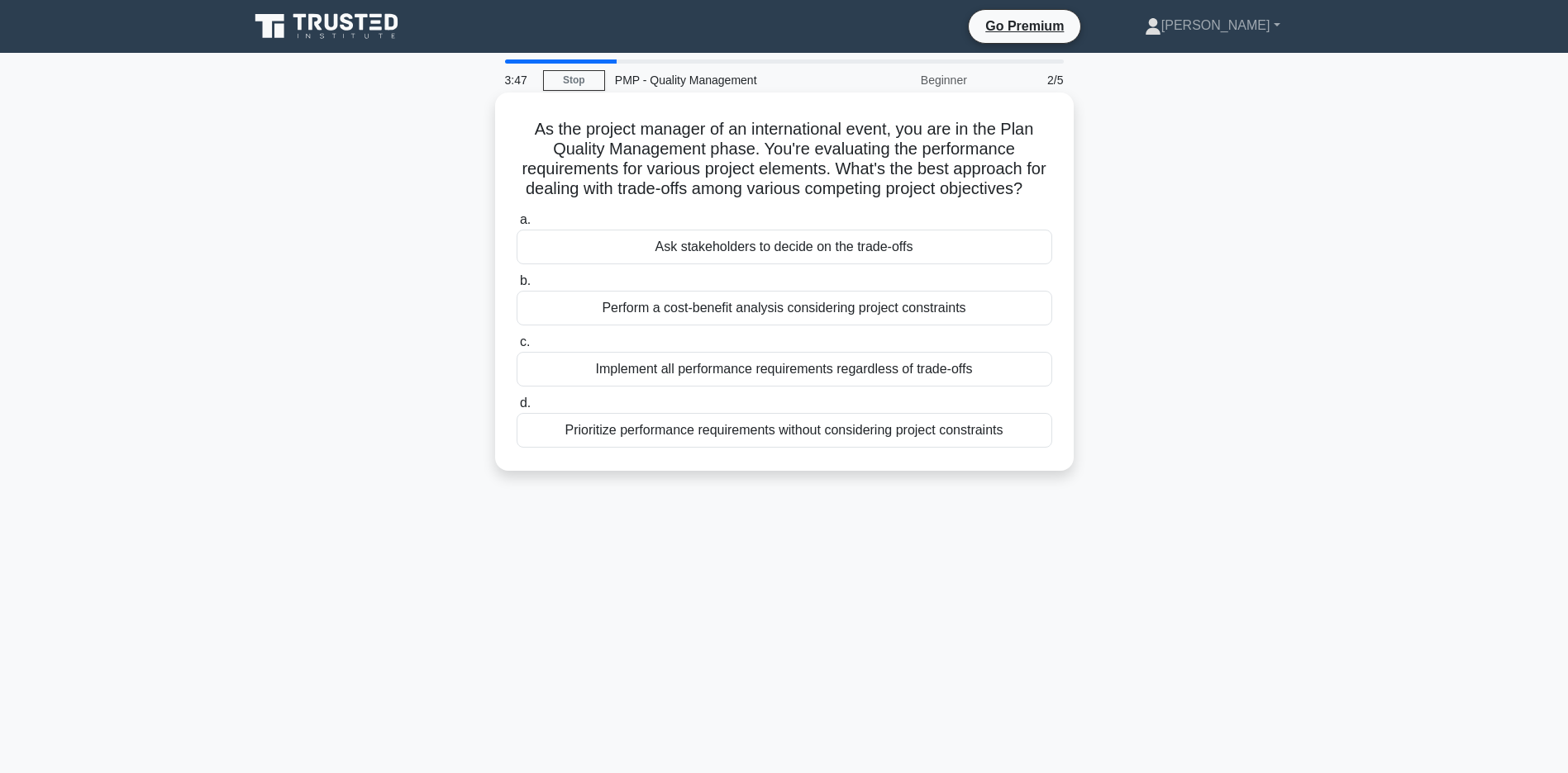
click at [778, 325] on div "Perform a cost-benefit analysis considering project constraints" at bounding box center [784, 308] width 536 height 34
click at [517, 287] on input "b. Perform a cost-benefit analysis considering project constraints" at bounding box center [517, 281] width 0 height 11
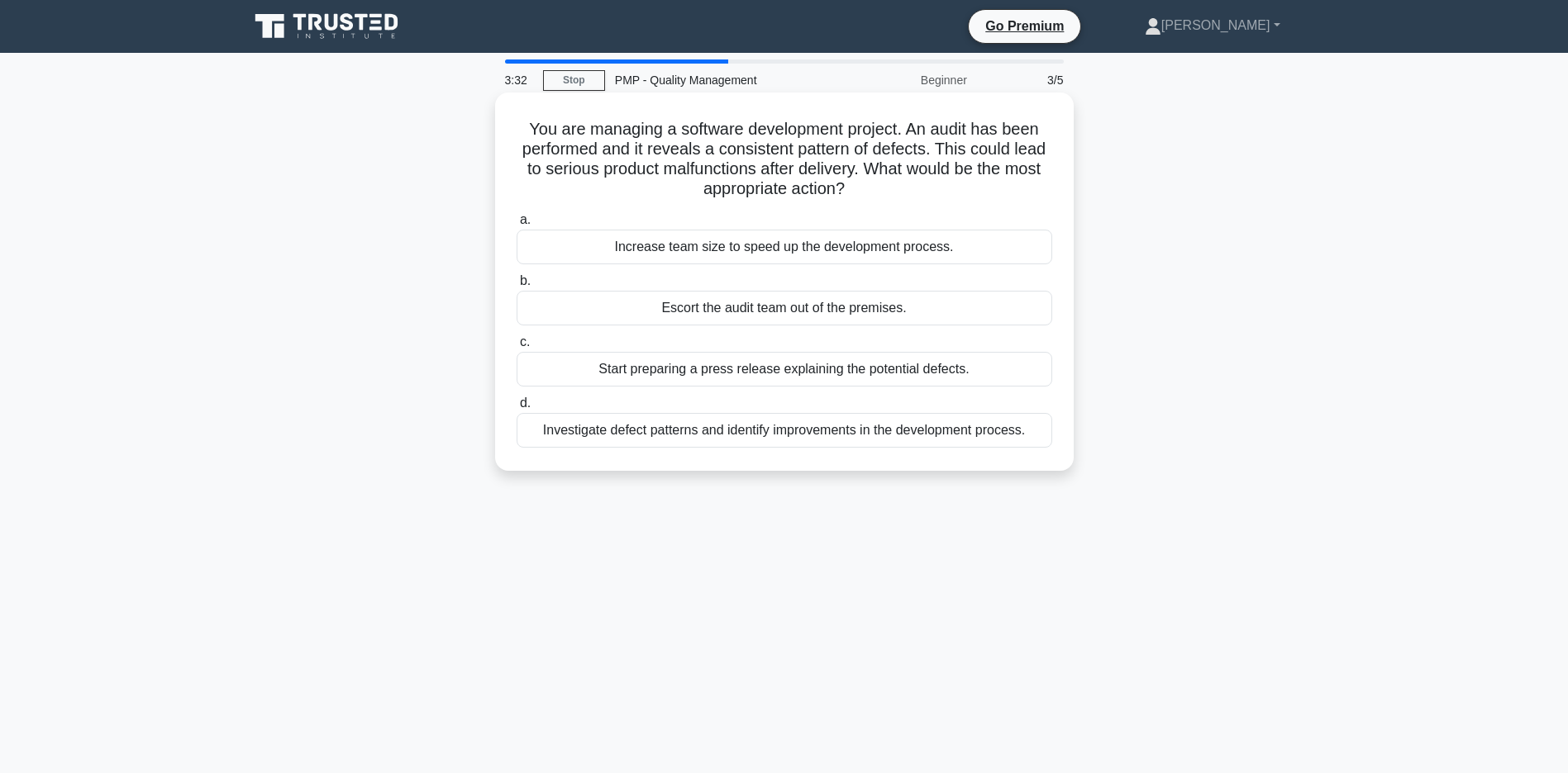
click at [797, 435] on div "Investigate defect patterns and identify improvements in the development proces…" at bounding box center [784, 430] width 536 height 34
click at [517, 409] on input "d. Investigate defect patterns and identify improvements in the development pro…" at bounding box center [517, 403] width 0 height 11
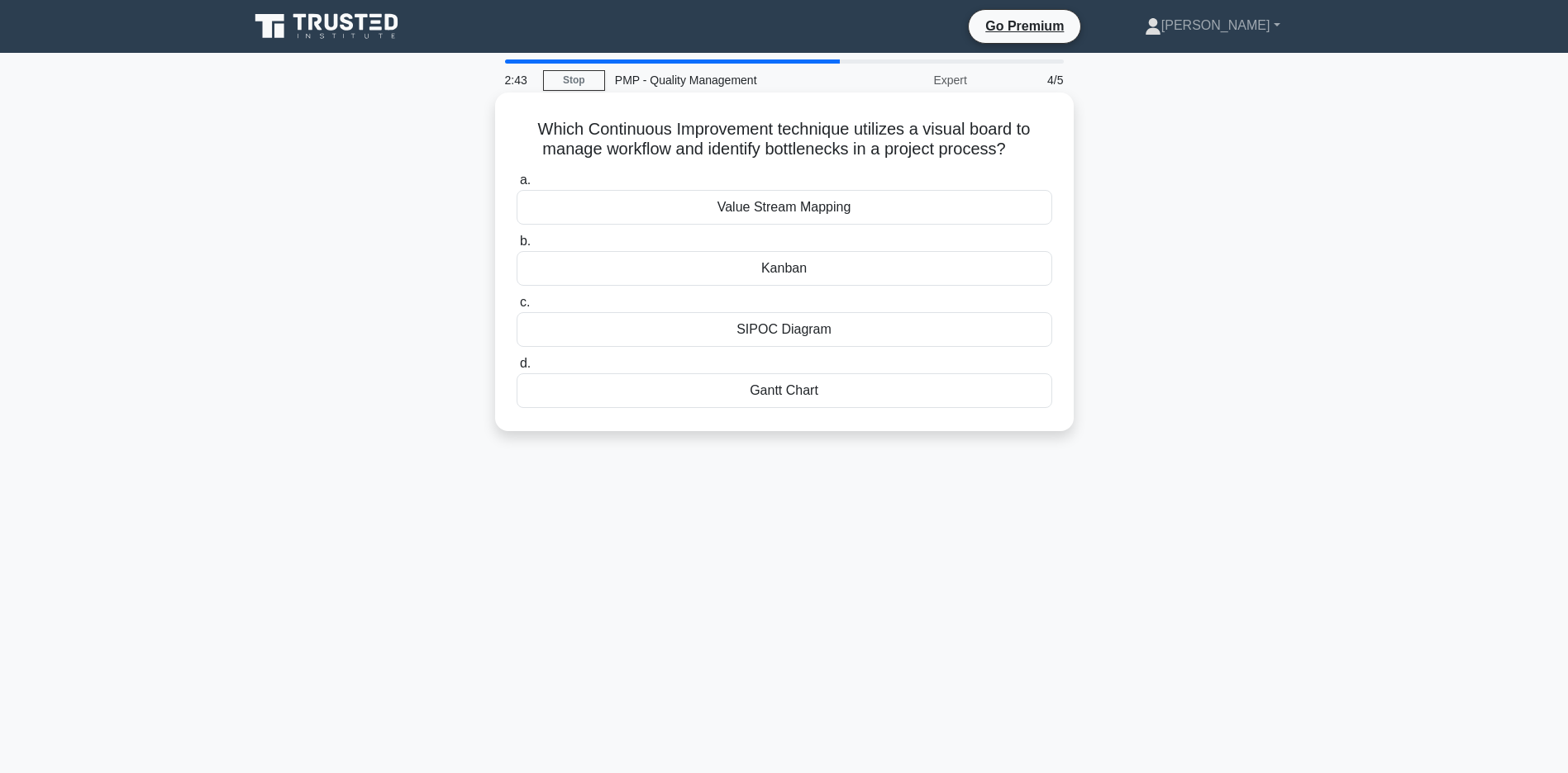
click at [813, 206] on div "Value Stream Mapping" at bounding box center [784, 207] width 536 height 34
click at [517, 186] on input "a. Value Stream Mapping" at bounding box center [517, 180] width 0 height 11
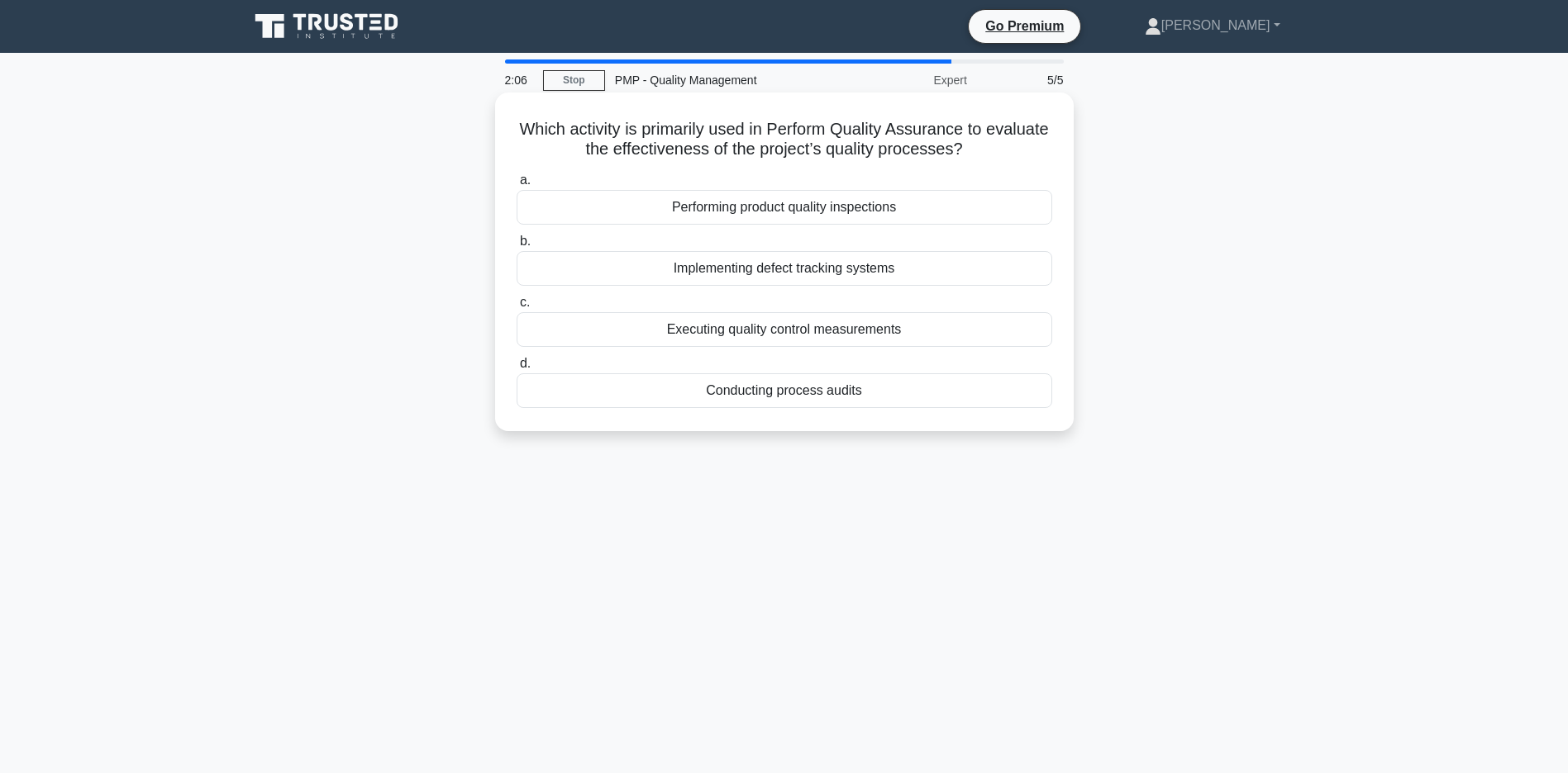
click at [739, 392] on div "Conducting process audits" at bounding box center [784, 390] width 536 height 34
click at [517, 369] on input "d. Conducting process audits" at bounding box center [517, 364] width 0 height 11
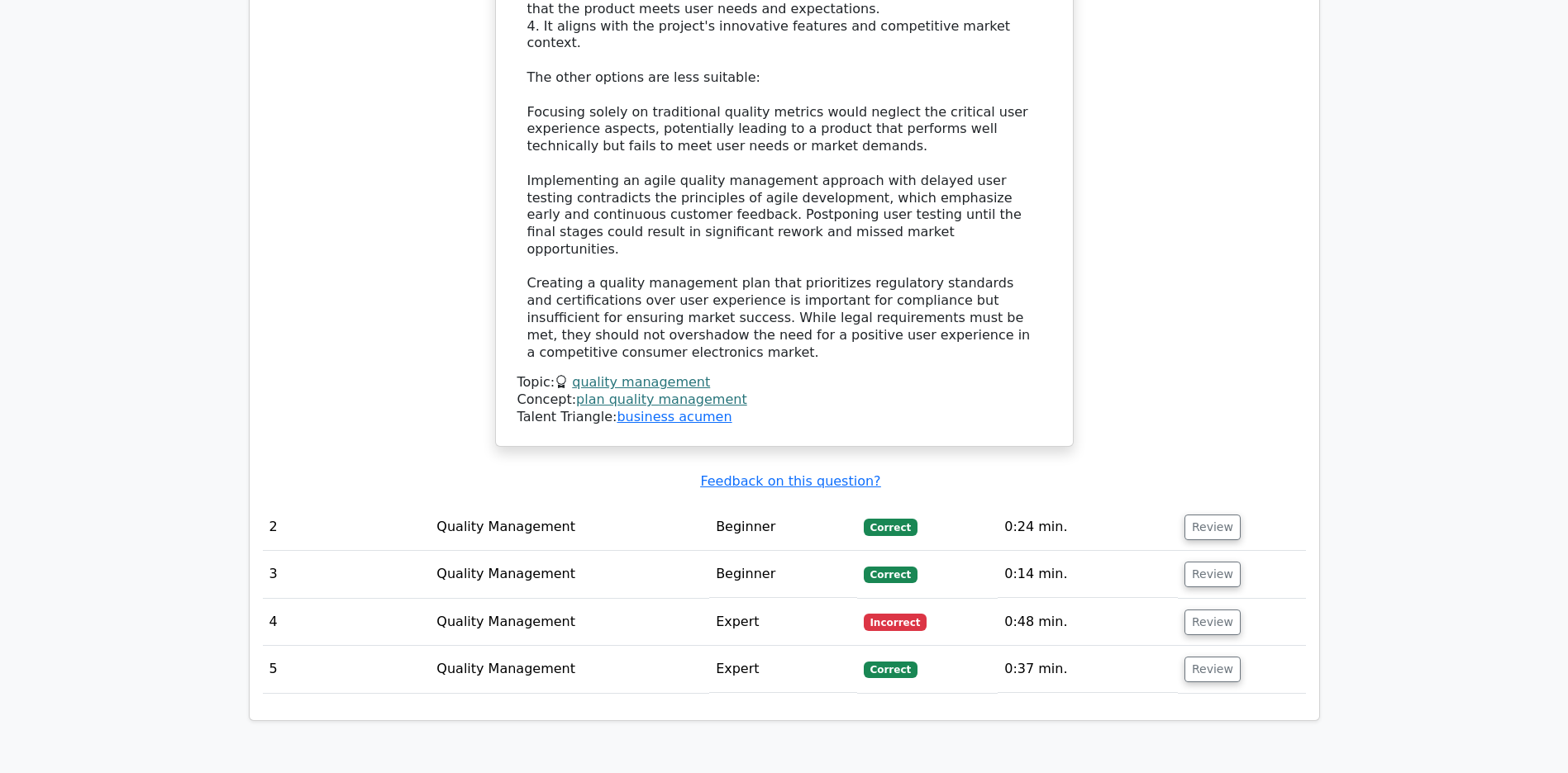
scroll to position [2234, 0]
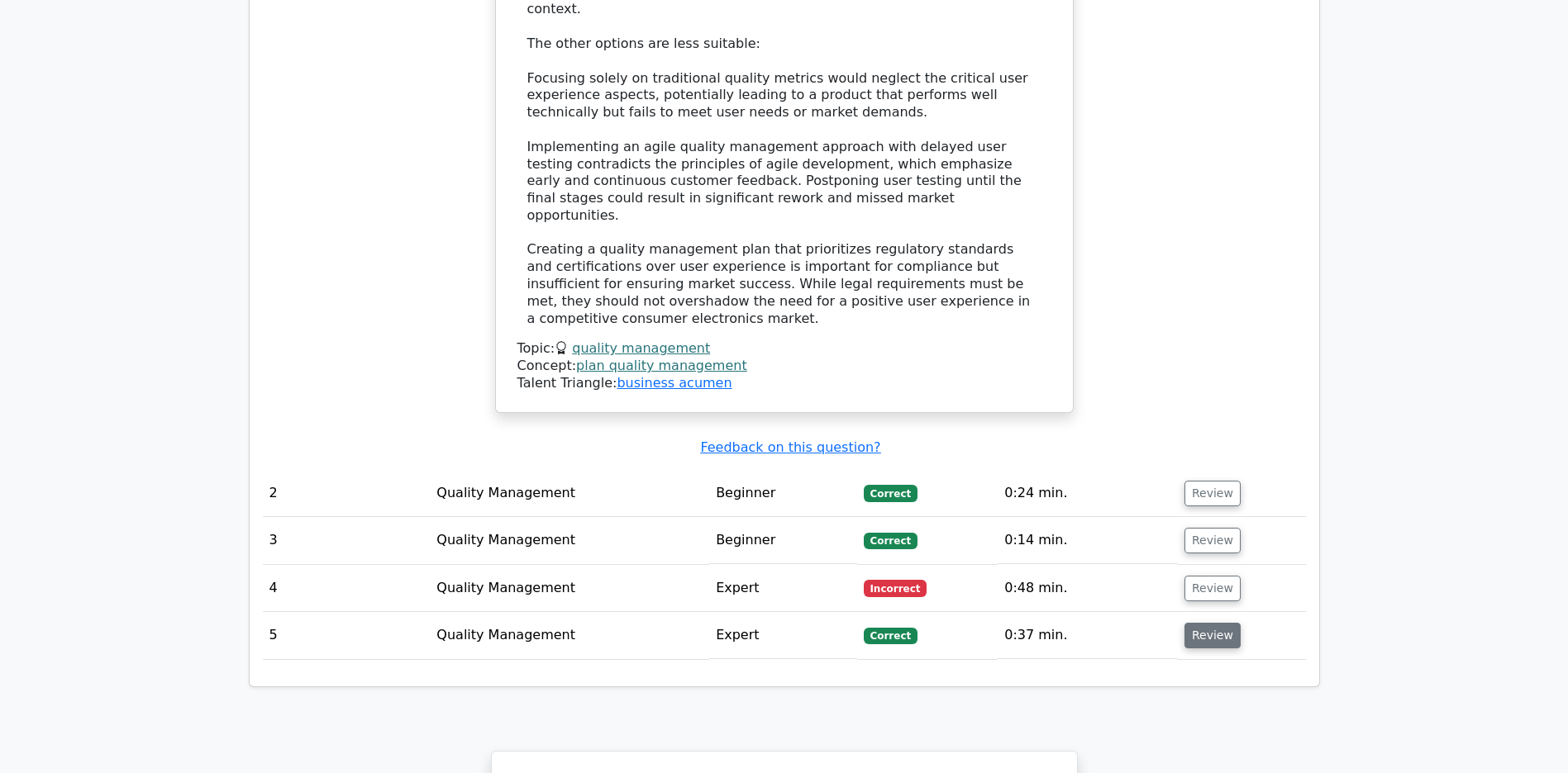
click at [1211, 626] on button "Review" at bounding box center [1212, 636] width 56 height 26
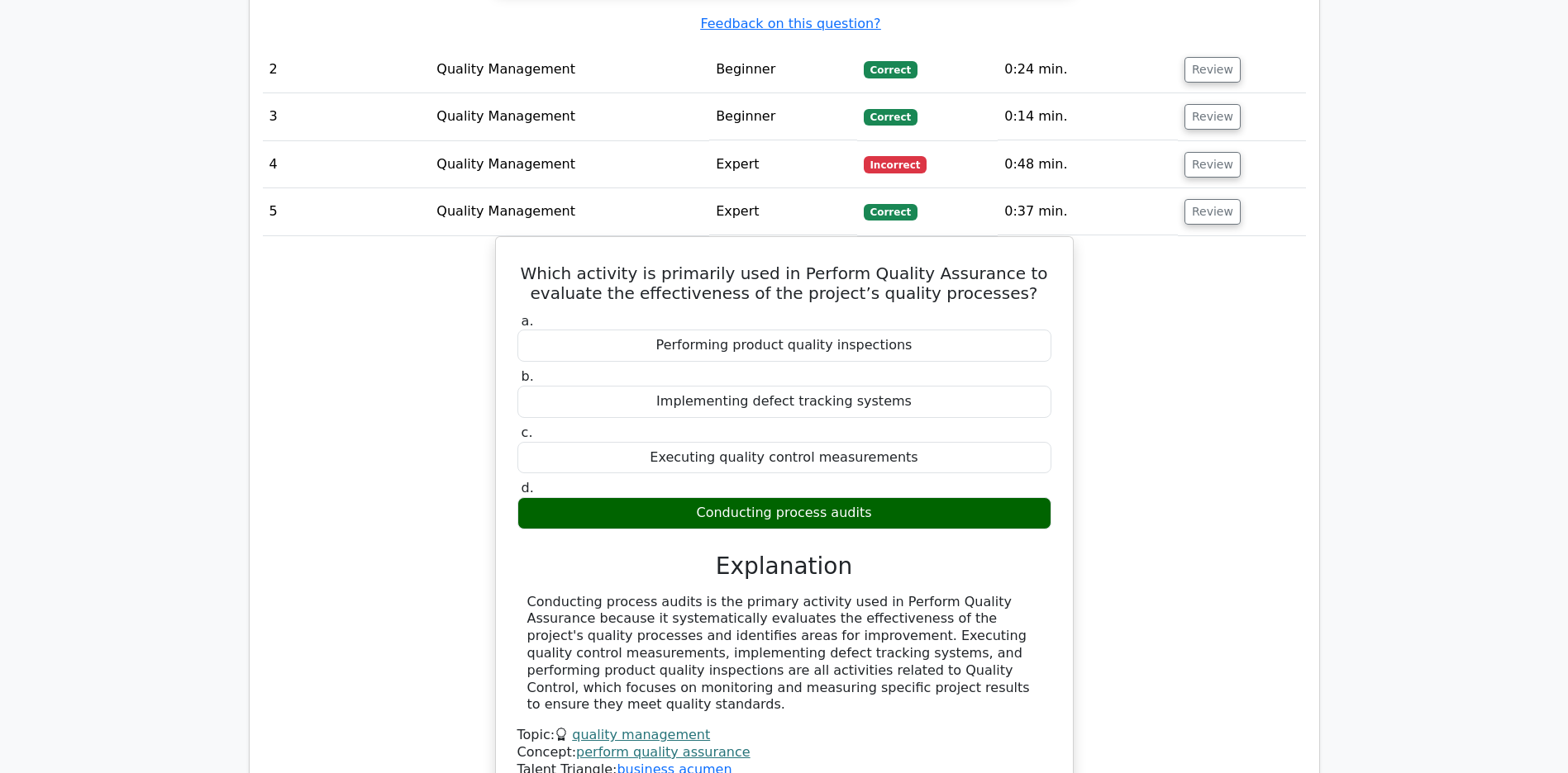
scroll to position [2392, 0]
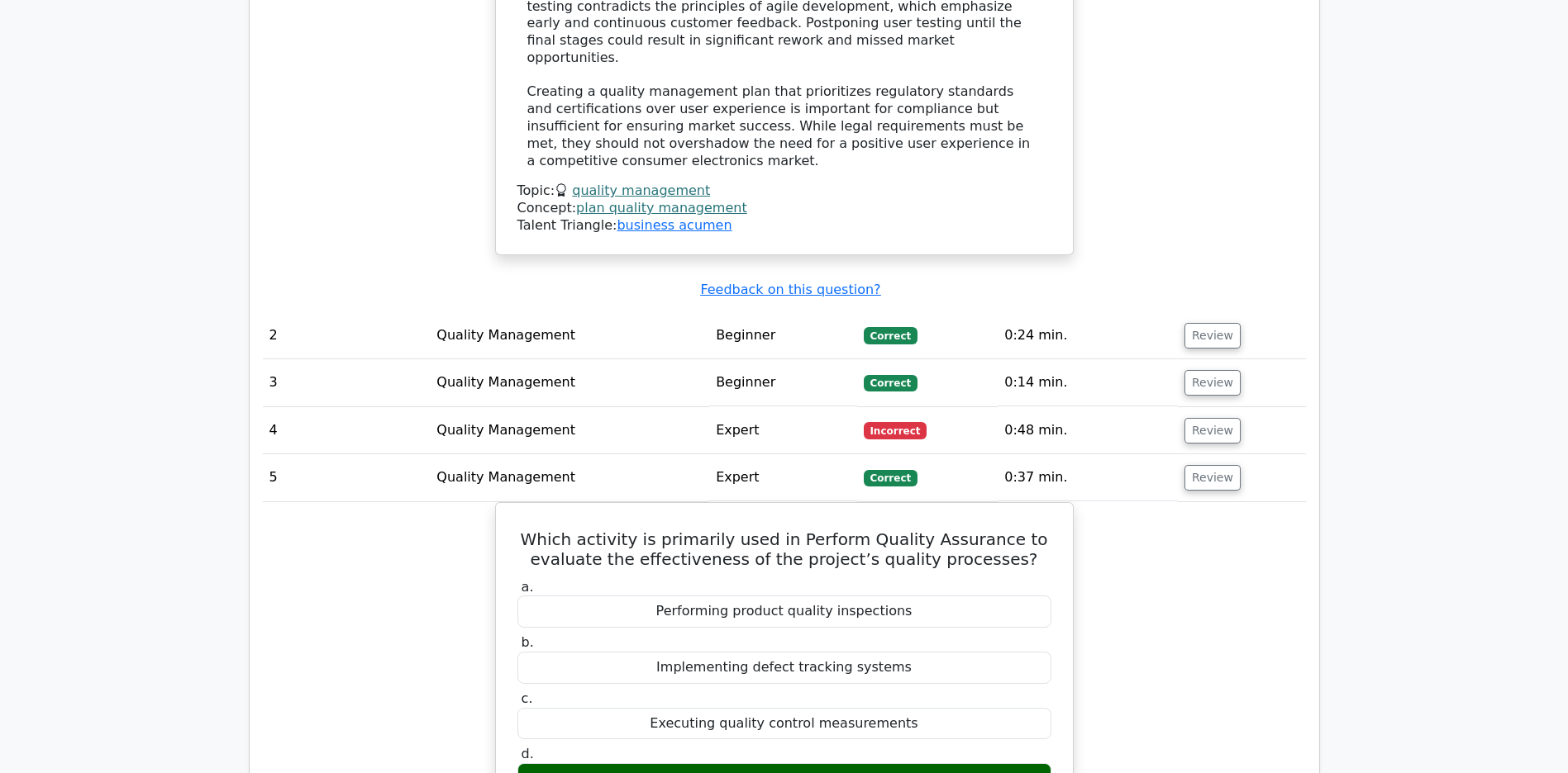
click at [1200, 417] on td "Review" at bounding box center [1241, 431] width 128 height 47
click at [1198, 422] on button "Review" at bounding box center [1212, 431] width 56 height 26
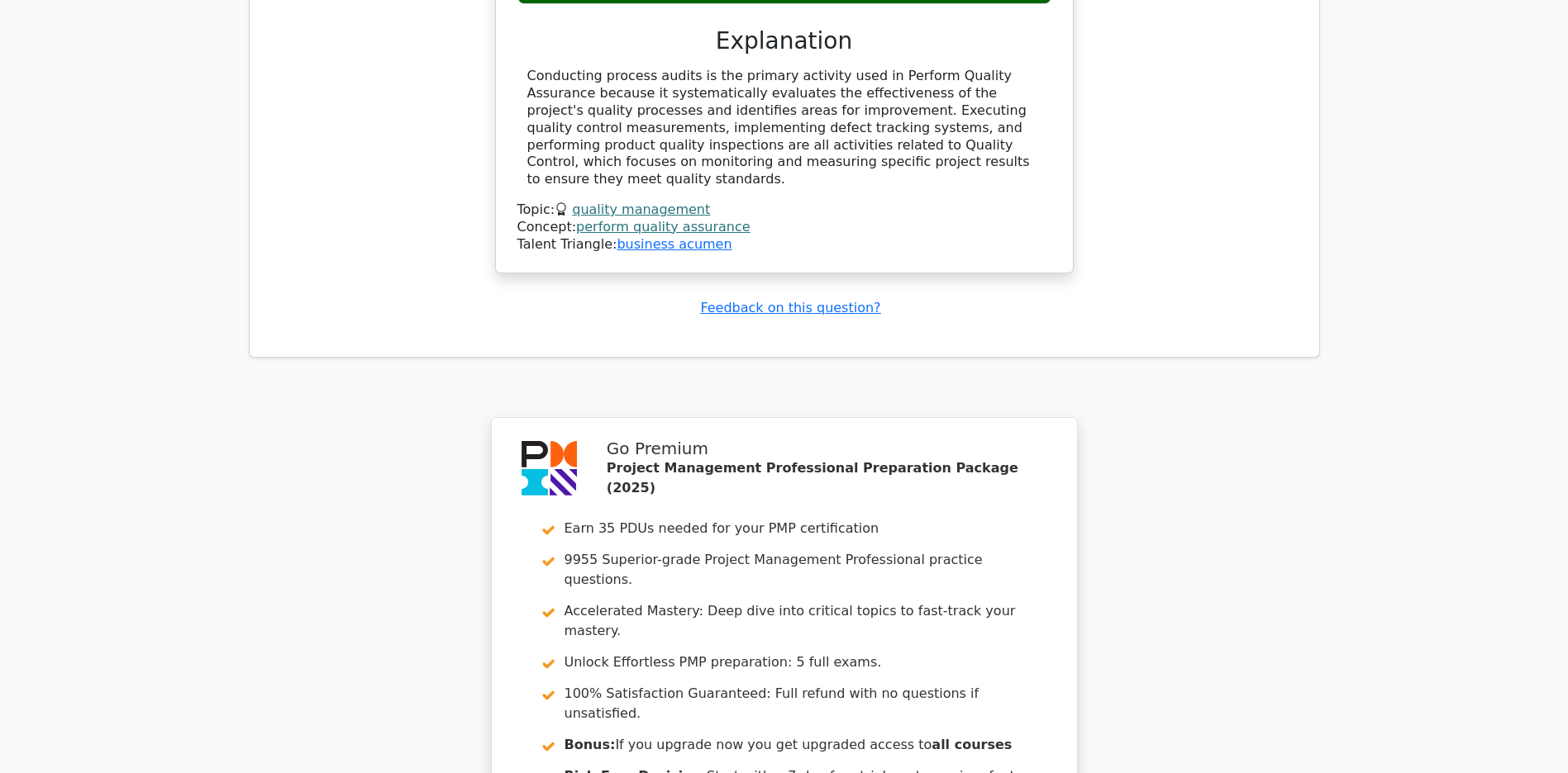
scroll to position [4225, 0]
